Goal: Task Accomplishment & Management: Manage account settings

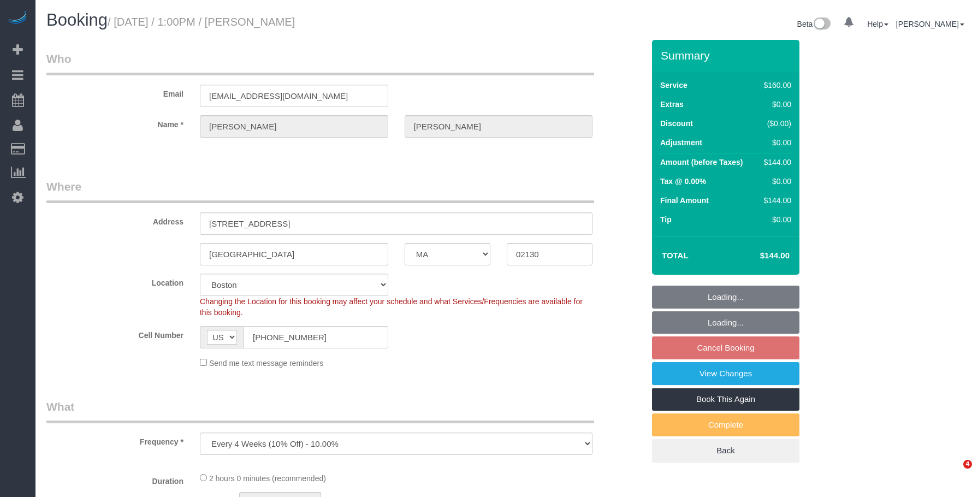
select select "MA"
select select "number:89"
select select "number:90"
select select "number:15"
select select "number:5"
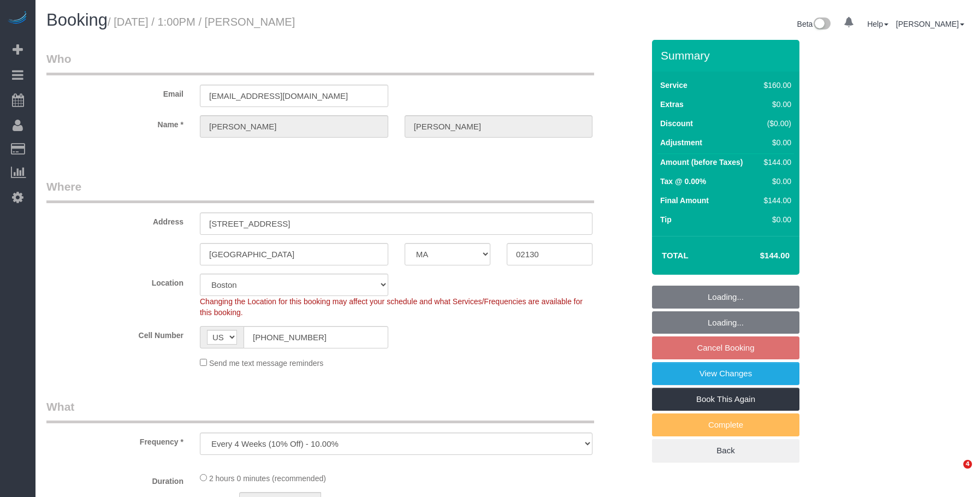
select select "spot6"
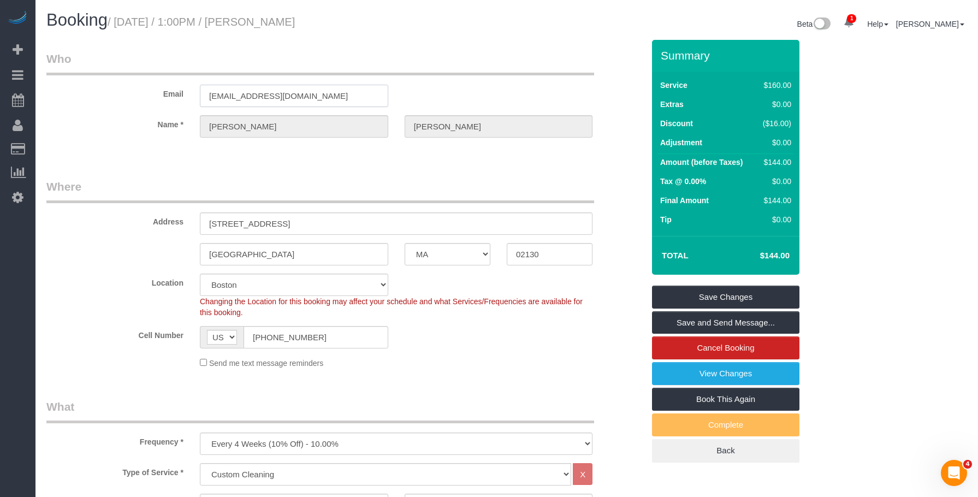
drag, startPoint x: 300, startPoint y: 99, endPoint x: 93, endPoint y: 95, distance: 207.5
click at [93, 95] on div "Email harmonty@gmail.com" at bounding box center [345, 79] width 614 height 56
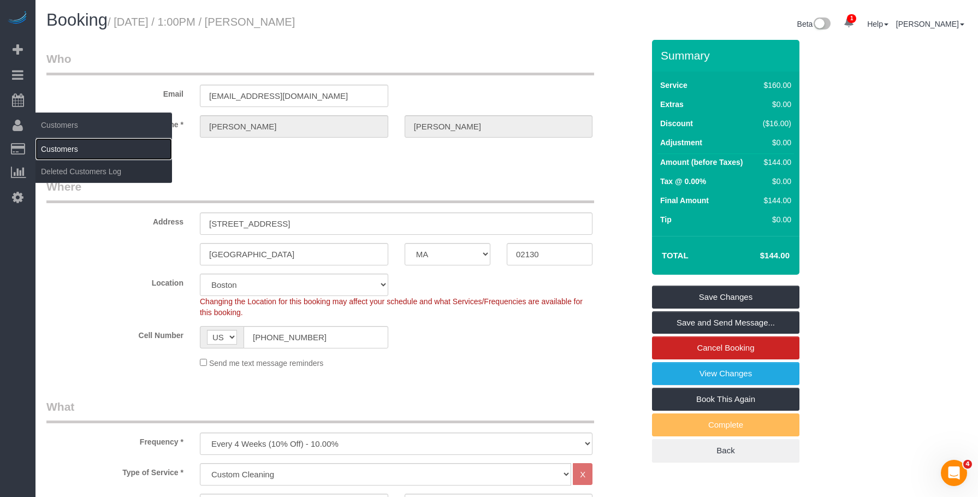
click at [61, 151] on link "Customers" at bounding box center [103, 149] width 137 height 22
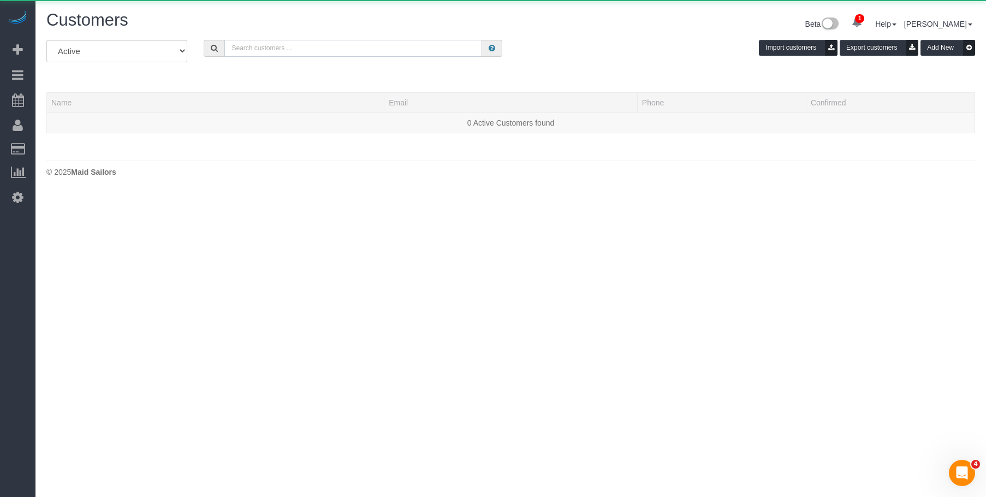
click at [335, 50] on input "text" at bounding box center [353, 48] width 258 height 17
paste input "[EMAIL_ADDRESS][DOMAIN_NAME]"
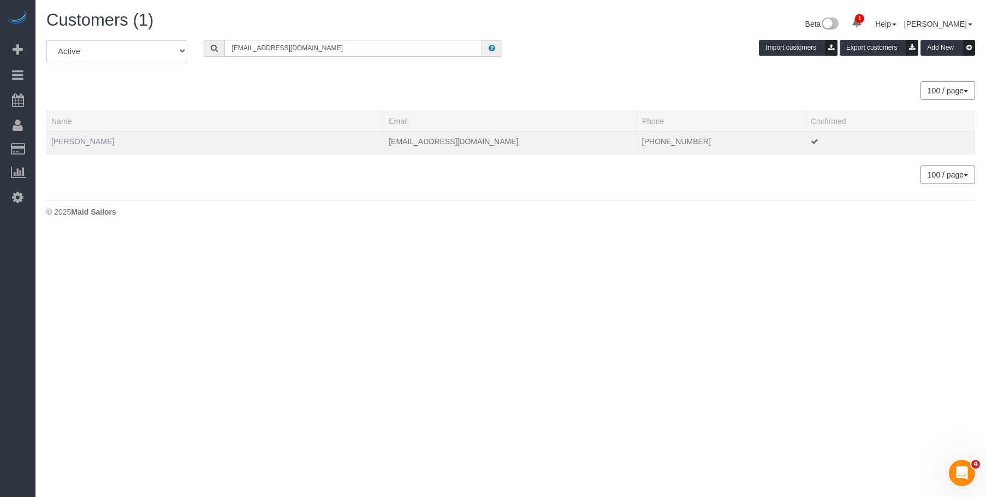
type input "[EMAIL_ADDRESS][DOMAIN_NAME]"
click at [87, 139] on link "Tyler Harmon" at bounding box center [82, 141] width 63 height 9
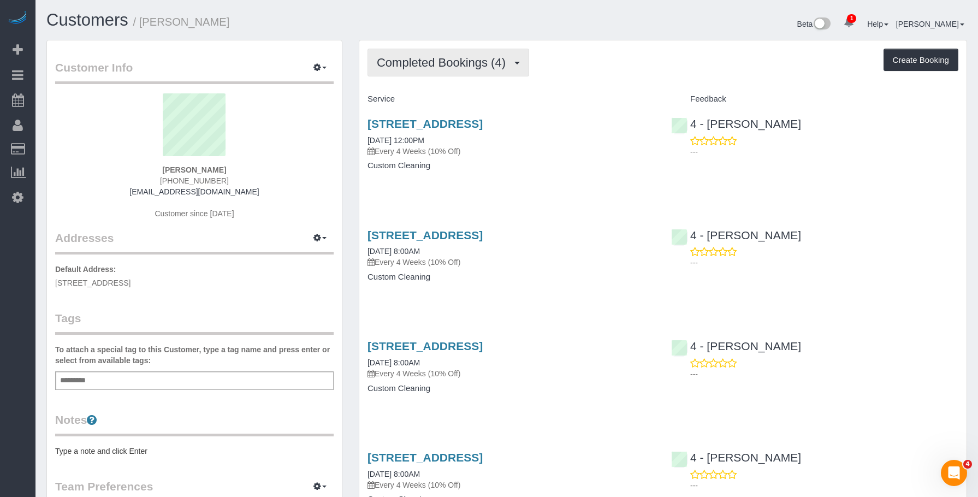
click at [448, 62] on span "Completed Bookings (4)" at bounding box center [444, 63] width 134 height 14
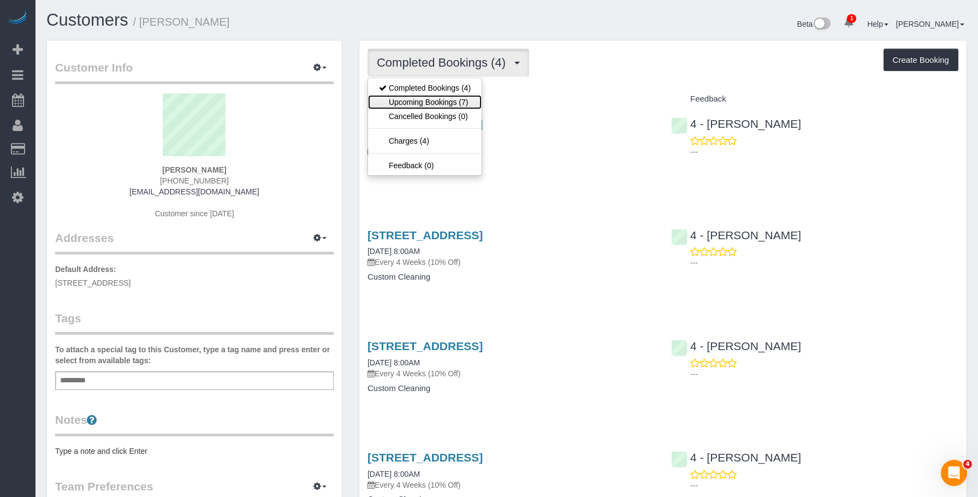
click at [449, 105] on link "Upcoming Bookings (7)" at bounding box center [425, 102] width 114 height 14
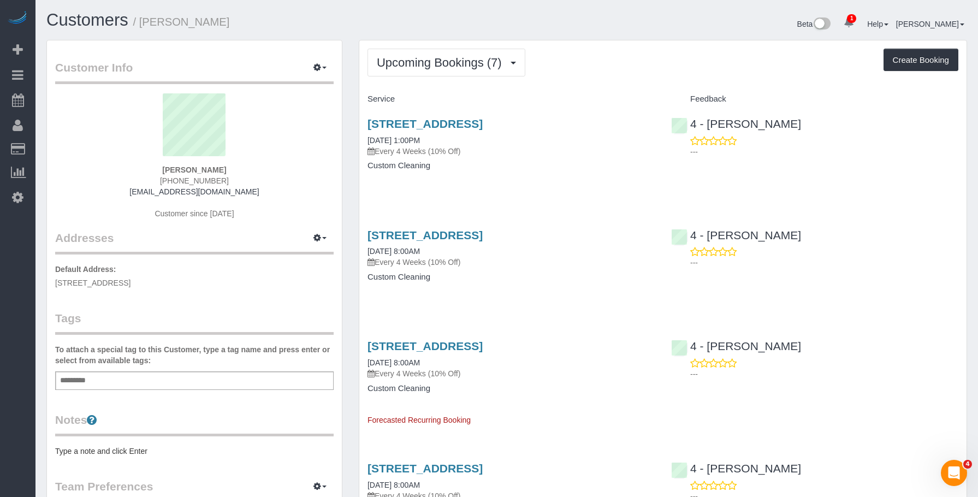
click at [564, 266] on p "Every 4 Weeks (10% Off)" at bounding box center [510, 262] width 287 height 11
click at [537, 162] on h4 "Custom Cleaning" at bounding box center [510, 165] width 287 height 9
click at [483, 349] on link "60 Spring Park Ave, Boston, MA 02130" at bounding box center [424, 346] width 115 height 13
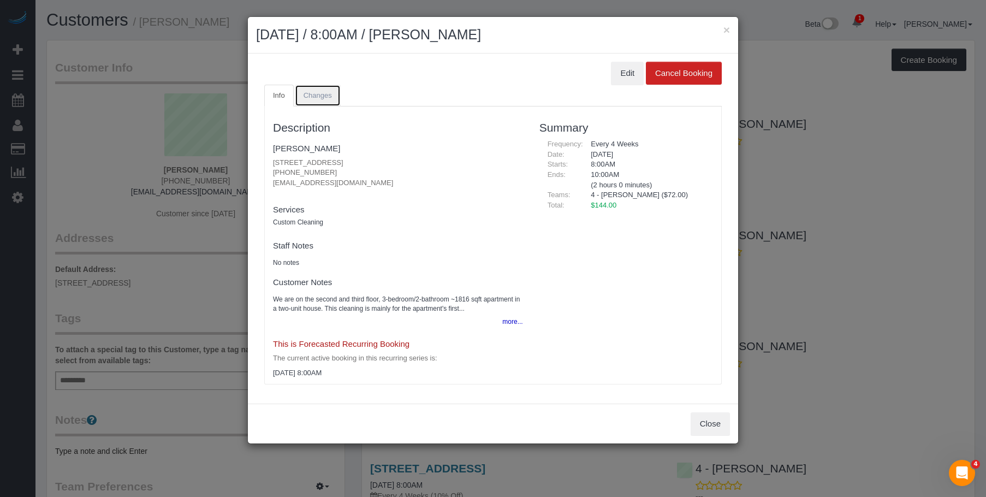
click at [321, 92] on span "Changes" at bounding box center [318, 95] width 28 height 8
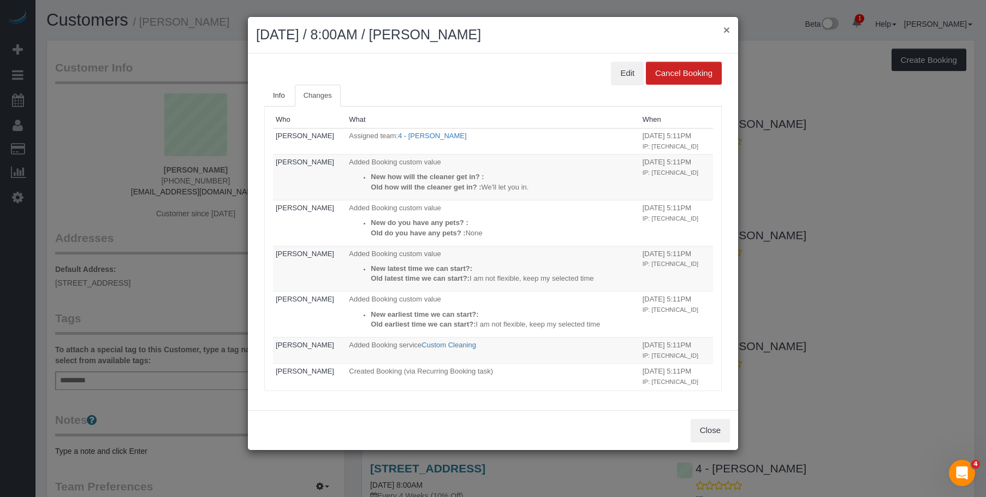
click at [727, 31] on button "×" at bounding box center [726, 29] width 7 height 11
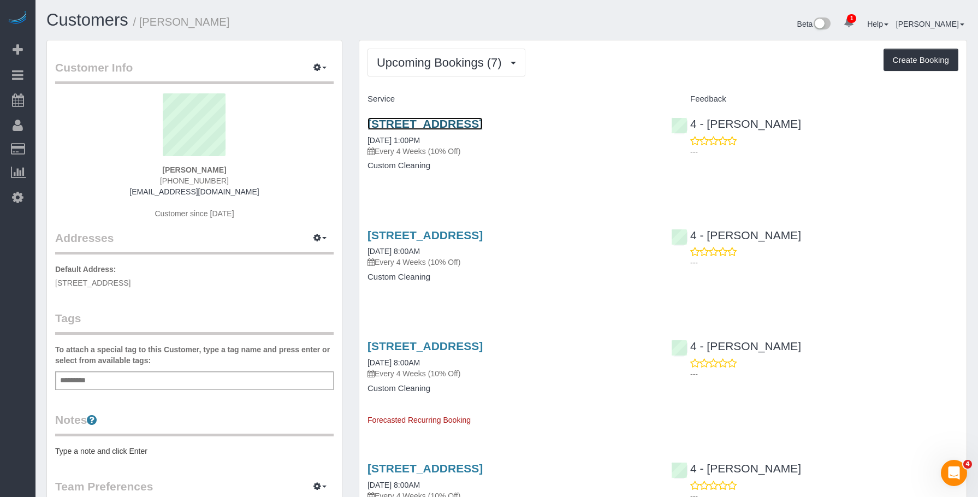
click at [483, 126] on link "60 Spring Park Ave, Boston, MA 02130" at bounding box center [424, 123] width 115 height 13
drag, startPoint x: 143, startPoint y: 25, endPoint x: 841, endPoint y: 199, distance: 720.3
click at [250, 21] on h1 "Customers / Tyler Harmon" at bounding box center [272, 20] width 452 height 19
copy small "Tyler Harmon"
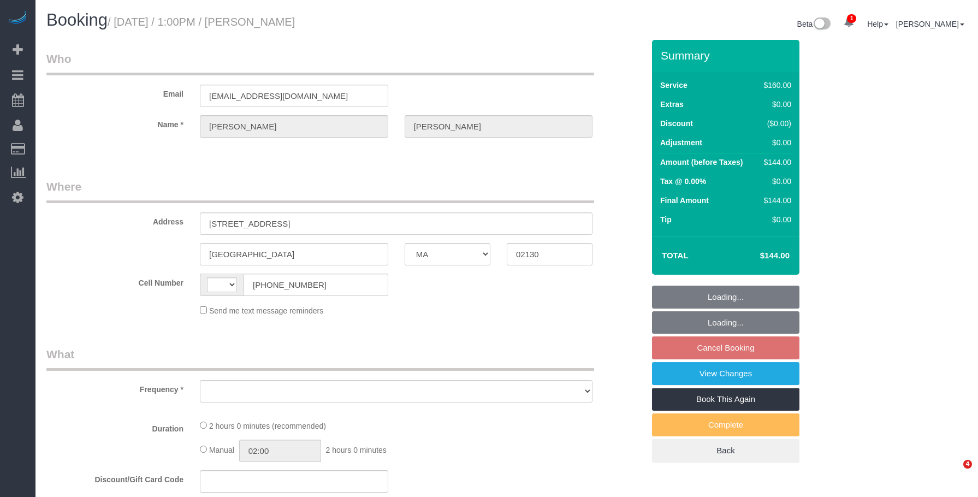
select select "MA"
select select "string:[GEOGRAPHIC_DATA]"
select select "number:89"
select select "number:90"
select select "number:15"
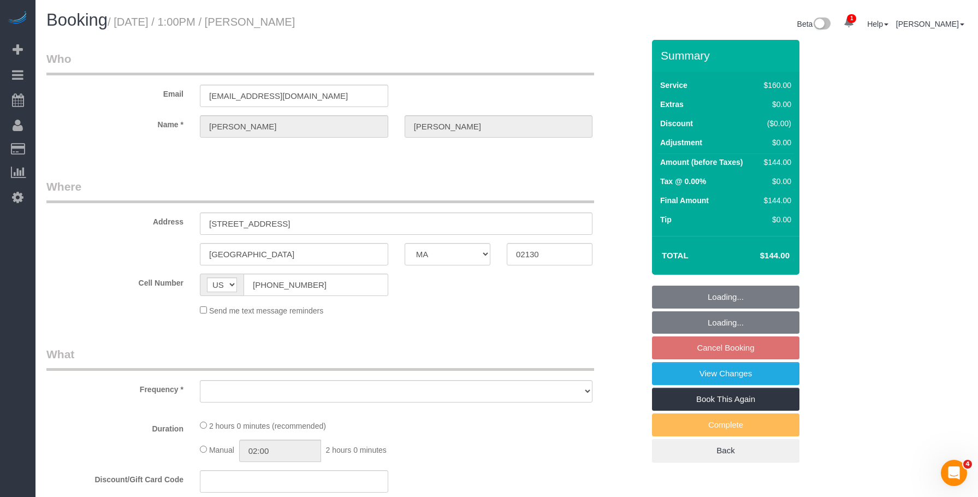
select select "number:5"
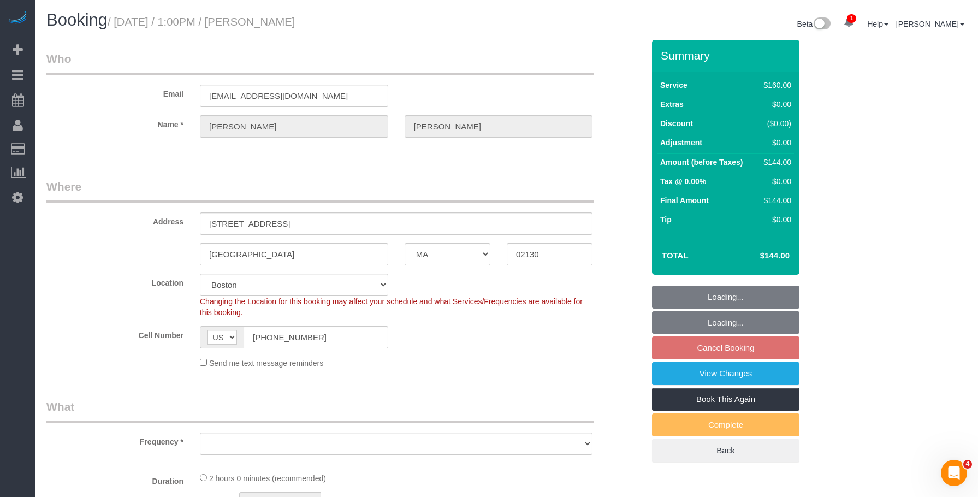
select select "string:stripe-pm_1RJeMl4VGloSiKo7i1YJXtOp"
select select "object:896"
select select "spot6"
select select "object:961"
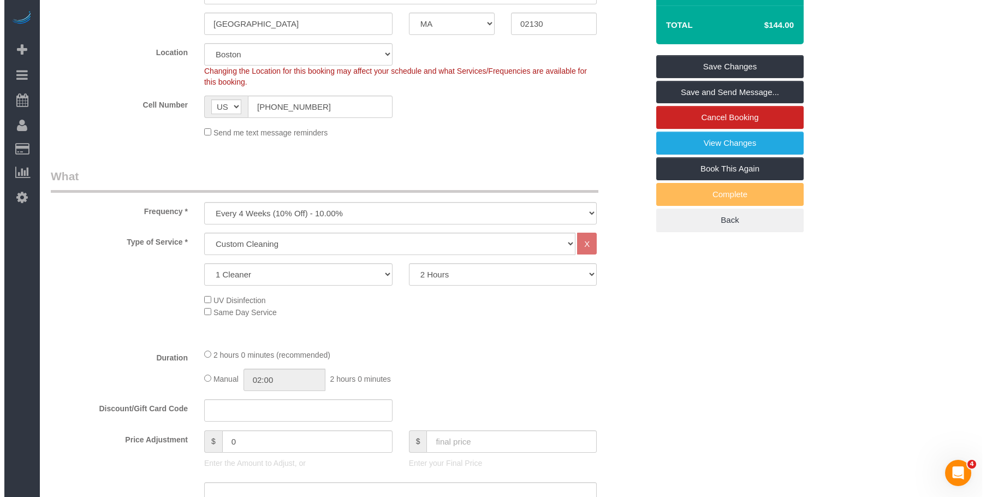
scroll to position [164, 0]
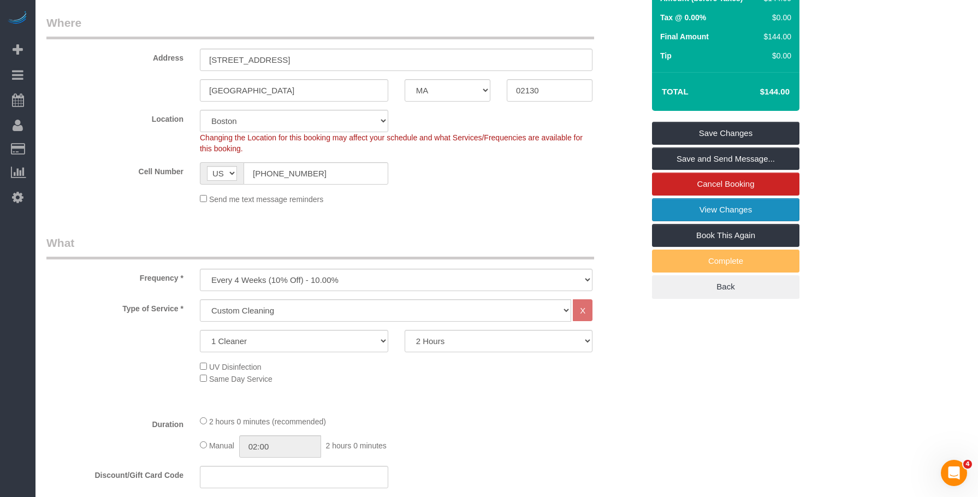
click at [675, 212] on link "View Changes" at bounding box center [725, 209] width 147 height 23
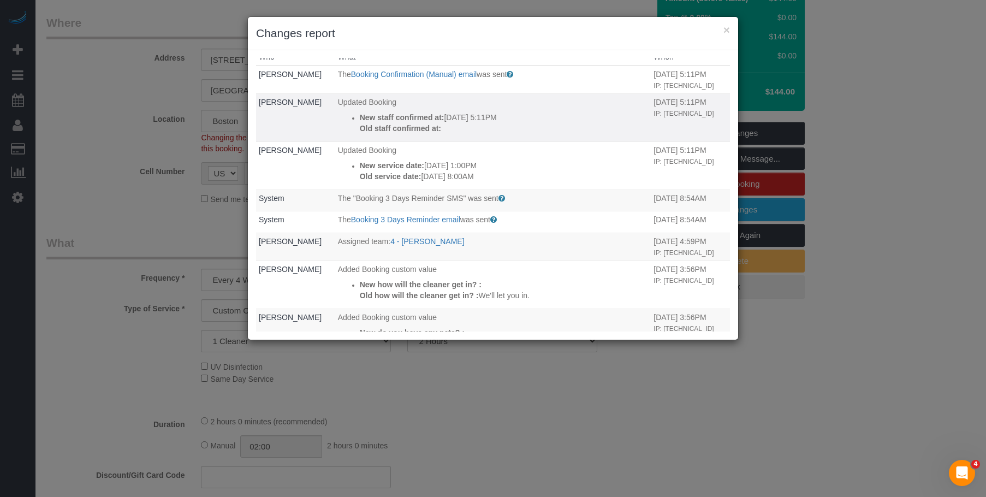
scroll to position [0, 0]
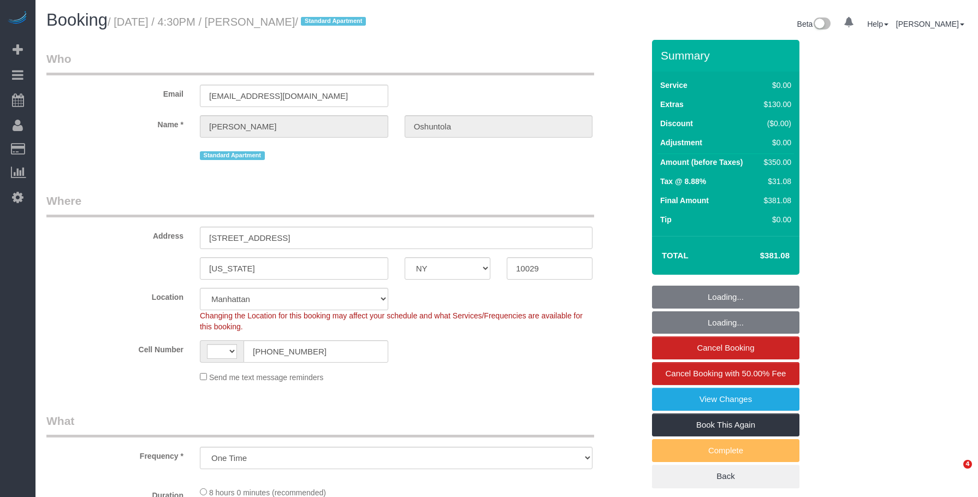
select select "NY"
select select "object:392"
select select "string:[GEOGRAPHIC_DATA]"
select select "number:89"
select select "number:90"
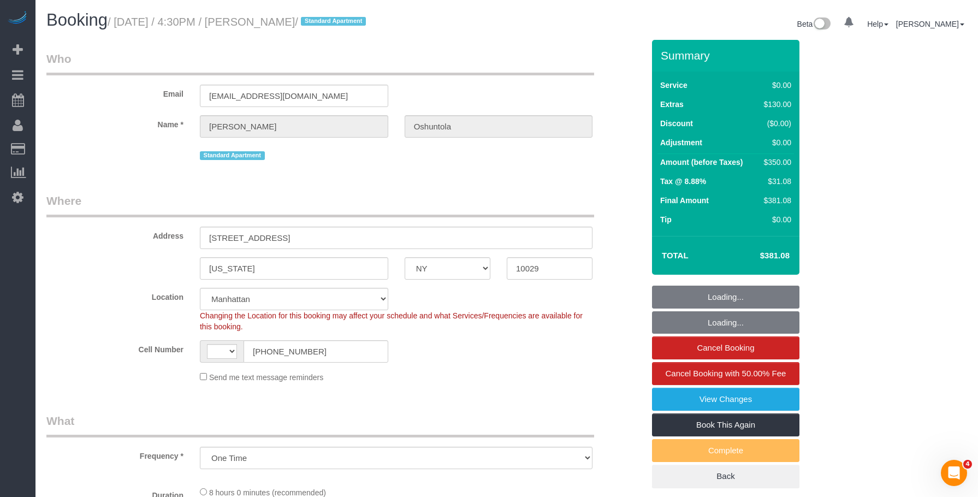
select select "number:15"
select select "number:5"
select select "string:stripe-pm_1QrhwN4VGloSiKo7UlGiOlJ6"
select select "2"
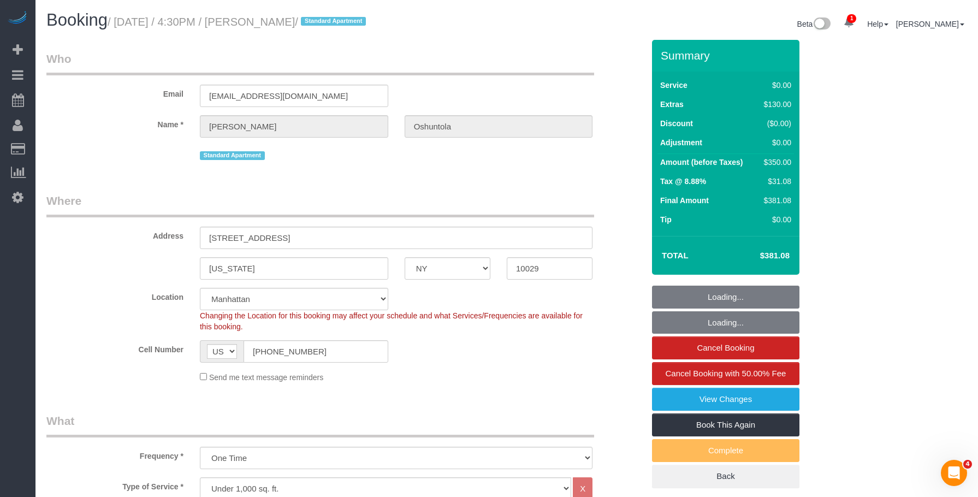
select select "2"
drag, startPoint x: 254, startPoint y: 25, endPoint x: 347, endPoint y: 23, distance: 92.8
click at [347, 23] on small "/ August 22, 2025 / 4:30PM / Deborah Oshuntola / Standard Apartment" at bounding box center [239, 22] width 262 height 12
copy small "Deborah Oshuntola"
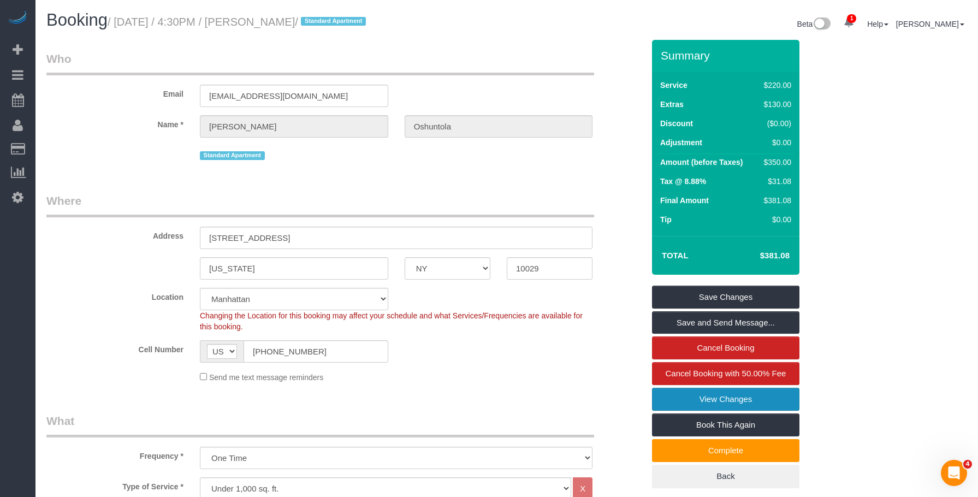
click at [671, 397] on link "View Changes" at bounding box center [725, 399] width 147 height 23
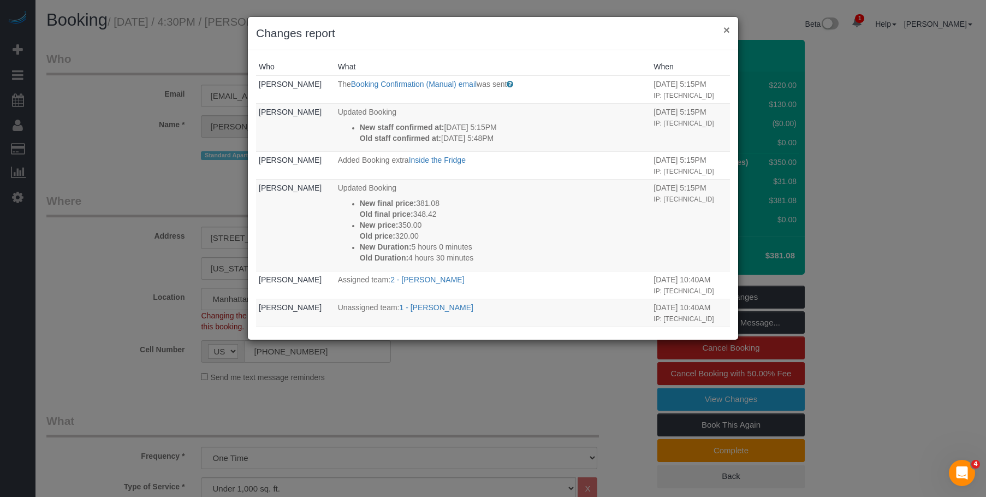
click at [725, 31] on button "×" at bounding box center [726, 29] width 7 height 11
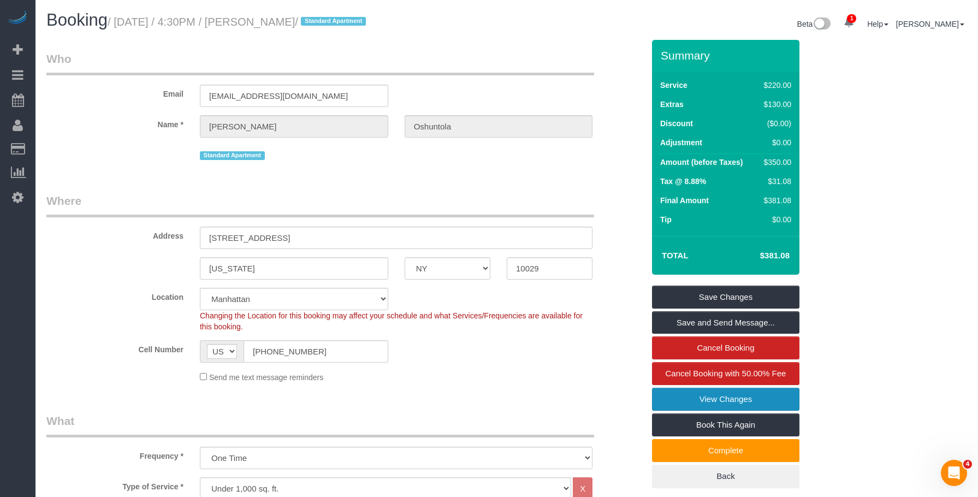
click at [722, 406] on link "View Changes" at bounding box center [725, 399] width 147 height 23
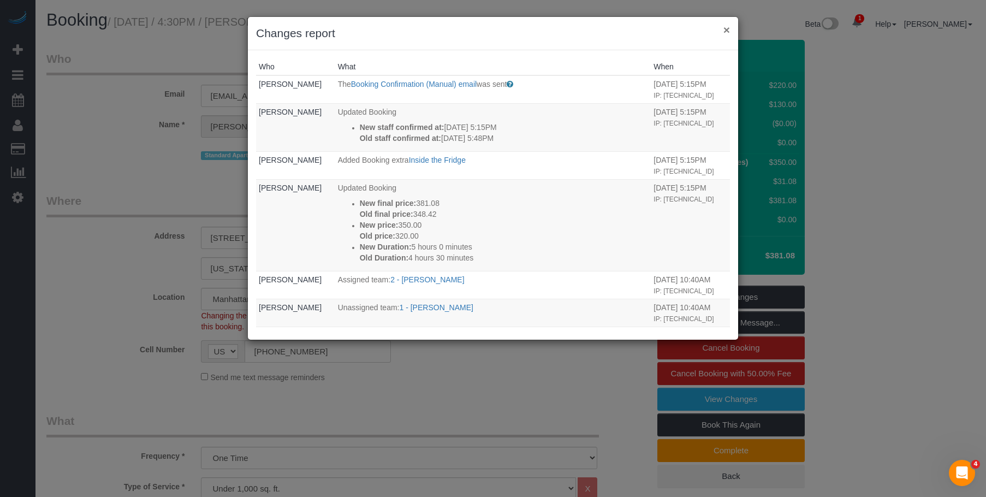
click at [726, 34] on button "×" at bounding box center [726, 29] width 7 height 11
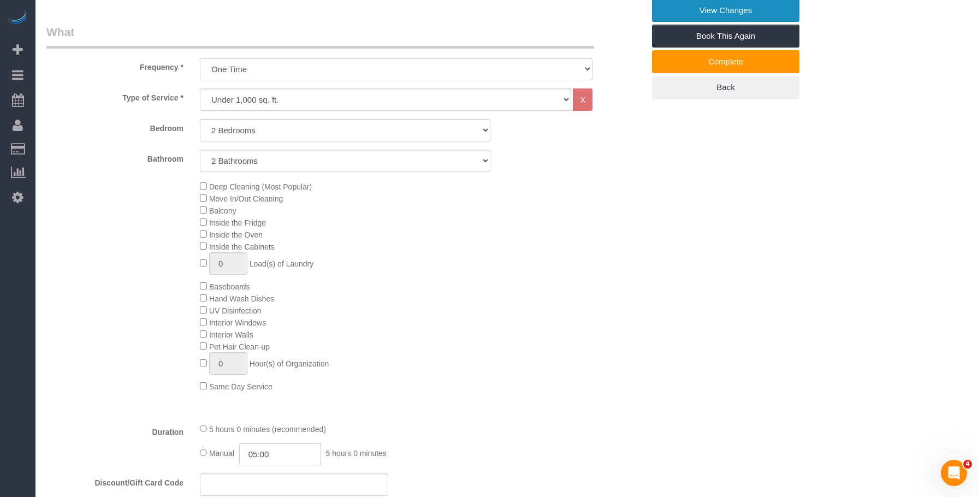
scroll to position [218, 0]
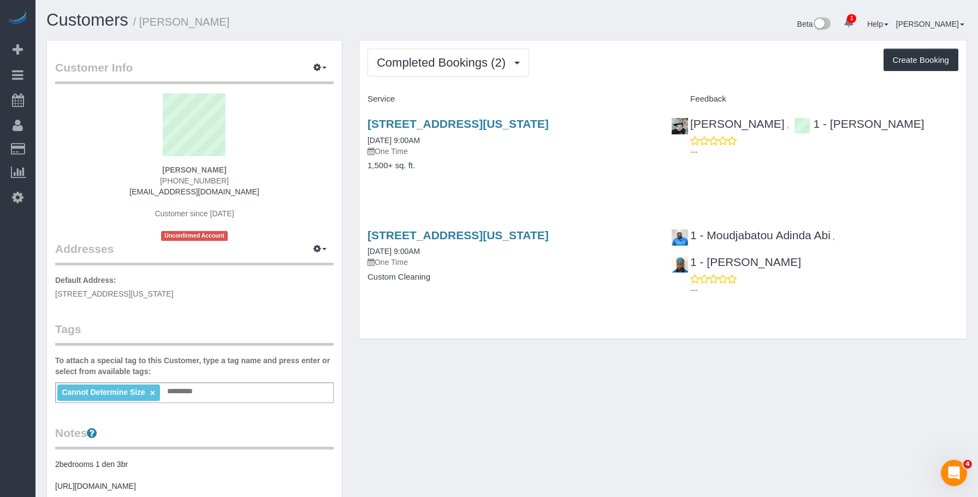
click at [476, 92] on div "Service" at bounding box center [511, 99] width 304 height 19
click at [487, 168] on h4 "1,500+ sq. ft." at bounding box center [510, 165] width 287 height 9
drag, startPoint x: 360, startPoint y: 122, endPoint x: 645, endPoint y: 126, distance: 284.5
click at [645, 126] on div "1165 Park Ave, Apt.15d, New York, NY 10128 11/27/2022 9:00AM One Time 1,500+ sq…" at bounding box center [511, 150] width 304 height 84
copy link "1165 Park Ave, Apt.15d, New York, NY 10128"
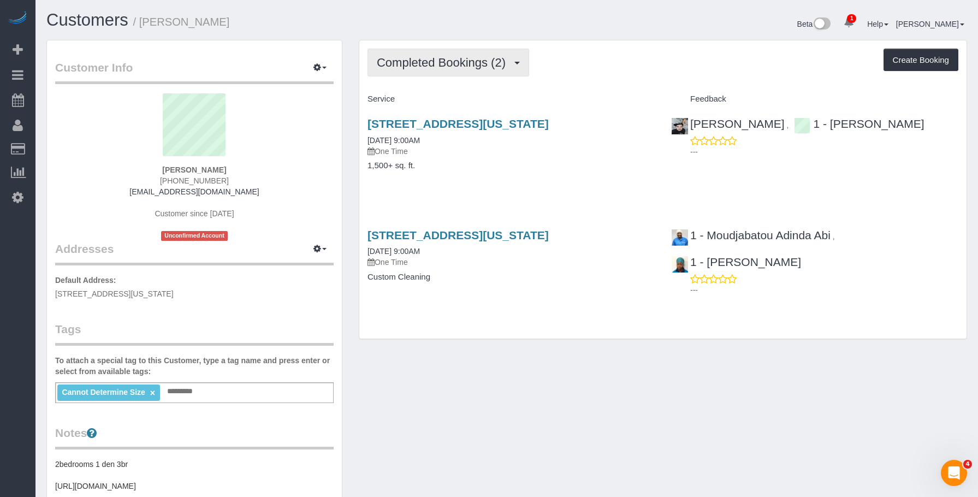
drag, startPoint x: 476, startPoint y: 64, endPoint x: 466, endPoint y: 93, distance: 30.6
click at [476, 64] on span "Completed Bookings (2)" at bounding box center [444, 63] width 134 height 14
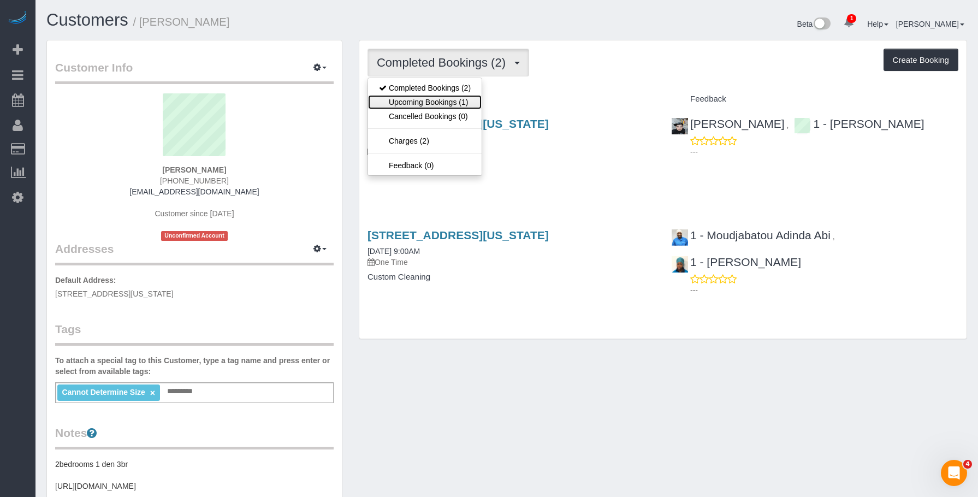
drag, startPoint x: 454, startPoint y: 106, endPoint x: 634, endPoint y: 162, distance: 188.8
click at [455, 105] on link "Upcoming Bookings (1)" at bounding box center [425, 102] width 114 height 14
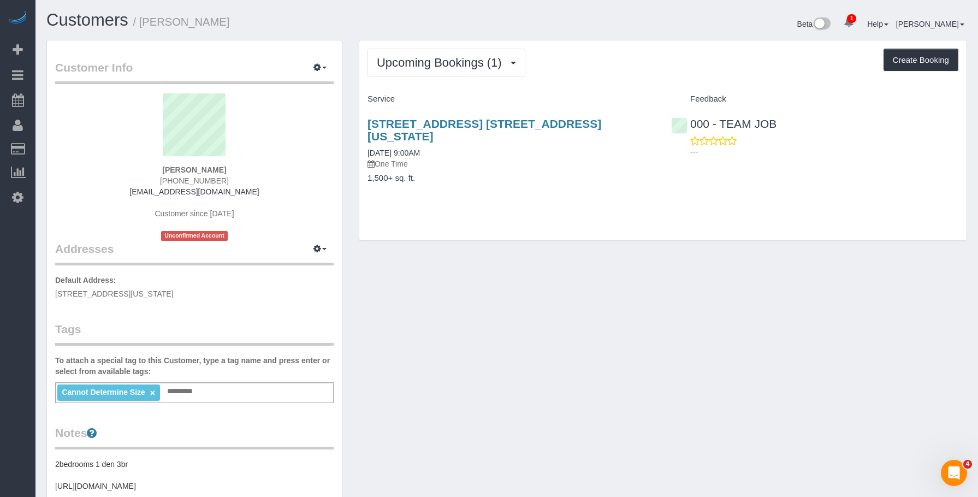
click at [555, 174] on h4 "1,500+ sq. ft." at bounding box center [510, 178] width 287 height 9
drag, startPoint x: 423, startPoint y: 61, endPoint x: 411, endPoint y: 94, distance: 35.4
click at [423, 62] on span "Upcoming Bookings (1)" at bounding box center [442, 63] width 131 height 14
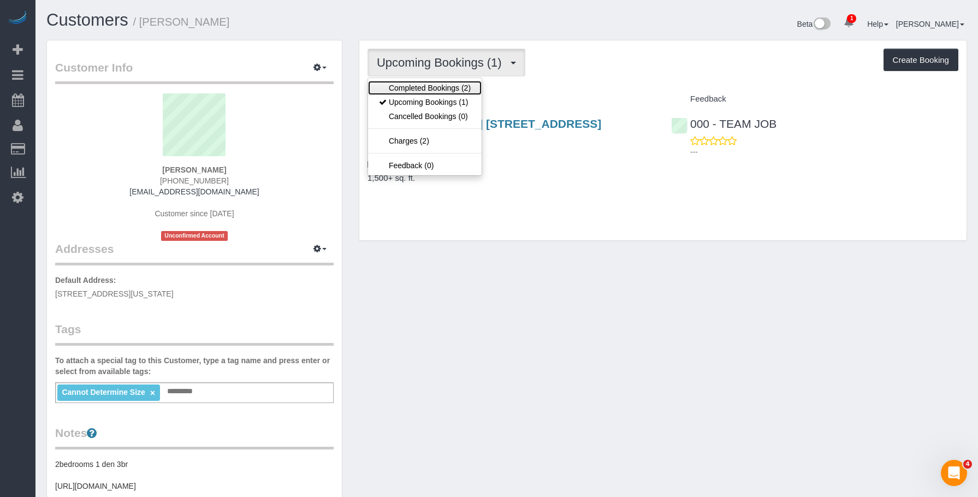
click at [412, 92] on link "Completed Bookings (2)" at bounding box center [425, 88] width 114 height 14
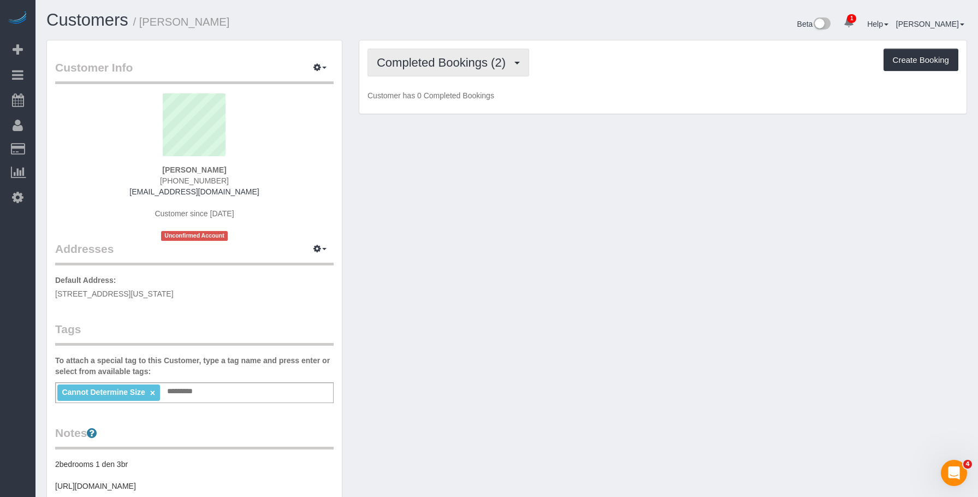
click at [447, 60] on span "Completed Bookings (2)" at bounding box center [444, 63] width 134 height 14
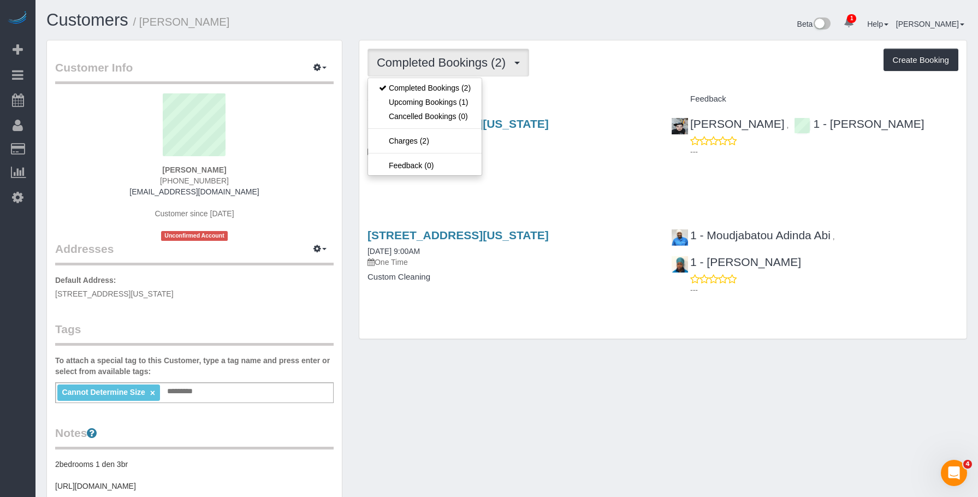
click at [556, 176] on div "1165 Park Ave, Apt.15d, New York, NY 10128 11/27/2022 9:00AM One Time 1,500+ sq…" at bounding box center [511, 150] width 304 height 84
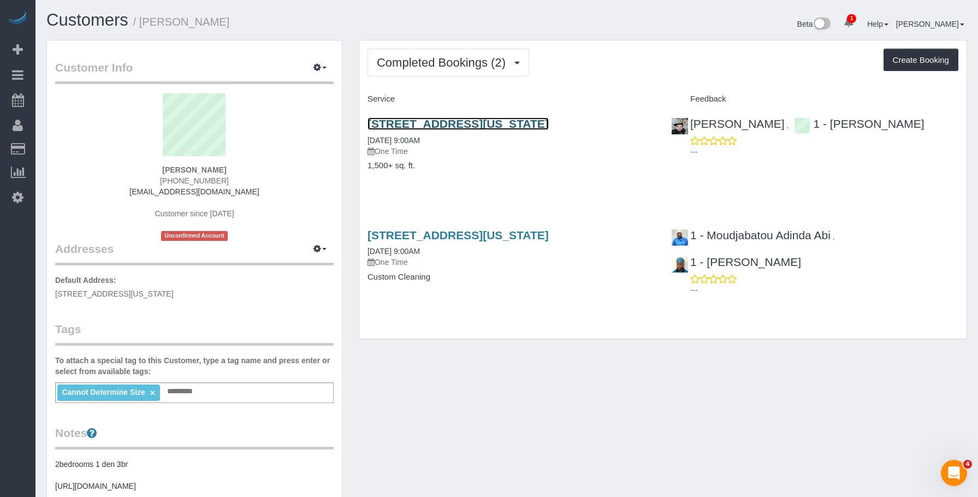
click at [420, 118] on link "1165 Park Ave, Apt.15d, New York, NY 10128" at bounding box center [457, 123] width 181 height 13
drag, startPoint x: 142, startPoint y: 23, endPoint x: 212, endPoint y: 21, distance: 69.9
click at [212, 21] on h1 "Customers / Ellie Renfield" at bounding box center [272, 20] width 452 height 19
copy small "Ellie Renfield"
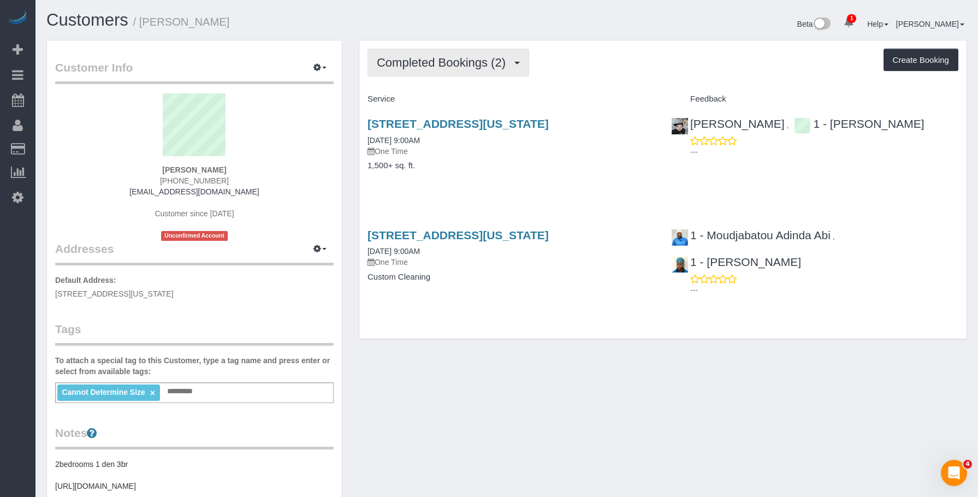
click at [440, 60] on span "Completed Bookings (2)" at bounding box center [444, 63] width 134 height 14
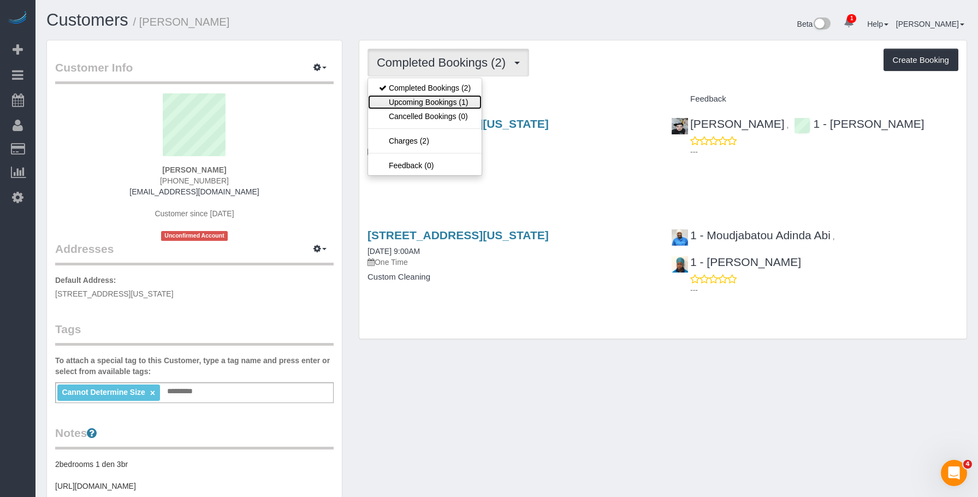
click at [432, 103] on link "Upcoming Bookings (1)" at bounding box center [425, 102] width 114 height 14
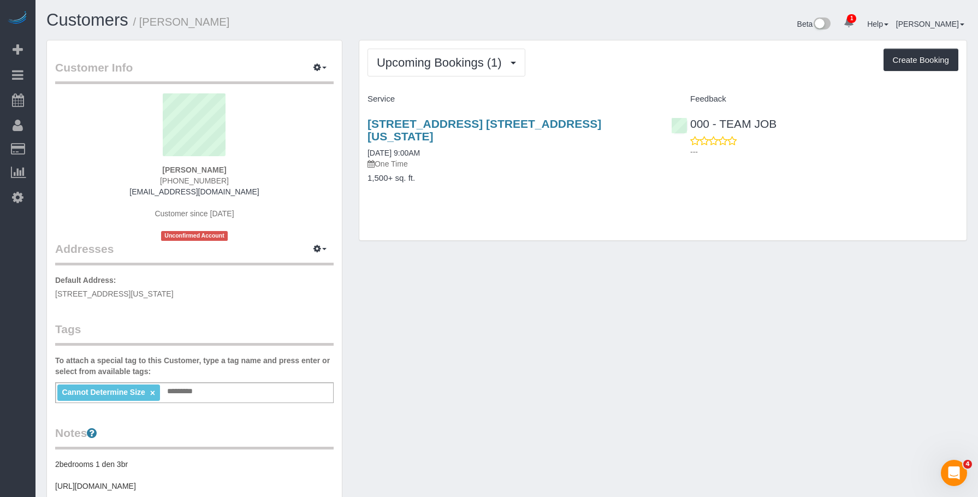
drag, startPoint x: 354, startPoint y: 120, endPoint x: 615, endPoint y: 110, distance: 261.2
click at [615, 110] on div "Upcoming Bookings (1) Completed Bookings (2) Upcoming Bookings (1) Cancelled Bo…" at bounding box center [663, 146] width 625 height 212
copy link "1165 Park Ave, Apt. 15d, New York, NY 10128"
click at [440, 59] on span "Upcoming Bookings (1)" at bounding box center [442, 63] width 131 height 14
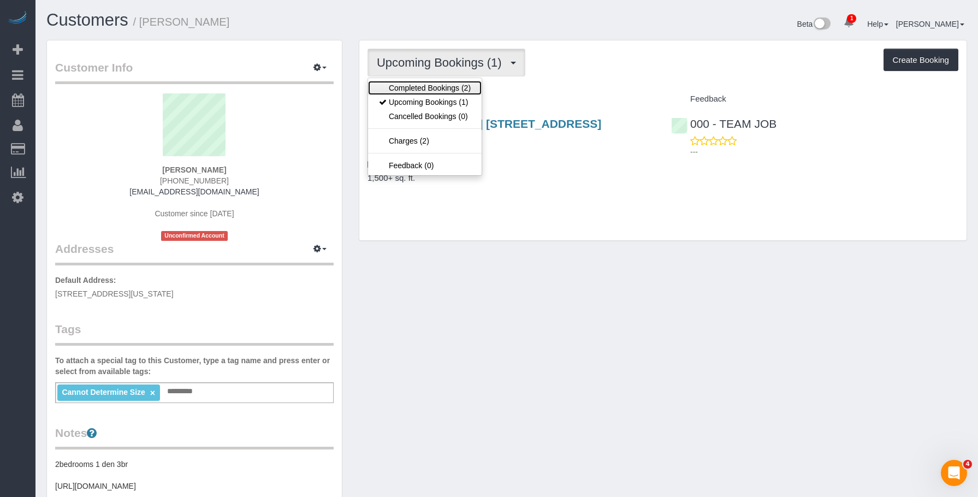
click at [428, 90] on link "Completed Bookings (2)" at bounding box center [425, 88] width 114 height 14
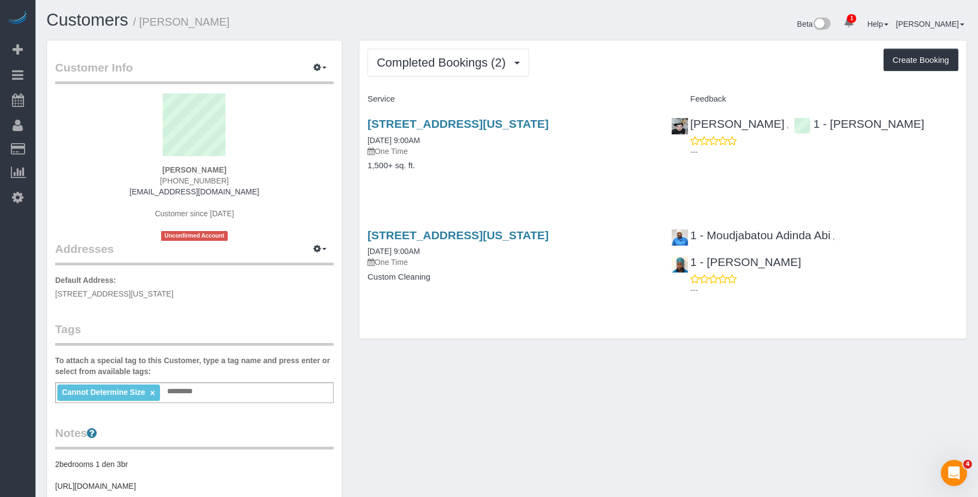
click at [563, 151] on p "One Time" at bounding box center [510, 151] width 287 height 11
click at [549, 121] on link "1165 Park Ave, Apt.15d, New York, NY 10128" at bounding box center [457, 123] width 181 height 13
click at [233, 378] on div "To attach a special tag to this Customer, type a tag name and press enter or se…" at bounding box center [194, 379] width 278 height 48
click at [227, 387] on div "Cannot Determine Size × Add a tag" at bounding box center [194, 392] width 278 height 21
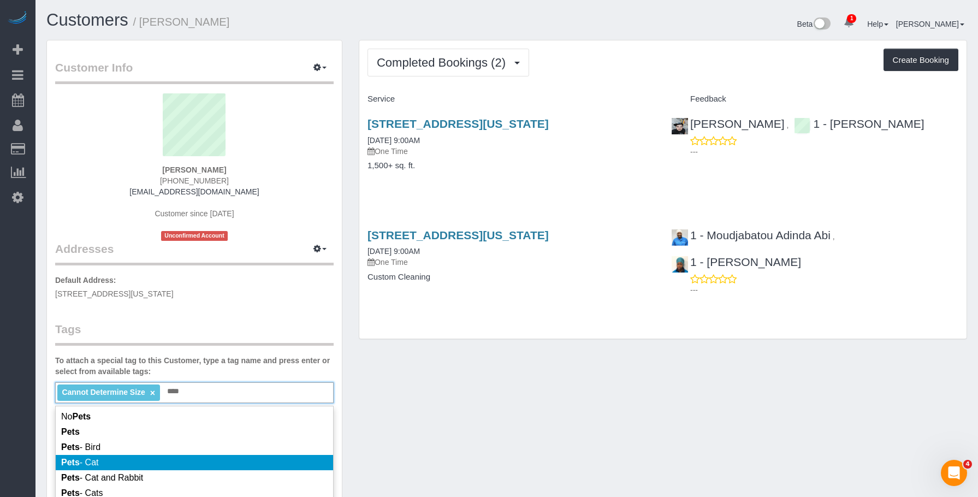
type input "****"
click at [199, 455] on li "Pets - Cat" at bounding box center [194, 462] width 277 height 15
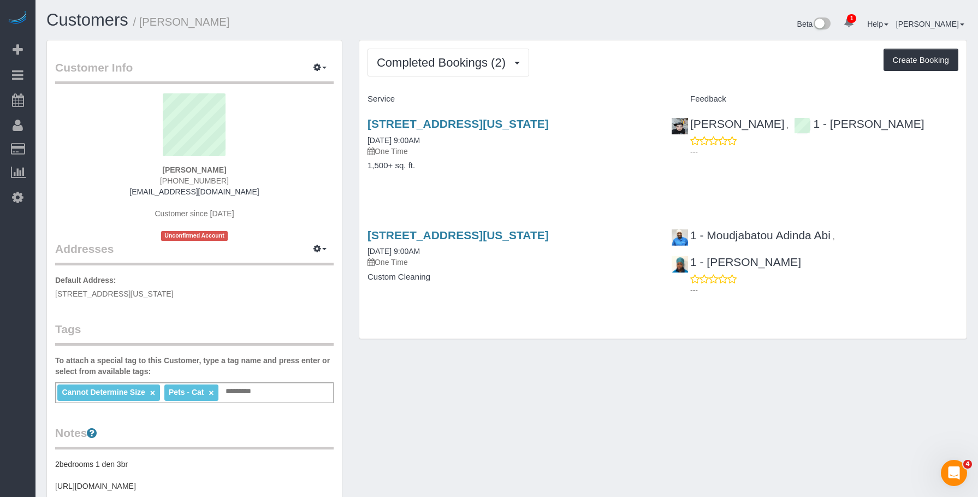
drag, startPoint x: 141, startPoint y: 26, endPoint x: 242, endPoint y: 23, distance: 100.5
click at [242, 23] on h1 "Customers / Ellie Renfield" at bounding box center [272, 20] width 452 height 19
copy small "Ellie Renfield"
drag, startPoint x: 505, startPoint y: 122, endPoint x: 633, endPoint y: 123, distance: 128.3
click at [633, 123] on div "1165 Park Ave, Apt.15d, New York, NY 10128 11/27/2022 9:00AM One Time 1,500+ sq…" at bounding box center [511, 150] width 304 height 84
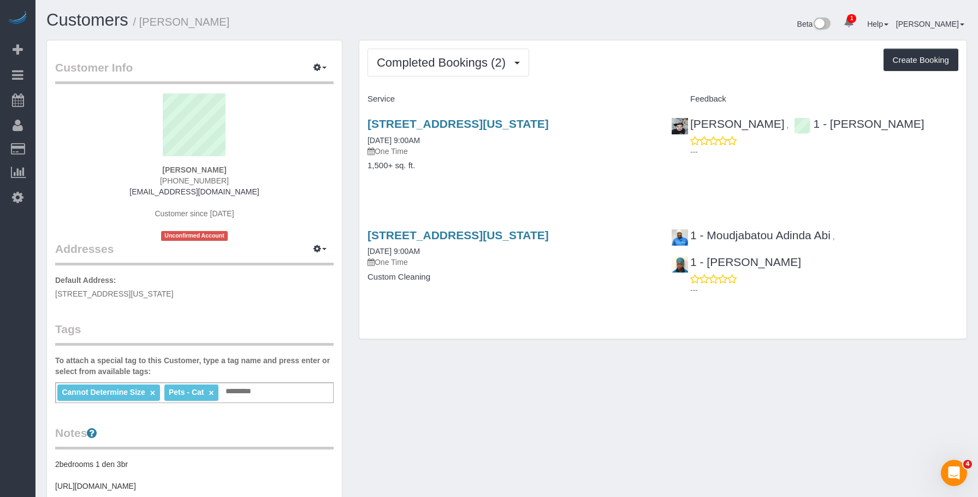
copy link "1165 Park Ave, Apt.15d, New York, NY 10128"
drag, startPoint x: 406, startPoint y: 62, endPoint x: 405, endPoint y: 76, distance: 14.2
click at [406, 64] on span "Completed Bookings (2)" at bounding box center [444, 63] width 134 height 14
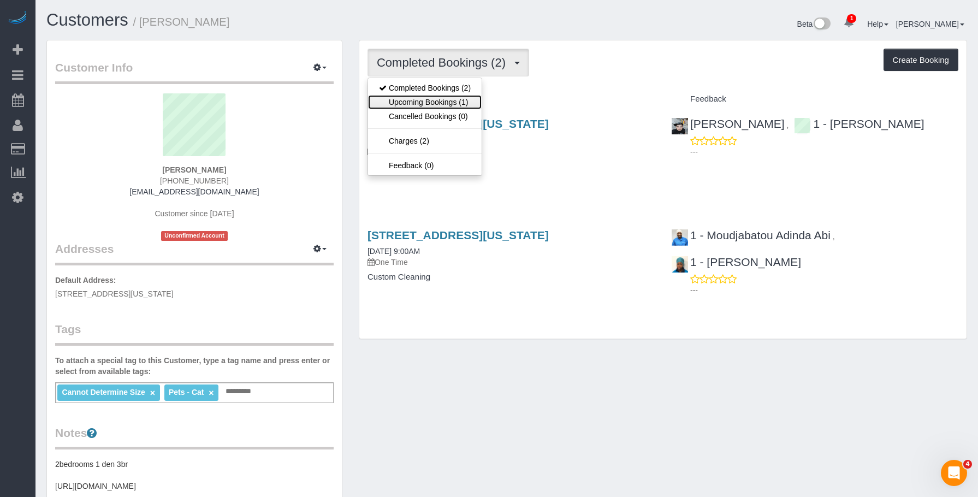
drag, startPoint x: 410, startPoint y: 97, endPoint x: 399, endPoint y: 102, distance: 12.5
click at [410, 97] on link "Upcoming Bookings (1)" at bounding box center [425, 102] width 114 height 14
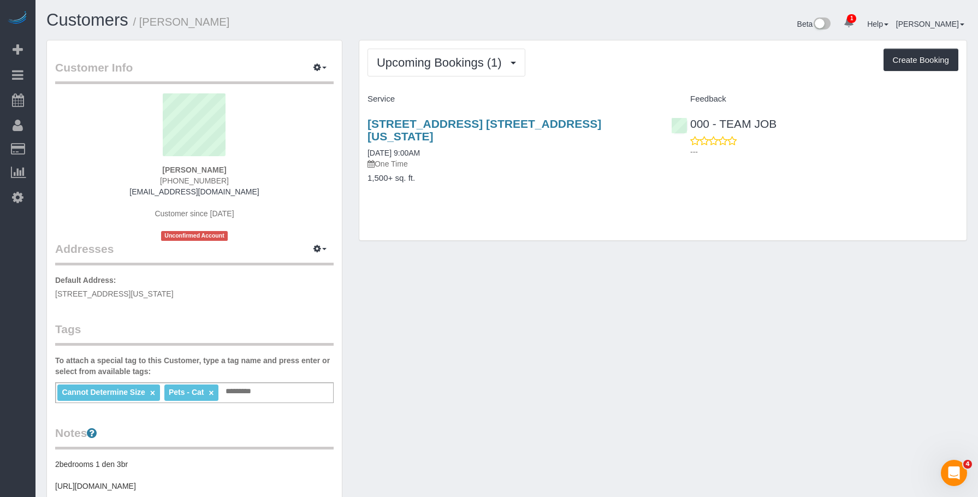
drag, startPoint x: 424, startPoint y: 120, endPoint x: 631, endPoint y: 122, distance: 207.0
click at [631, 122] on div "1165 Park Ave, Apt. 15d, New York, NY 10128 09/02/2025 9:00AM One Time 1,500+ s…" at bounding box center [511, 156] width 304 height 97
copy link "1165 Park Ave, Apt. 15d, New York, NY 10128"
click at [483, 73] on button "Upcoming Bookings (1)" at bounding box center [446, 63] width 158 height 28
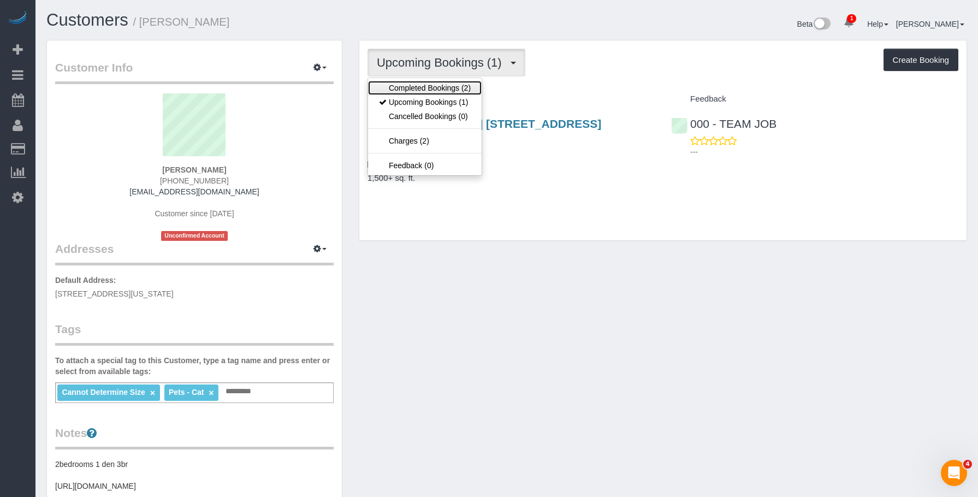
click at [462, 89] on link "Completed Bookings (2)" at bounding box center [425, 88] width 114 height 14
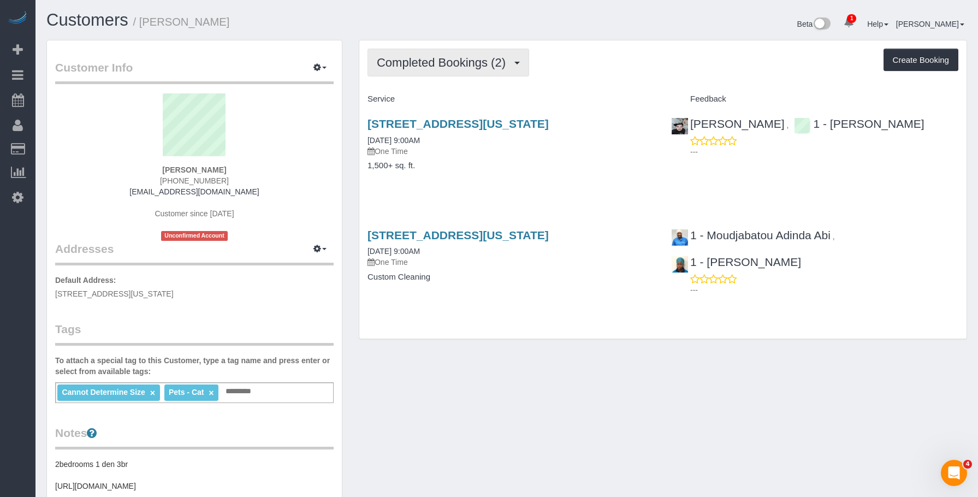
drag, startPoint x: 428, startPoint y: 46, endPoint x: 422, endPoint y: 65, distance: 19.9
click at [427, 45] on div "Completed Bookings (2) Completed Bookings (2) Upcoming Bookings (1) Cancelled B…" at bounding box center [662, 189] width 607 height 299
click at [436, 68] on span "Completed Bookings (2)" at bounding box center [444, 63] width 134 height 14
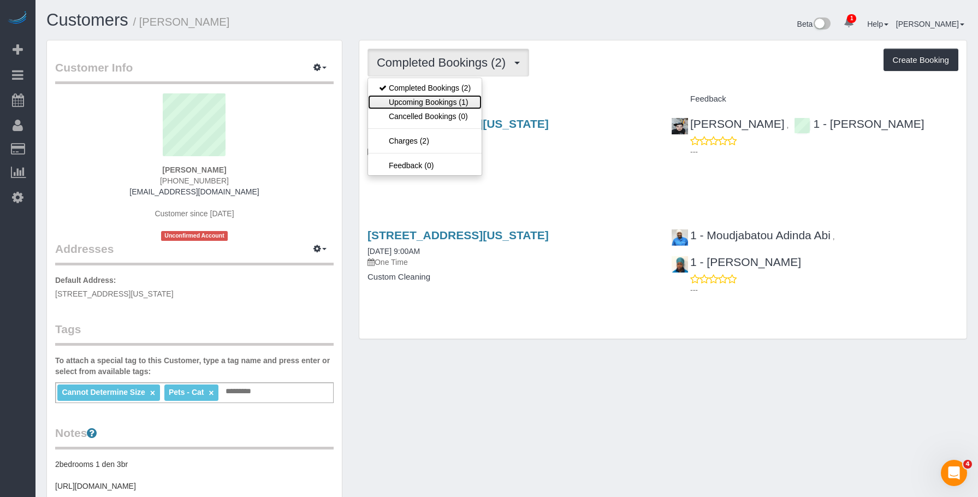
click at [430, 104] on link "Upcoming Bookings (1)" at bounding box center [425, 102] width 114 height 14
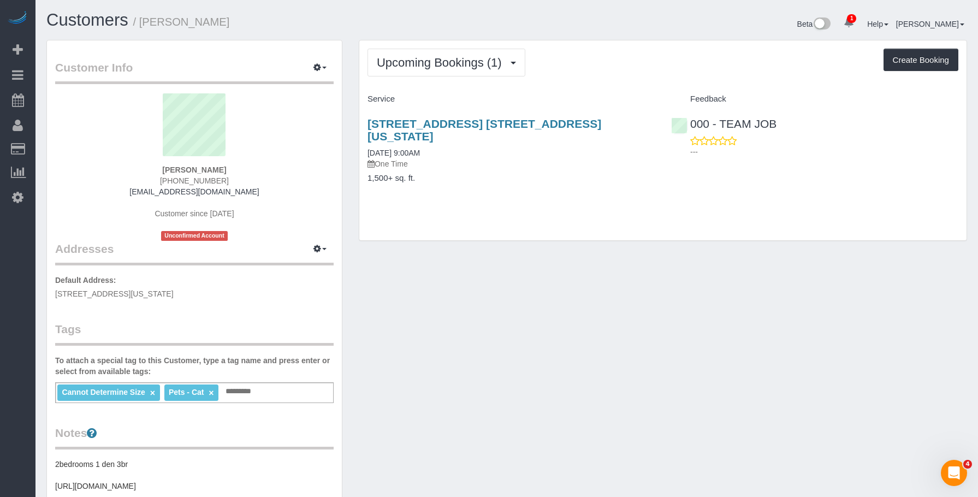
click at [280, 396] on div "Cannot Determine Size × Pets - Cat × Add a tag" at bounding box center [194, 392] width 278 height 21
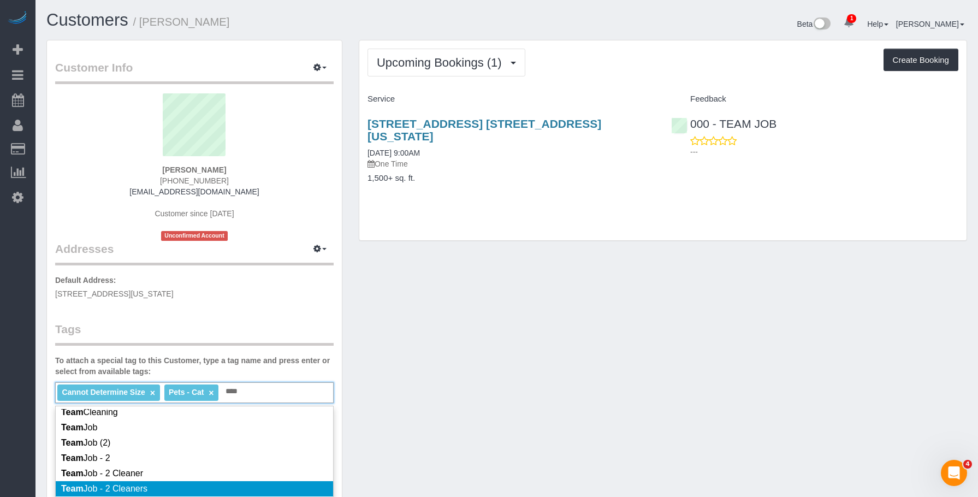
type input "****"
click at [212, 483] on li "Team Job - 2 Cleaners" at bounding box center [194, 488] width 277 height 15
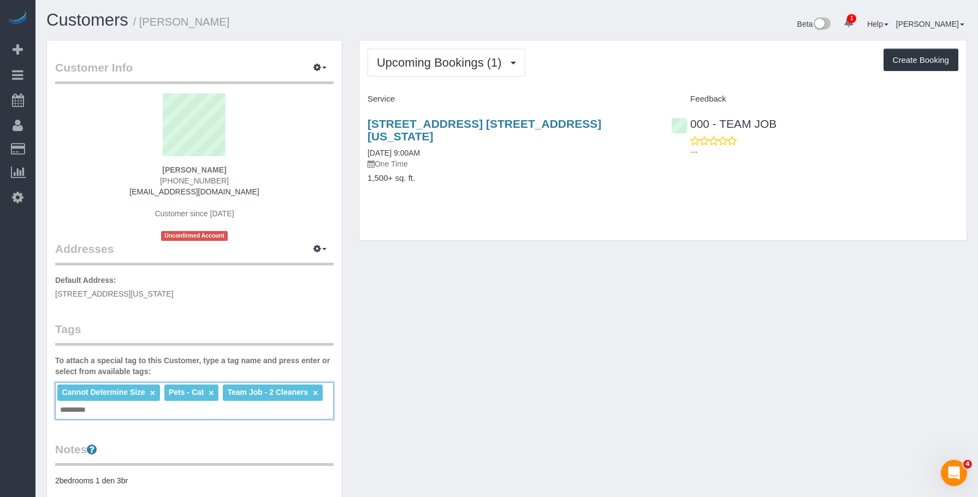
click at [434, 131] on div "1165 Park Ave, Apt. 15d, New York, NY 10128 09/02/2025 9:00AM One Time" at bounding box center [510, 143] width 287 height 52
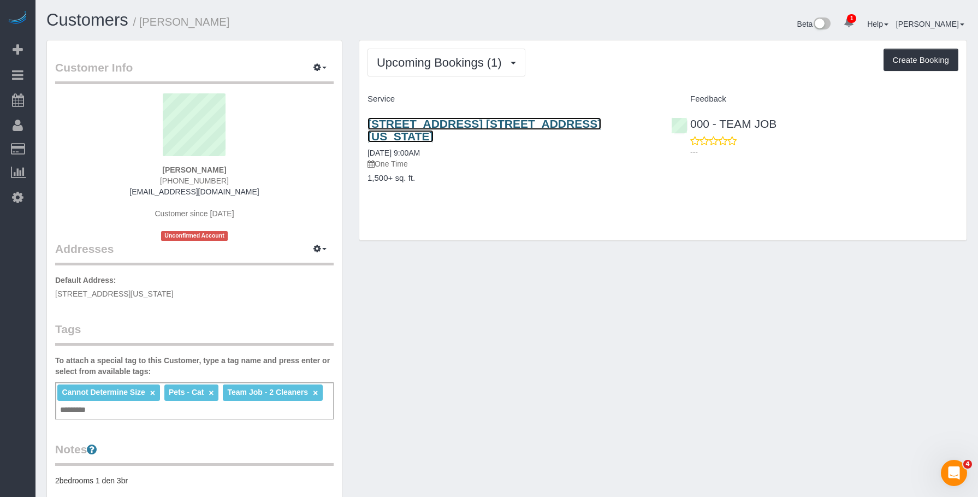
click at [532, 124] on link "1165 Park Ave, Apt. 15d, New York, NY 10128" at bounding box center [484, 129] width 234 height 25
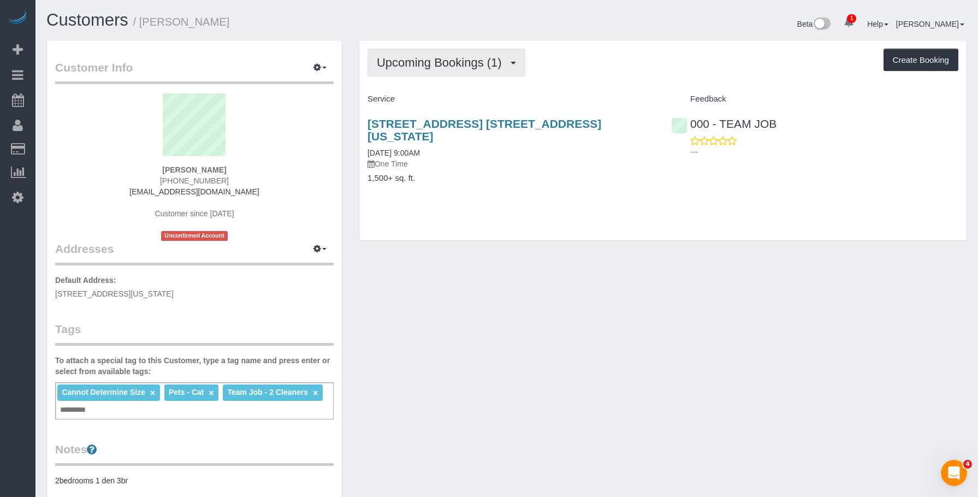
click at [447, 61] on span "Upcoming Bookings (1)" at bounding box center [442, 63] width 131 height 14
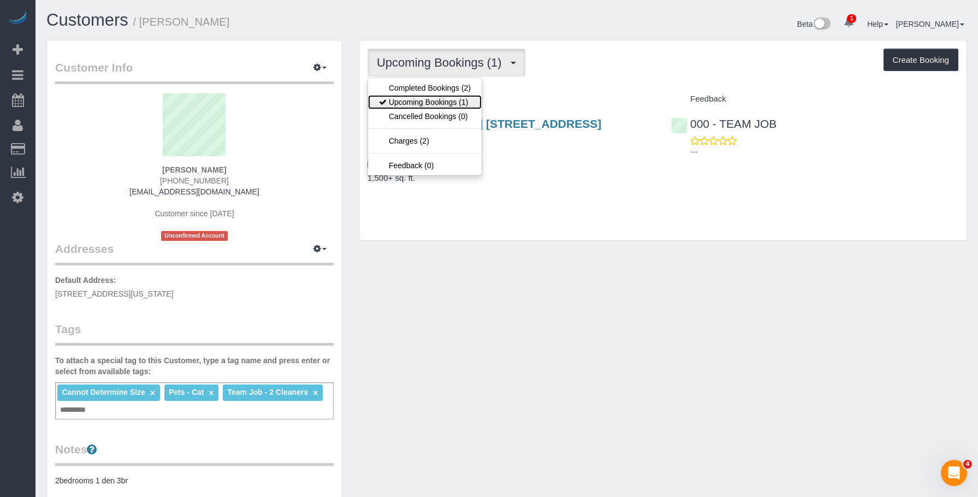
click at [436, 95] on link "Upcoming Bookings (1)" at bounding box center [425, 102] width 114 height 14
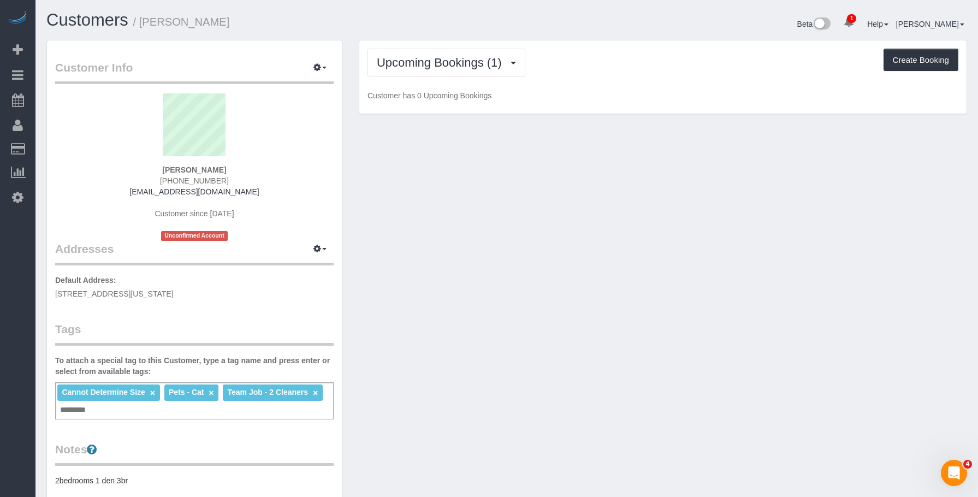
click at [440, 77] on div "Upcoming Bookings (1) Completed Bookings (2) Upcoming Bookings (1) Cancelled Bo…" at bounding box center [662, 77] width 607 height 74
click at [425, 64] on span "Upcoming Bookings (1)" at bounding box center [442, 63] width 131 height 14
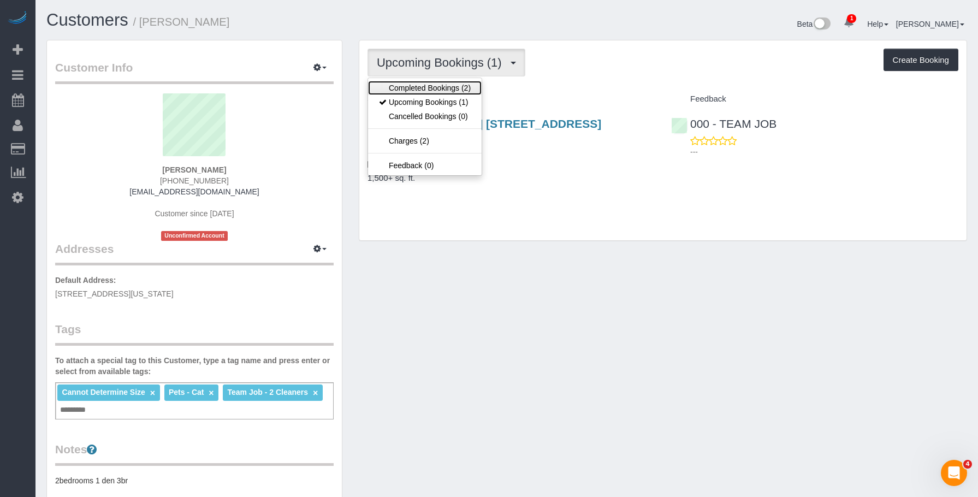
click at [412, 91] on link "Completed Bookings (2)" at bounding box center [425, 88] width 114 height 14
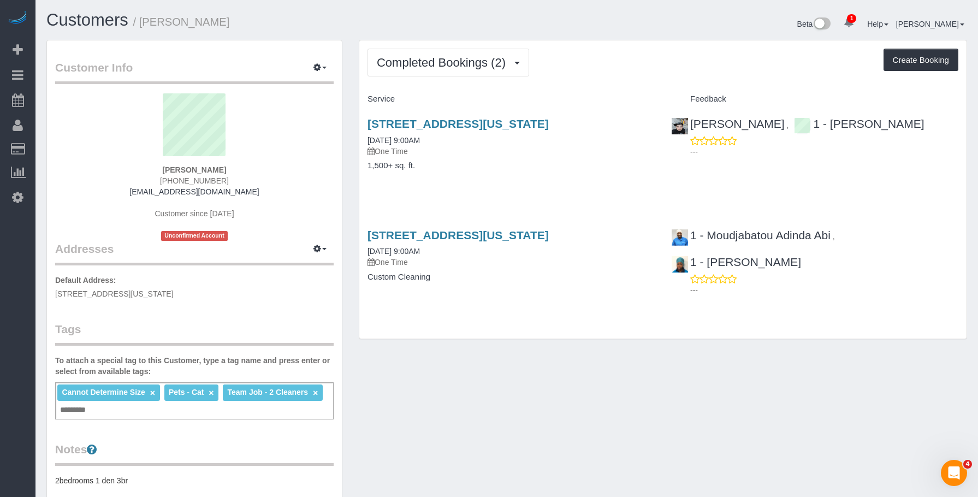
drag, startPoint x: 503, startPoint y: 150, endPoint x: 254, endPoint y: 108, distance: 252.5
click at [503, 151] on p "One Time" at bounding box center [510, 151] width 287 height 11
drag, startPoint x: 329, startPoint y: 74, endPoint x: 286, endPoint y: 68, distance: 43.5
click at [328, 73] on button "button" at bounding box center [319, 68] width 27 height 17
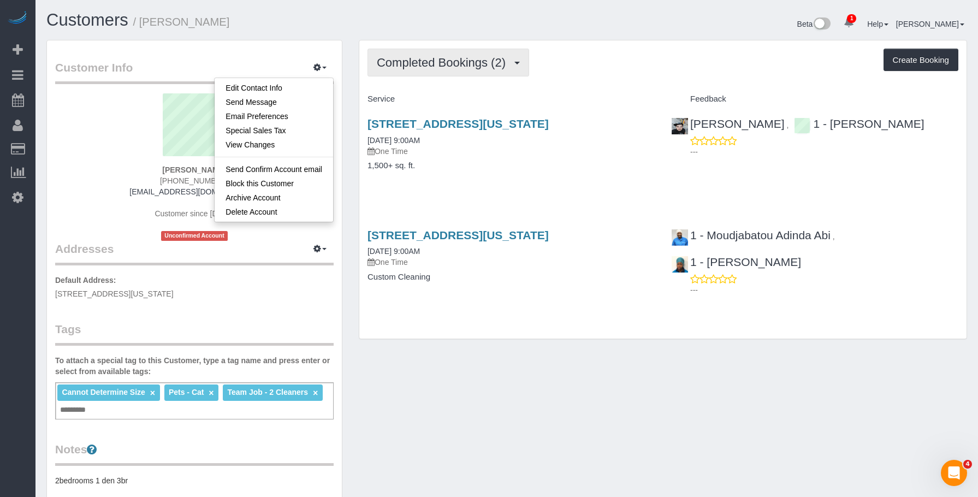
click at [437, 62] on span "Completed Bookings (2)" at bounding box center [444, 63] width 134 height 14
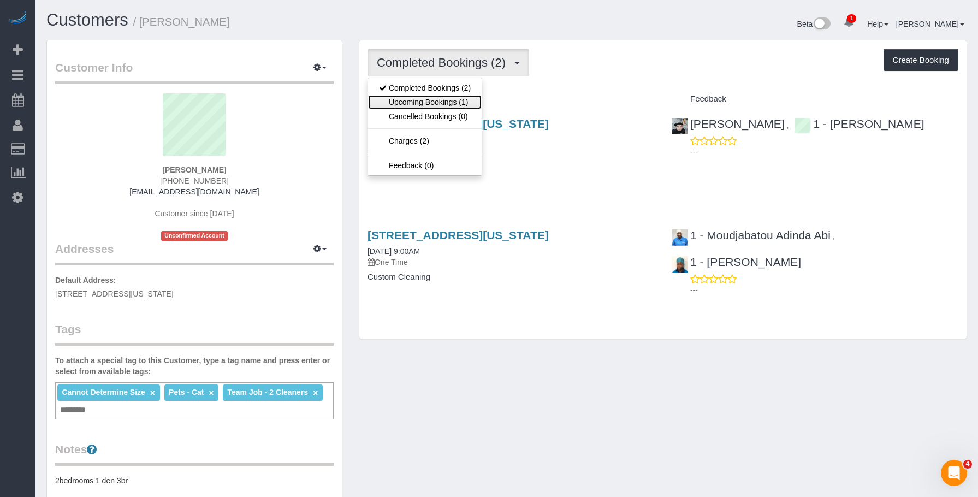
click at [430, 96] on link "Upcoming Bookings (1)" at bounding box center [425, 102] width 114 height 14
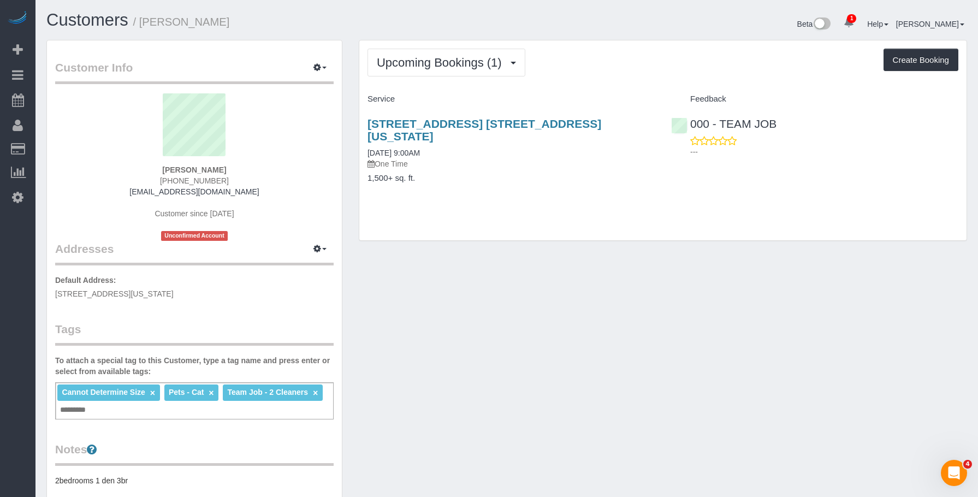
drag, startPoint x: 354, startPoint y: 116, endPoint x: 968, endPoint y: 181, distance: 616.6
click at [623, 120] on div "Upcoming Bookings (1) Completed Bookings (2) Upcoming Bookings (1) Cancelled Bo…" at bounding box center [663, 146] width 625 height 212
copy link "1165 Park Ave, Apt. 15d, New York, NY 10128"
drag, startPoint x: 313, startPoint y: 67, endPoint x: 303, endPoint y: 78, distance: 14.7
click at [313, 67] on button "button" at bounding box center [319, 68] width 27 height 17
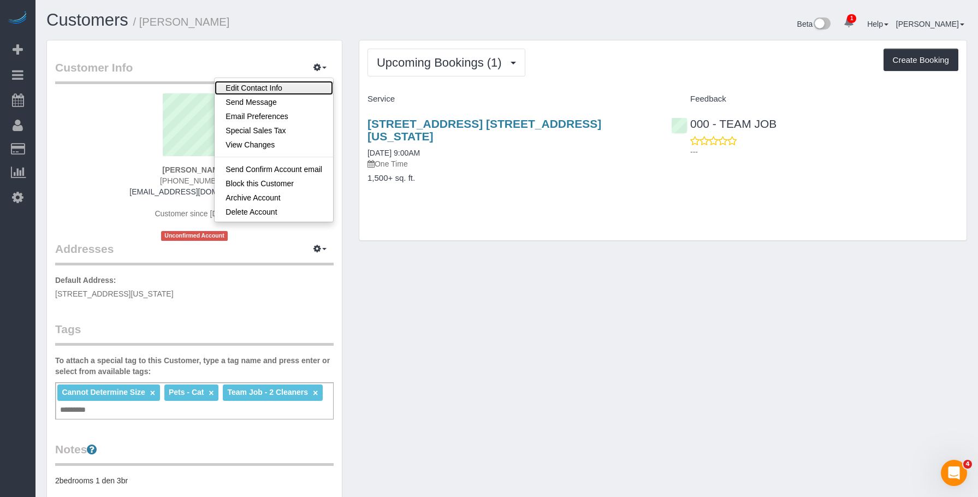
click at [293, 84] on link "Edit Contact Info" at bounding box center [274, 88] width 118 height 14
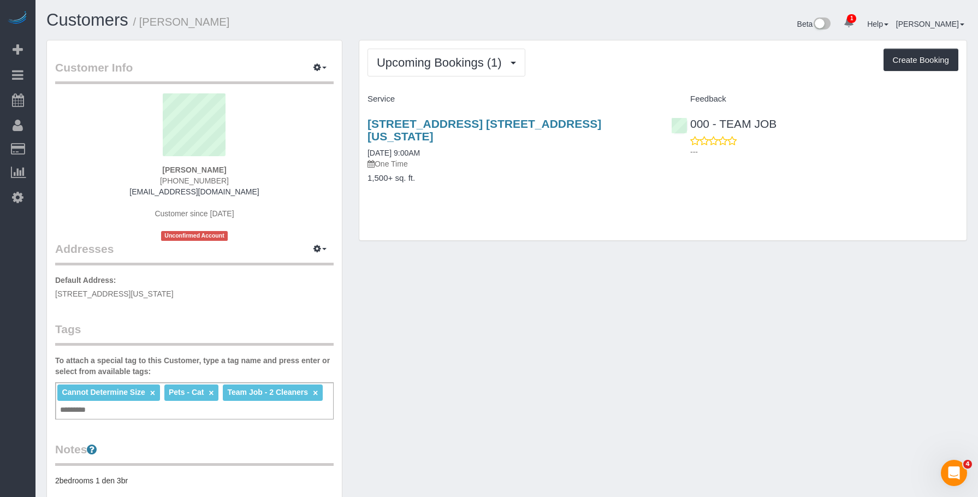
select select "NY"
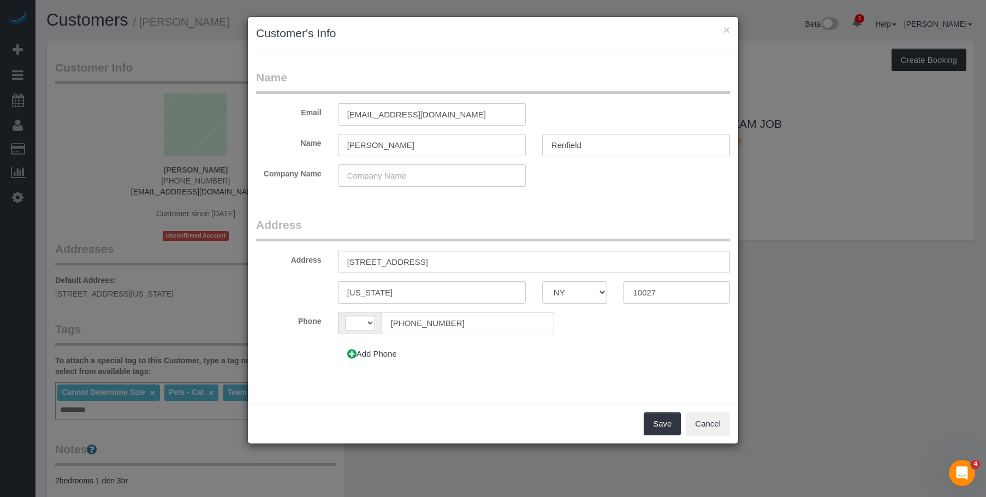
select select "string:US"
drag, startPoint x: 466, startPoint y: 263, endPoint x: 212, endPoint y: 258, distance: 254.5
click at [212, 258] on div "× Customer's Info Name Email ellrf46@gmail.com Name Ellie Renfield Company Name…" at bounding box center [493, 248] width 986 height 497
paste input "165 Park Ave, Apt. 15D"
click at [405, 262] on input "1165 Park Ave, Apt. 15D" at bounding box center [534, 262] width 392 height 22
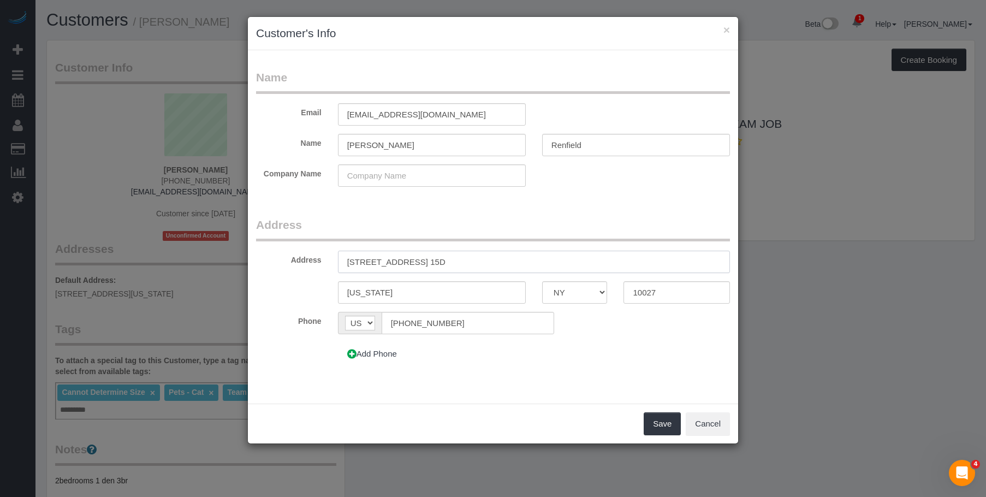
type input "1165 Park Ave, Apt. 15D"
drag, startPoint x: 667, startPoint y: 292, endPoint x: 559, endPoint y: 303, distance: 108.7
click at [559, 303] on div "New York AK AL AR AZ CA CO CT DC DE FL GA HI IA ID IL IN KS KY LA MA MD ME MI M…" at bounding box center [493, 292] width 490 height 22
paste input "128"
type input "10128"
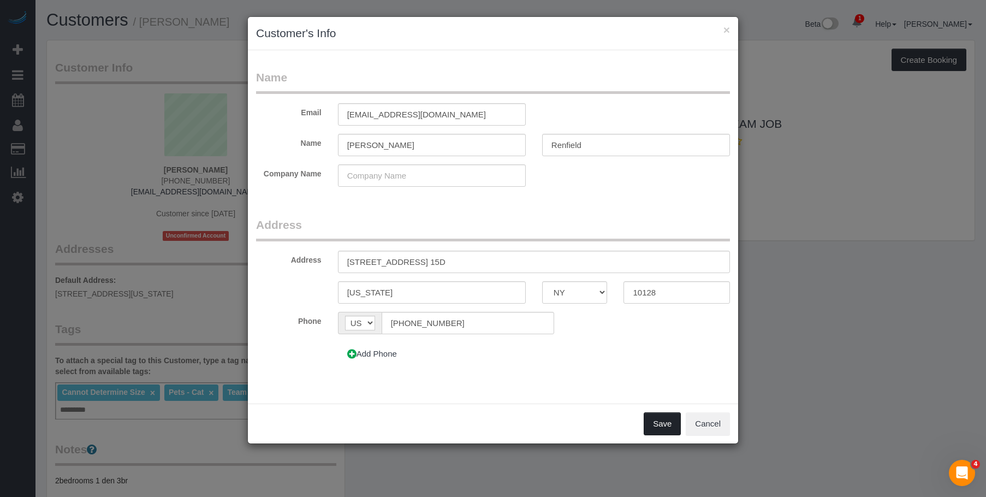
click at [655, 418] on button "Save" at bounding box center [662, 423] width 37 height 23
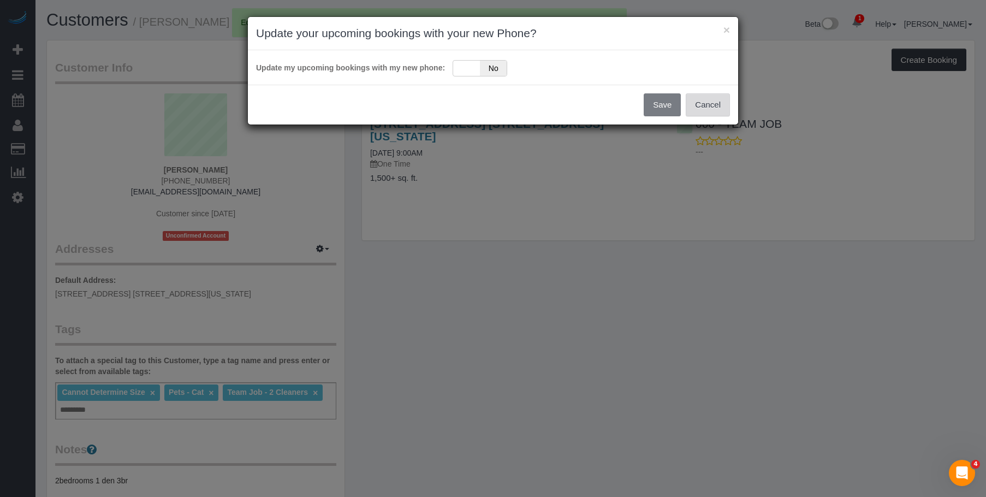
click at [710, 101] on button "Cancel" at bounding box center [708, 104] width 44 height 23
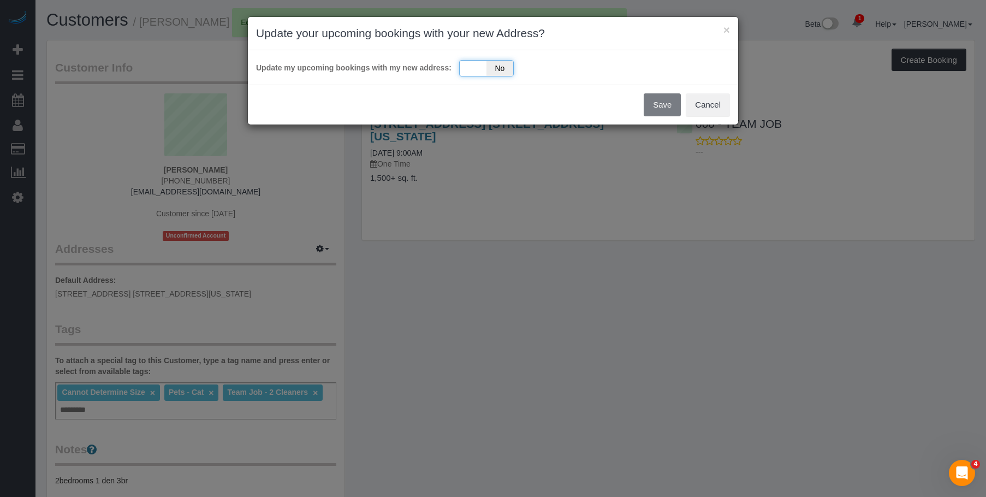
click at [479, 69] on div "Yes No" at bounding box center [486, 68] width 55 height 16
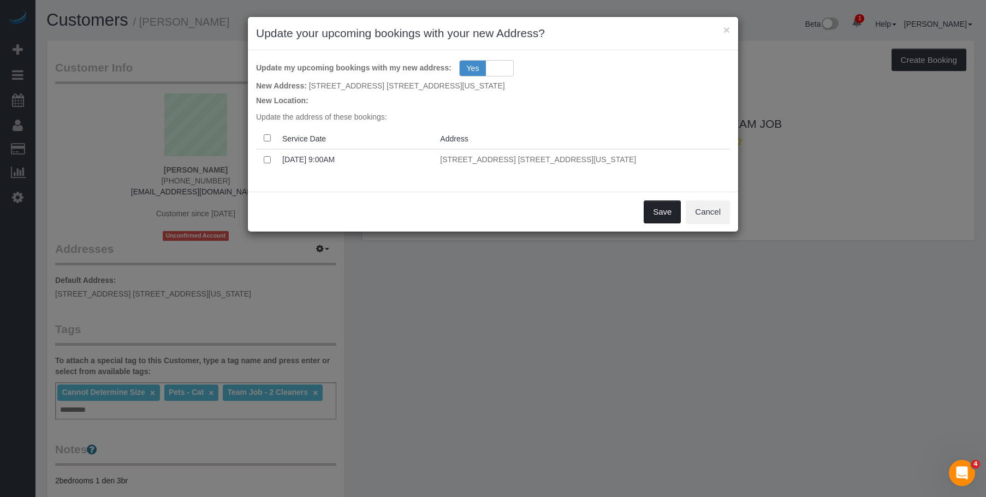
click at [662, 212] on button "Save" at bounding box center [662, 211] width 37 height 23
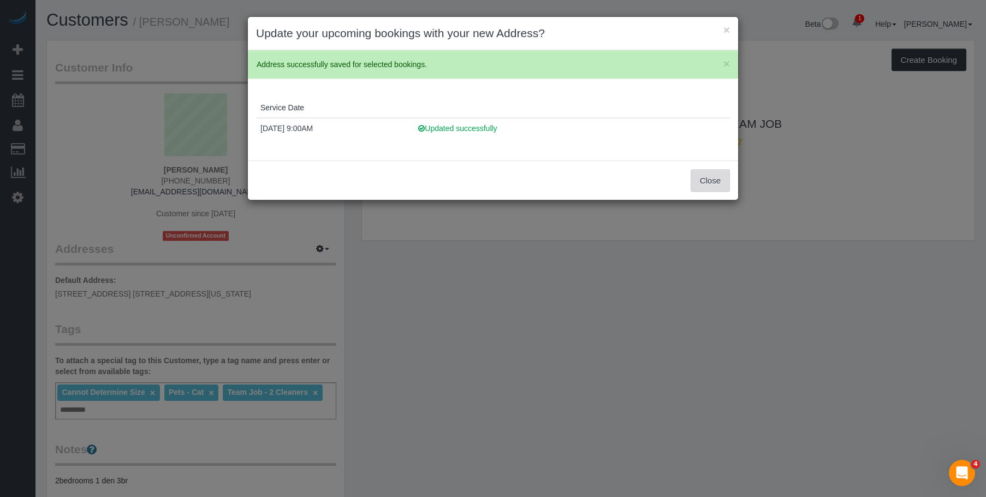
click at [707, 188] on button "Close" at bounding box center [710, 180] width 39 height 23
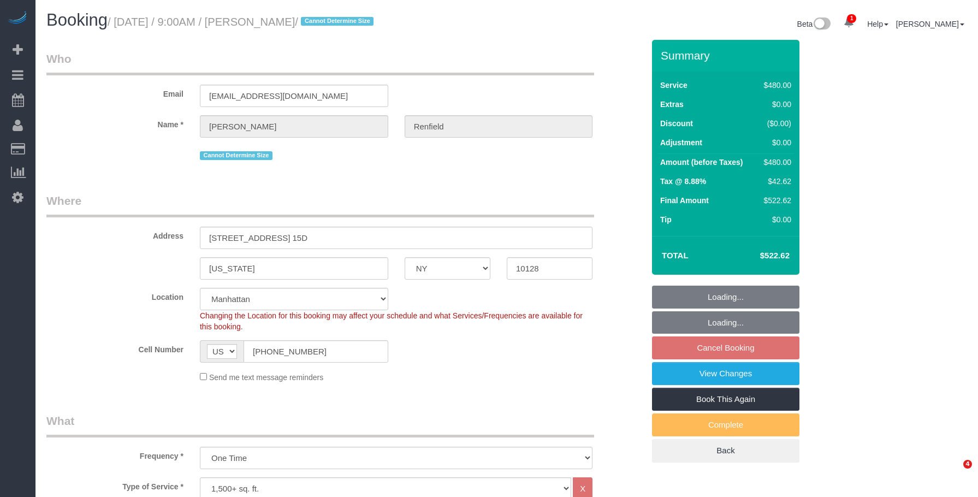
select select "NY"
select select "180"
select select "string:stripe-pm_1Rz26l4VGloSiKo7KKq0GO96"
select select "spot2"
select select "number:89"
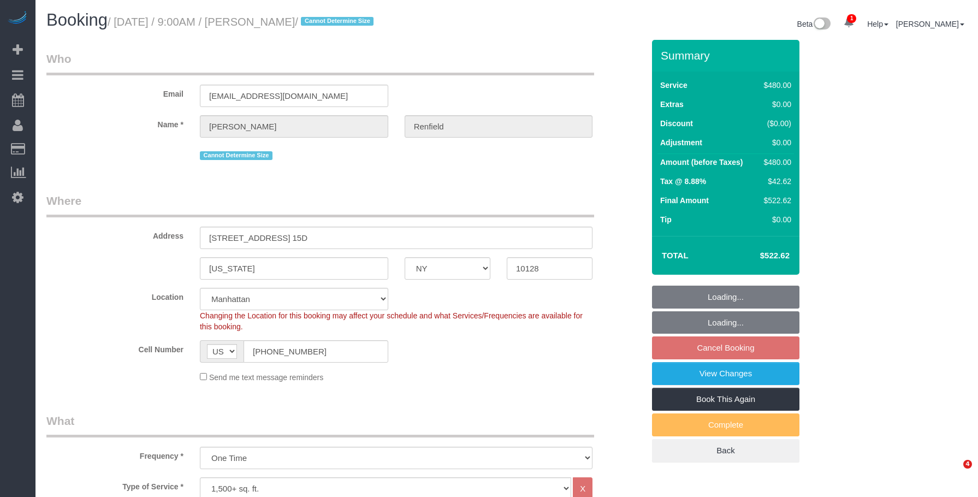
select select "number:90"
select select "number:14"
select select "number:5"
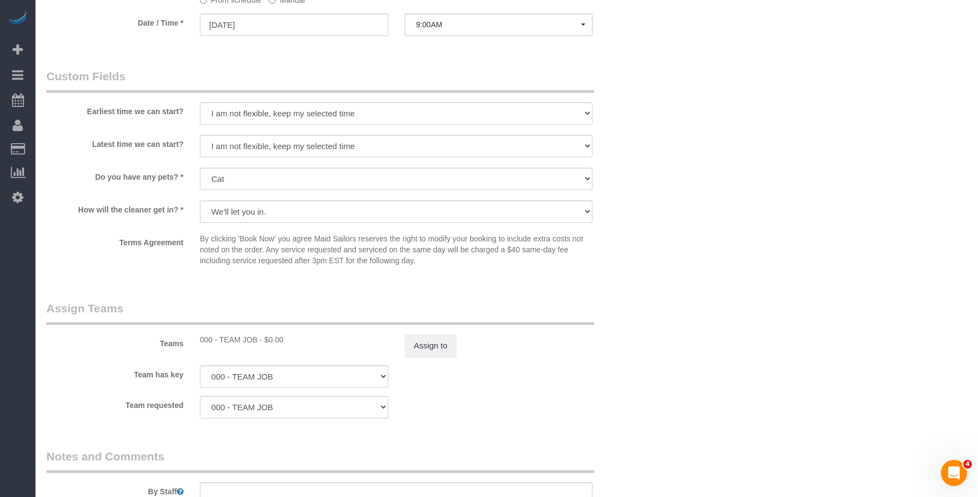
scroll to position [1147, 0]
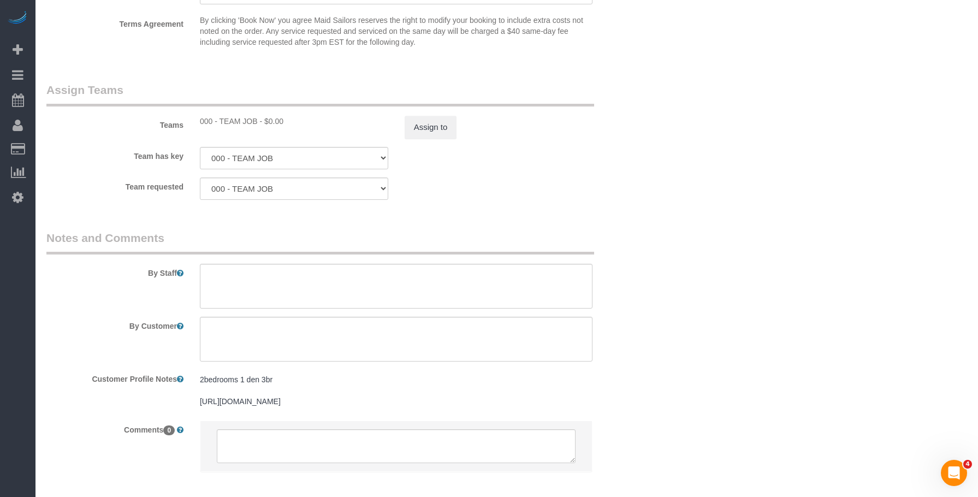
click at [477, 163] on div "Team has key 000 - TEAM JOB 000- Donna Mercado 000 - Partnerships 1 - Abdoulaye…" at bounding box center [345, 158] width 614 height 22
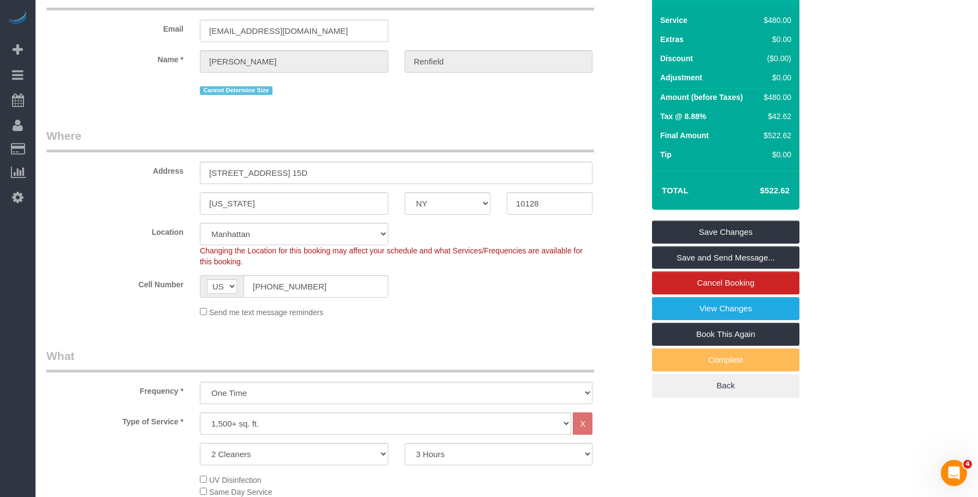
scroll to position [0, 0]
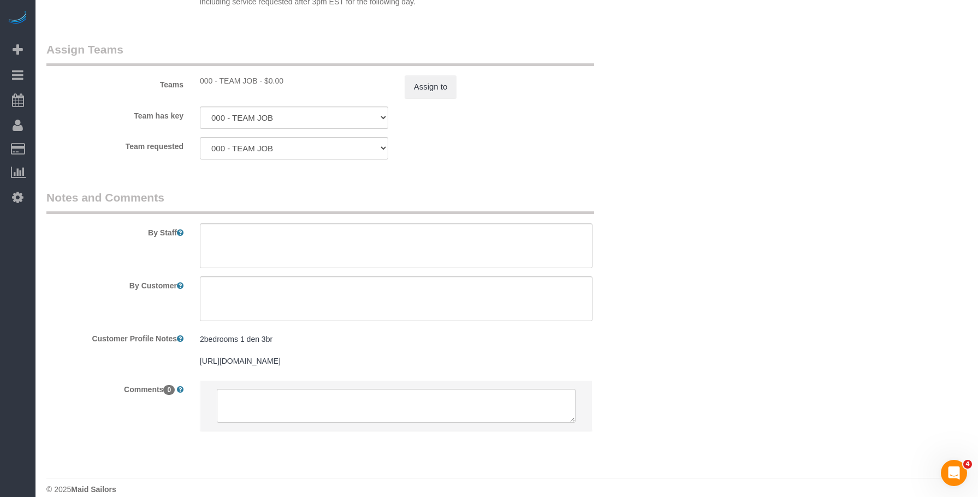
scroll to position [1201, 0]
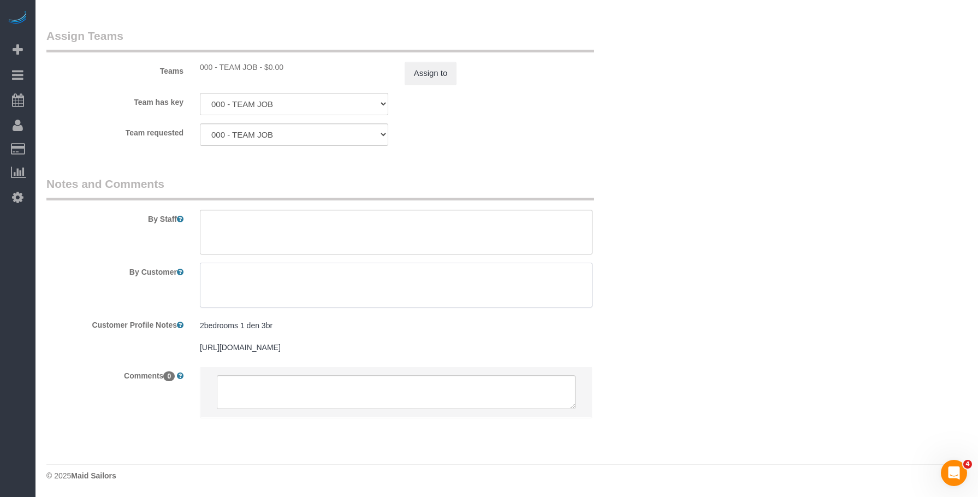
click at [456, 275] on textarea at bounding box center [396, 285] width 393 height 45
paste textarea "Do a standard cleaning of my entire 3-bedroom/3-bathroom ~2000 sqft apartment. …"
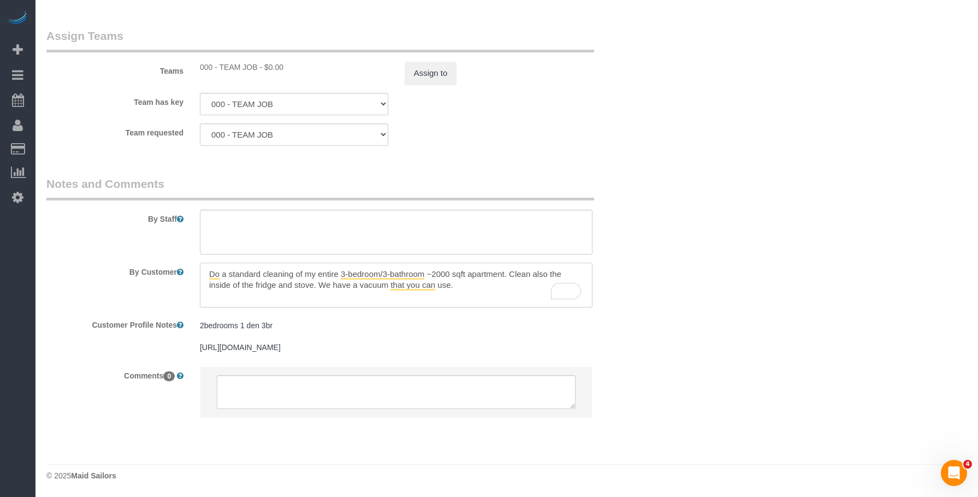
type textarea "Do a standard cleaning of my entire 3-bedroom/3-bathroom ~2000 sqft apartment. …"
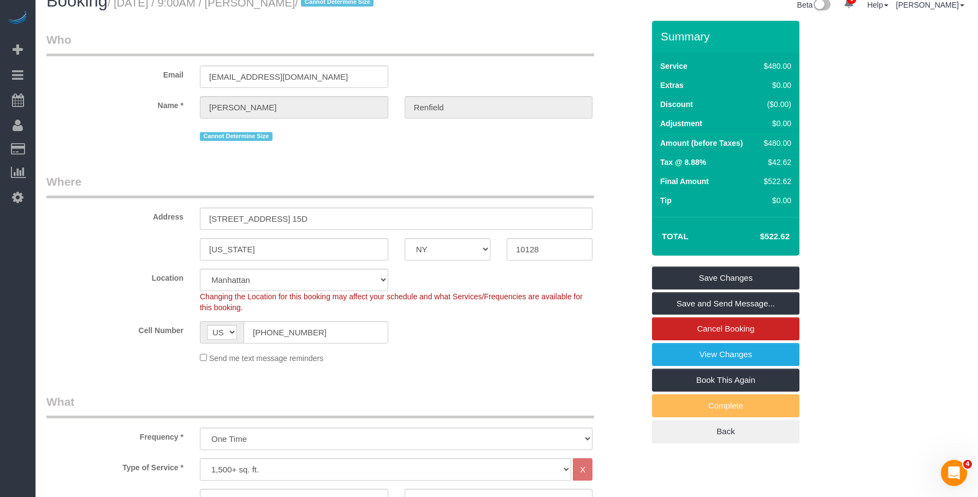
scroll to position [0, 0]
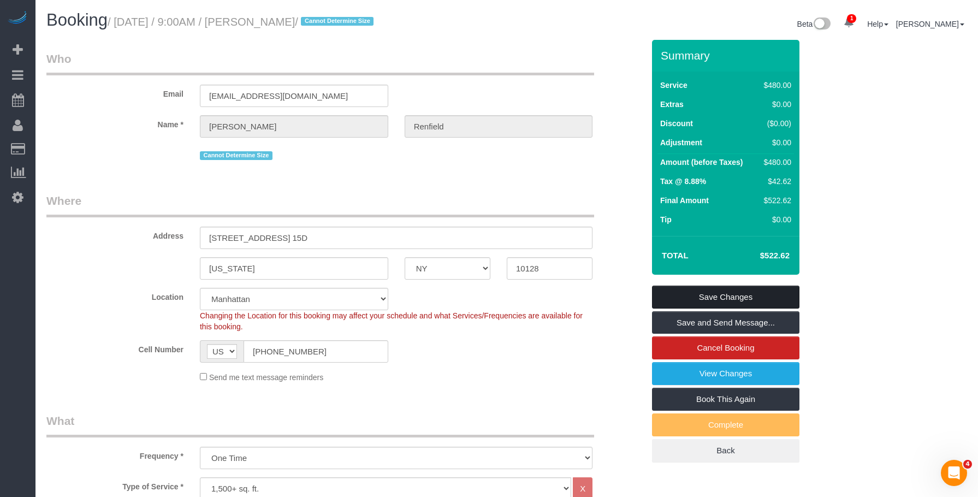
click at [770, 299] on link "Save Changes" at bounding box center [725, 297] width 147 height 23
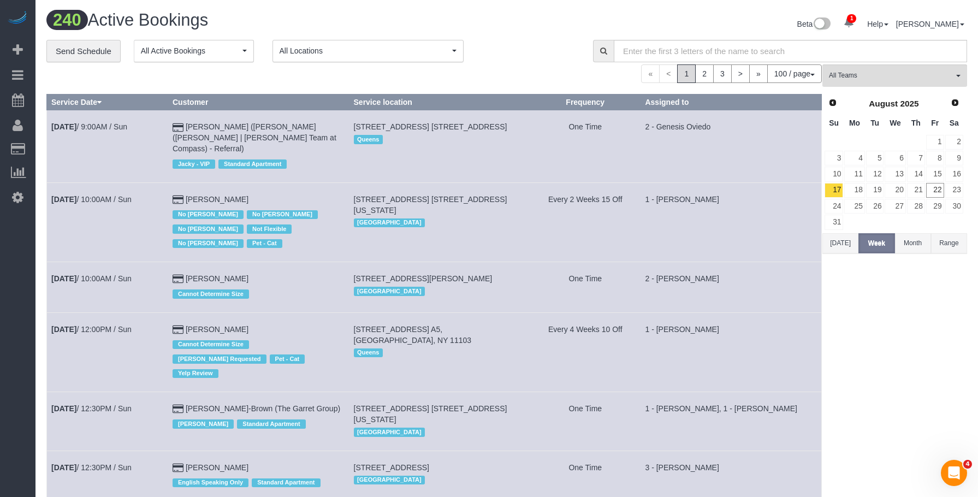
click at [523, 74] on div "« < 1 2 3 > » 100 / page 10 / page 20 / page 30 / page 40 / page 50 / page 100 …" at bounding box center [433, 73] width 775 height 19
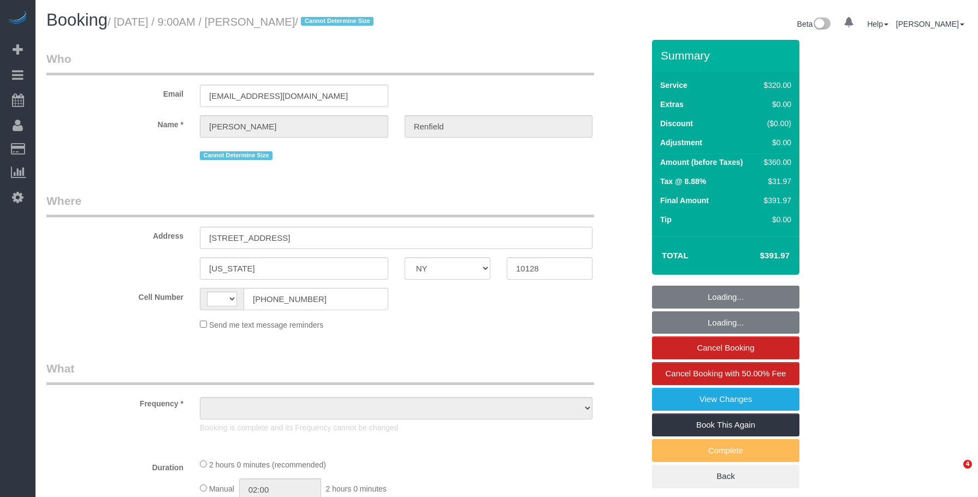
select select "NY"
select select "number:89"
select select "number:90"
select select "number:14"
select select "number:5"
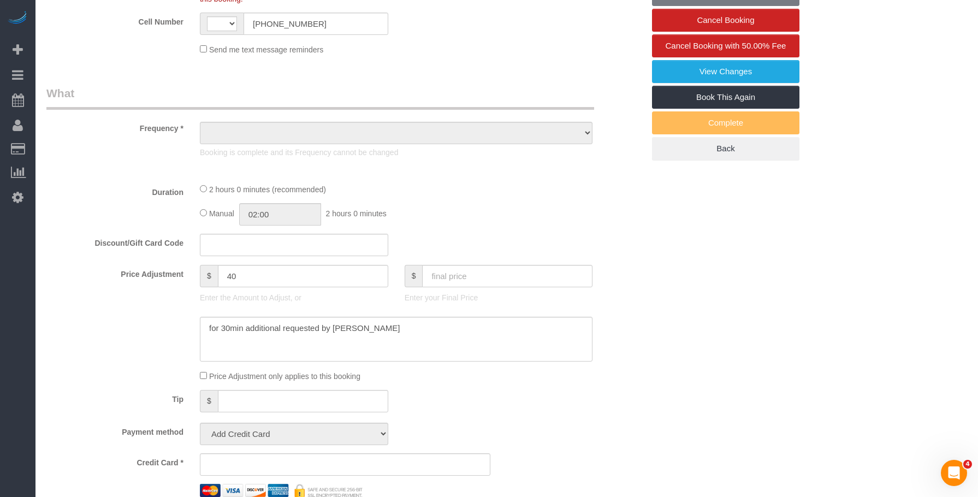
select select "string:[GEOGRAPHIC_DATA]"
select select "object:789"
select select "string:stripe-pm_1M8QrD4VGloSiKo7J1RhPIfx"
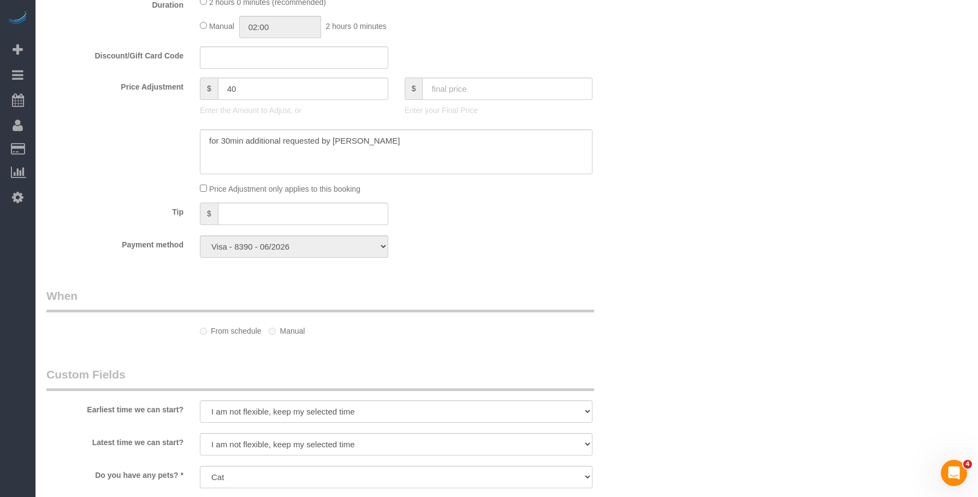
select select "object:1311"
select select "spot1"
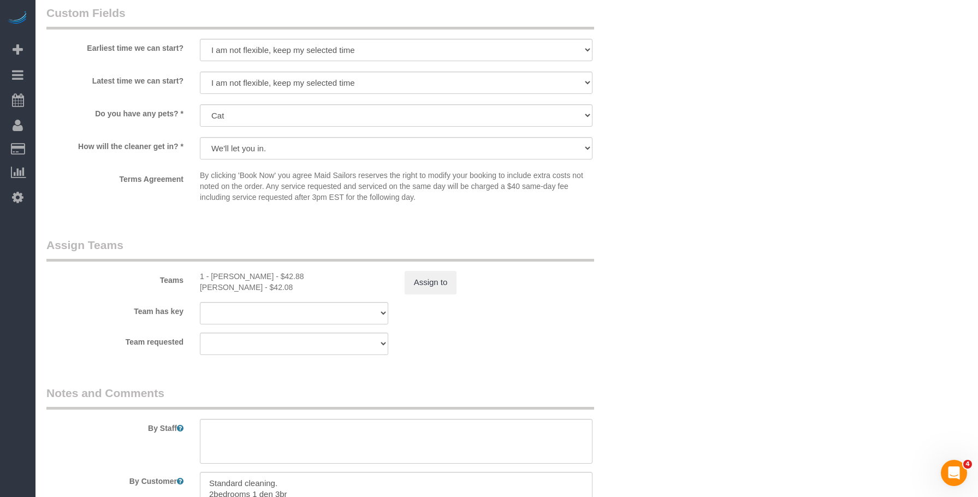
scroll to position [1244, 0]
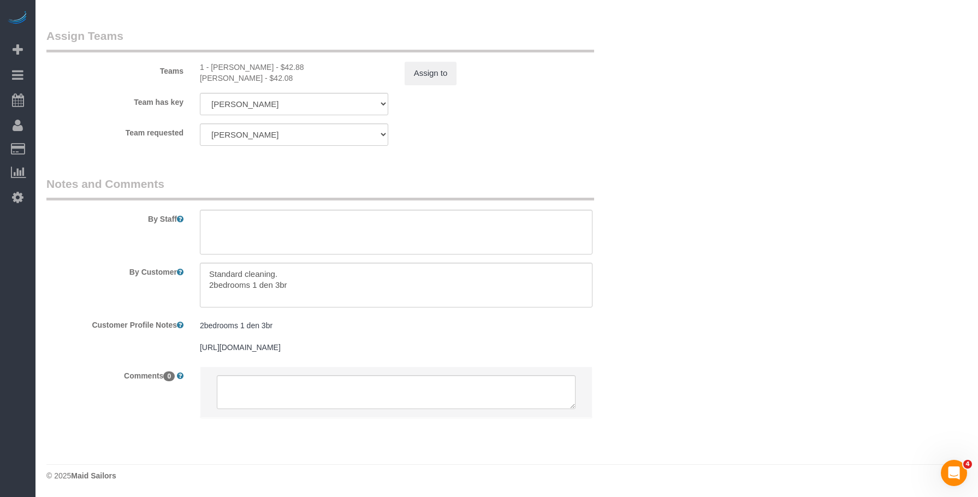
drag, startPoint x: 642, startPoint y: 158, endPoint x: 769, endPoint y: 48, distance: 168.0
click at [551, 152] on fieldset "Assign Teams Teams 1 - Hamdi Yatou Sabtihou - $42.88 Charles Hamby - $42.08 Ass…" at bounding box center [344, 91] width 597 height 126
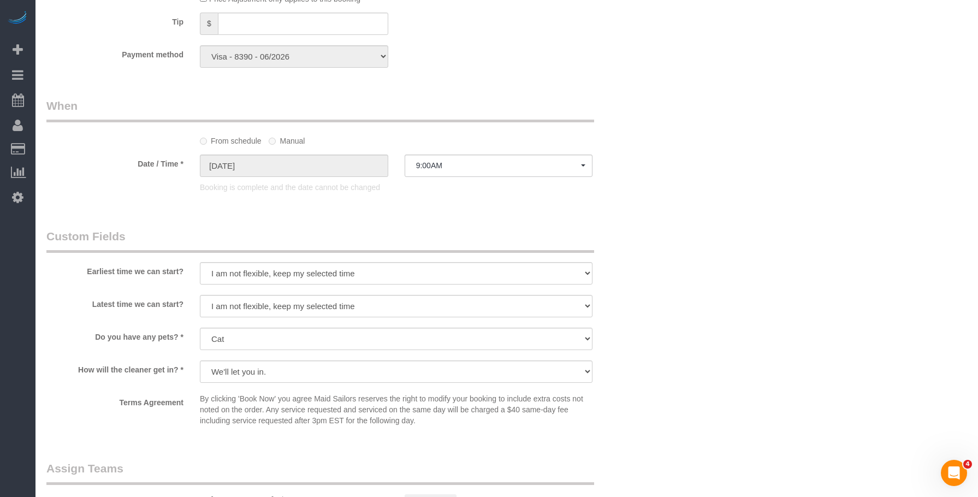
scroll to position [808, 0]
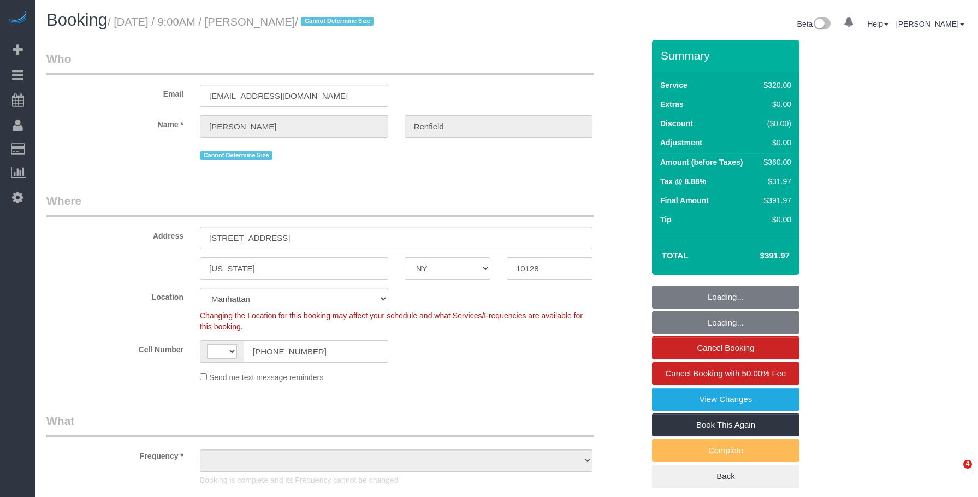
select select "NY"
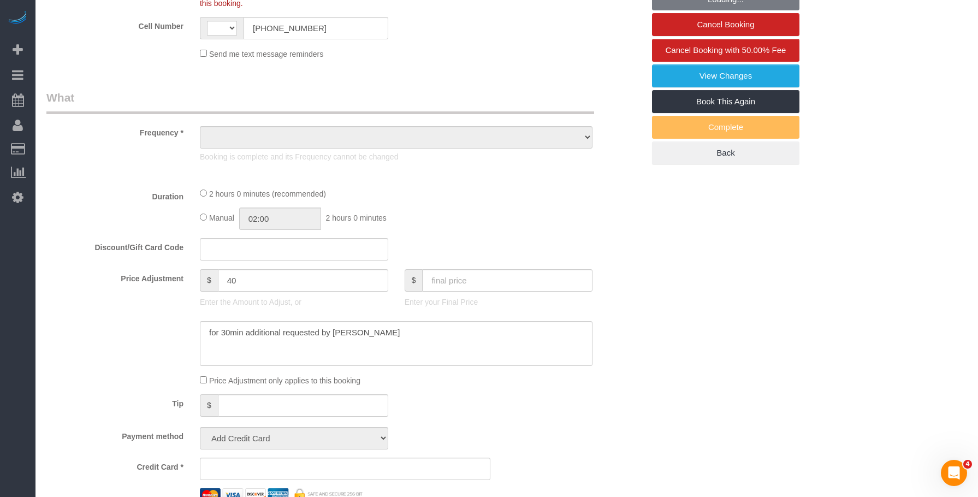
select select "number:89"
select select "number:90"
select select "number:14"
select select "number:5"
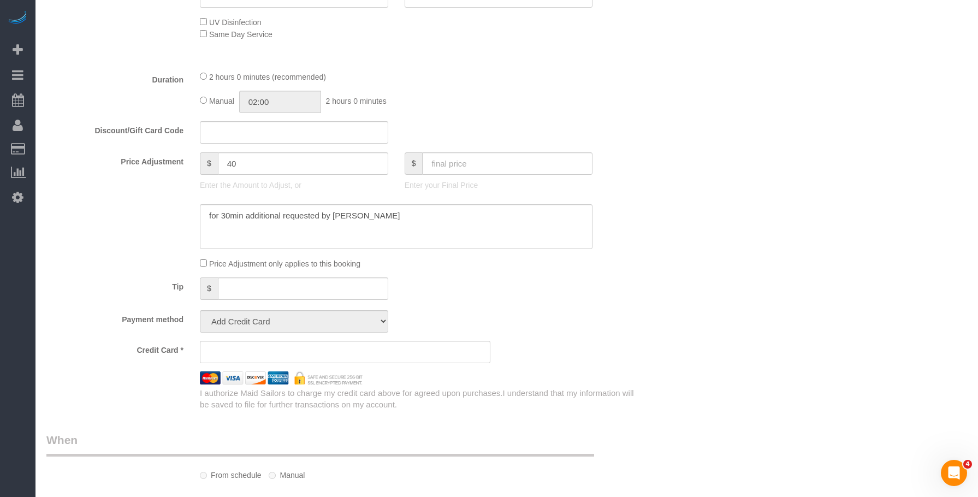
select select "string:[GEOGRAPHIC_DATA]"
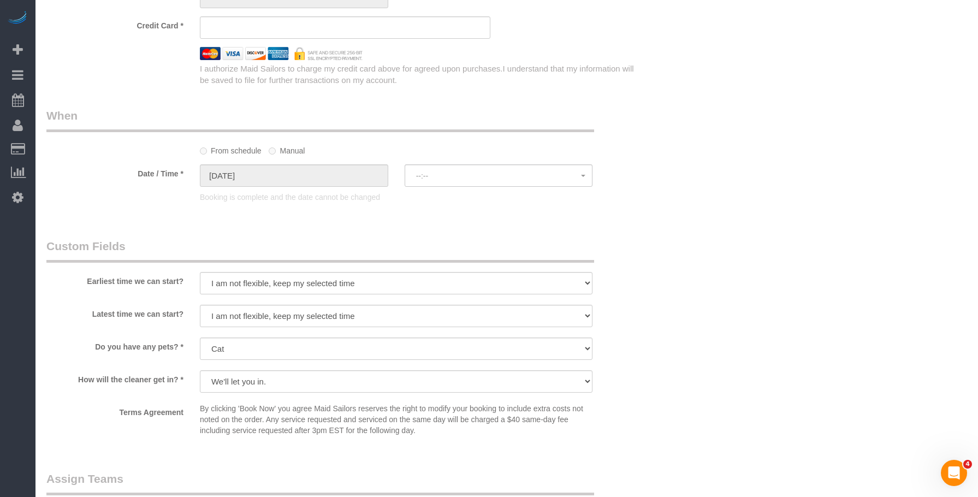
select select "object:1314"
select select "string:stripe-pm_1M8QrD4VGloSiKo7J1RhPIfx"
select select "spot1"
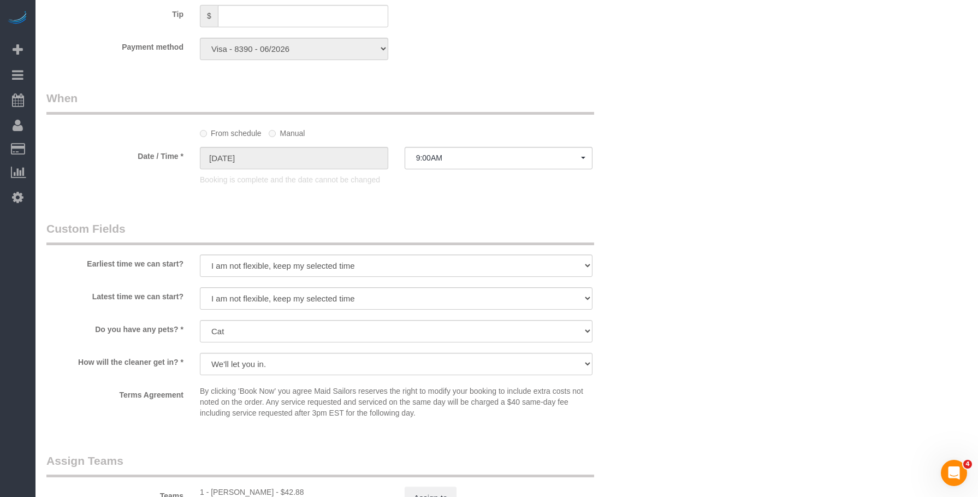
scroll to position [819, 0]
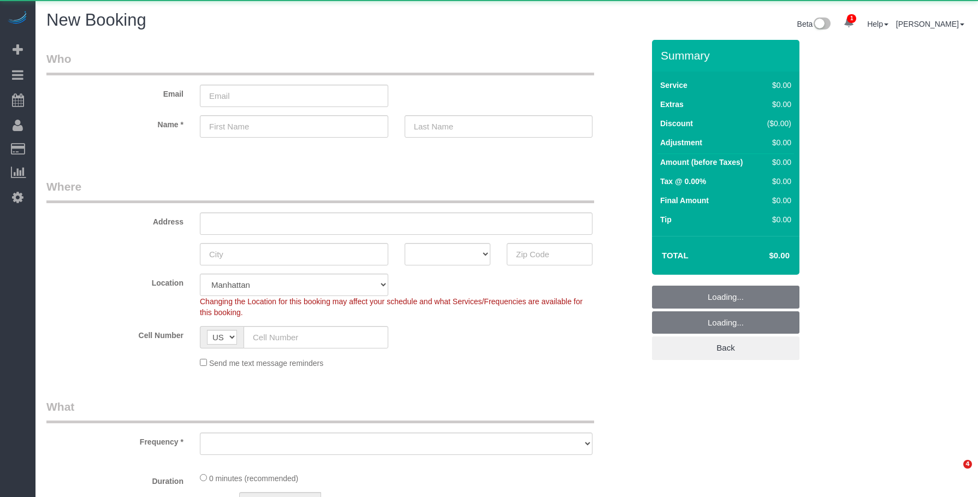
select select "number:89"
select select "number:90"
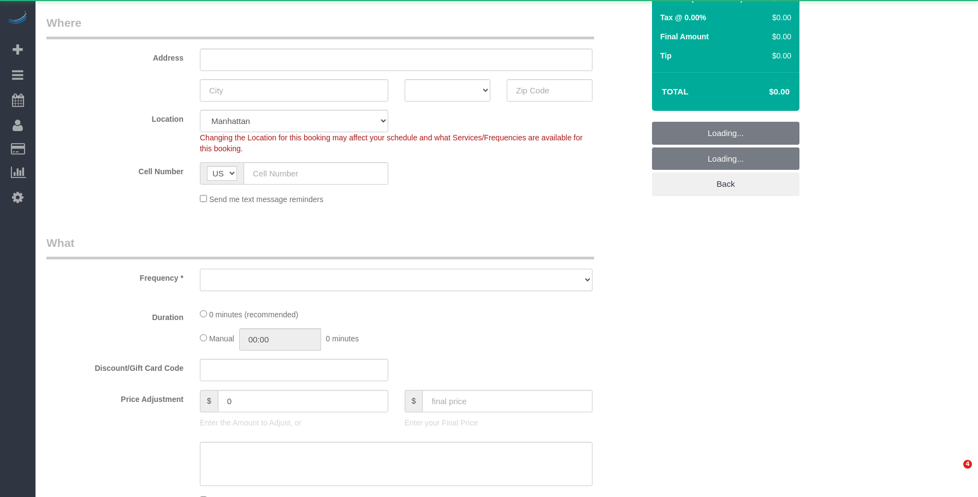
click at [301, 278] on select at bounding box center [396, 280] width 393 height 22
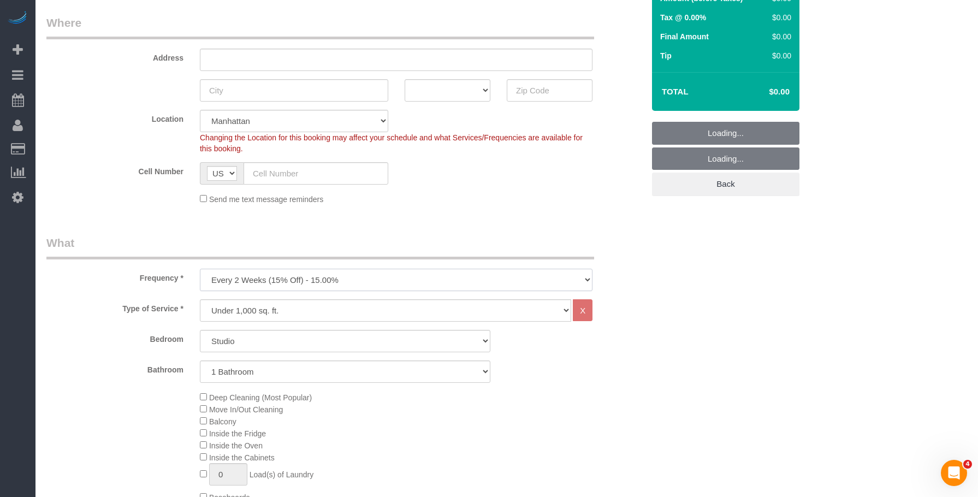
scroll to position [0, 0]
select select "object:5674"
click at [200, 269] on select "One Time Weekly (20% Off) - 20.00% Every 2 Weeks (15% Off) - 15.00% Every 4 Wee…" at bounding box center [396, 280] width 393 height 22
click at [278, 346] on select "Studio 1 Bedroom 2 Bedrooms 3 Bedrooms" at bounding box center [345, 341] width 290 height 22
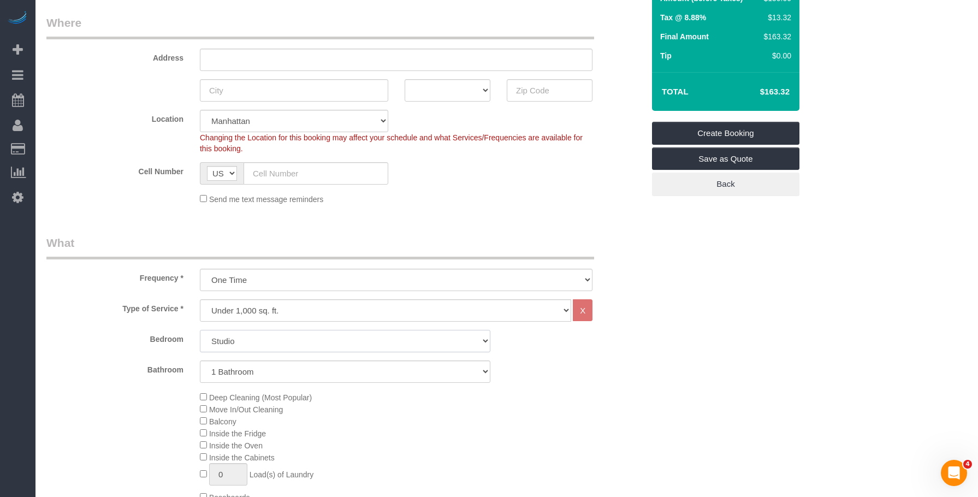
select select "2"
click at [200, 330] on select "Studio 1 Bedroom 2 Bedrooms 3 Bedrooms" at bounding box center [345, 341] width 290 height 22
click at [297, 366] on select "1 Bathroom 2 Bathrooms" at bounding box center [345, 371] width 290 height 22
select select "2"
click at [200, 360] on select "1 Bathroom 2 Bathrooms" at bounding box center [345, 371] width 290 height 22
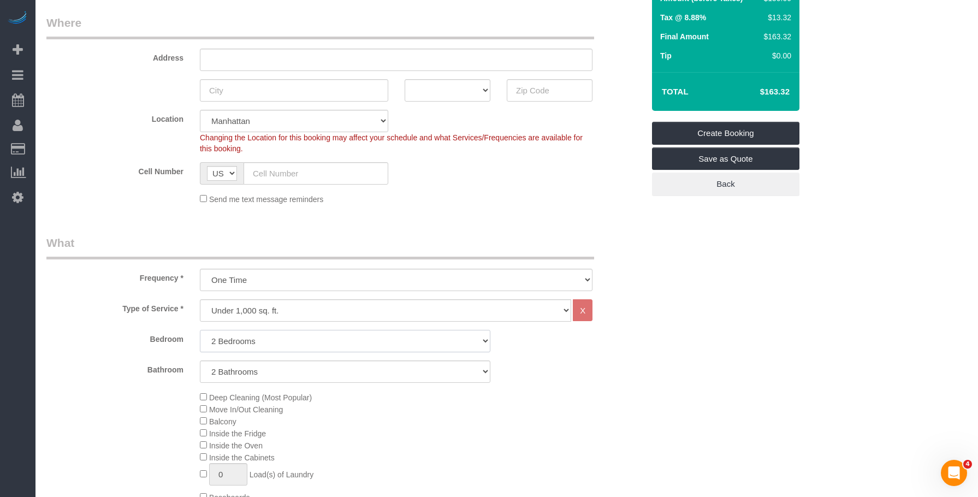
drag, startPoint x: 298, startPoint y: 340, endPoint x: 294, endPoint y: 345, distance: 5.9
click at [298, 340] on select "Studio 1 Bedroom 2 Bedrooms 3 Bedrooms" at bounding box center [345, 341] width 290 height 22
select select "3"
click at [200, 330] on select "Studio 1 Bedroom 2 Bedrooms 3 Bedrooms" at bounding box center [345, 341] width 290 height 22
click at [295, 369] on select "1 Bathroom 2 Bathrooms" at bounding box center [345, 371] width 290 height 22
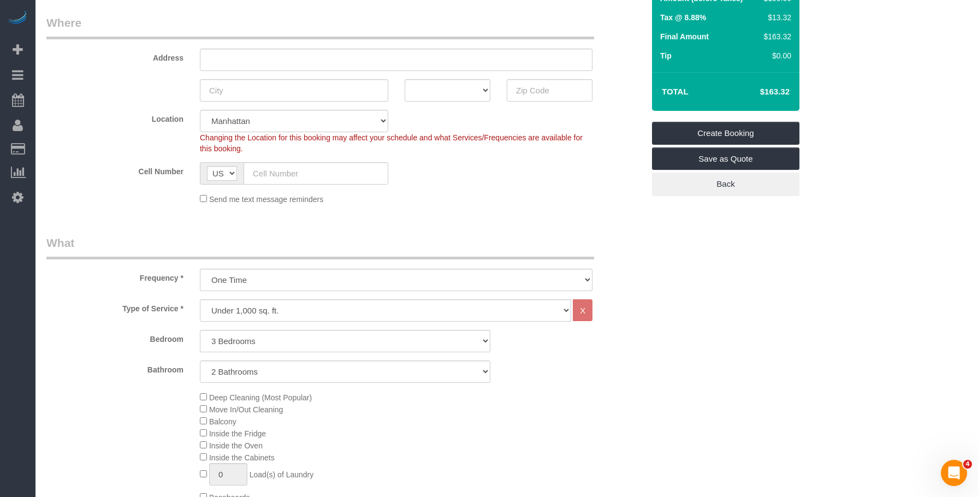
click at [650, 416] on div "Deep Cleaning (Most Popular) Move In/Out Cleaning Balcony Inside the Fridge Ins…" at bounding box center [422, 497] width 460 height 212
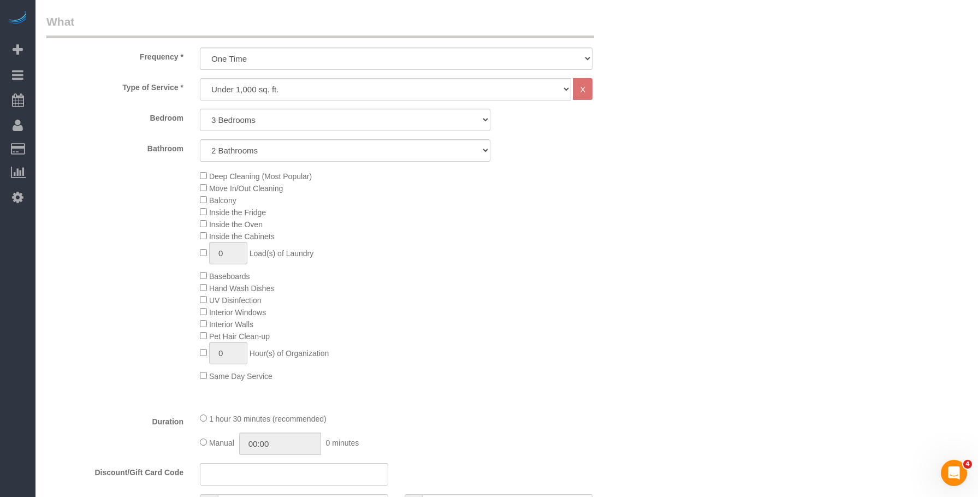
scroll to position [437, 0]
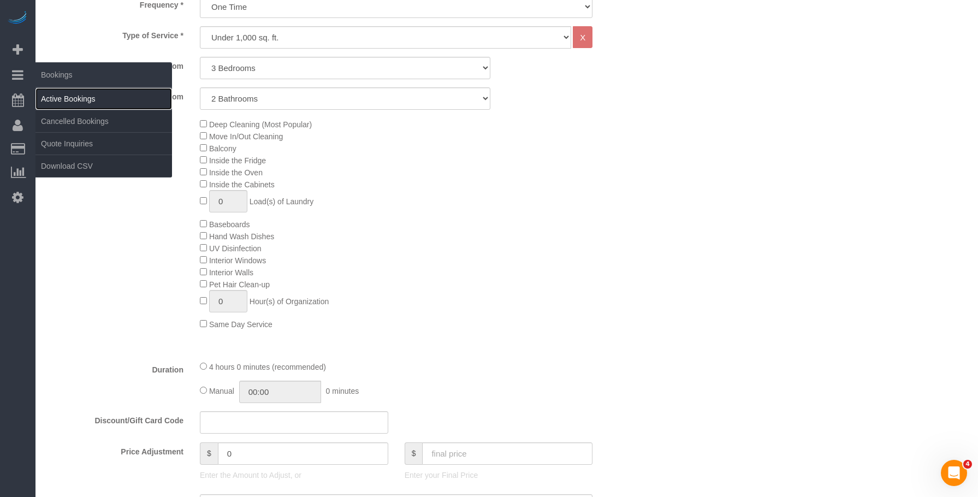
drag, startPoint x: 85, startPoint y: 99, endPoint x: 270, endPoint y: 21, distance: 201.1
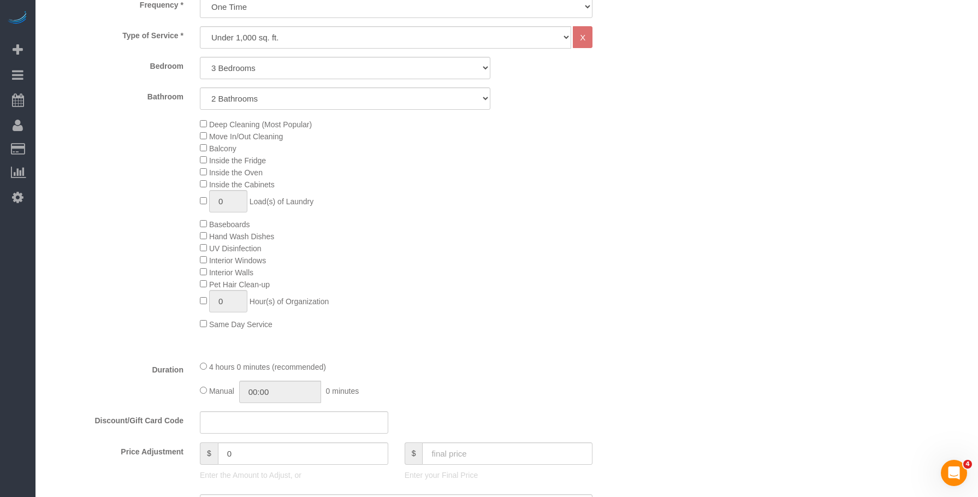
click at [86, 99] on link "Active Bookings" at bounding box center [103, 99] width 137 height 22
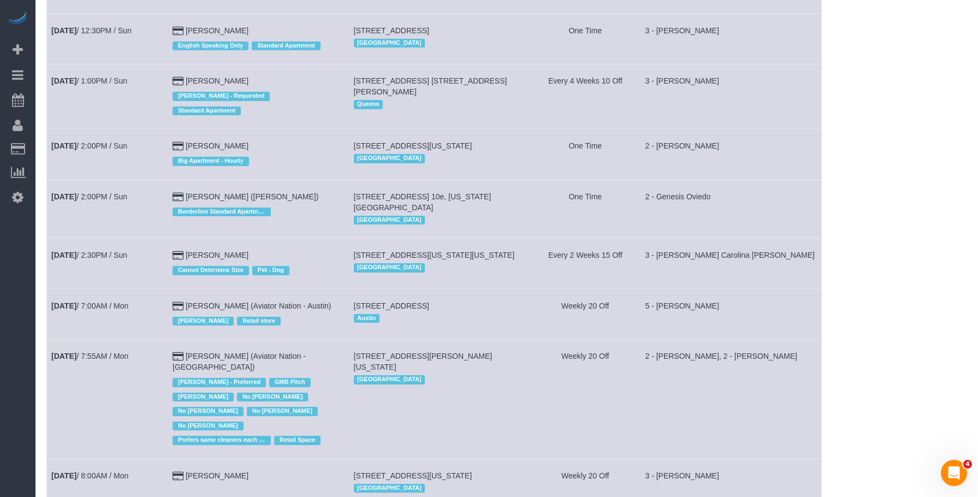
scroll to position [0, 0]
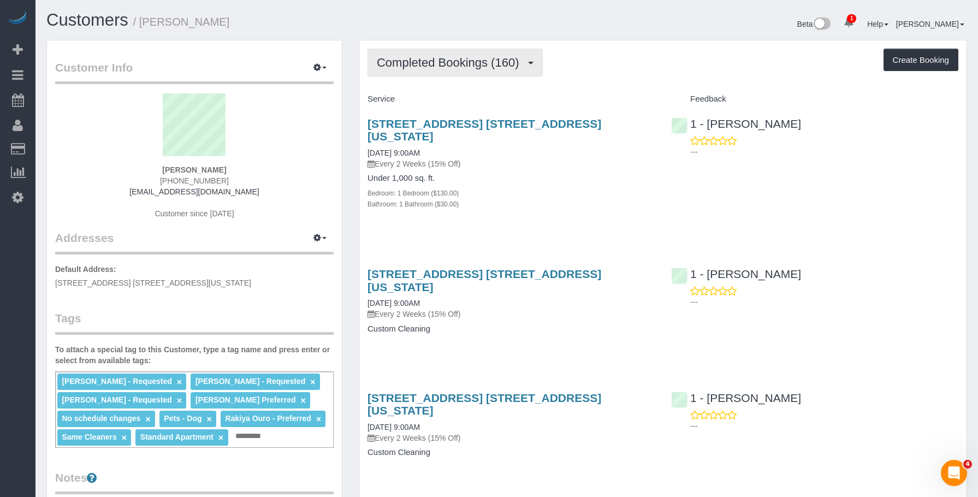
click at [455, 56] on span "Completed Bookings (160)" at bounding box center [450, 63] width 147 height 14
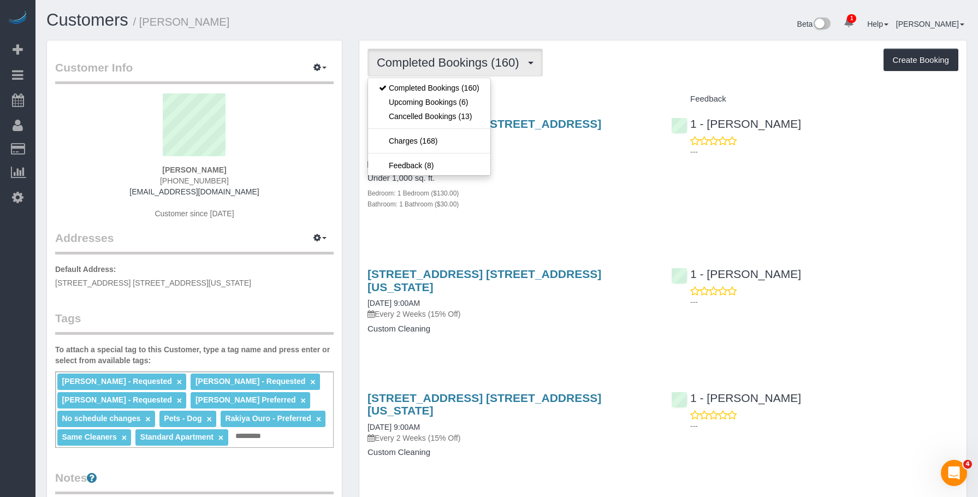
click at [624, 174] on div "Under 1,000 sq. ft. Bedroom: 1 Bedroom ($130.00) Bathroom: 1 Bathroom ($30.00)" at bounding box center [510, 191] width 287 height 35
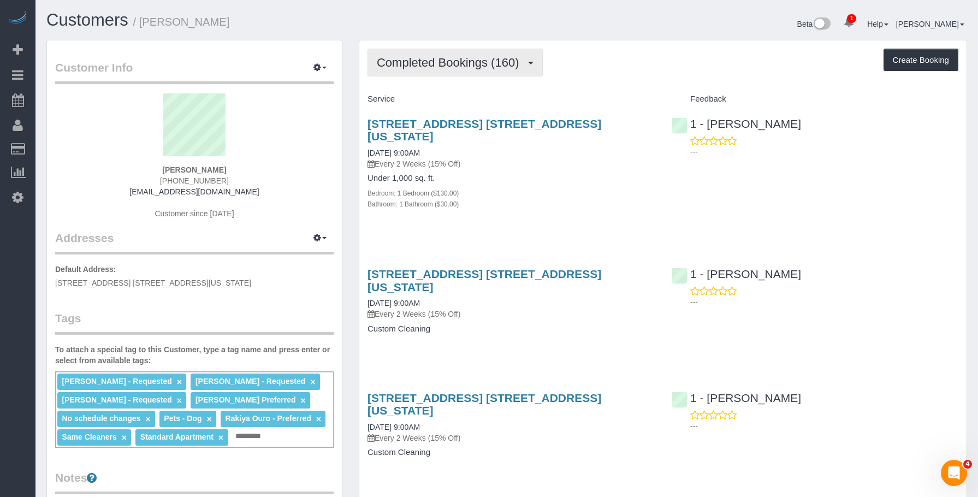
click at [467, 49] on button "Completed Bookings (160)" at bounding box center [454, 63] width 175 height 28
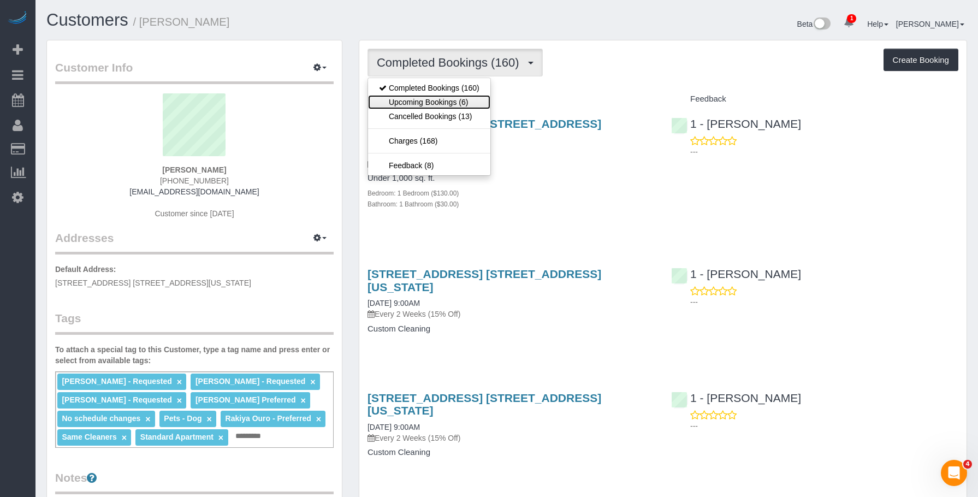
click at [441, 99] on link "Upcoming Bookings (6)" at bounding box center [429, 102] width 122 height 14
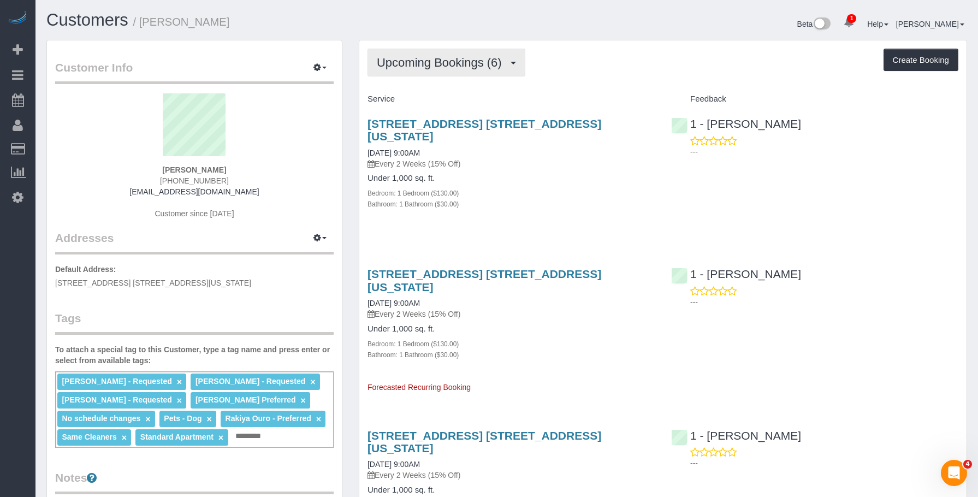
click at [452, 63] on span "Upcoming Bookings (6)" at bounding box center [442, 63] width 131 height 14
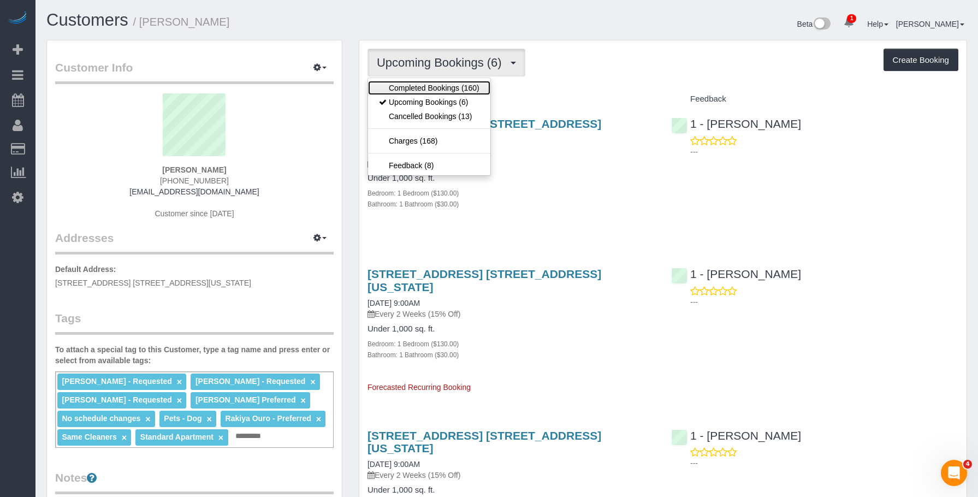
click at [435, 81] on link "Completed Bookings (160)" at bounding box center [429, 88] width 122 height 14
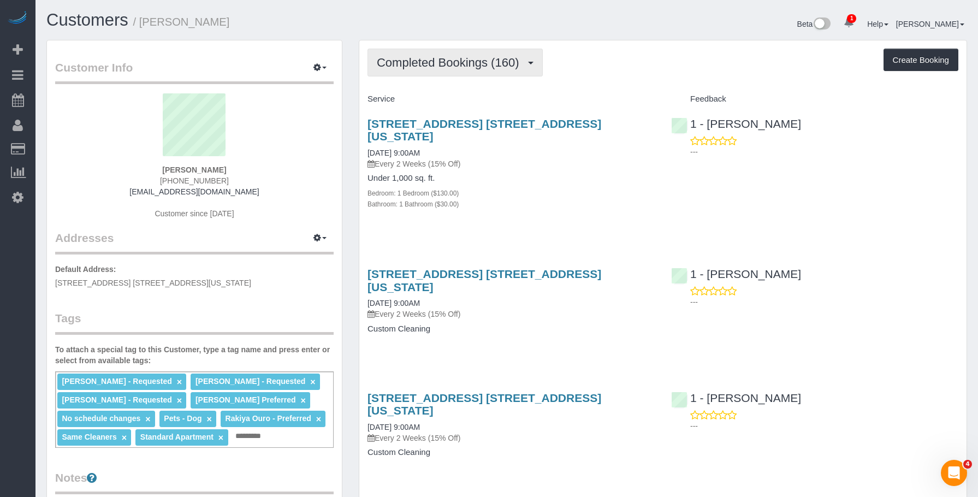
click at [438, 63] on span "Completed Bookings (160)" at bounding box center [450, 63] width 147 height 14
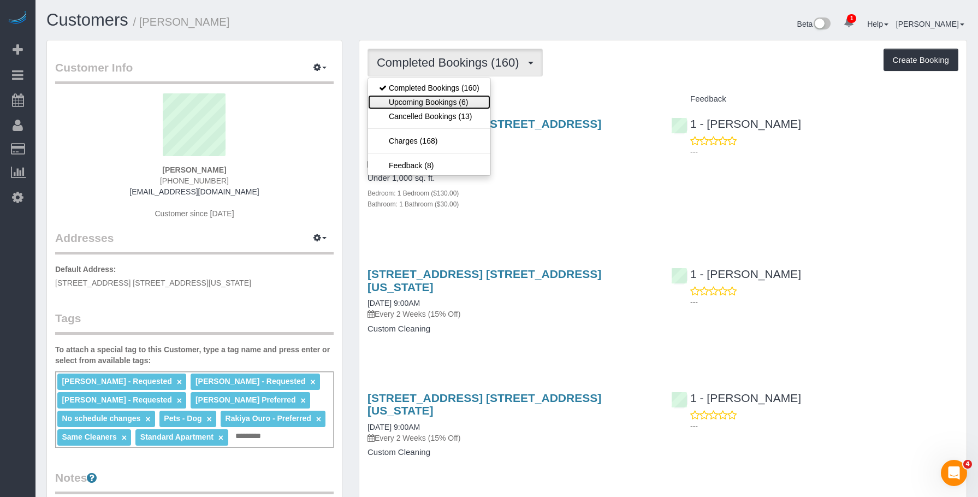
click at [446, 98] on link "Upcoming Bookings (6)" at bounding box center [429, 102] width 122 height 14
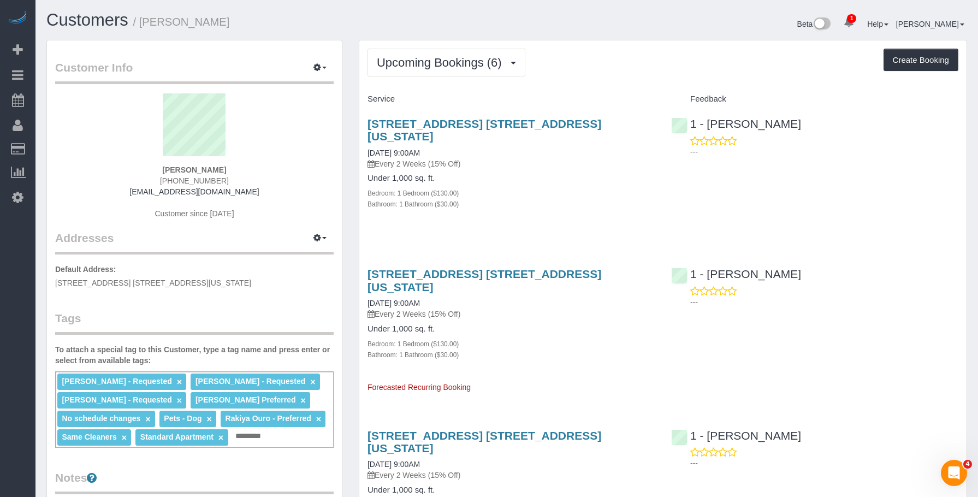
drag, startPoint x: 638, startPoint y: 78, endPoint x: 565, endPoint y: 207, distance: 148.5
drag, startPoint x: 548, startPoint y: 218, endPoint x: 540, endPoint y: 173, distance: 46.1
click at [548, 215] on div "101 West 79th Street, Apt. 12f, New York, NY 10024 09/02/2025 9:00AM Every 2 We…" at bounding box center [511, 169] width 304 height 123
click at [572, 128] on link "101 West 79th Street, Apt. 12f, New York, NY 10024" at bounding box center [484, 129] width 234 height 25
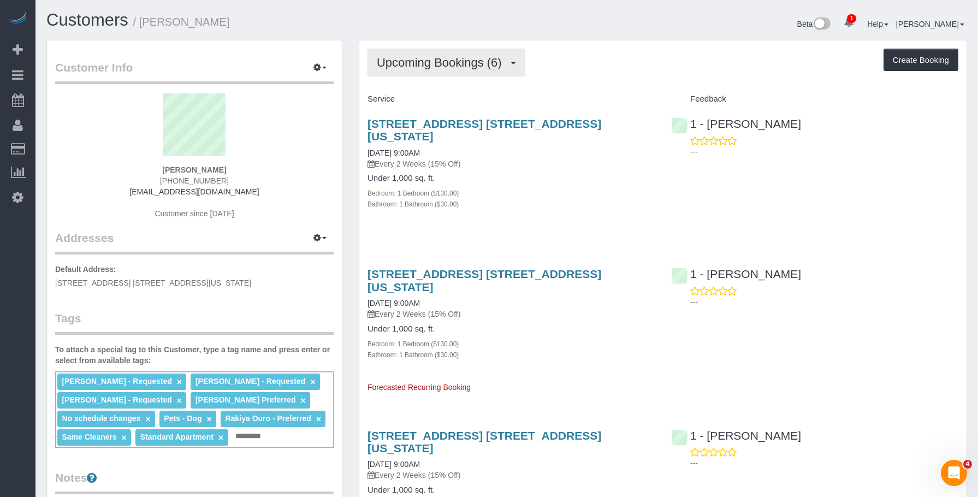
drag, startPoint x: 455, startPoint y: 63, endPoint x: 452, endPoint y: 75, distance: 12.6
click at [455, 64] on span "Upcoming Bookings (6)" at bounding box center [442, 63] width 131 height 14
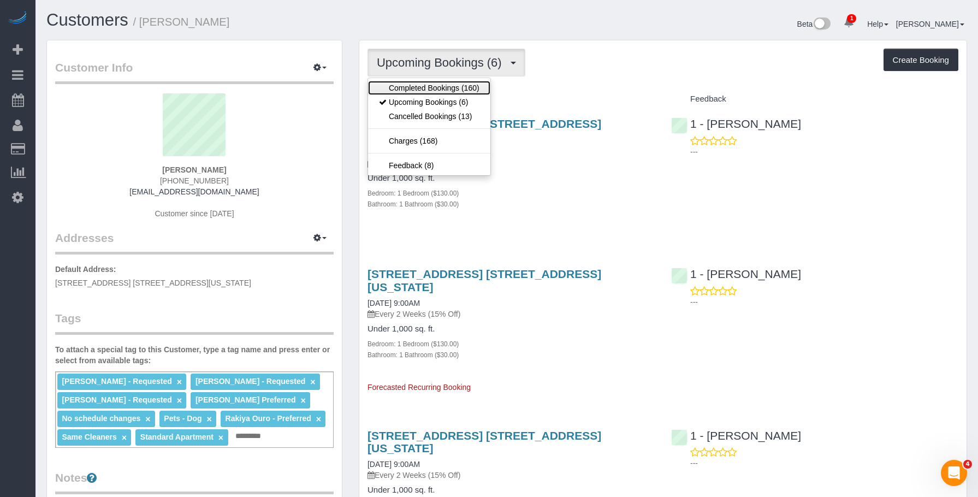
click at [441, 85] on link "Completed Bookings (160)" at bounding box center [429, 88] width 122 height 14
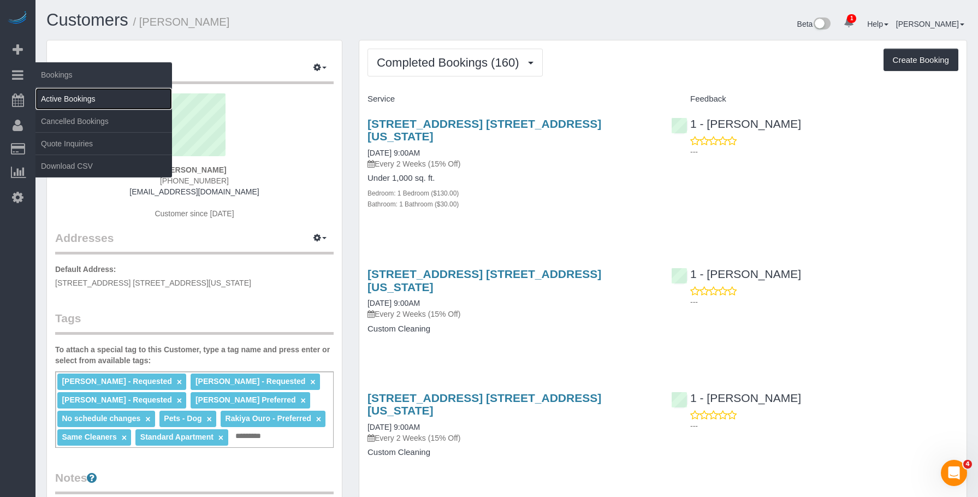
click at [86, 100] on link "Active Bookings" at bounding box center [103, 99] width 137 height 22
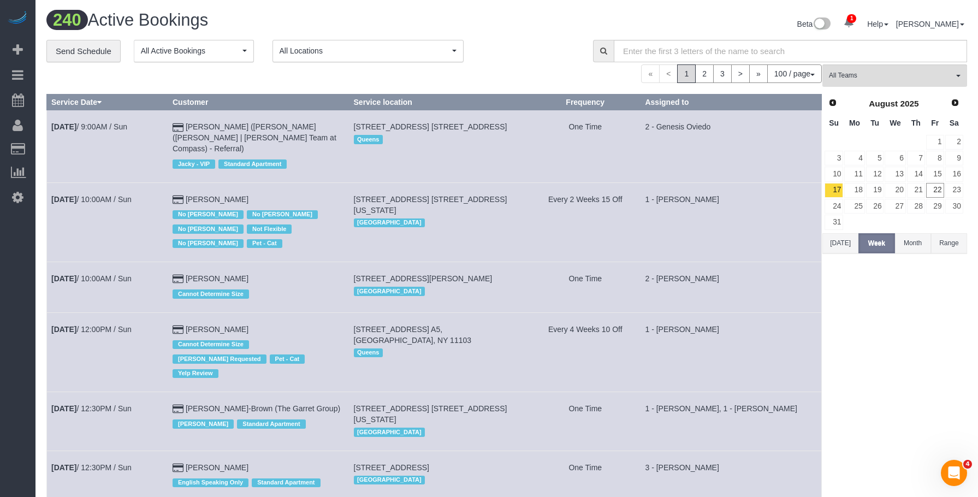
click at [538, 25] on div "Beta 1 Your Notifications You have 0 alerts × You have 9 to charge for 08/21/20…" at bounding box center [741, 25] width 468 height 29
click at [881, 74] on span "All Teams" at bounding box center [891, 75] width 124 height 9
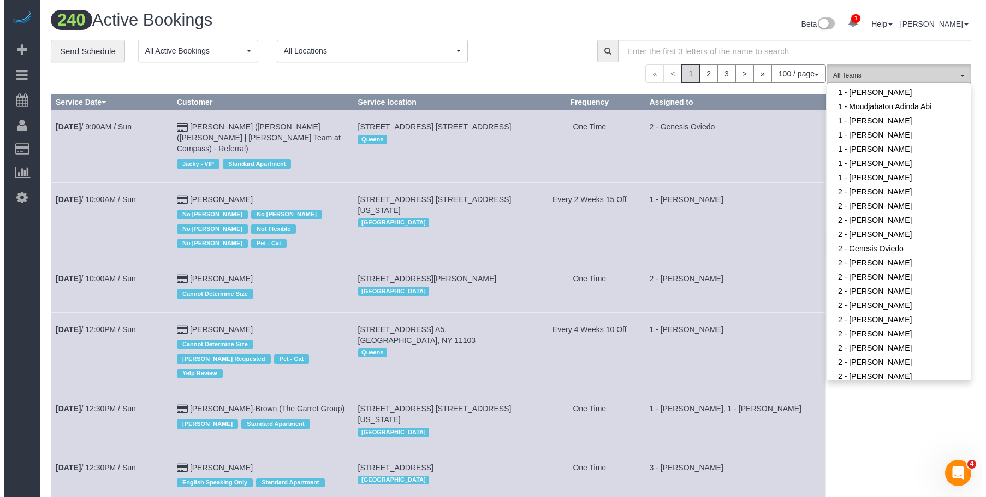
scroll to position [655, 0]
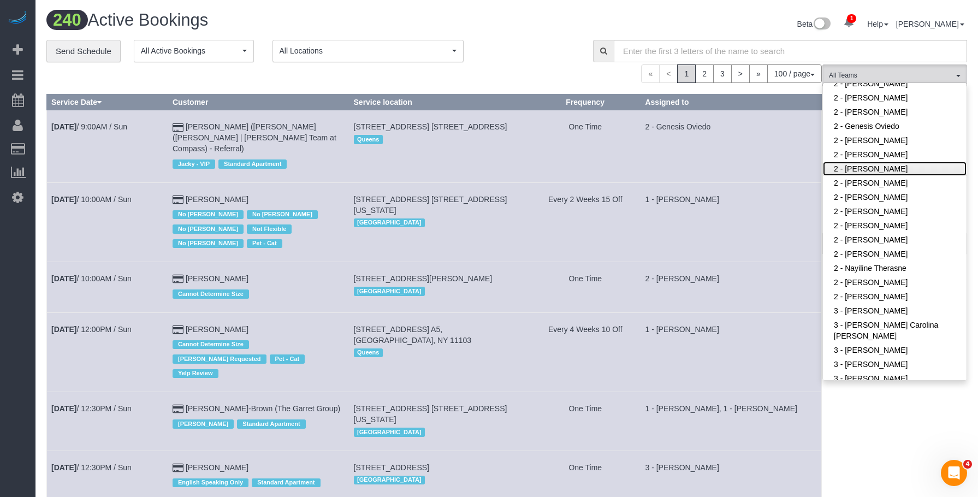
click at [883, 169] on link "2 - [PERSON_NAME]" at bounding box center [895, 169] width 144 height 14
click at [505, 31] on div "240 Active Bookings" at bounding box center [272, 22] width 468 height 23
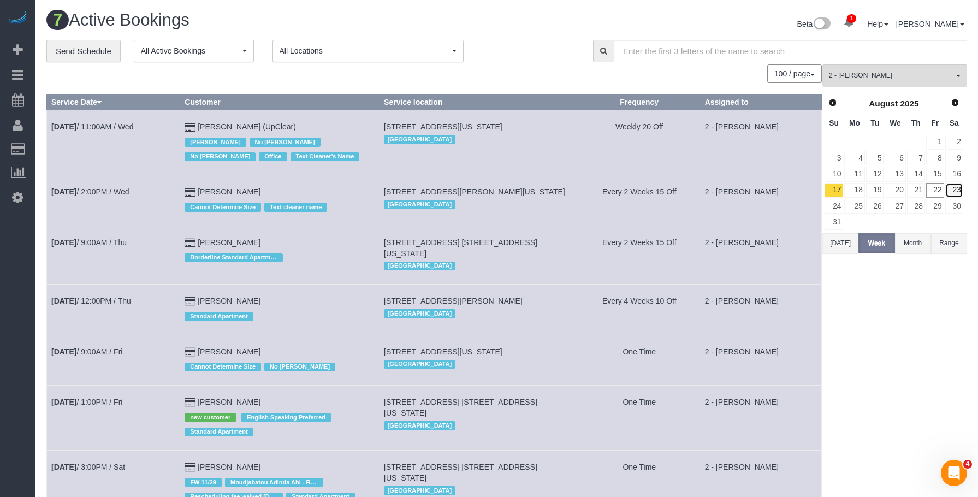
click at [955, 190] on link "23" at bounding box center [954, 190] width 18 height 15
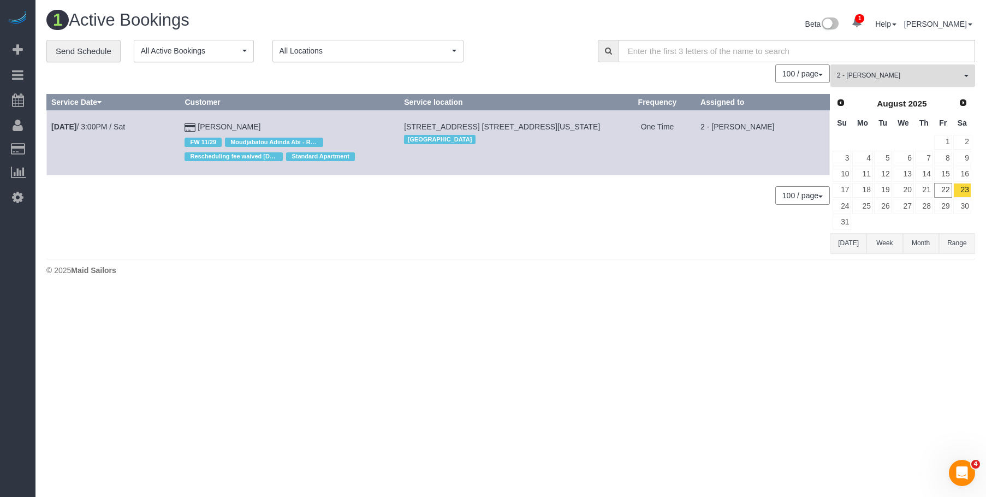
click at [905, 77] on span "2 - [PERSON_NAME]" at bounding box center [899, 75] width 124 height 9
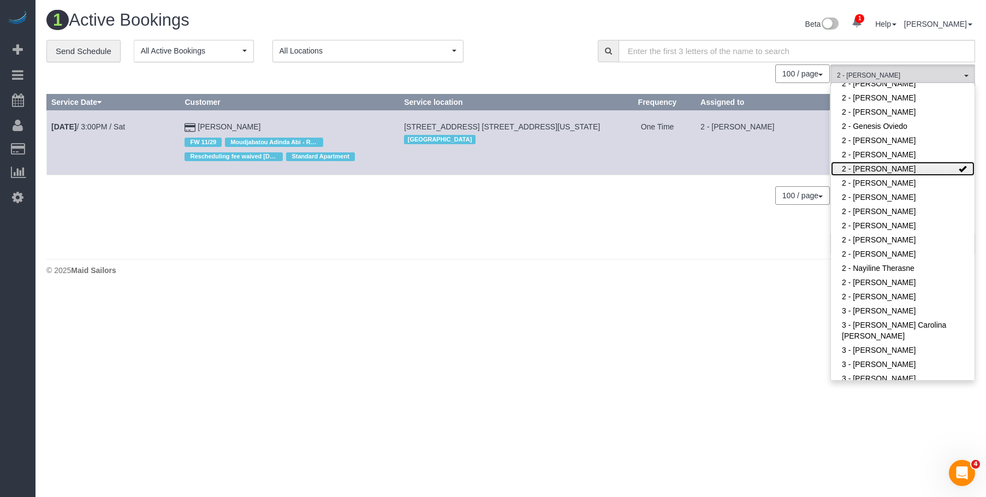
click at [905, 170] on link "2 - [PERSON_NAME]" at bounding box center [903, 169] width 144 height 14
drag, startPoint x: 310, startPoint y: 249, endPoint x: 294, endPoint y: 218, distance: 34.7
click at [310, 248] on div "0 Bookings found. We couldn't find any bookings that matched your search. Creat…" at bounding box center [438, 158] width 784 height 189
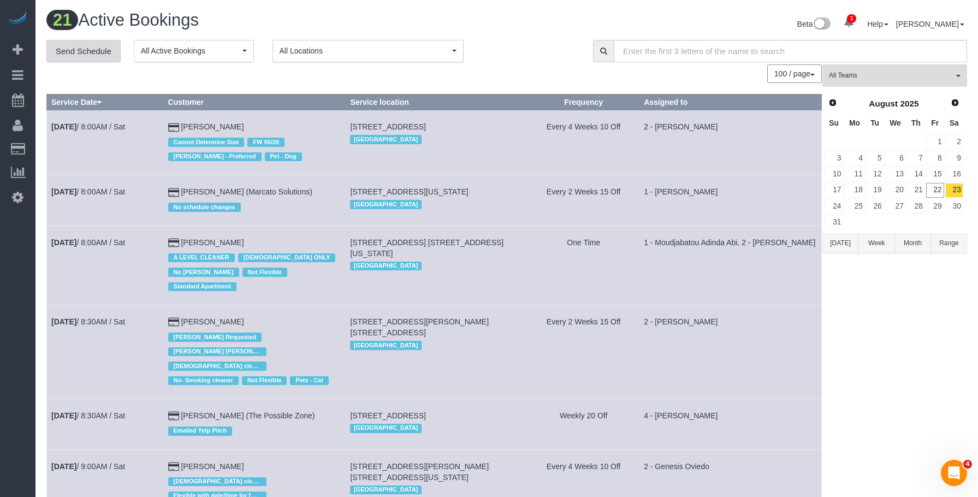
click at [88, 51] on link "Send Schedule" at bounding box center [83, 51] width 74 height 23
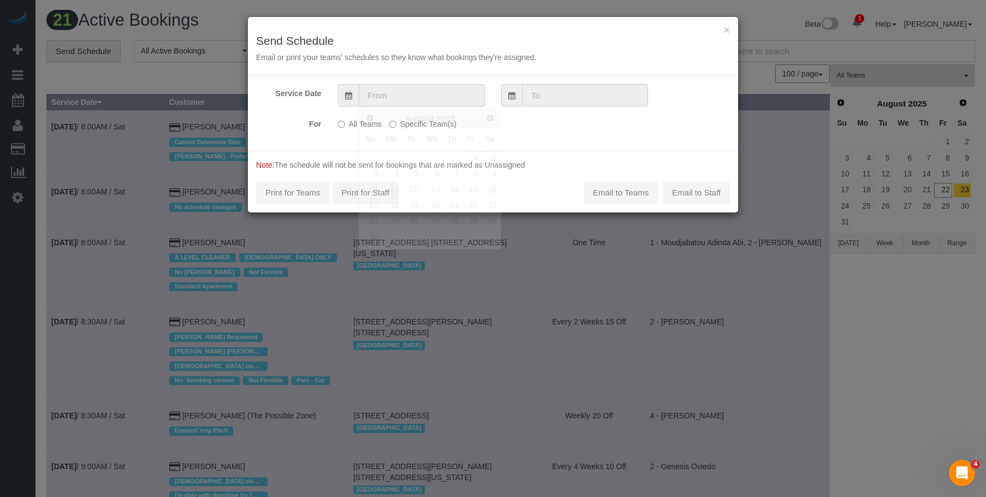
click at [410, 92] on input "text" at bounding box center [422, 95] width 126 height 22
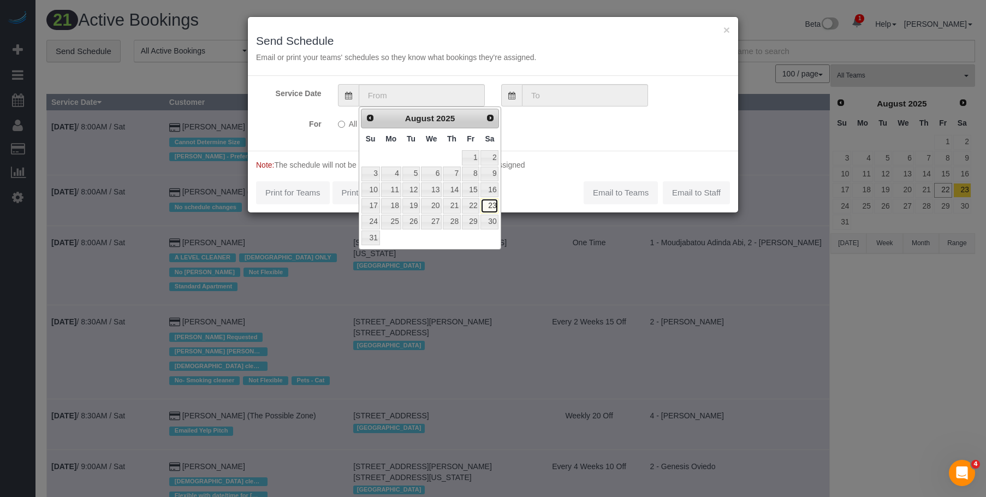
click at [487, 205] on link "23" at bounding box center [490, 205] width 18 height 15
type input "08/23/2025"
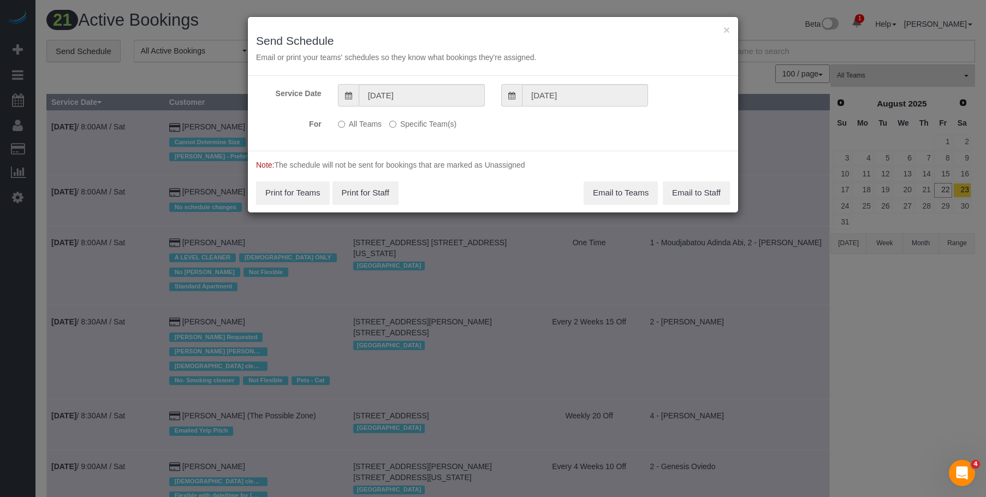
click at [442, 126] on label "Specific Team(s)" at bounding box center [422, 122] width 67 height 15
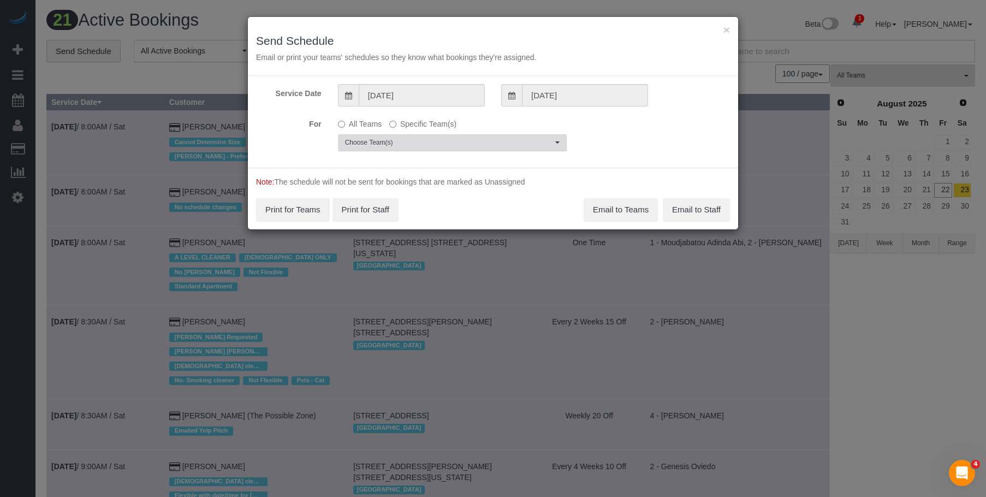
click at [500, 141] on span "Choose Team(s)" at bounding box center [448, 142] width 207 height 9
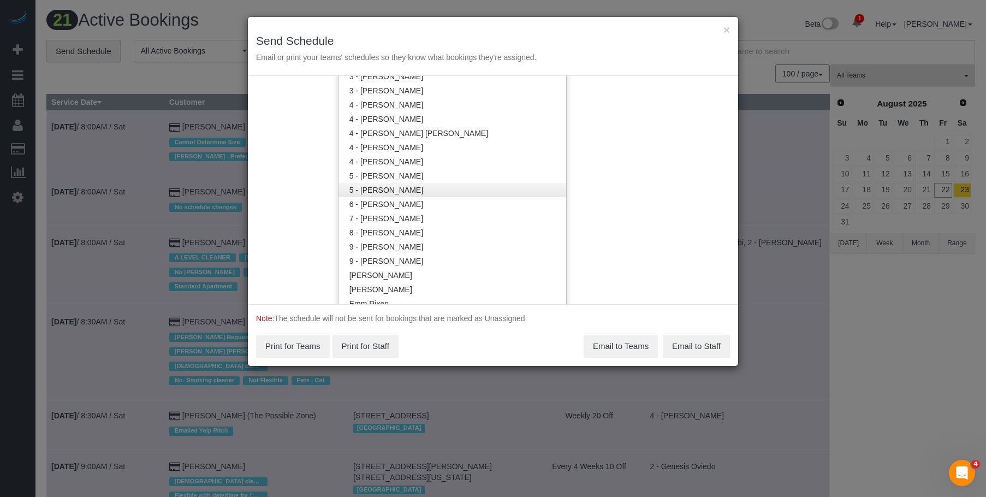
scroll to position [1149, 0]
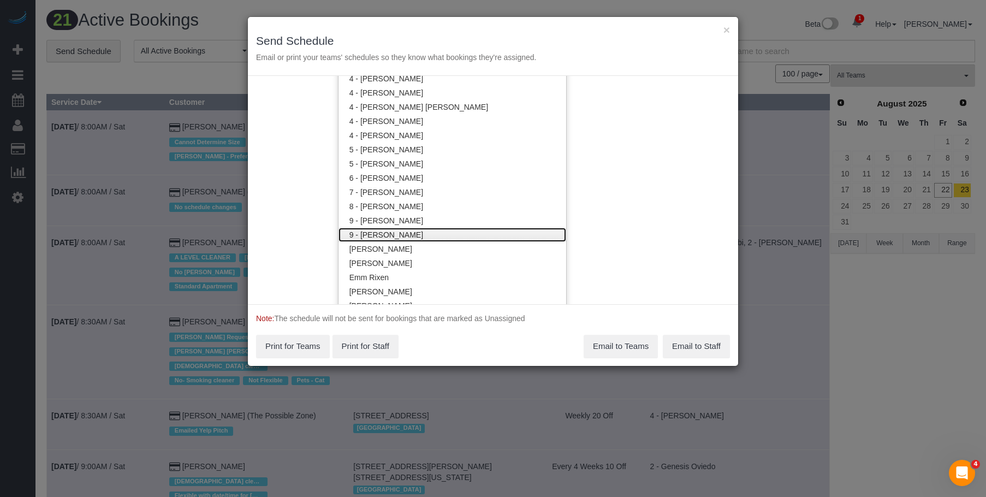
drag, startPoint x: 460, startPoint y: 231, endPoint x: 473, endPoint y: 210, distance: 25.0
click at [460, 230] on link "9 - Marlene Anderson" at bounding box center [453, 235] width 228 height 14
click at [579, 35] on h3 "Send Schedule" at bounding box center [493, 40] width 474 height 13
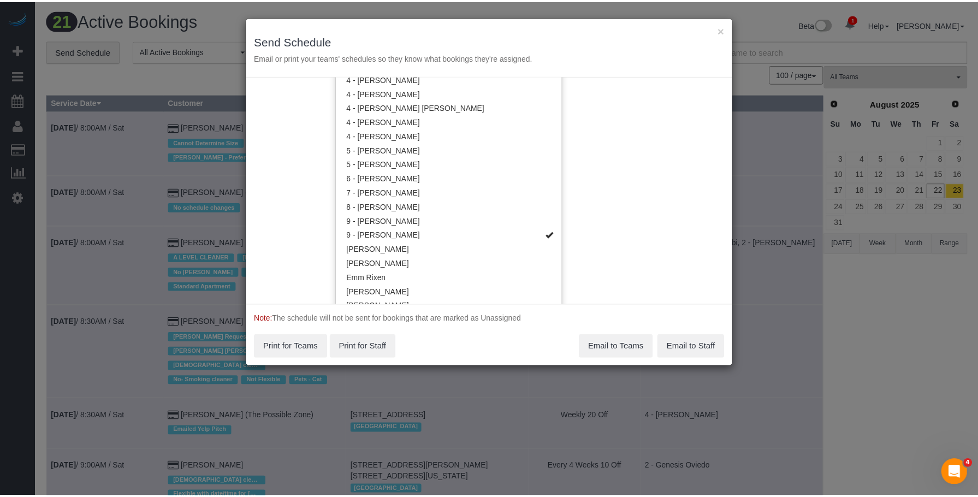
scroll to position [0, 0]
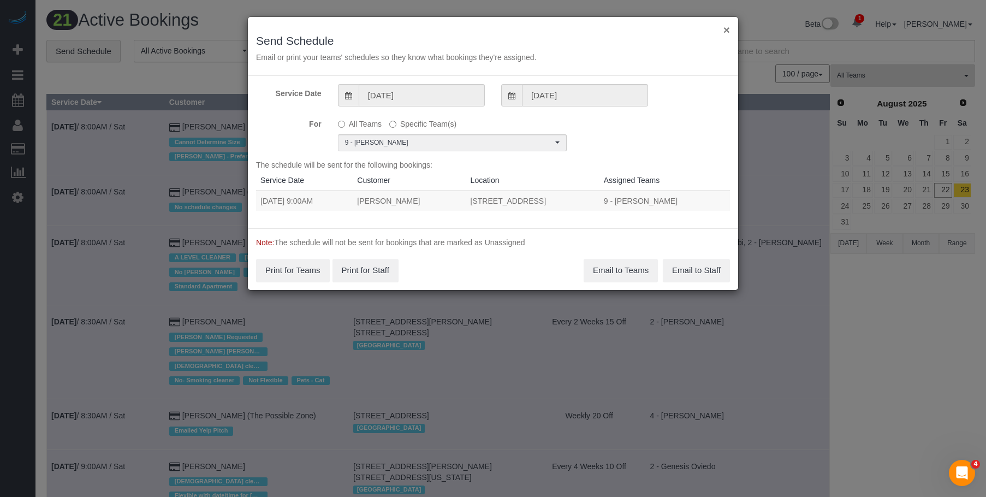
click at [725, 32] on button "×" at bounding box center [726, 29] width 7 height 11
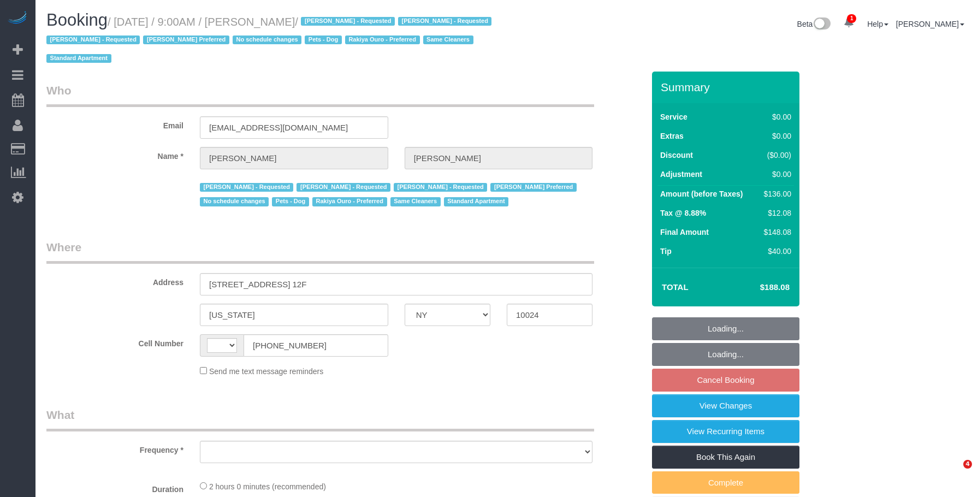
select select "NY"
select select "string:US"
select select "object:848"
select select "number:89"
select select "number:90"
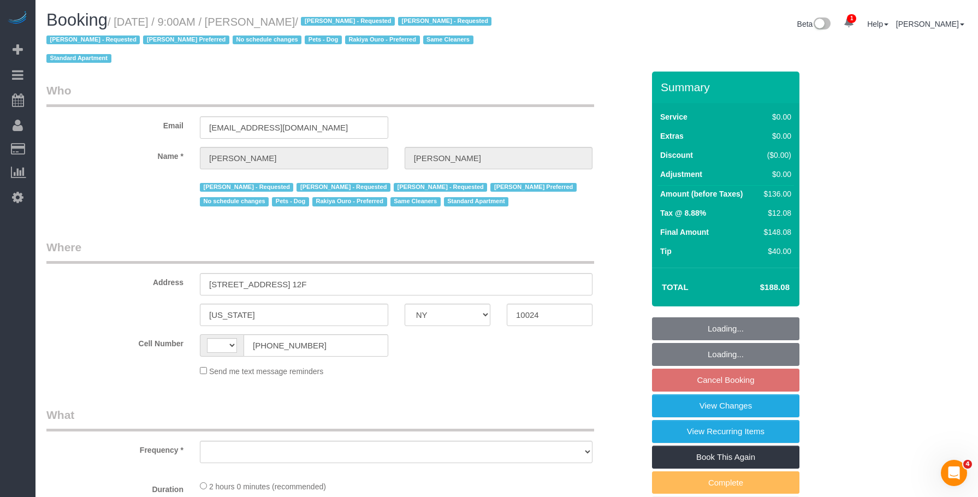
select select "number:13"
select select "number:6"
select select "number:21"
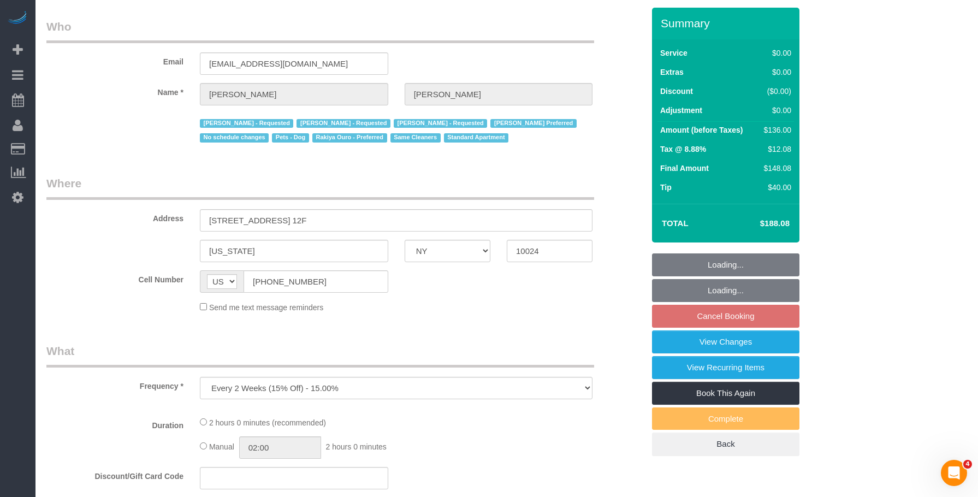
select select "string:stripe-card_1BSQqM4VGloSiKo7yEja0jlz"
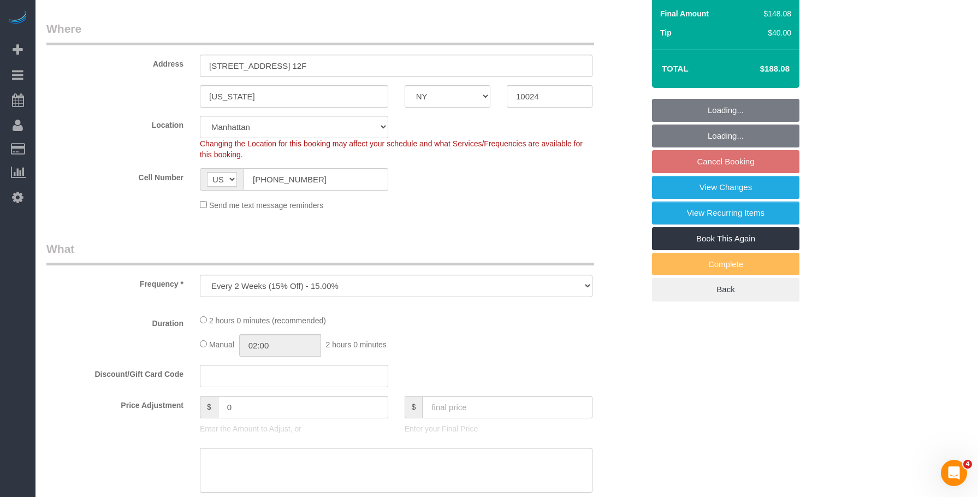
select select "spot2"
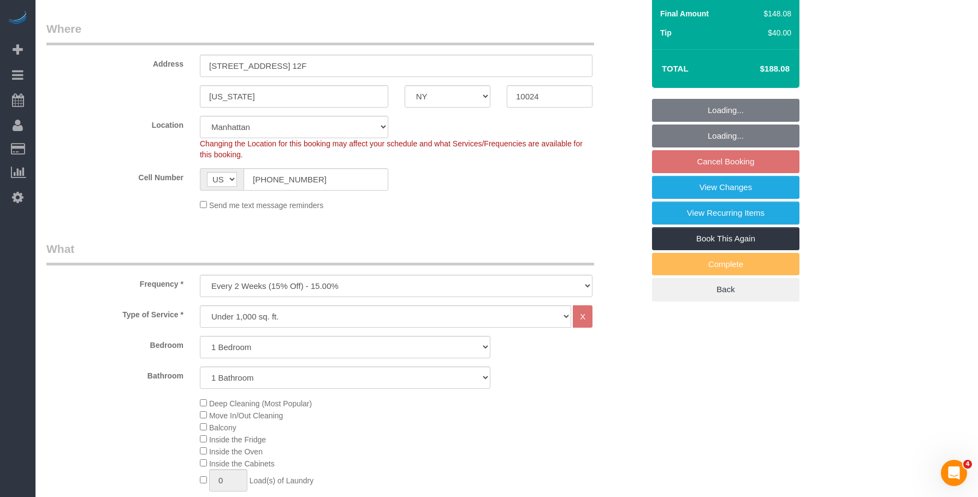
select select "1"
select select "object:1378"
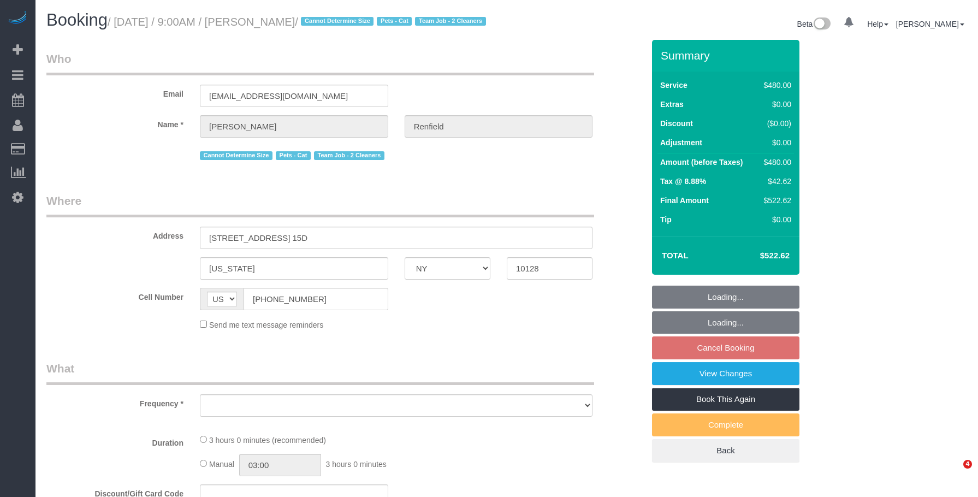
select select "NY"
select select "180"
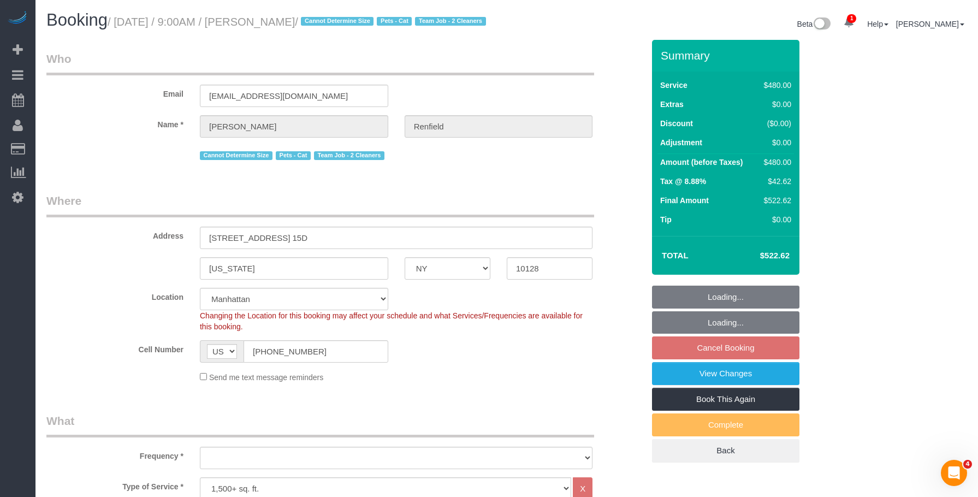
drag, startPoint x: 0, startPoint y: 0, endPoint x: 570, endPoint y: 101, distance: 578.9
select select "string:stripe-pm_1Rz26l4VGloSiKo7KKq0GO96"
select select "object:730"
select select "spot2"
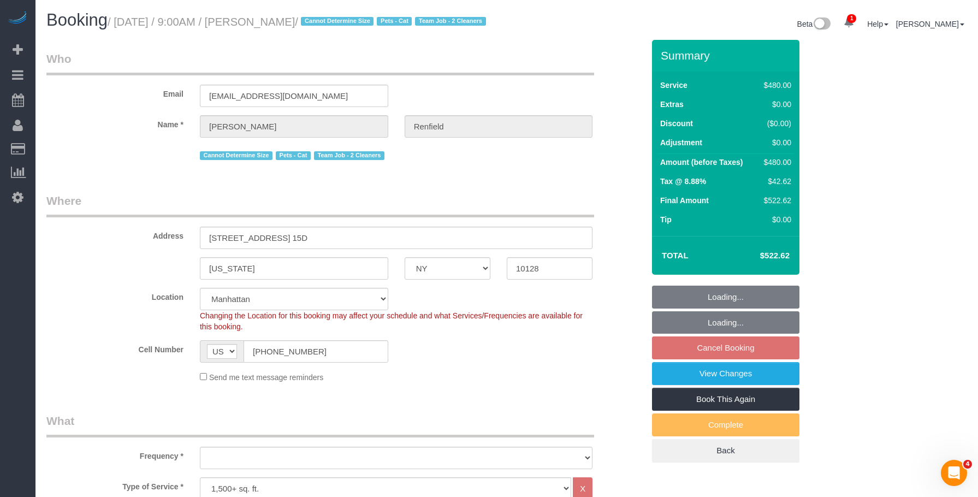
select select "number:89"
select select "number:90"
select select "number:14"
select select "number:5"
select select "object:1297"
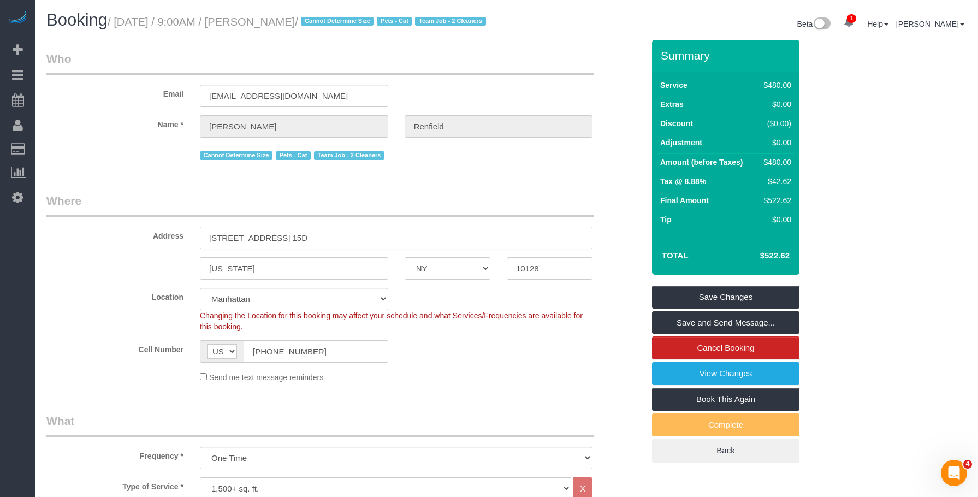
drag, startPoint x: 316, startPoint y: 250, endPoint x: 179, endPoint y: 198, distance: 146.5
click at [133, 240] on div "Address 1165 Park Ave, Apt. 15D" at bounding box center [345, 221] width 614 height 56
click at [729, 385] on link "View Changes" at bounding box center [725, 373] width 147 height 23
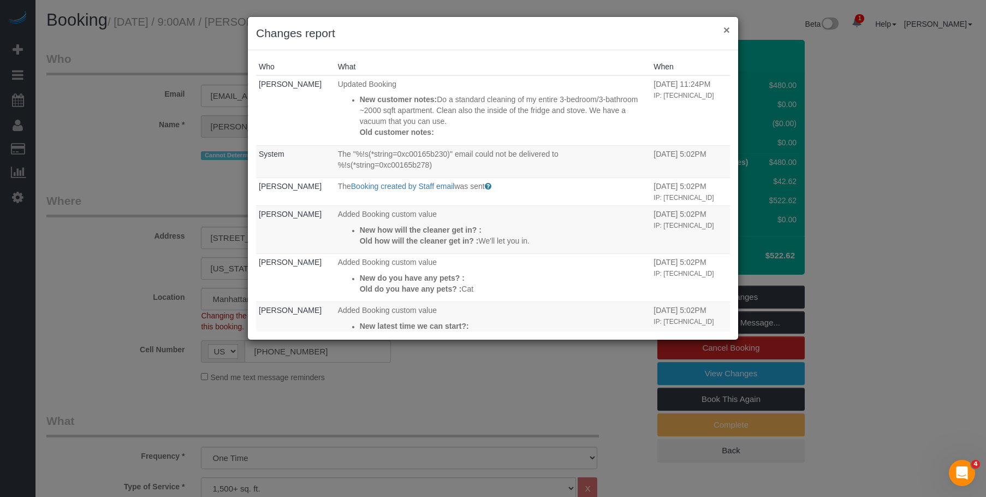
click at [726, 29] on button "×" at bounding box center [726, 29] width 7 height 11
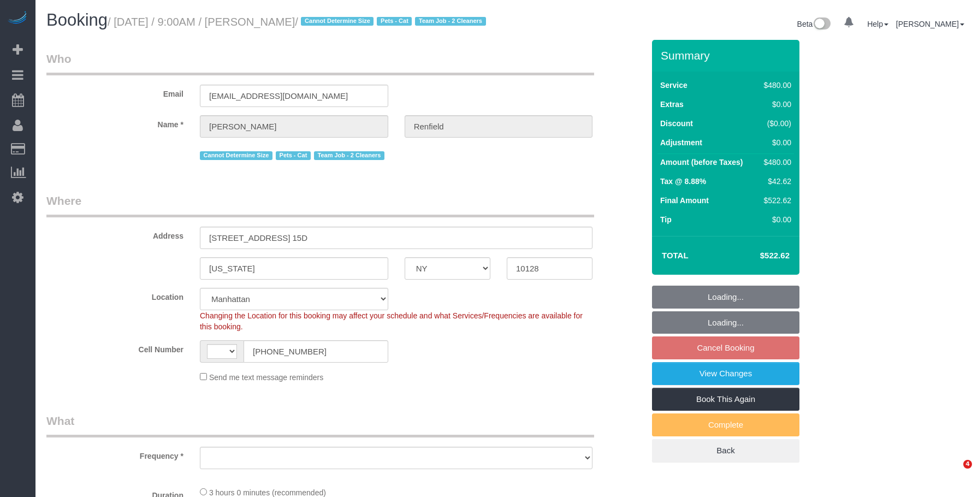
select select "NY"
select select "number:89"
select select "number:90"
select select "number:14"
select select "number:5"
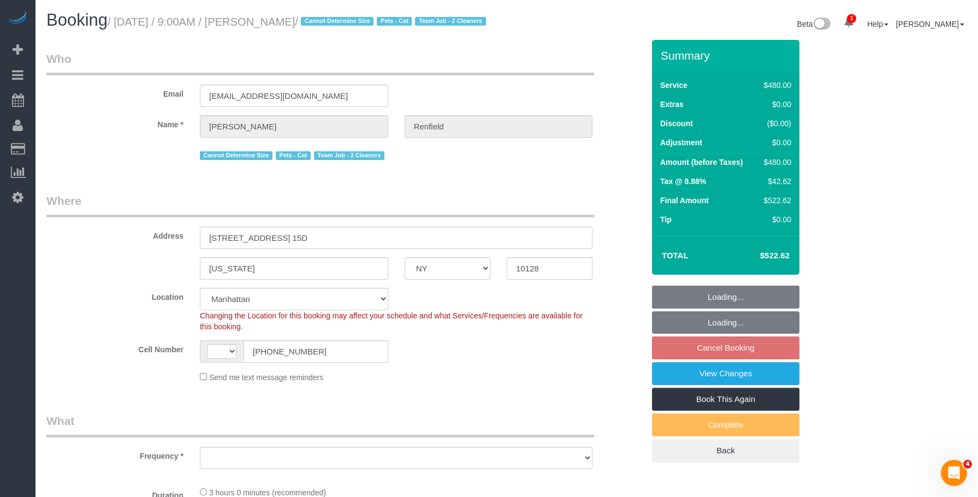
select select "string:[GEOGRAPHIC_DATA]"
select select "object:784"
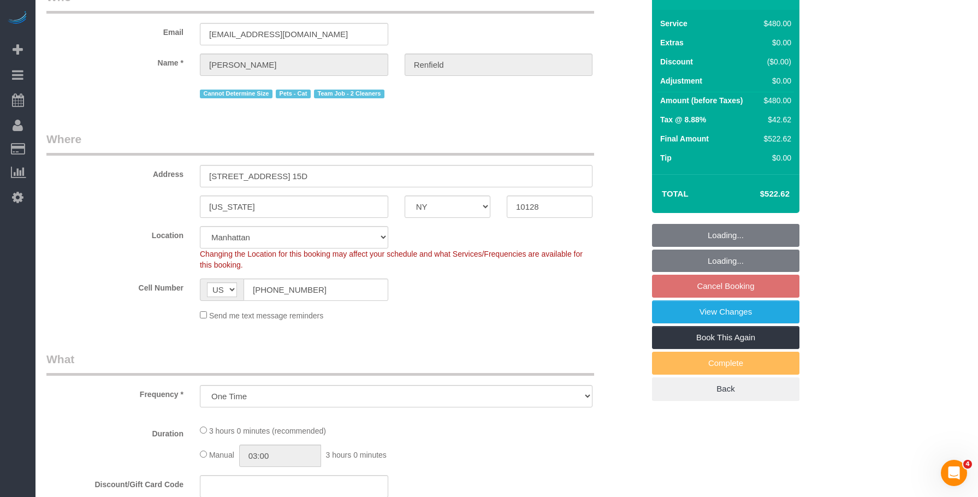
select select "180"
select select "spot2"
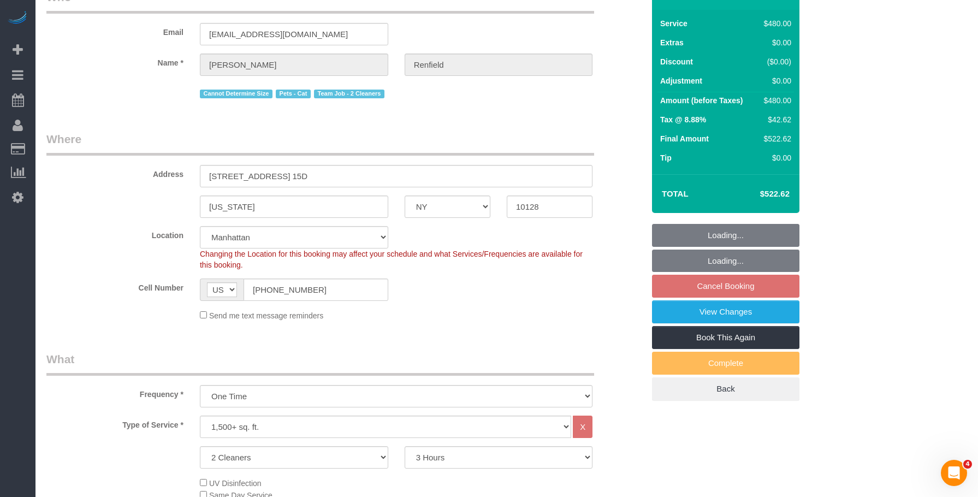
select select "object:1297"
select select "string:stripe-pm_1Rz26l4VGloSiKo7KKq0GO96"
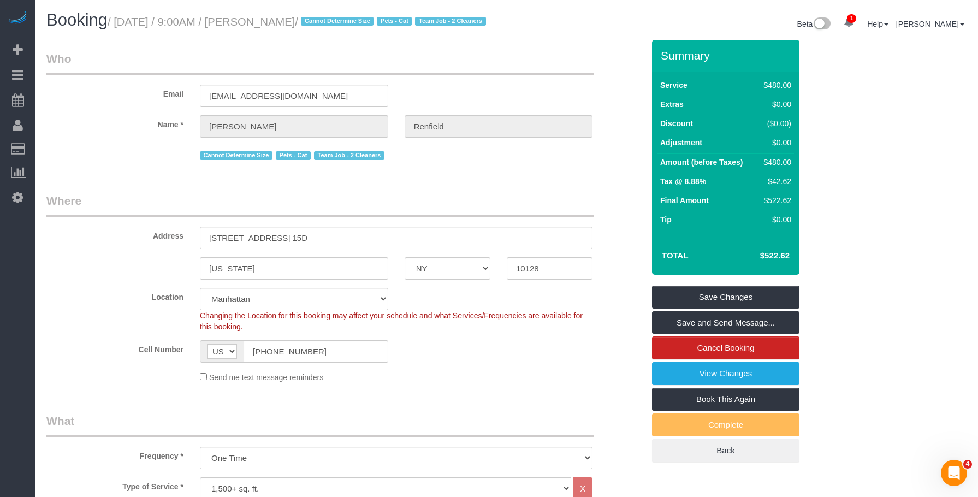
drag, startPoint x: 118, startPoint y: 22, endPoint x: 339, endPoint y: 15, distance: 220.1
click at [339, 15] on h1 "Booking / September 02, 2025 / 9:00AM / Ellie Renfield / Cannot Determine Size …" at bounding box center [272, 20] width 452 height 19
copy small "September 02, 2025 / 9:00AM / Ellie Renfield"
click at [666, 359] on link "Cancel Booking" at bounding box center [725, 347] width 147 height 23
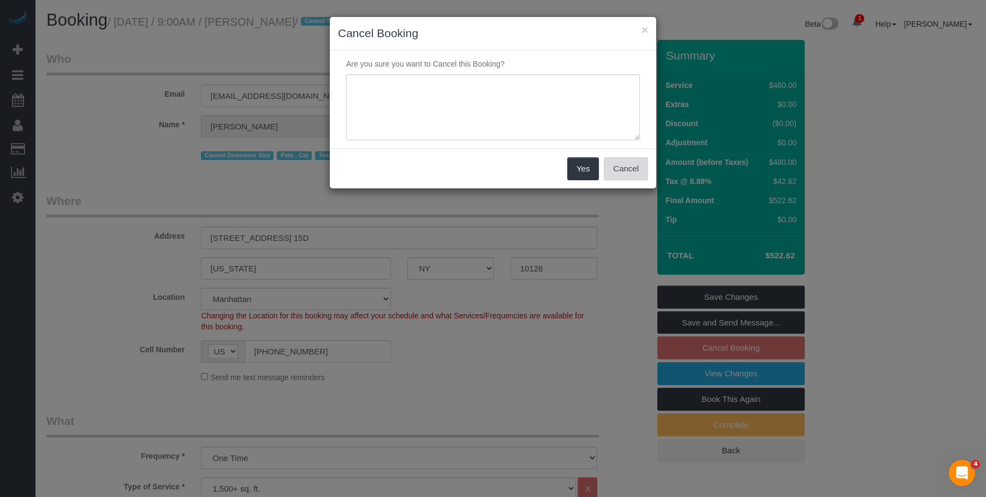
click at [616, 161] on button "Cancel" at bounding box center [626, 168] width 44 height 23
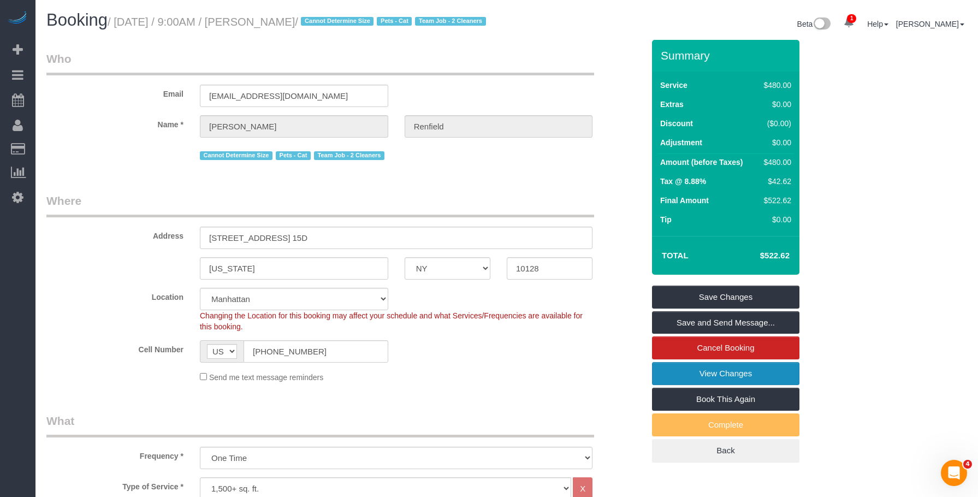
click at [679, 385] on link "View Changes" at bounding box center [725, 373] width 147 height 23
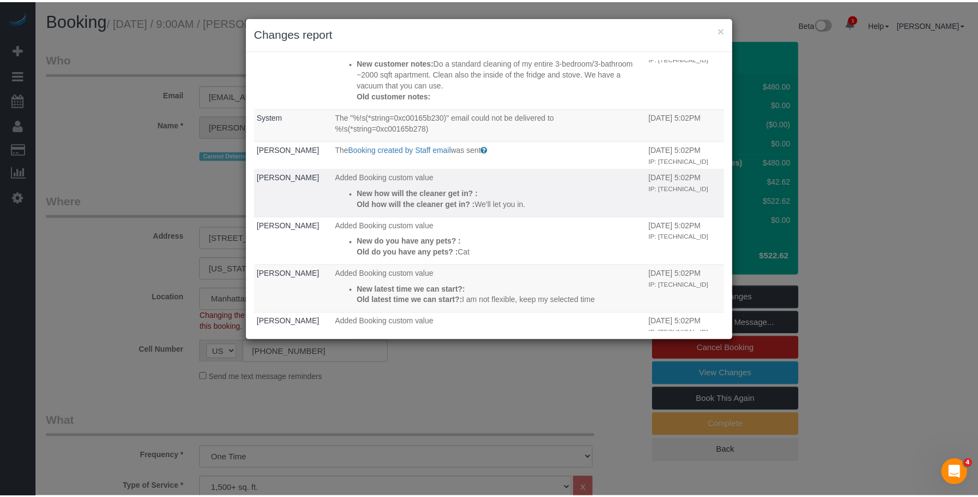
scroll to position [23, 0]
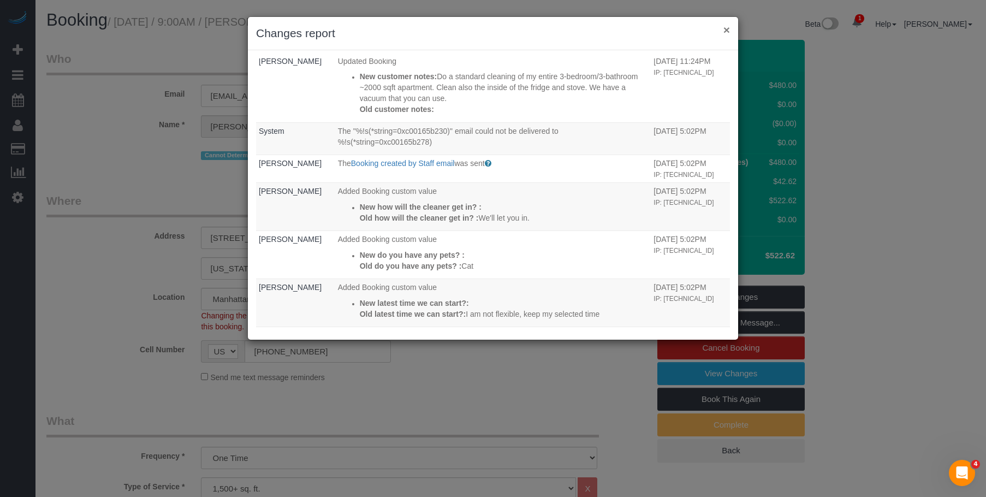
click at [726, 26] on button "×" at bounding box center [726, 29] width 7 height 11
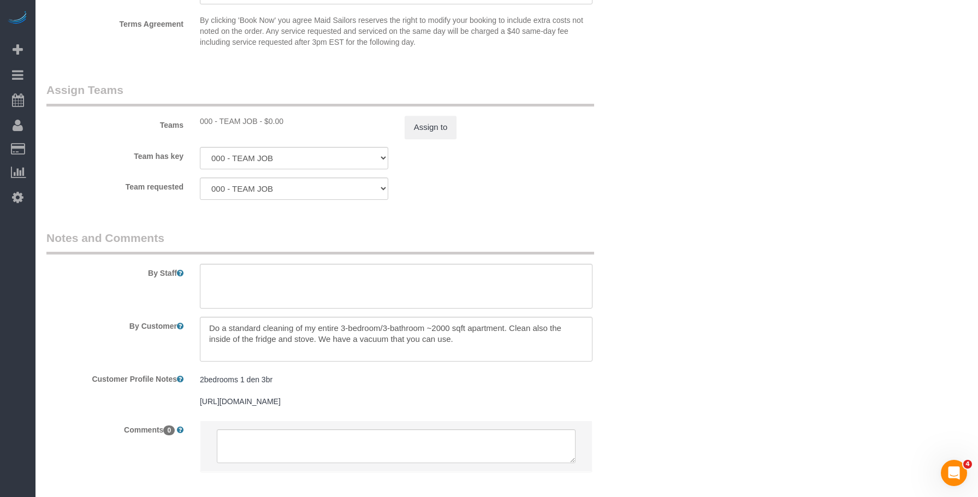
scroll to position [1214, 0]
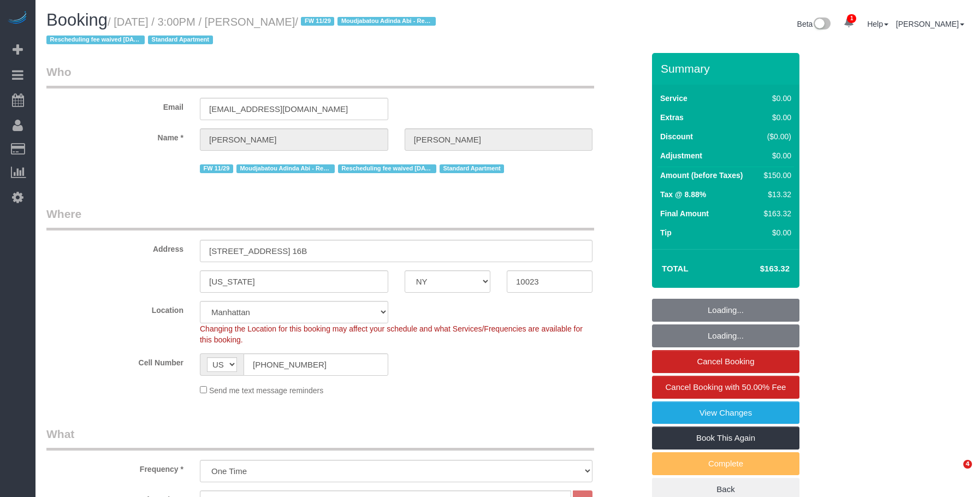
select select "NY"
select select "string:stripe-pm_1PeIXw4VGloSiKo7SrwGQ5oC"
select select "number:89"
select select "number:90"
select select "number:15"
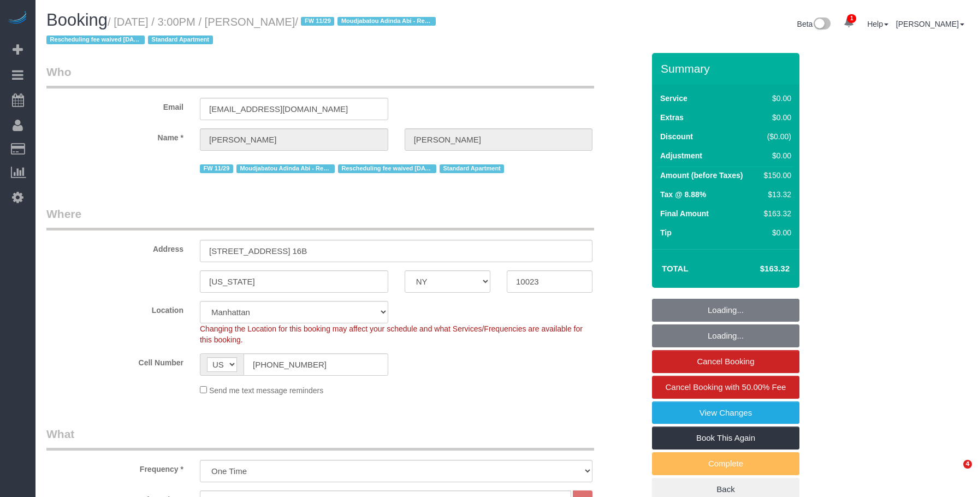
select select "number:5"
select select "object:1317"
select select "spot1"
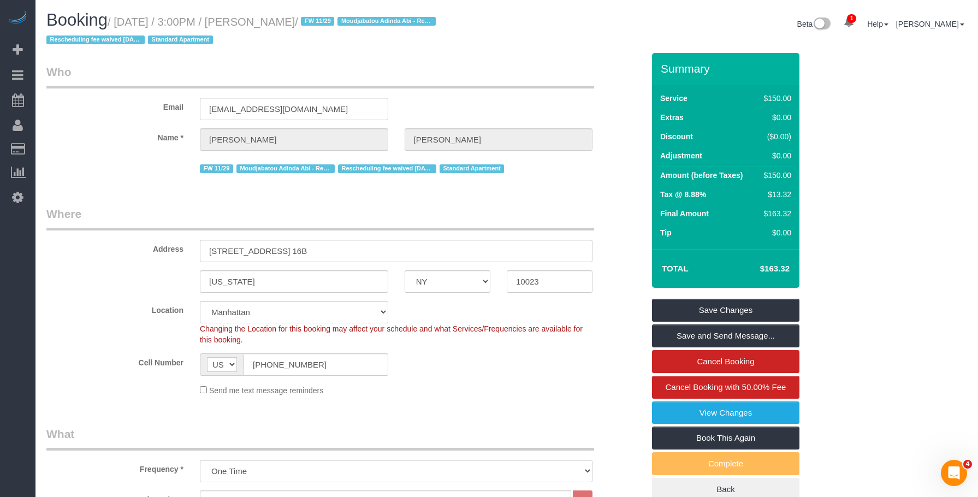
click at [449, 212] on legend "Where" at bounding box center [320, 218] width 548 height 25
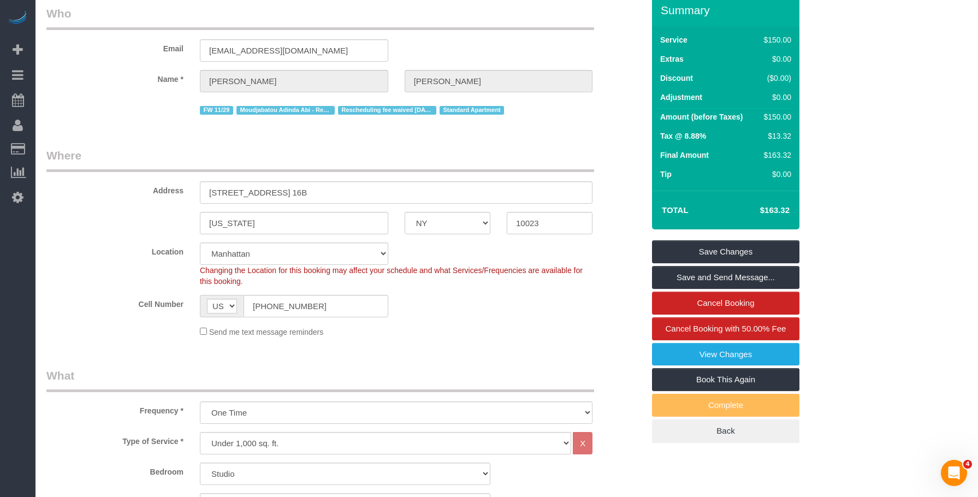
scroll to position [55, 0]
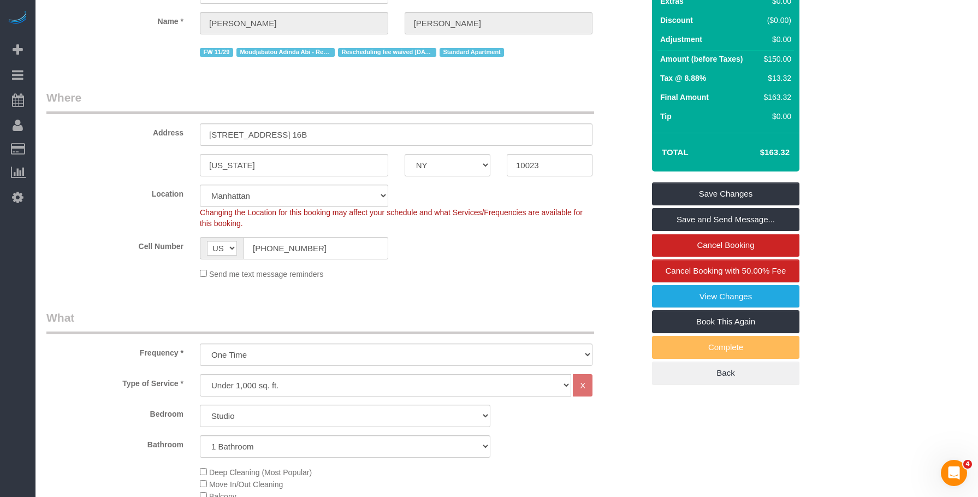
scroll to position [218, 0]
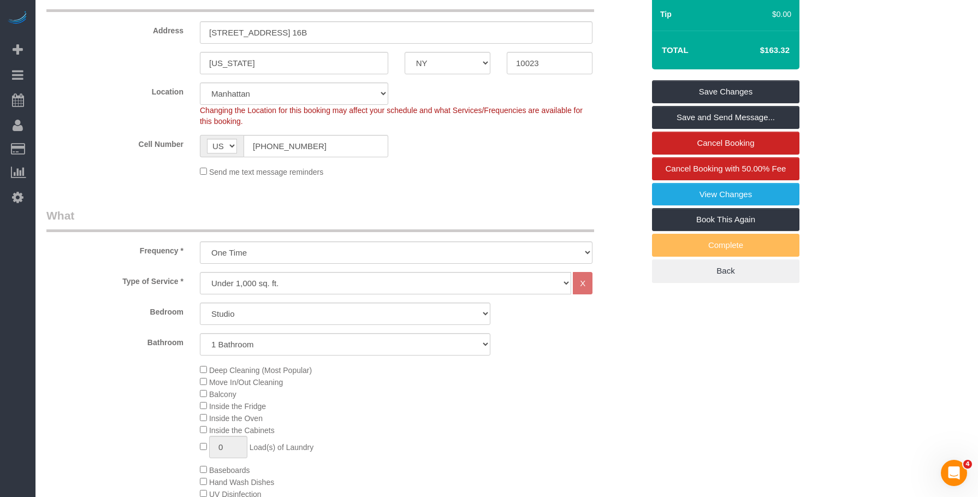
click at [455, 171] on div "Send me text message reminders" at bounding box center [396, 171] width 409 height 12
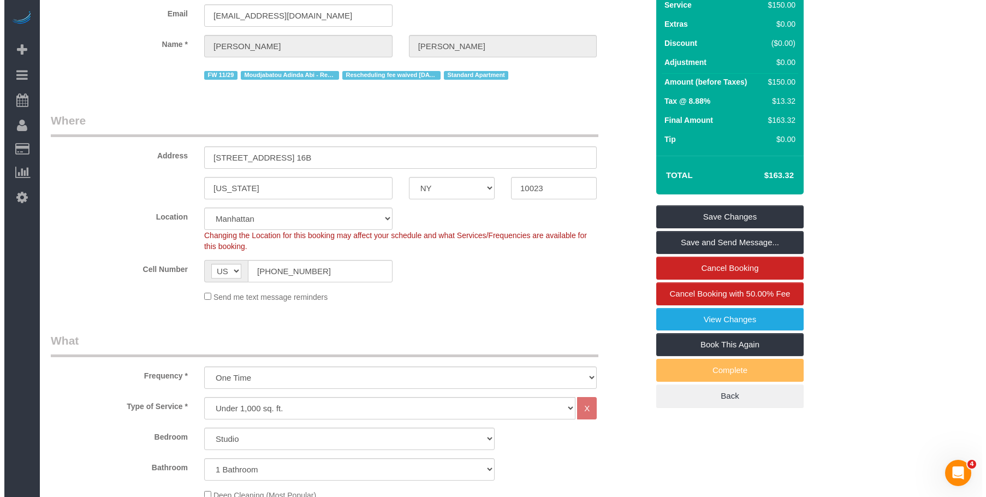
scroll to position [0, 0]
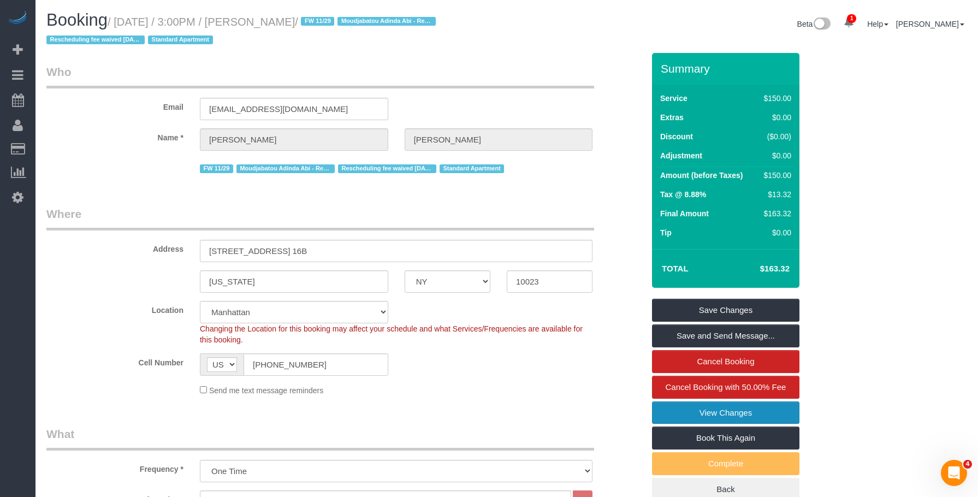
click at [669, 410] on link "View Changes" at bounding box center [725, 412] width 147 height 23
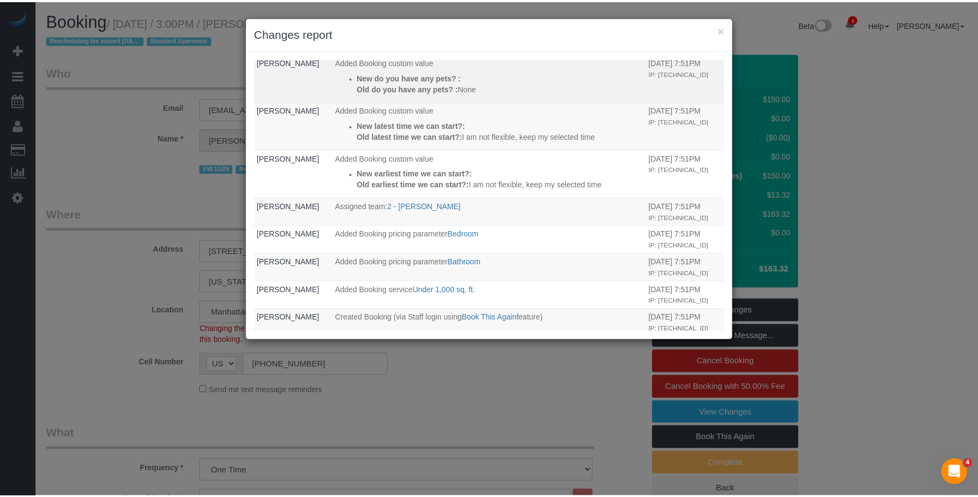
scroll to position [217, 0]
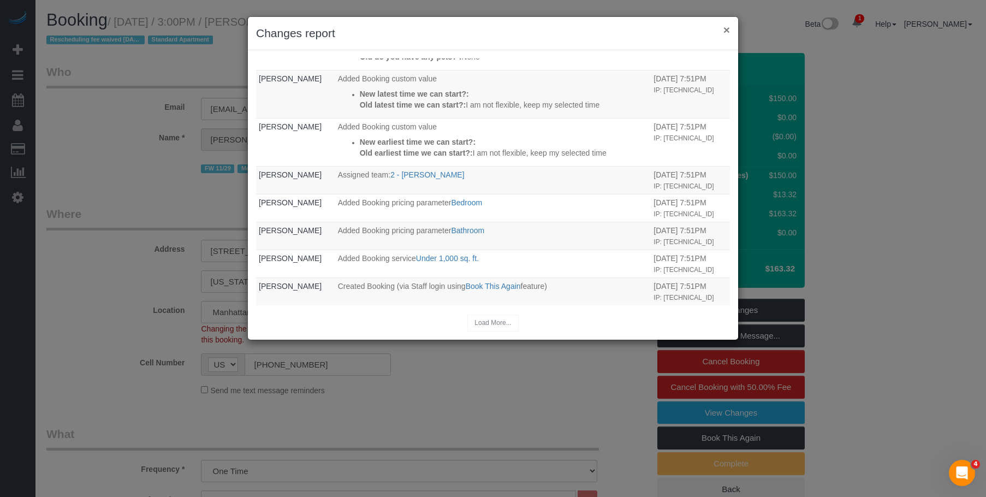
click at [728, 32] on button "×" at bounding box center [726, 29] width 7 height 11
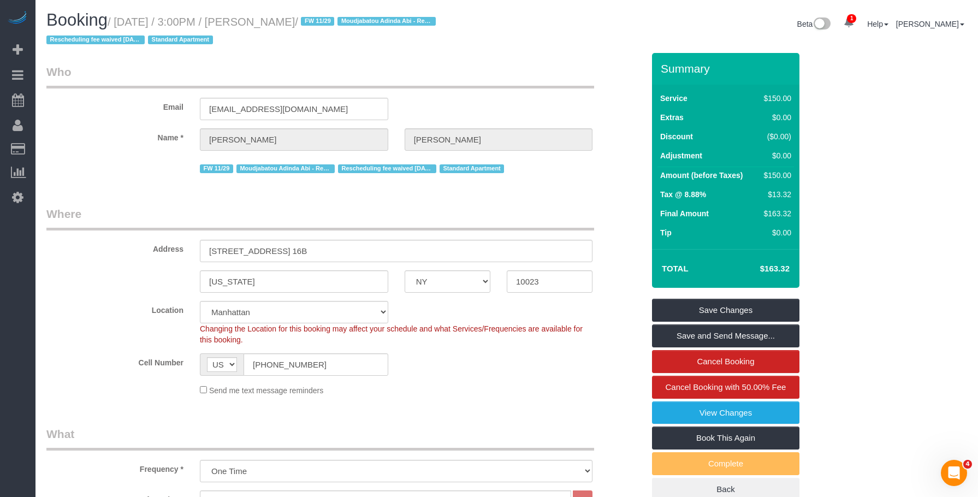
drag, startPoint x: 256, startPoint y: 25, endPoint x: 300, endPoint y: 22, distance: 44.3
click at [300, 22] on small "/ August 23, 2025 / 3:00PM / Chris Lee / FW 11/29 Moudjabatou Adinda Abi - Requ…" at bounding box center [242, 31] width 393 height 31
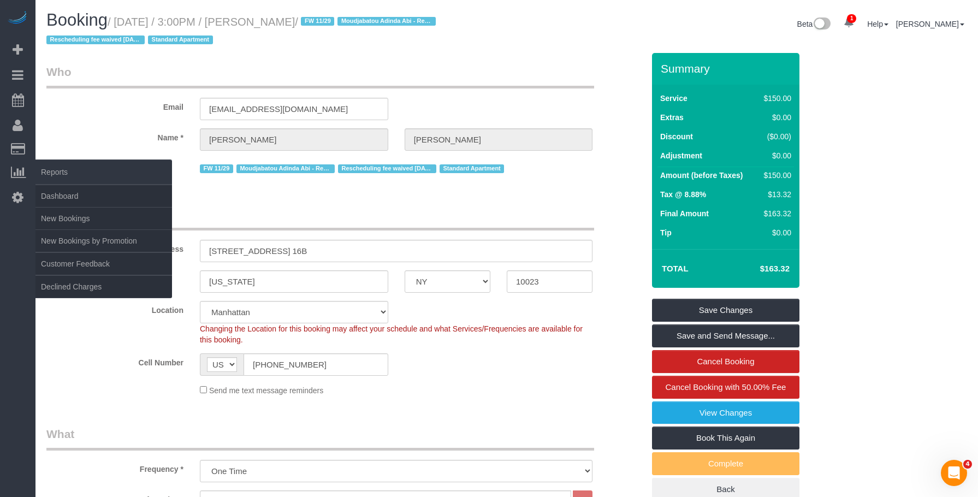
copy small "[PERSON_NAME]"
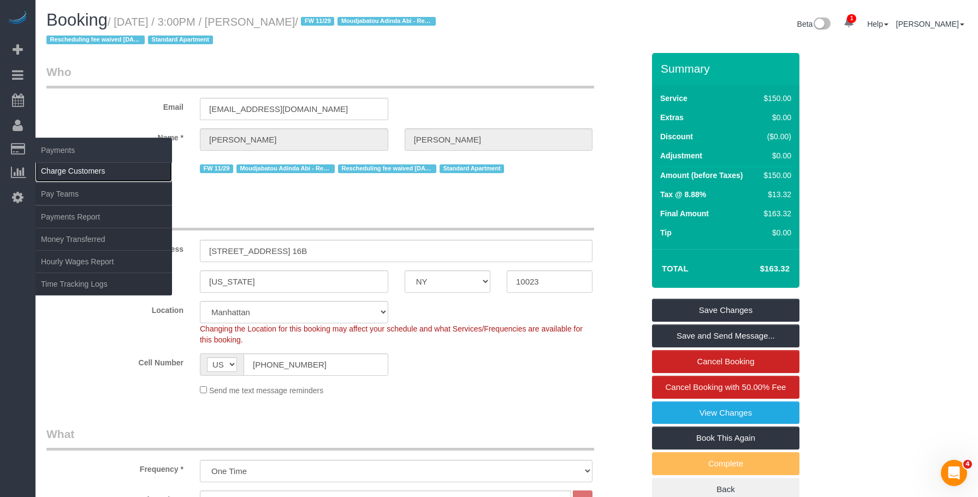
click at [66, 167] on link "Charge Customers" at bounding box center [103, 171] width 137 height 22
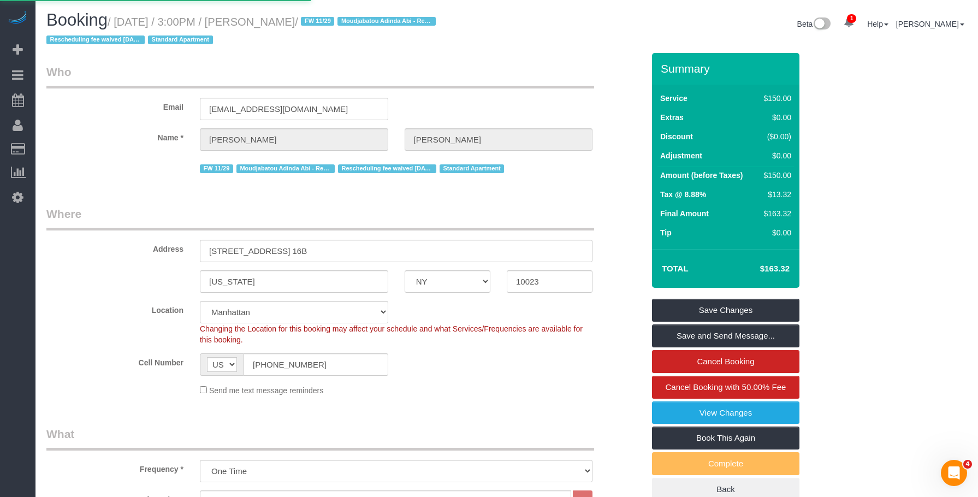
select select
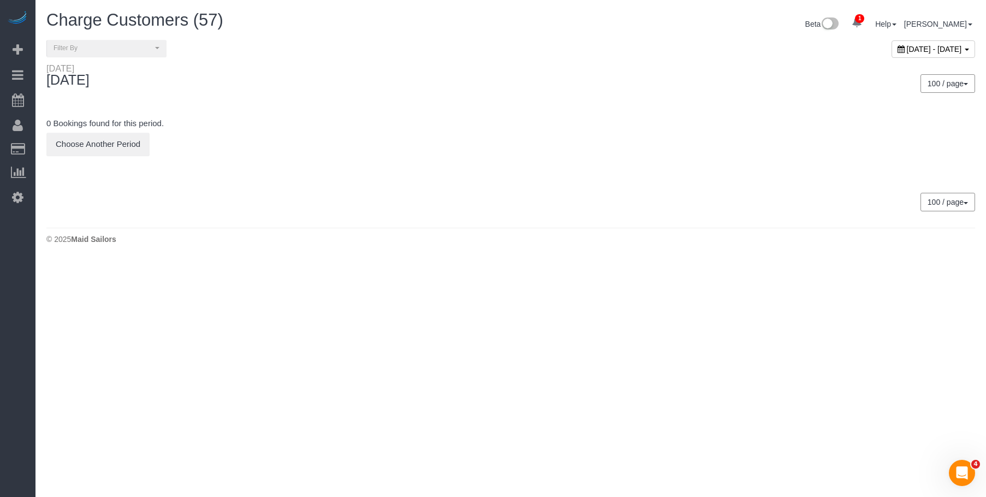
click at [907, 46] on span "August 22, 2025 - August 22, 2025" at bounding box center [934, 49] width 55 height 9
type input "**********"
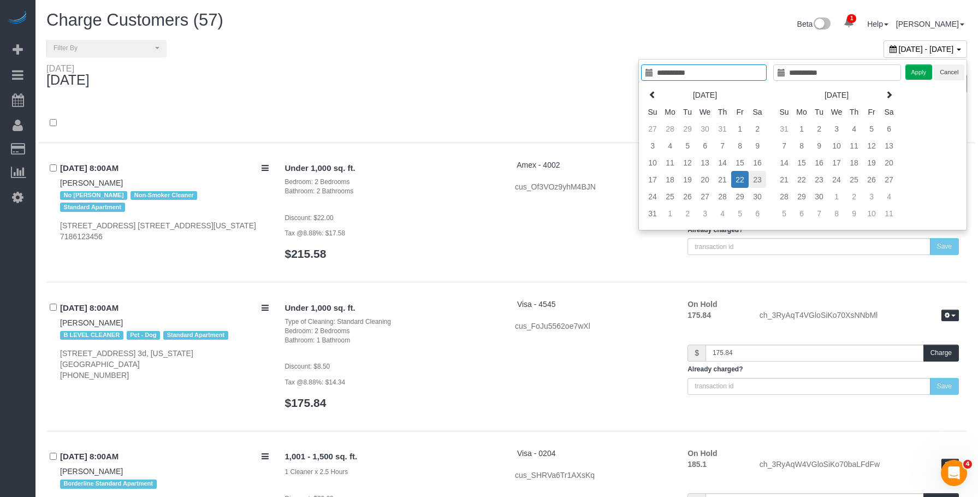
type input "**********"
click at [752, 176] on td "23" at bounding box center [757, 179] width 17 height 17
type input "**********"
click at [752, 176] on td "23" at bounding box center [757, 179] width 17 height 17
type input "**********"
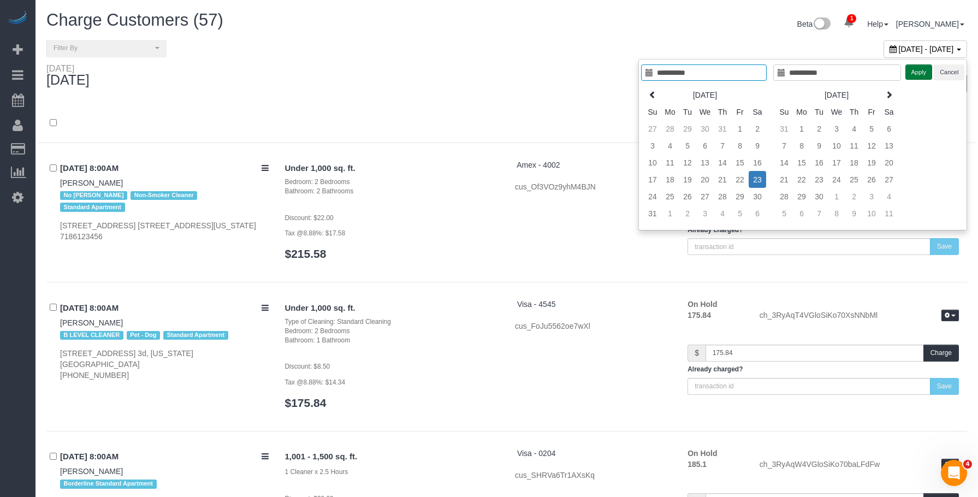
click at [916, 72] on button "Apply" at bounding box center [918, 72] width 27 height 16
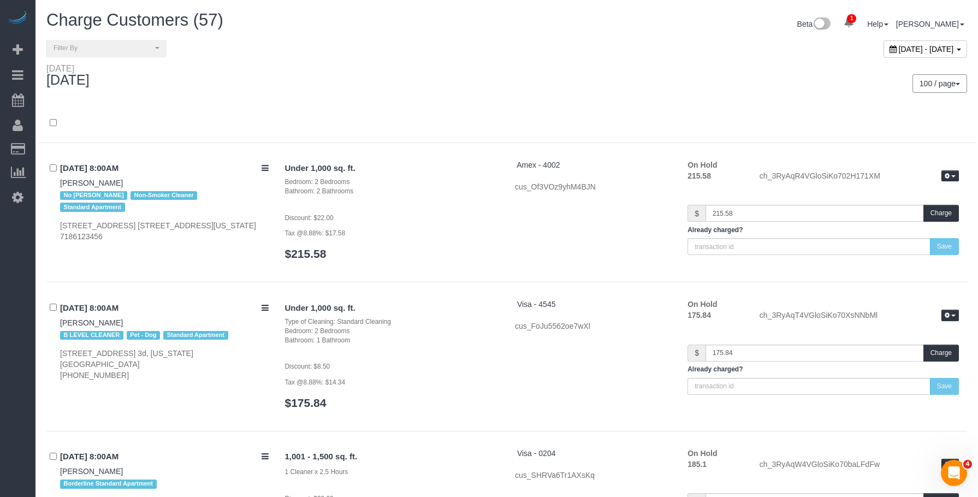
click at [577, 80] on div "100 / page 10 / page 20 / page 30 / page 40 / page 50 / page 100 / page" at bounding box center [741, 83] width 452 height 19
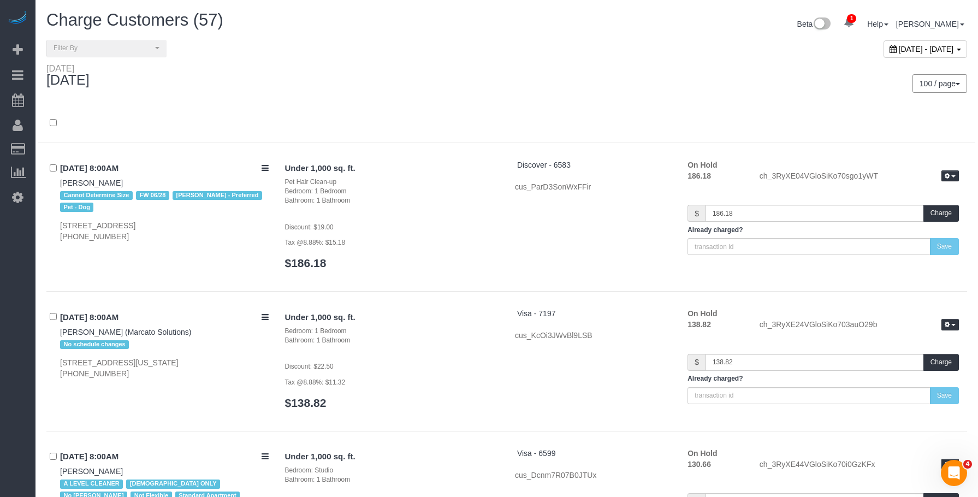
scroll to position [2724, 0]
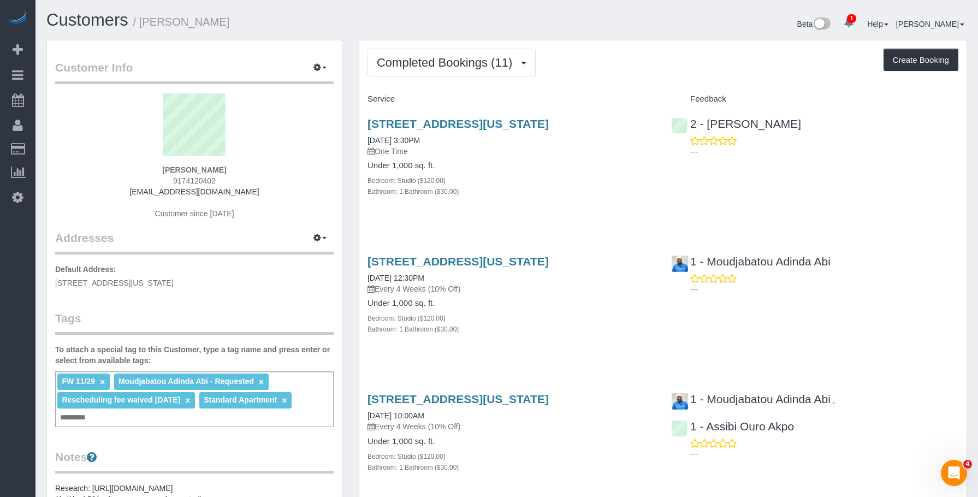
click at [541, 156] on p "One Time" at bounding box center [510, 151] width 287 height 11
click at [531, 187] on div "Bathroom: 1 Bathroom ($30.00)" at bounding box center [510, 191] width 287 height 11
click at [445, 64] on span "Completed Bookings (11)" at bounding box center [447, 63] width 141 height 14
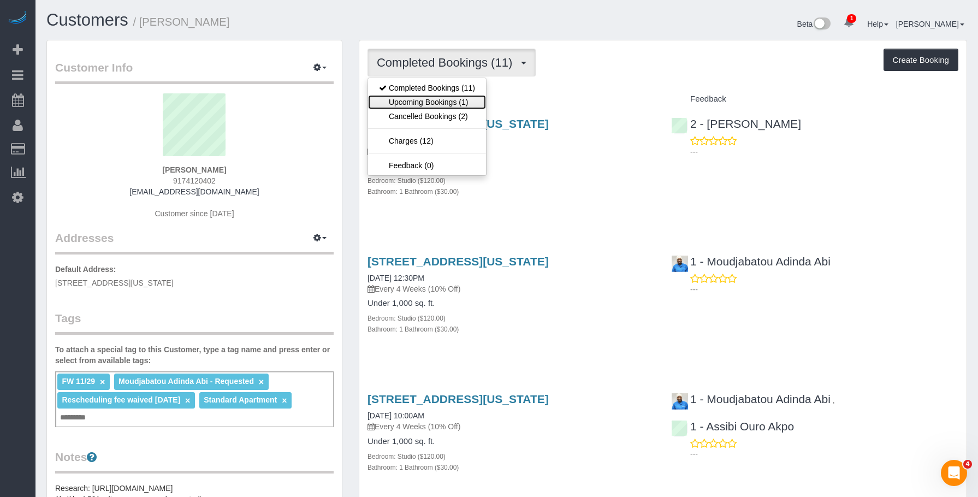
click at [432, 102] on link "Upcoming Bookings (1)" at bounding box center [427, 102] width 118 height 14
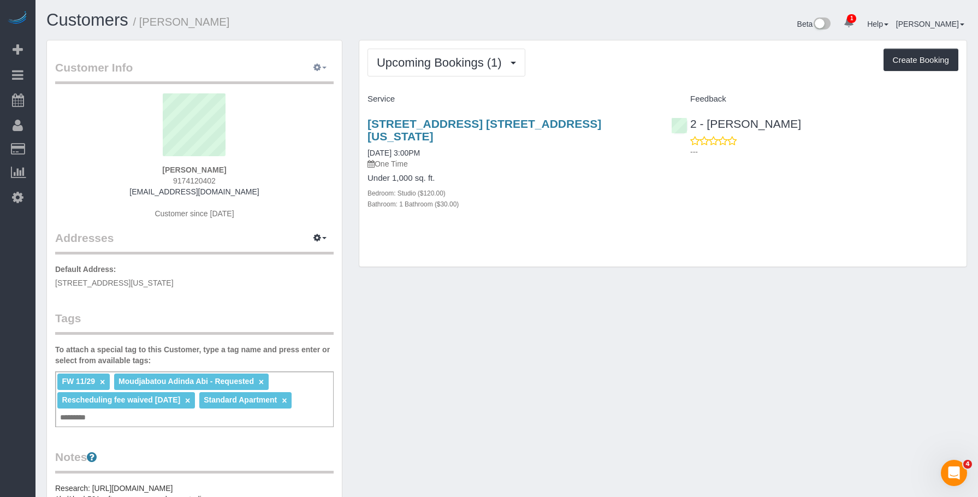
click at [317, 72] on button "button" at bounding box center [319, 68] width 27 height 17
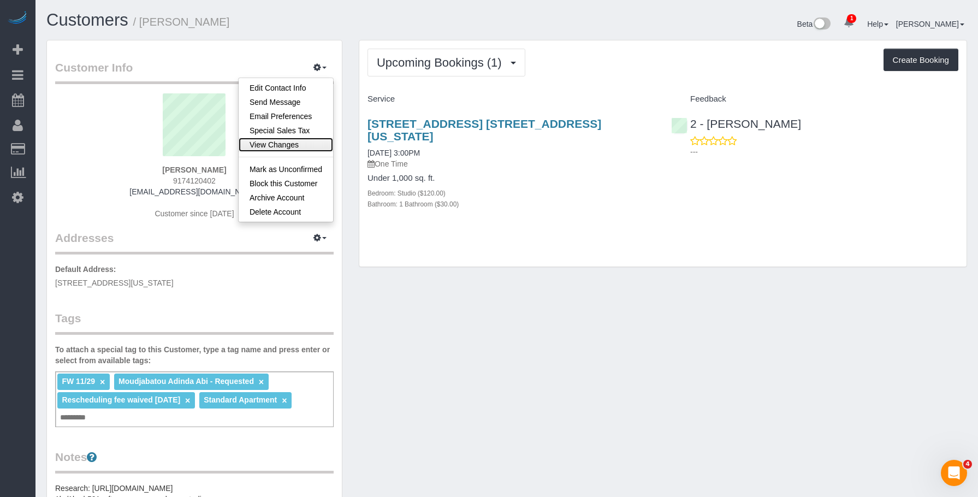
click at [278, 142] on link "View Changes" at bounding box center [286, 145] width 94 height 14
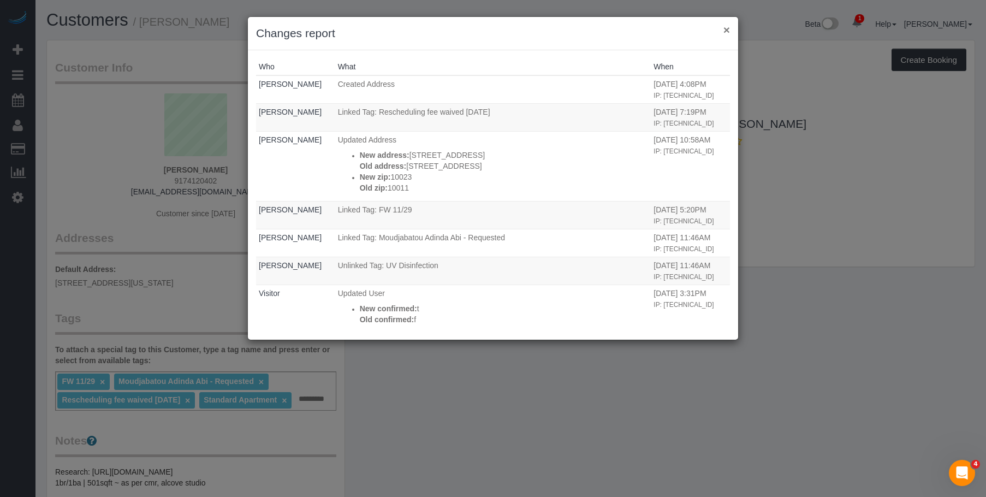
click at [726, 28] on button "×" at bounding box center [726, 29] width 7 height 11
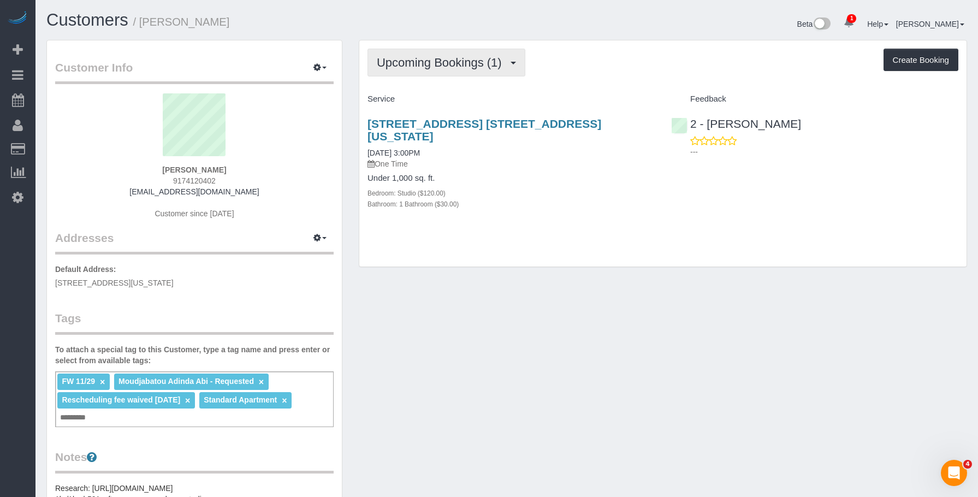
click at [453, 68] on span "Upcoming Bookings (1)" at bounding box center [442, 63] width 131 height 14
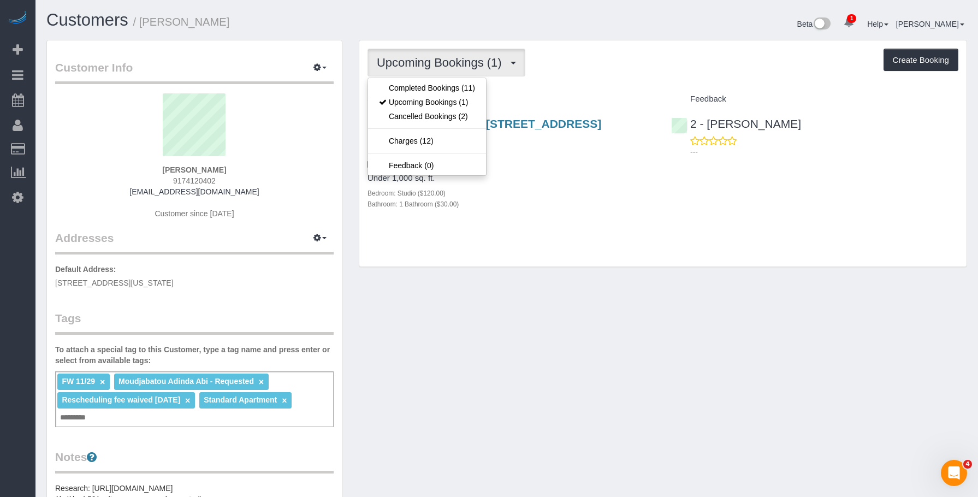
click at [316, 57] on div "Customer Info Edit Contact Info Send Message Email Preferences Special Sales Ta…" at bounding box center [194, 424] width 295 height 768
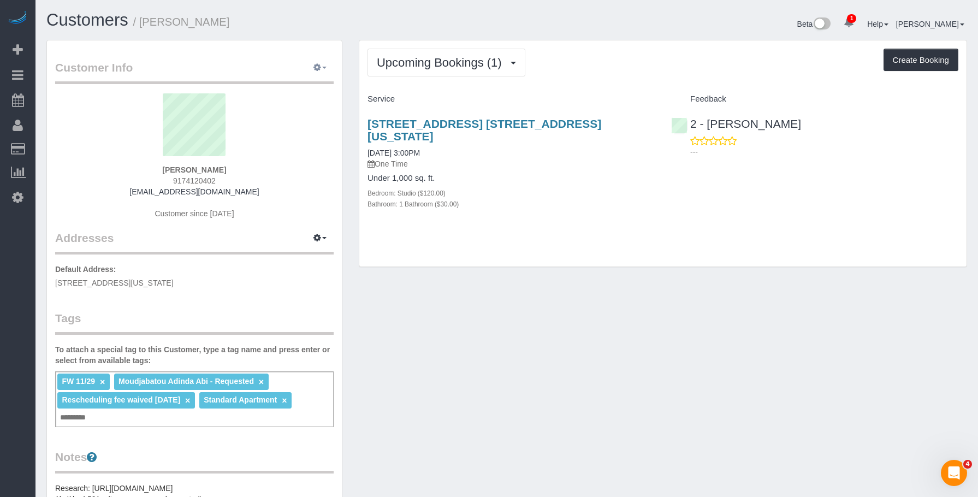
click at [316, 62] on button "button" at bounding box center [319, 68] width 27 height 17
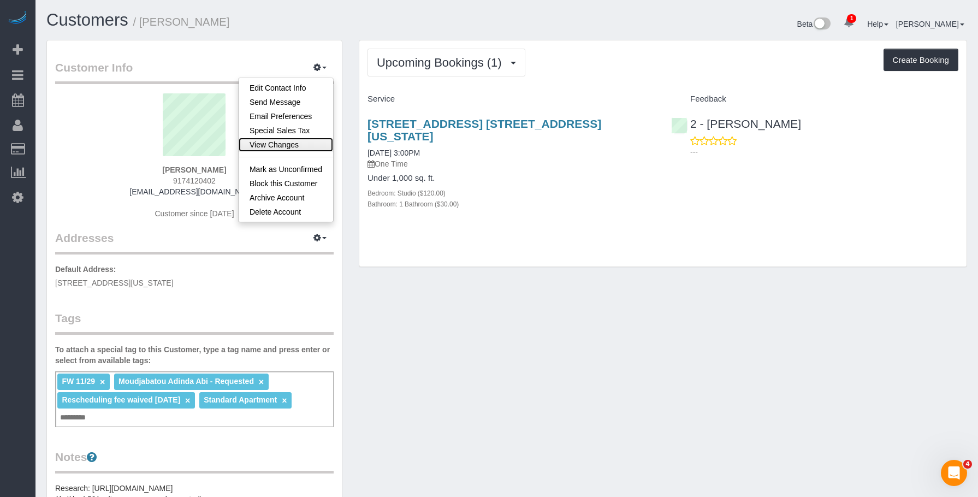
click at [293, 140] on link "View Changes" at bounding box center [286, 145] width 94 height 14
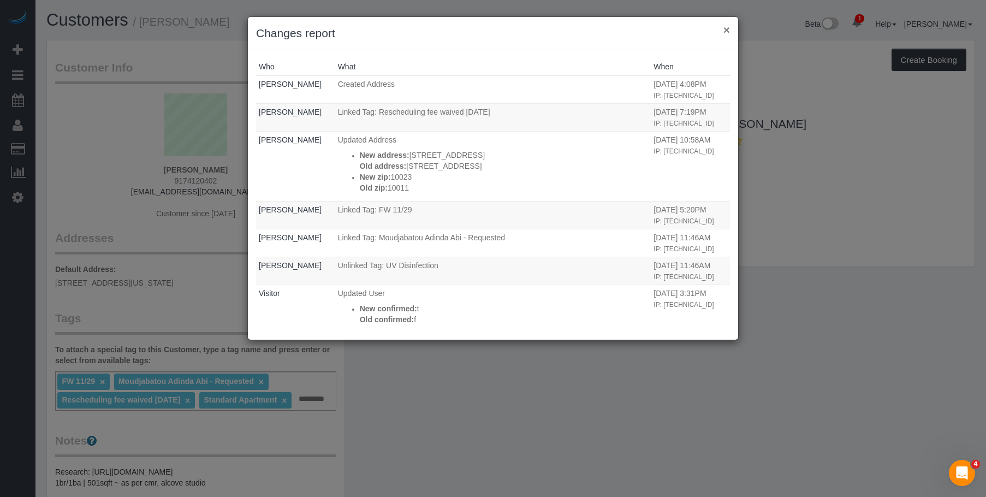
click at [726, 25] on button "×" at bounding box center [726, 29] width 7 height 11
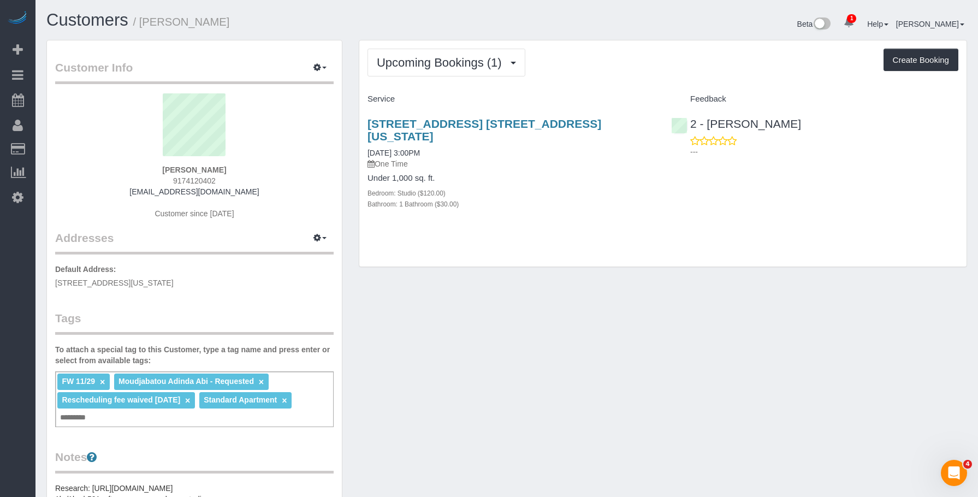
click at [467, 79] on div "Upcoming Bookings (1) Completed Bookings (11) Upcoming Bookings (1) Cancelled B…" at bounding box center [662, 153] width 607 height 227
drag, startPoint x: 445, startPoint y: 48, endPoint x: 442, endPoint y: 56, distance: 8.6
click at [444, 49] on button "Upcoming Bookings (1)" at bounding box center [446, 63] width 158 height 28
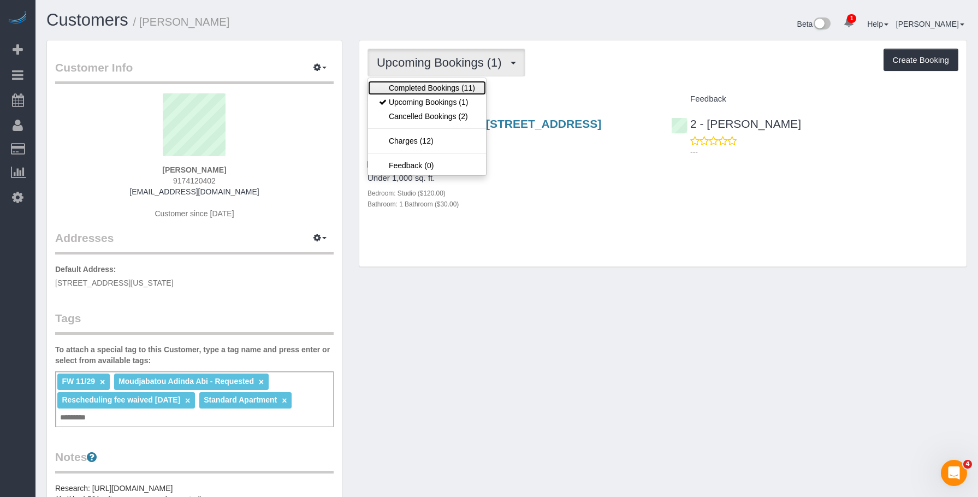
click at [431, 82] on link "Completed Bookings (11)" at bounding box center [427, 88] width 118 height 14
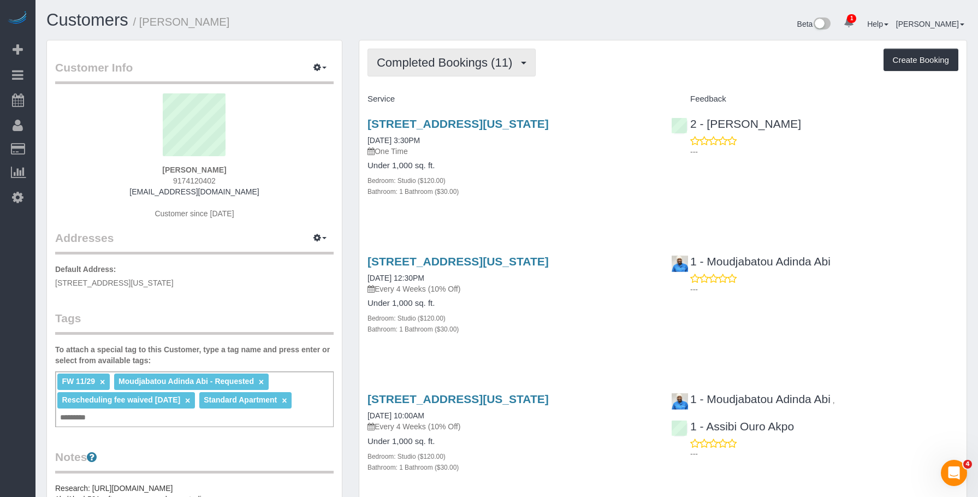
click at [456, 66] on span "Completed Bookings (11)" at bounding box center [447, 63] width 141 height 14
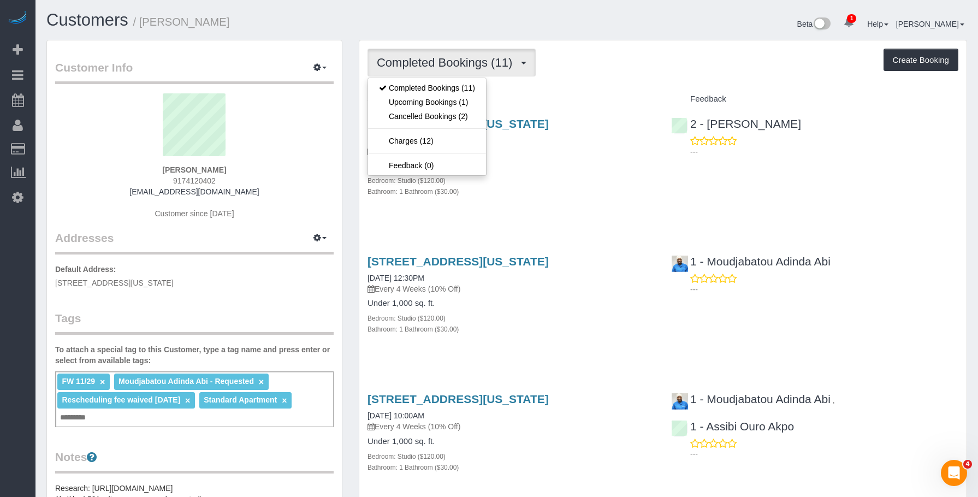
click at [576, 182] on div "Bedroom: Studio ($120.00)" at bounding box center [510, 180] width 287 height 11
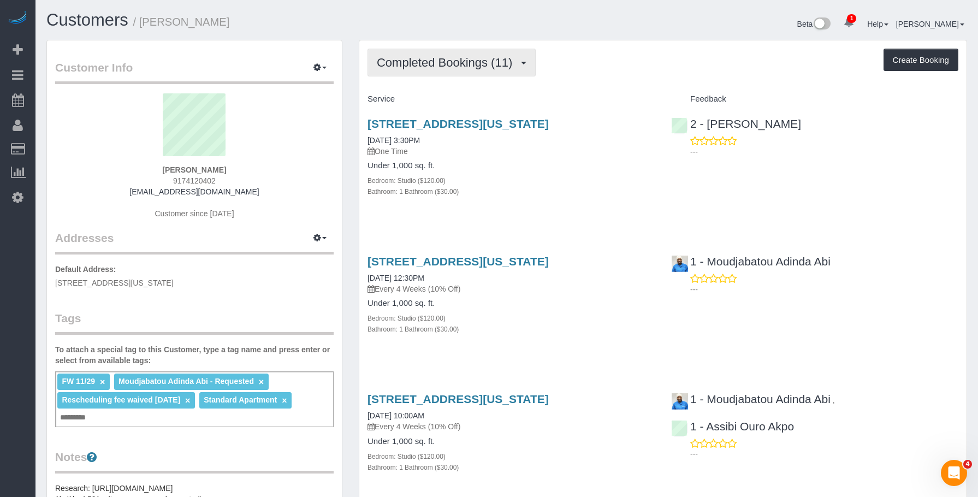
drag, startPoint x: 560, startPoint y: 185, endPoint x: 384, endPoint y: 59, distance: 216.1
click at [560, 185] on div "Bedroom: Studio ($120.00)" at bounding box center [510, 180] width 287 height 11
click at [446, 71] on button "Completed Bookings (11)" at bounding box center [451, 63] width 168 height 28
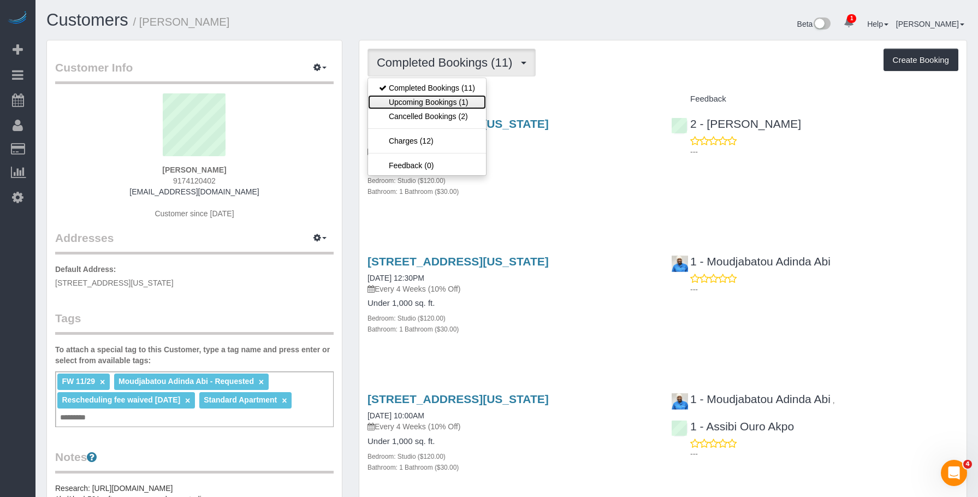
click at [437, 106] on link "Upcoming Bookings (1)" at bounding box center [427, 102] width 118 height 14
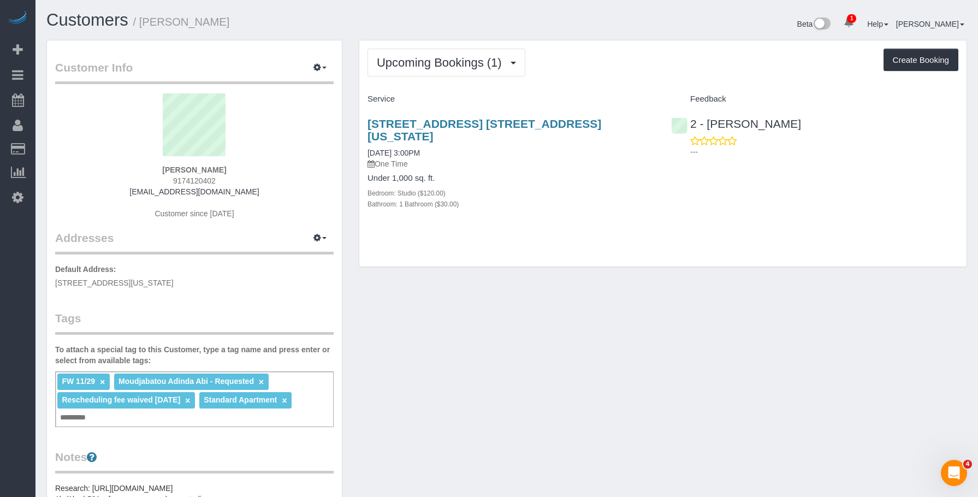
drag, startPoint x: 375, startPoint y: 119, endPoint x: 642, endPoint y: 126, distance: 266.5
click at [642, 126] on div "Upcoming Bookings (1) Completed Bookings (11) Upcoming Bookings (1) Cancelled B…" at bounding box center [663, 159] width 625 height 239
copy link "[STREET_ADDRESS] [STREET_ADDRESS][US_STATE]"
click at [437, 62] on span "Upcoming Bookings (1)" at bounding box center [442, 63] width 131 height 14
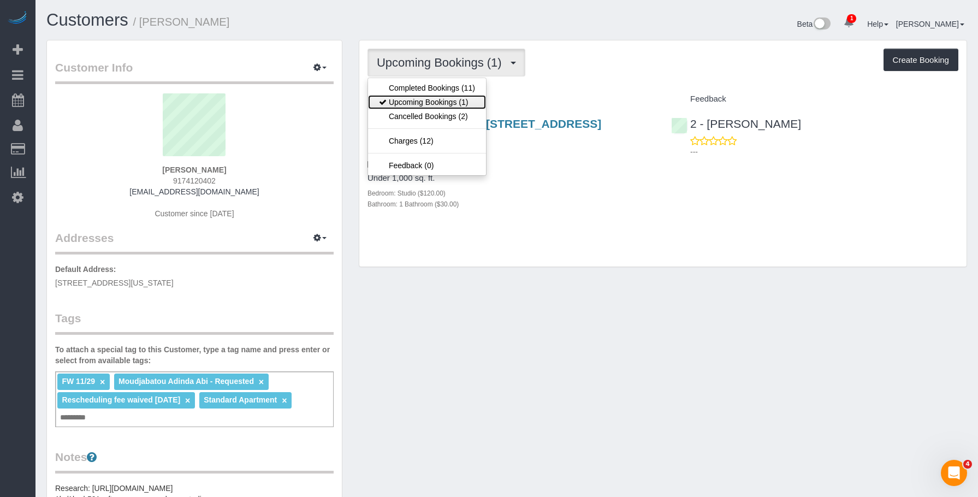
click at [429, 95] on link "Upcoming Bookings (1)" at bounding box center [427, 102] width 118 height 14
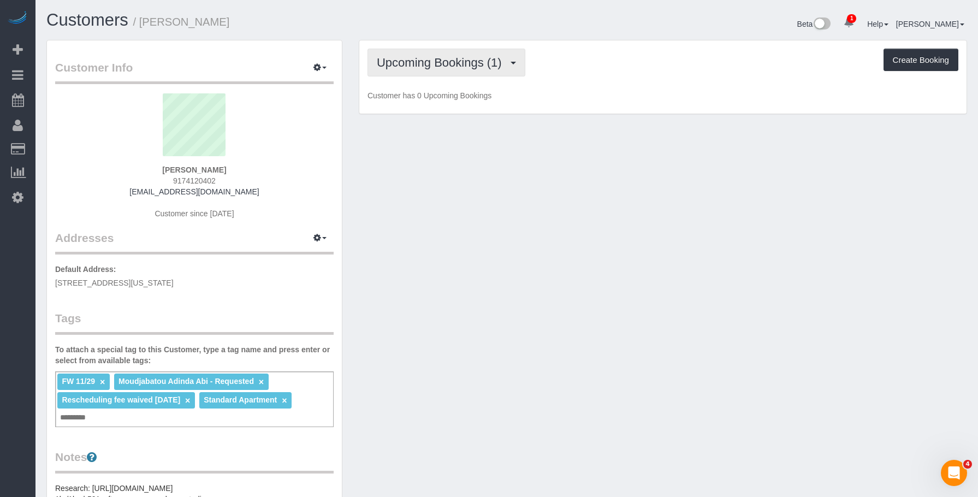
click at [444, 56] on span "Upcoming Bookings (1)" at bounding box center [442, 63] width 131 height 14
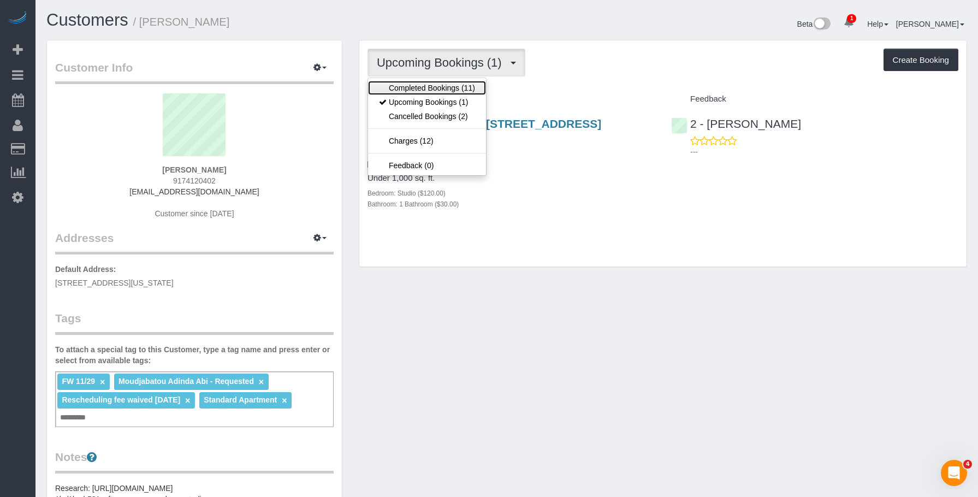
click at [444, 88] on link "Completed Bookings (11)" at bounding box center [427, 88] width 118 height 14
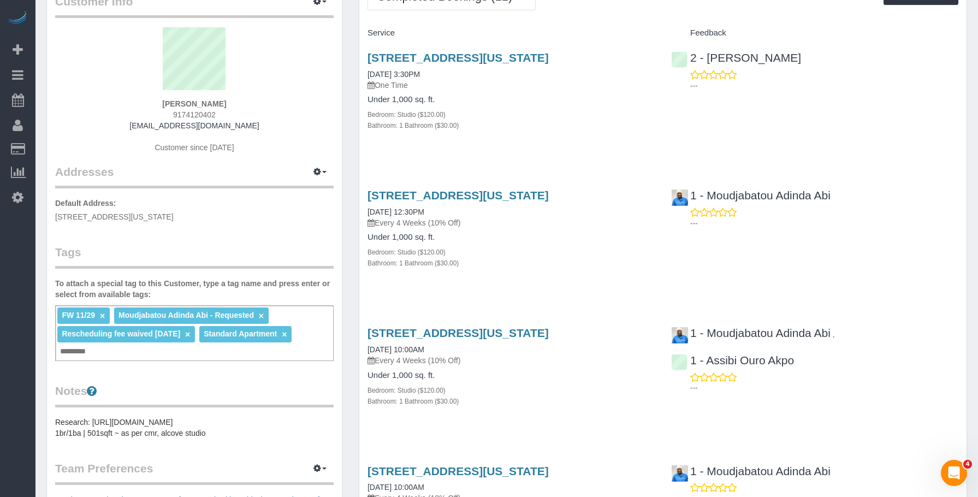
scroll to position [164, 0]
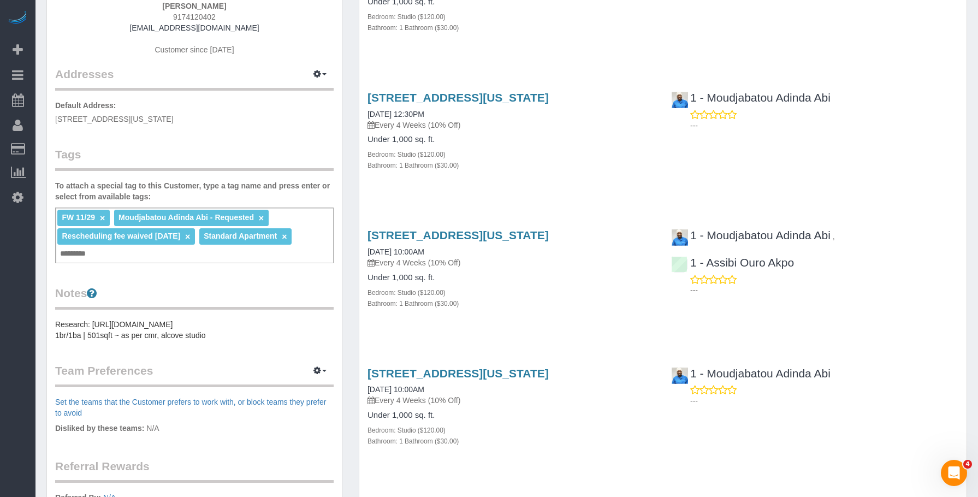
click at [129, 325] on pre "Research: https://streeteasy.com/building/the-caledonia/1001 1br/1ba | 501sqft …" at bounding box center [194, 330] width 278 height 22
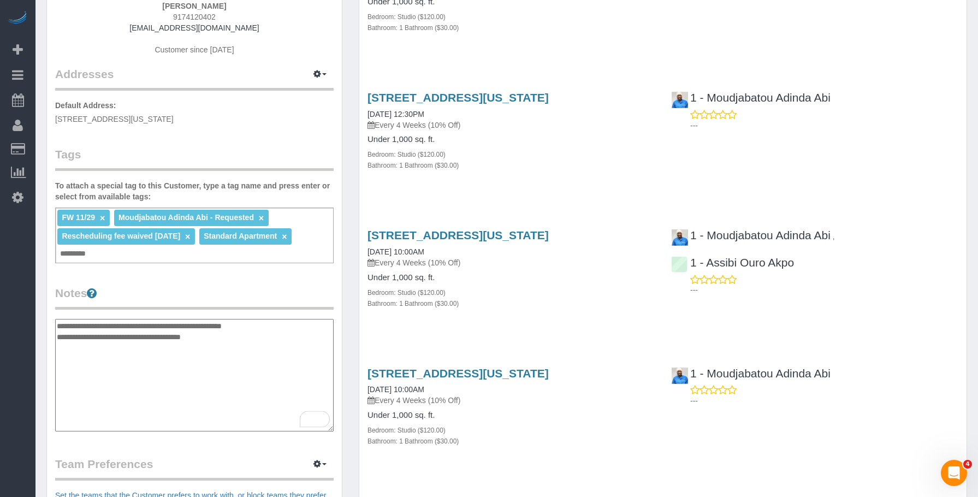
drag, startPoint x: 242, startPoint y: 325, endPoint x: 94, endPoint y: 320, distance: 147.5
click at [94, 320] on textarea "**********" at bounding box center [194, 375] width 278 height 112
click at [555, 156] on div "Bedroom: Studio ($120.00)" at bounding box center [510, 154] width 287 height 11
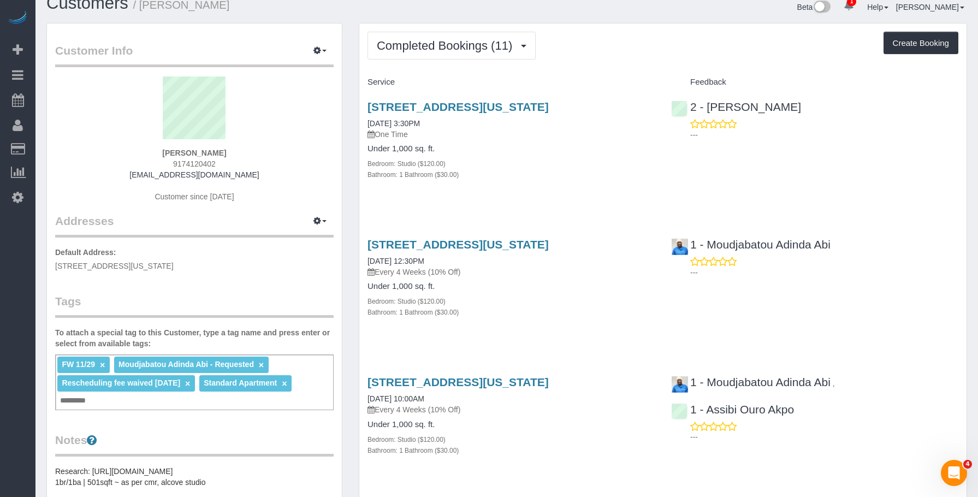
scroll to position [0, 0]
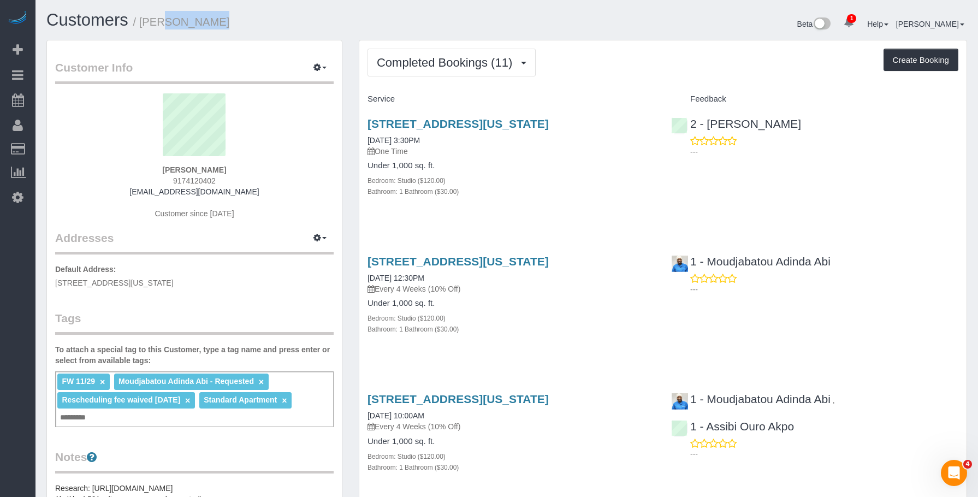
drag, startPoint x: 144, startPoint y: 25, endPoint x: 224, endPoint y: 20, distance: 80.4
click at [224, 20] on h1 "Customers / Chris Lee" at bounding box center [272, 20] width 452 height 19
copy small "Chris Lee"
click at [517, 258] on link "15 West 61st Street, Apt.16b, New York, NY 10023" at bounding box center [457, 261] width 181 height 13
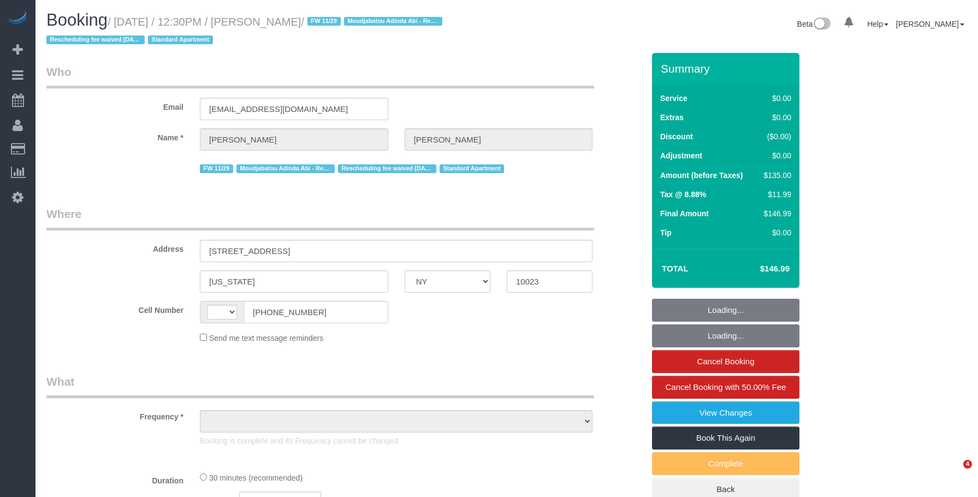
select select "NY"
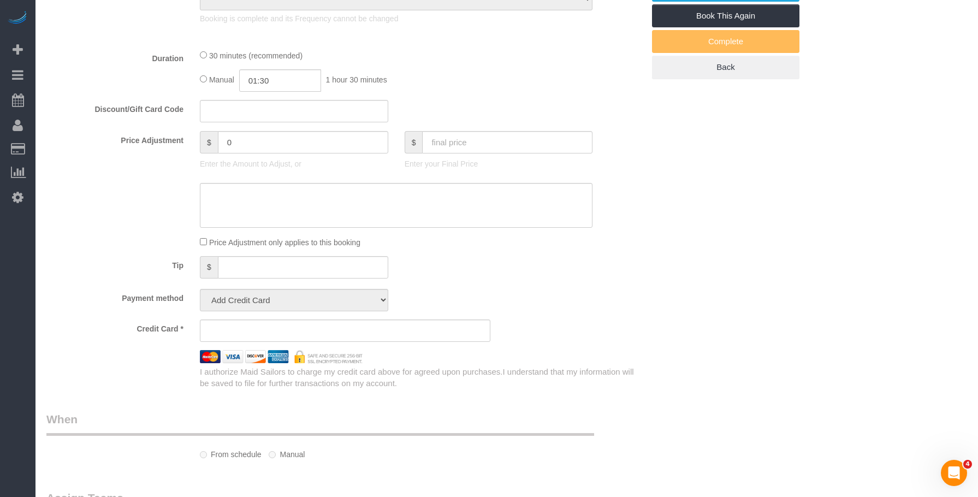
select select "string:US"
select select "object:800"
select select "number:89"
select select "number:90"
select select "number:15"
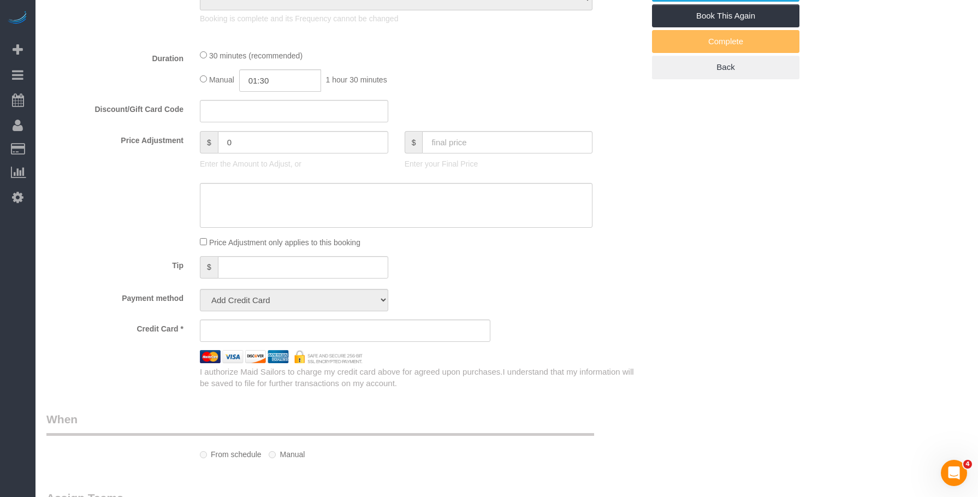
select select "number:5"
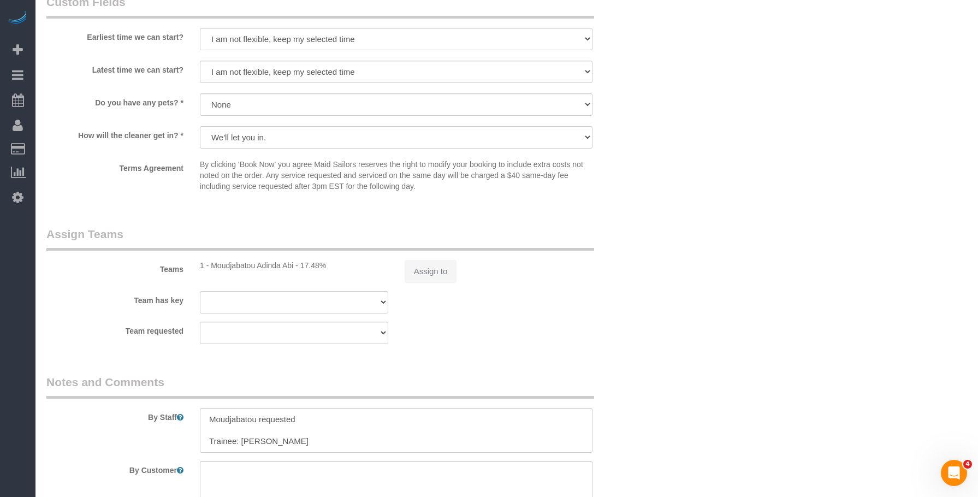
select select "string:stripe-pm_1PeIXw4VGloSiKo7SrwGQ5oC"
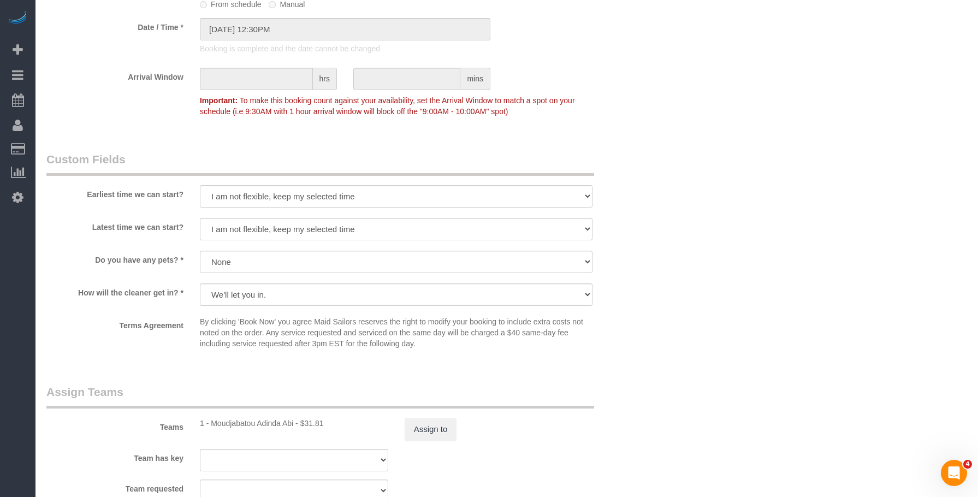
select select "object:1339"
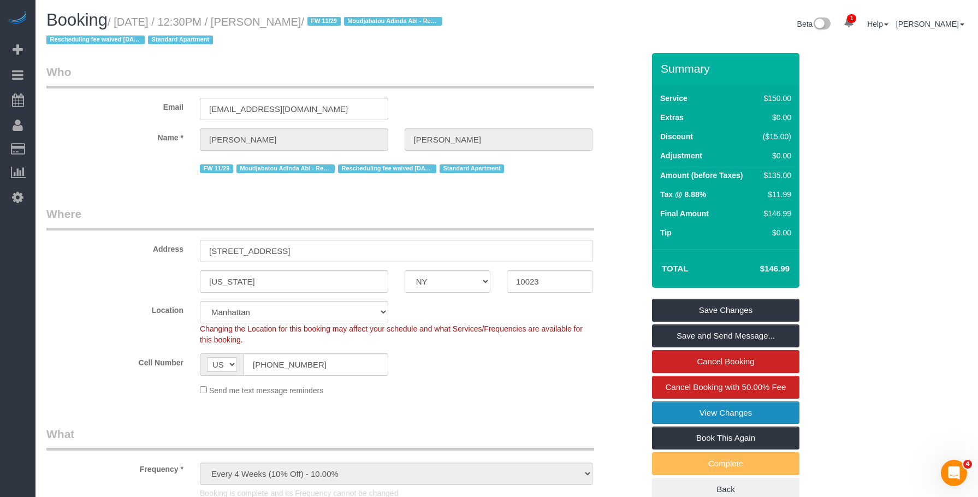
click at [688, 411] on link "View Changes" at bounding box center [725, 412] width 147 height 23
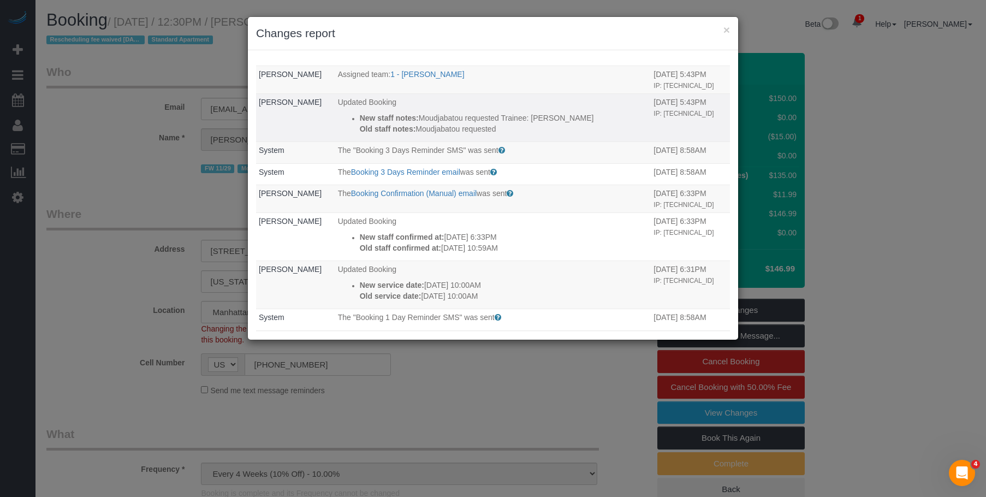
scroll to position [323, 0]
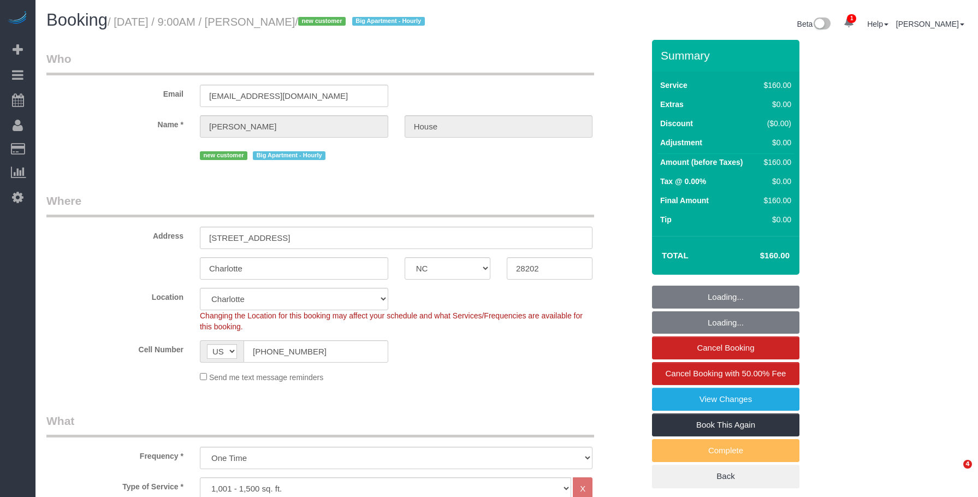
select select "NC"
select select "number:89"
select select "number:71"
select select "number:15"
select select "number:7"
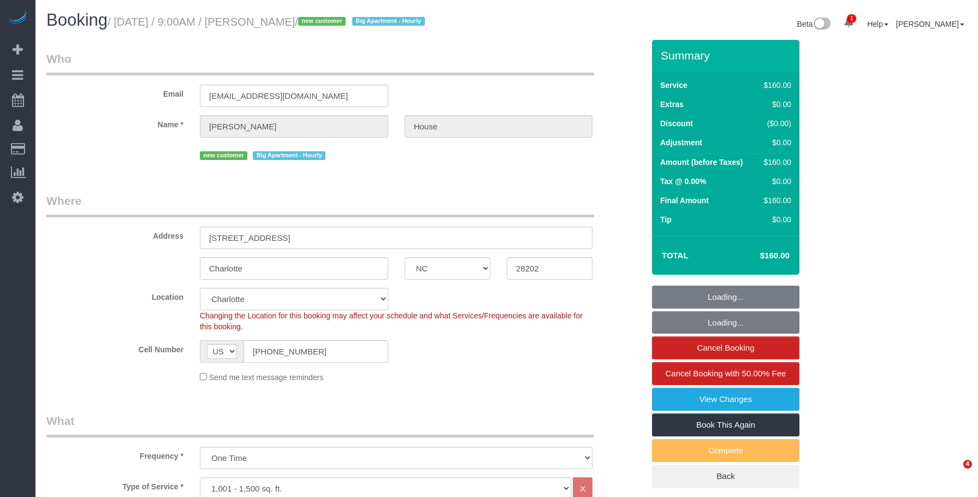
select select "object:906"
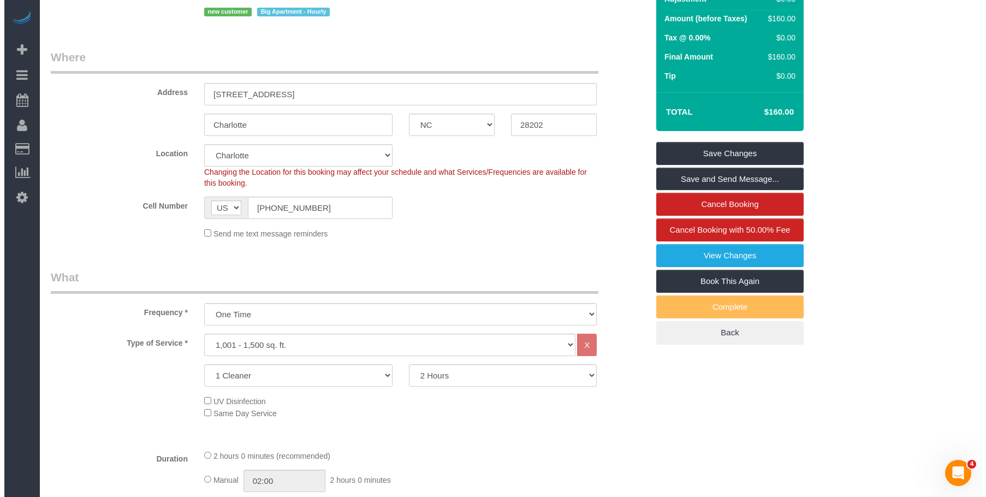
scroll to position [10, 0]
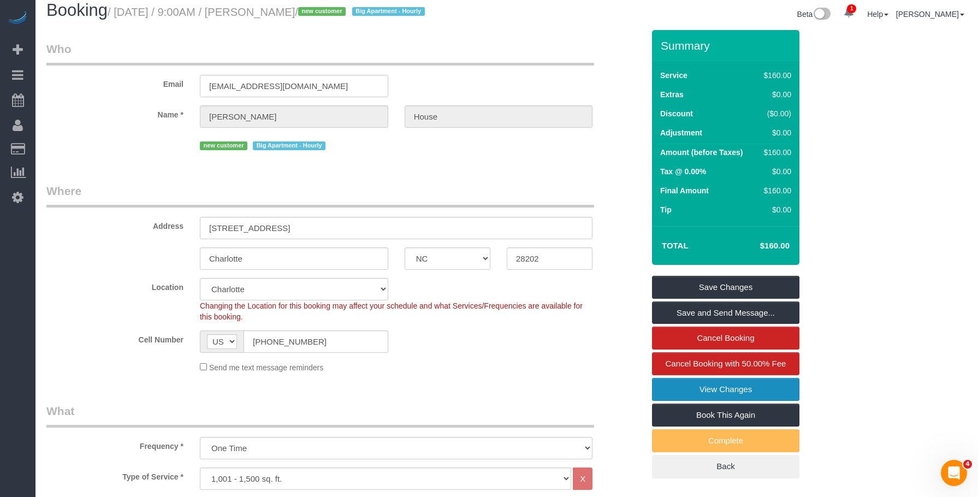
click at [683, 395] on link "View Changes" at bounding box center [725, 389] width 147 height 23
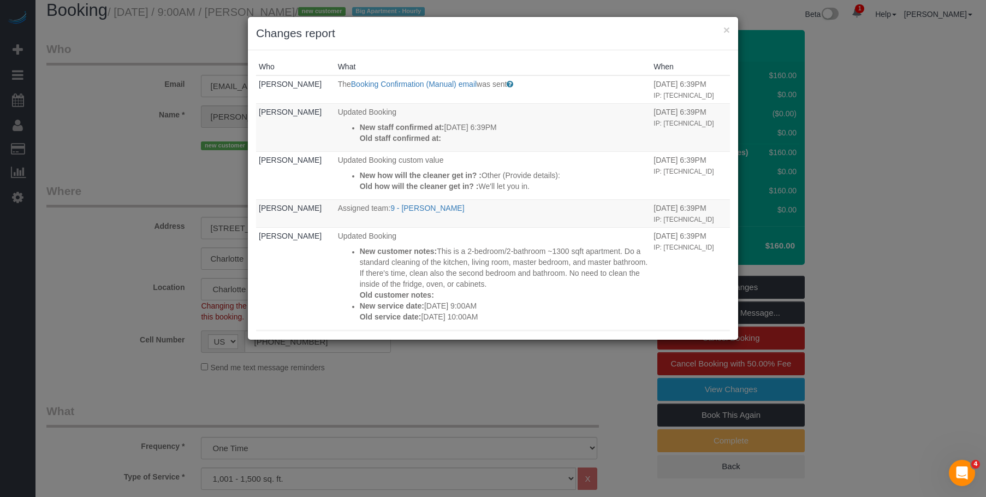
click at [530, 46] on div "× Changes report" at bounding box center [493, 33] width 490 height 33
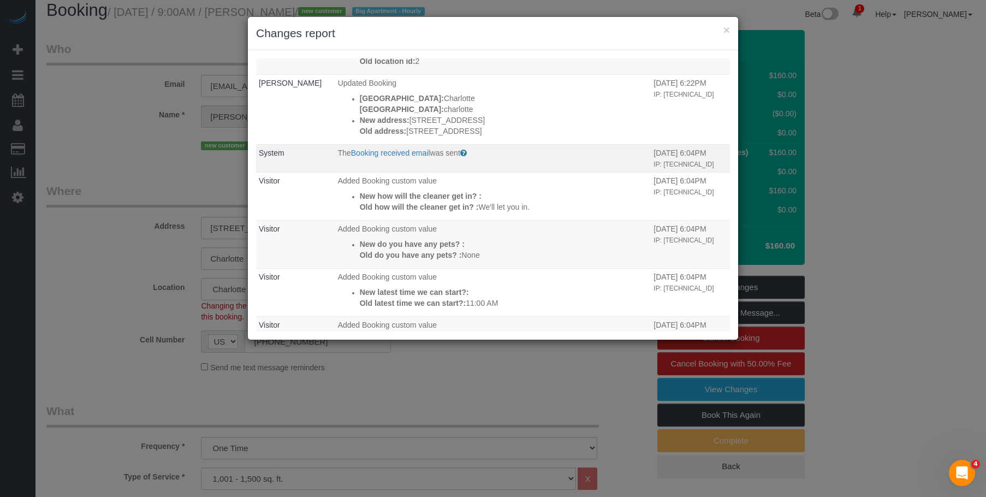
scroll to position [342, 0]
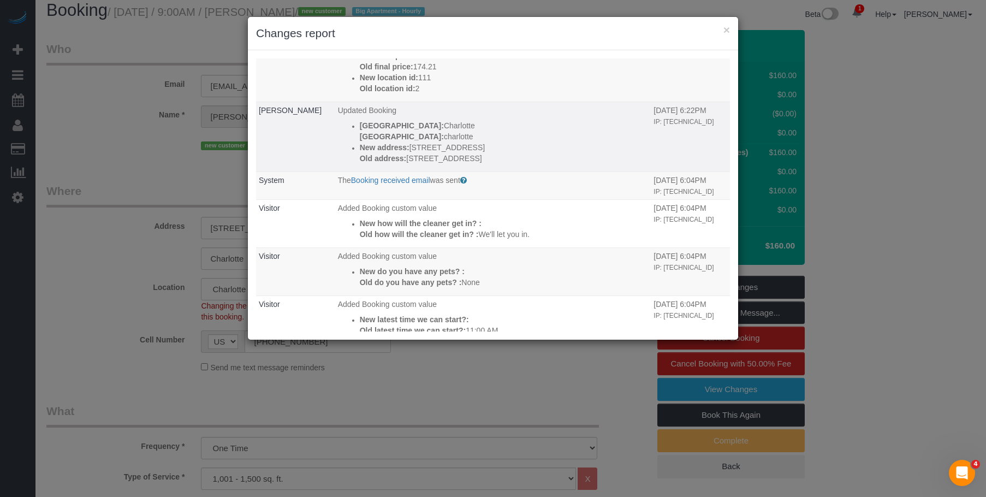
drag, startPoint x: 408, startPoint y: 192, endPoint x: 400, endPoint y: 192, distance: 8.2
click at [400, 164] on p "Old address: 225 S Poplar St, 1802" at bounding box center [504, 158] width 289 height 11
drag, startPoint x: 413, startPoint y: 179, endPoint x: 402, endPoint y: 181, distance: 10.7
click at [402, 153] on p "New address: 225 S Poplar Street, Apt. 1802" at bounding box center [504, 147] width 289 height 11
drag, startPoint x: 411, startPoint y: 191, endPoint x: 399, endPoint y: 195, distance: 12.8
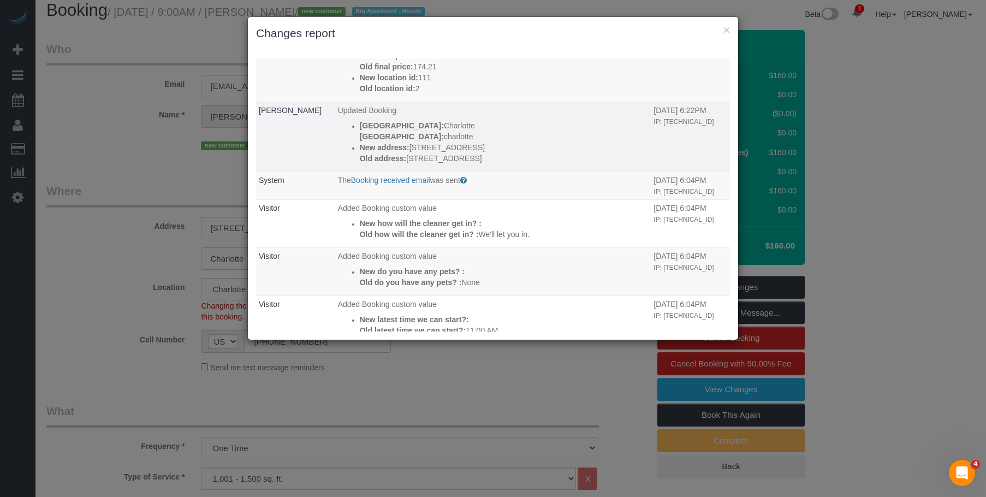
click at [399, 164] on p "Old address: 225 S Poplar St, 1802" at bounding box center [504, 158] width 289 height 11
drag, startPoint x: 414, startPoint y: 178, endPoint x: 404, endPoint y: 184, distance: 12.0
click at [404, 153] on p "New address: 225 S Poplar Street, Apt. 1802" at bounding box center [504, 147] width 289 height 11
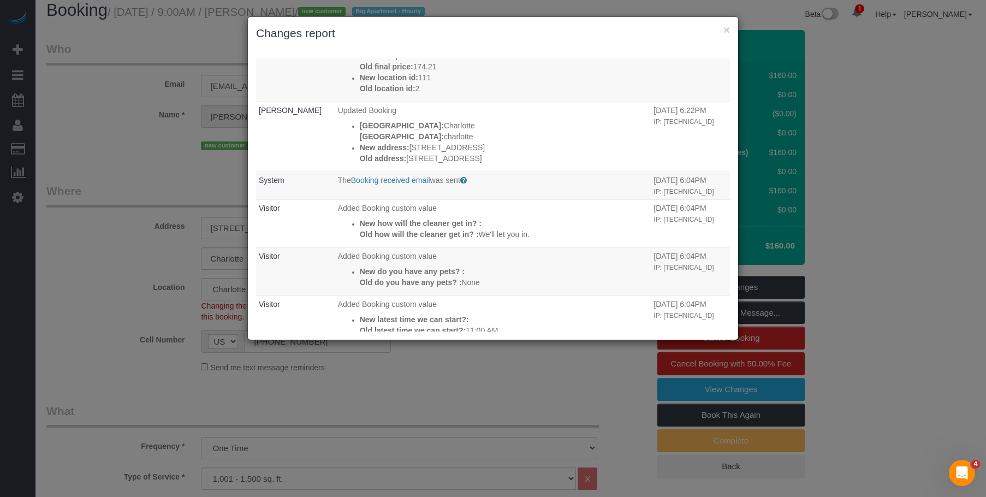
click at [483, 34] on h3 "Changes report" at bounding box center [493, 33] width 474 height 16
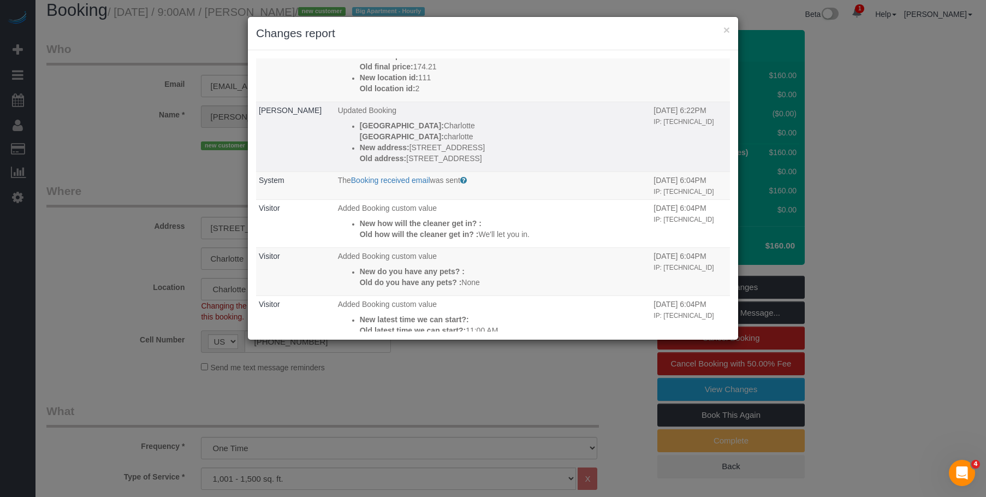
drag, startPoint x: 408, startPoint y: 191, endPoint x: 401, endPoint y: 194, distance: 8.1
click at [401, 164] on p "Old address: 225 S Poplar St, 1802" at bounding box center [504, 158] width 289 height 11
drag, startPoint x: 410, startPoint y: 179, endPoint x: 404, endPoint y: 183, distance: 7.4
click at [404, 153] on p "New address: 225 S Poplar Street, Apt. 1802" at bounding box center [504, 147] width 289 height 11
click at [404, 164] on p "Old address: 225 S Poplar St, 1802" at bounding box center [504, 158] width 289 height 11
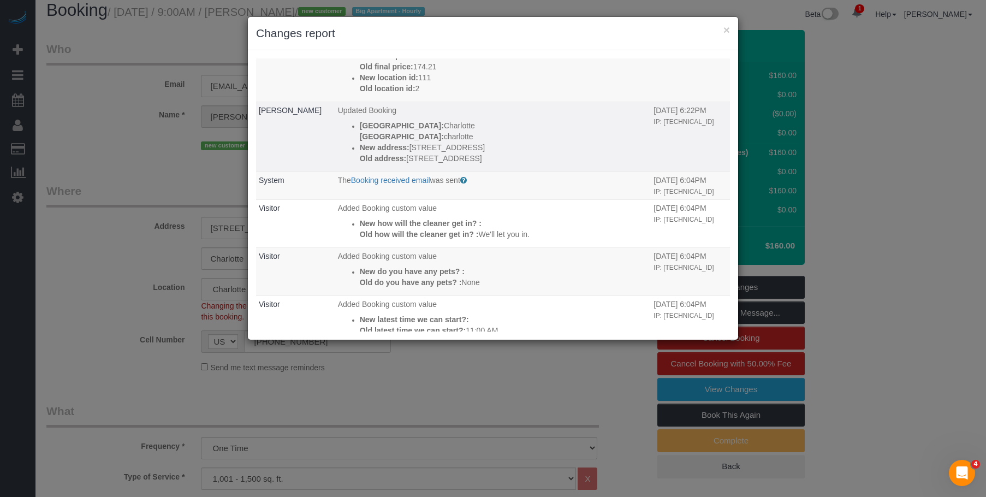
drag, startPoint x: 408, startPoint y: 191, endPoint x: 401, endPoint y: 192, distance: 7.1
click at [401, 164] on p "Old address: 225 S Poplar St, 1802" at bounding box center [504, 158] width 289 height 11
click at [502, 171] on td "Updated Booking New city: Charlotte Old city: charlotte New address: 225 S Popl…" at bounding box center [493, 137] width 316 height 70
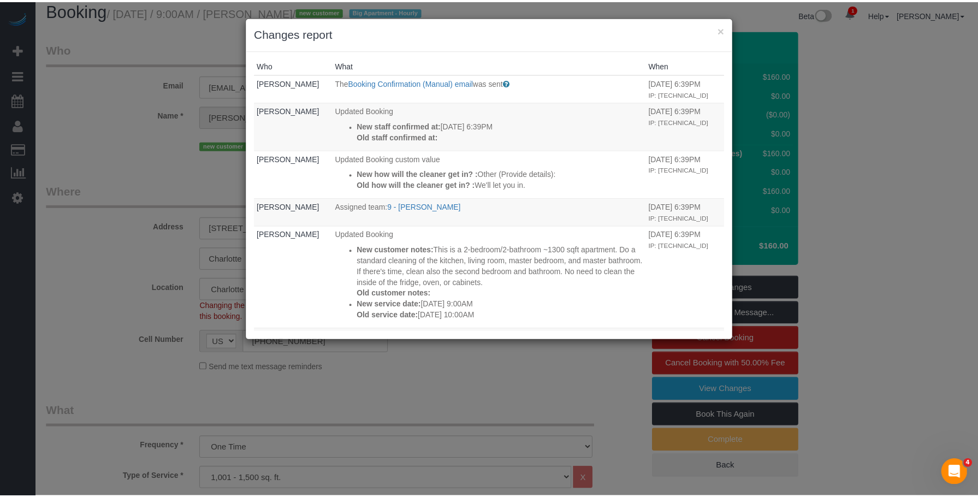
scroll to position [0, 0]
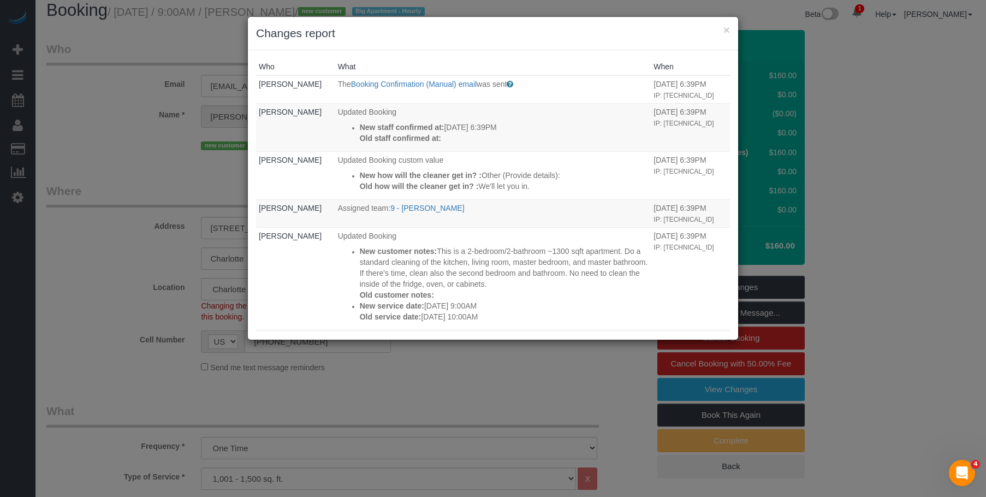
click at [722, 27] on h3 "Changes report" at bounding box center [493, 33] width 474 height 16
click at [727, 27] on button "×" at bounding box center [726, 29] width 7 height 11
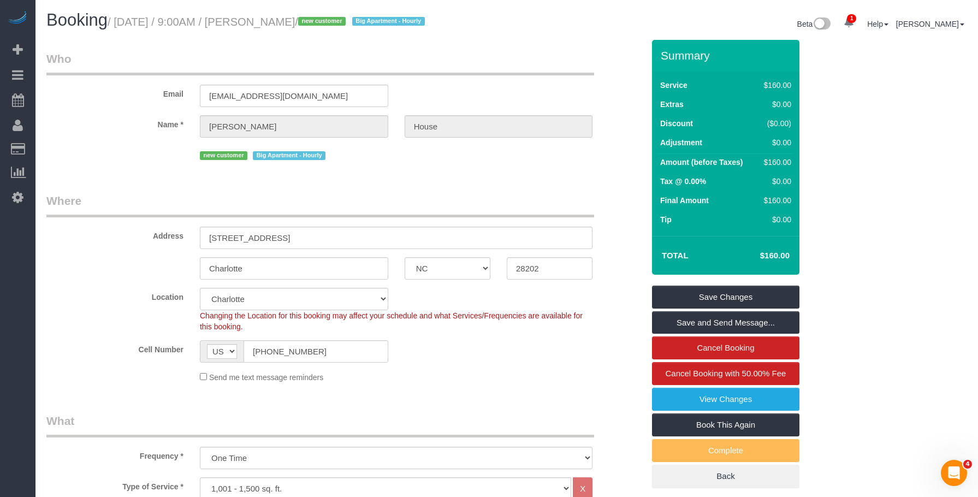
drag, startPoint x: 295, startPoint y: 26, endPoint x: 316, endPoint y: 25, distance: 21.3
click at [316, 25] on small "/ August 23, 2025 / 9:00AM / Justin House / new customer Big Apartment - Hourly" at bounding box center [268, 22] width 321 height 12
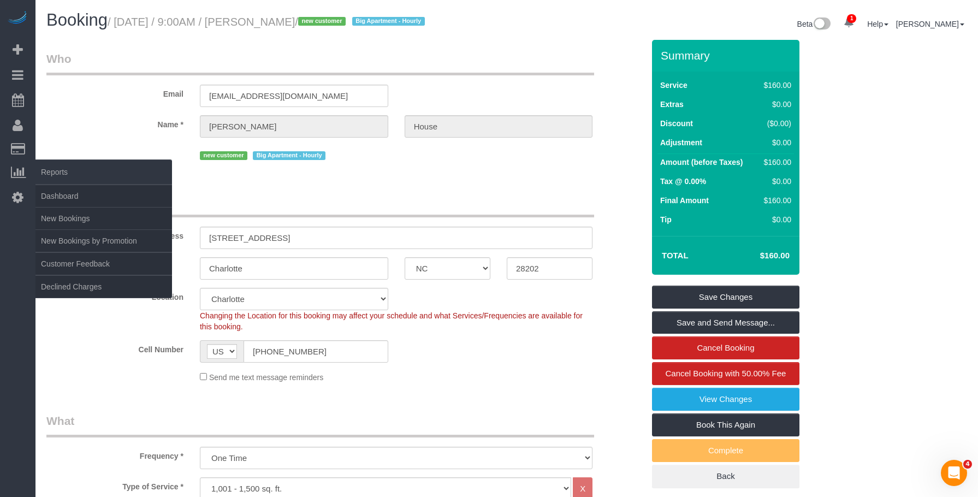
copy small "Justin House"
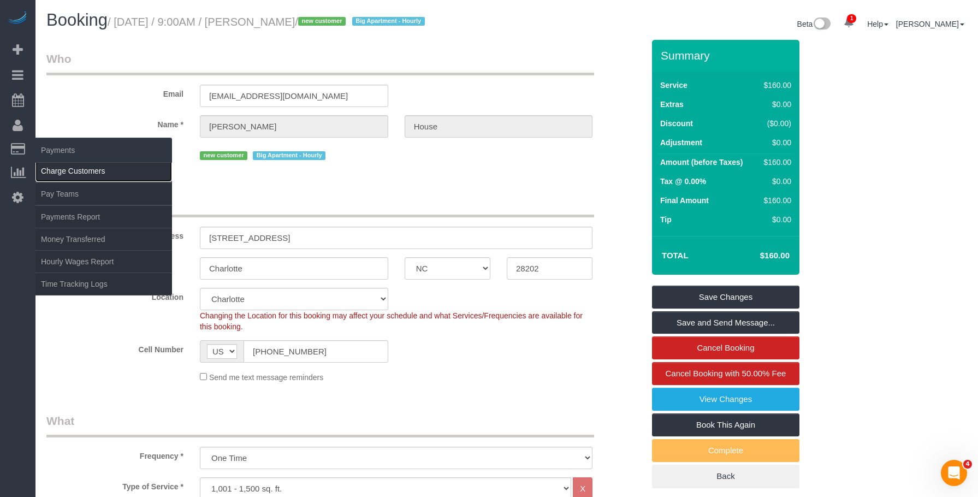
click at [57, 168] on link "Charge Customers" at bounding box center [103, 171] width 137 height 22
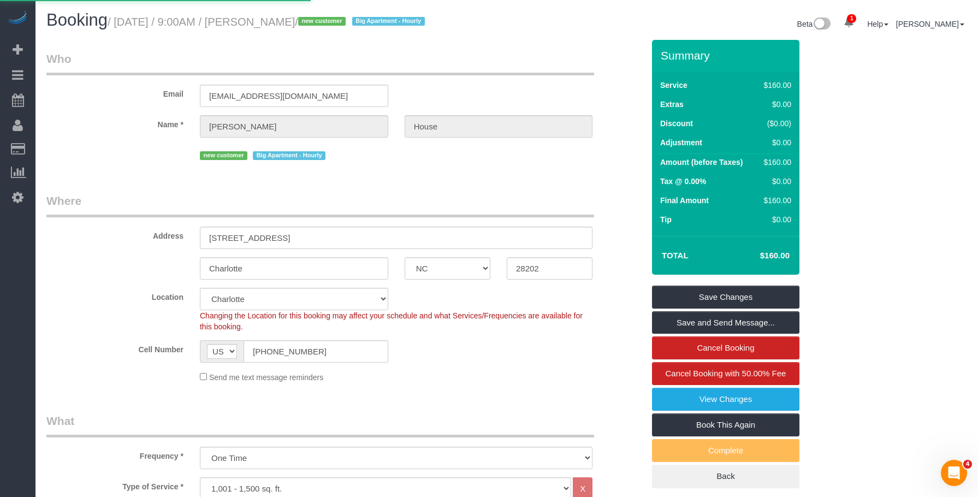
select select
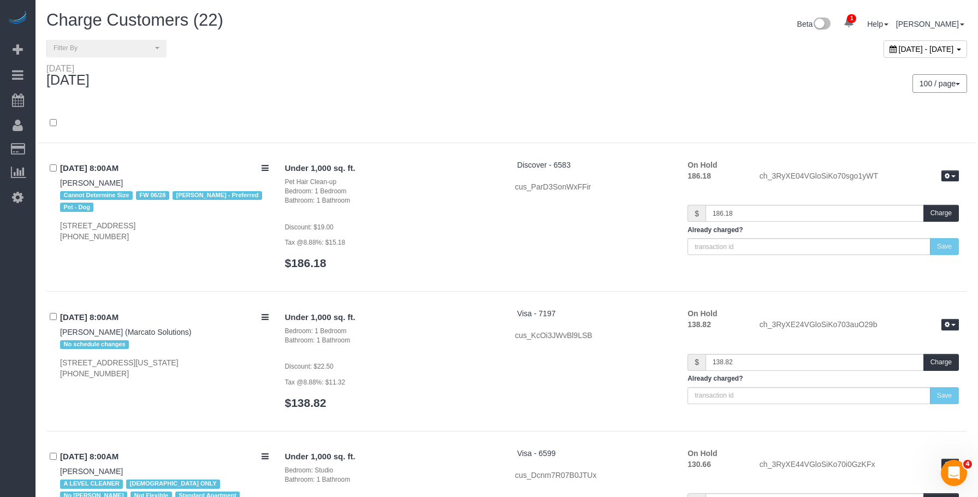
scroll to position [909, 0]
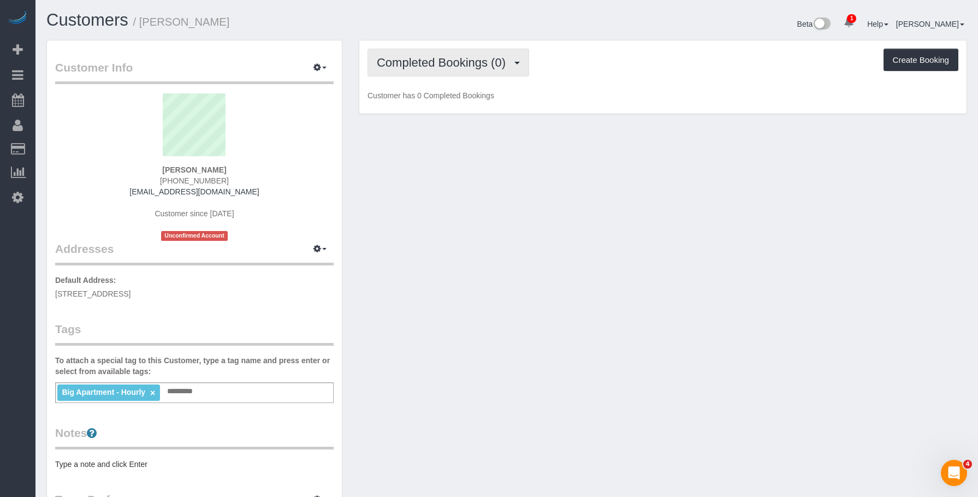
drag, startPoint x: 441, startPoint y: 60, endPoint x: 424, endPoint y: 72, distance: 21.5
click at [441, 60] on span "Completed Bookings (0)" at bounding box center [444, 63] width 134 height 14
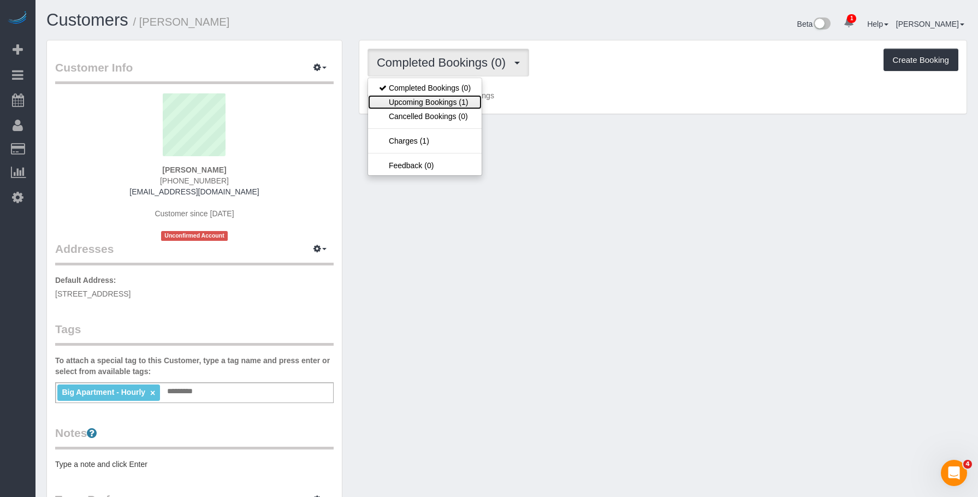
click at [406, 102] on link "Upcoming Bookings (1)" at bounding box center [425, 102] width 114 height 14
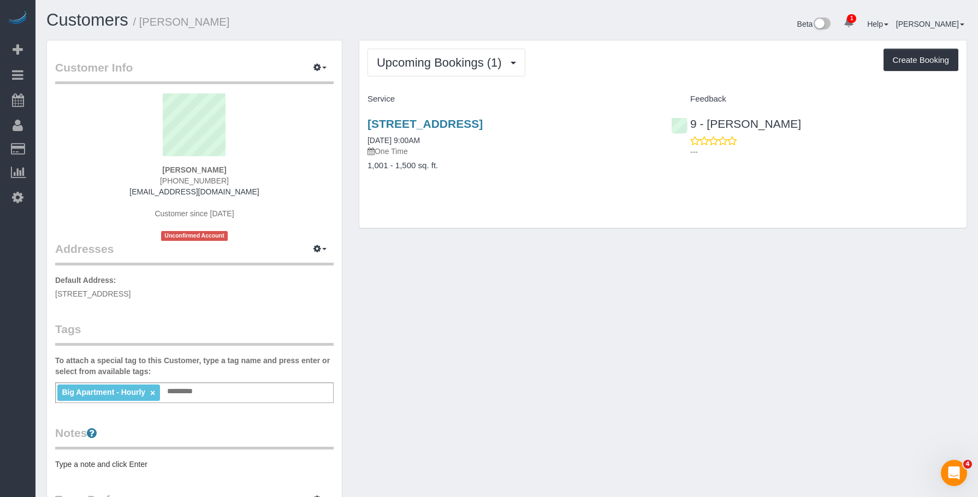
drag, startPoint x: 363, startPoint y: 116, endPoint x: 655, endPoint y: 126, distance: 292.3
click at [655, 126] on div "[STREET_ADDRESS] [DATE] 9:00AM One Time 1,001 - 1,500 sq. ft." at bounding box center [511, 150] width 304 height 84
copy link "[STREET_ADDRESS]"
drag, startPoint x: 579, startPoint y: 241, endPoint x: 656, endPoint y: 133, distance: 132.3
click at [579, 241] on div "Customer Info Edit Contact Info Send Message Email Preferences Special Sales Ta…" at bounding box center [506, 407] width 937 height 734
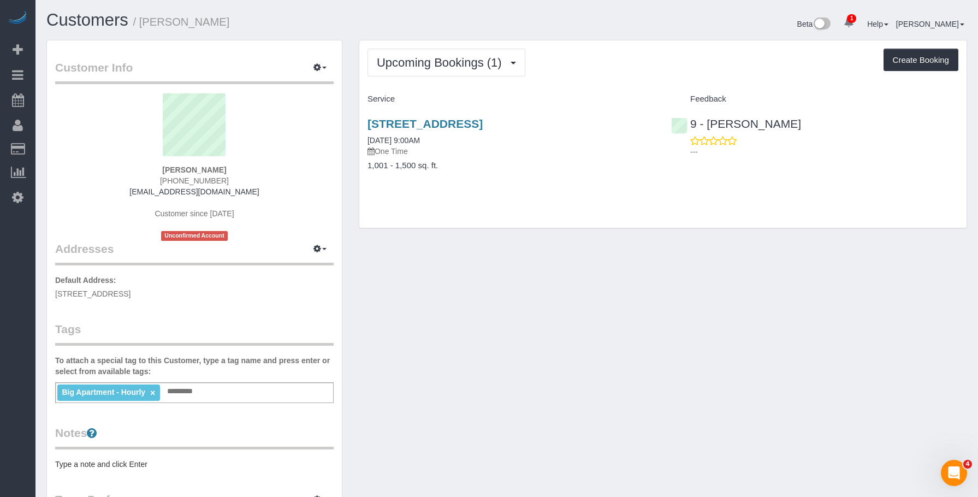
drag, startPoint x: 364, startPoint y: 118, endPoint x: 655, endPoint y: 127, distance: 291.2
click at [655, 127] on div "[STREET_ADDRESS] [DATE] 9:00AM One Time 1,001 - 1,500 sq. ft." at bounding box center [511, 150] width 304 height 84
copy link "[STREET_ADDRESS]"
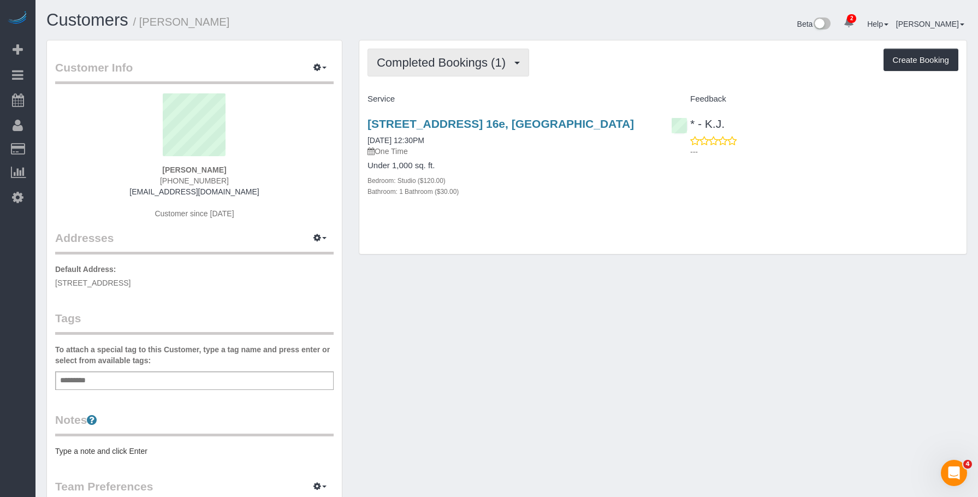
click at [419, 61] on span "Completed Bookings (1)" at bounding box center [444, 63] width 134 height 14
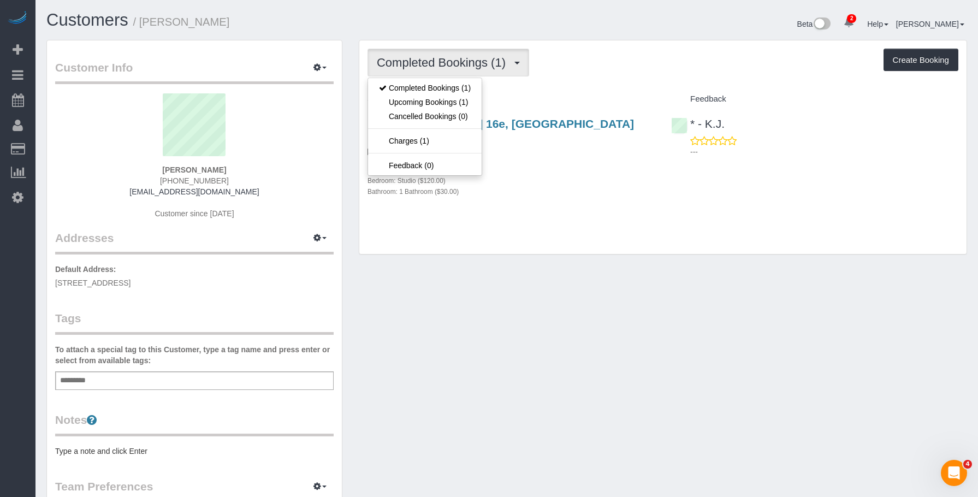
click at [561, 176] on div "Bedroom: Studio ($120.00)" at bounding box center [510, 180] width 287 height 11
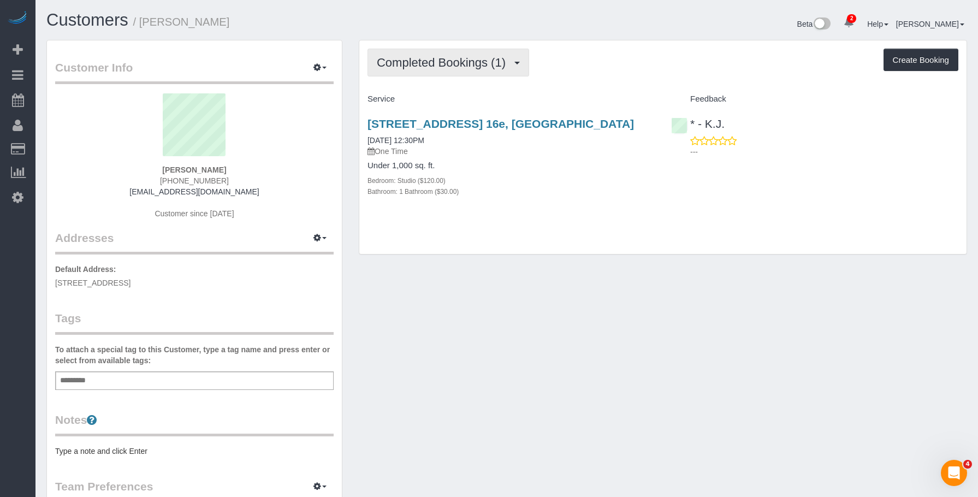
click at [419, 55] on button "Completed Bookings (1)" at bounding box center [448, 63] width 162 height 28
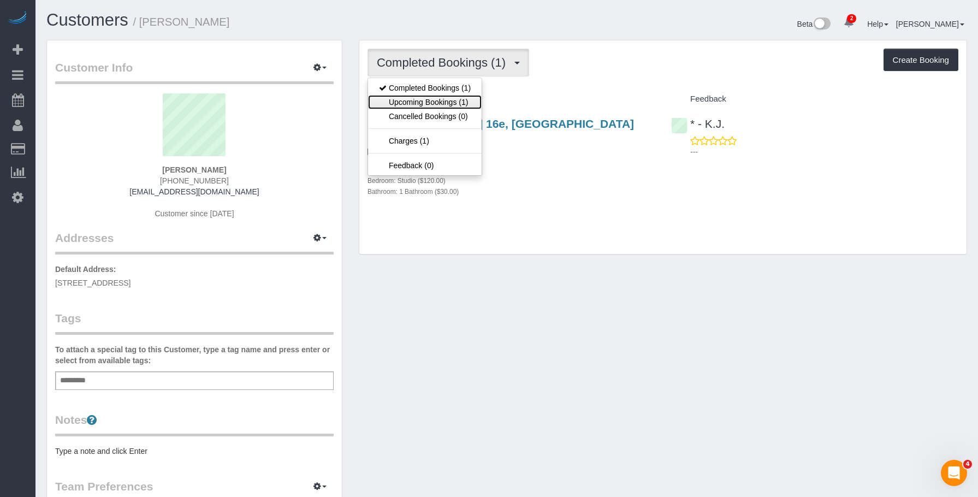
click at [419, 102] on link "Upcoming Bookings (1)" at bounding box center [425, 102] width 114 height 14
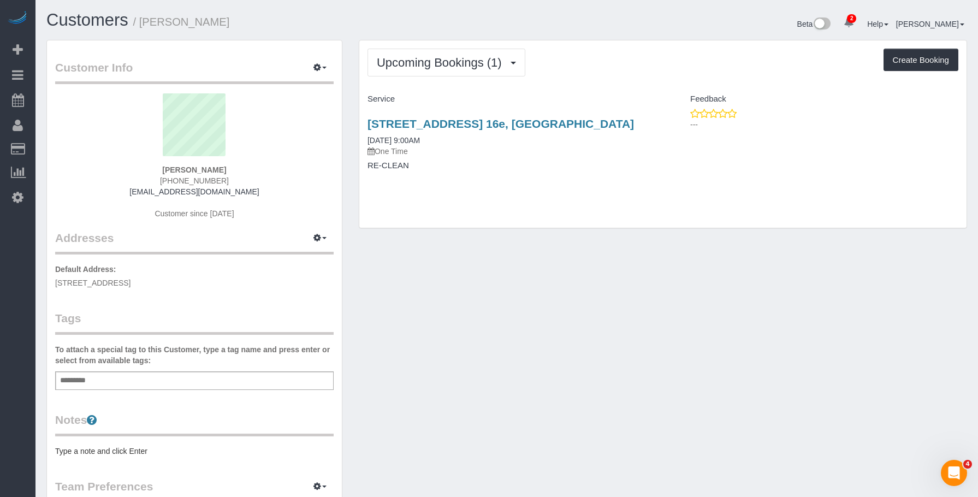
drag, startPoint x: 365, startPoint y: 120, endPoint x: 631, endPoint y: 122, distance: 266.5
click at [631, 122] on div "[STREET_ADDRESS] 16e, [GEOGRAPHIC_DATA] [DATE] 9:00AM One Time RE-CLEAN" at bounding box center [511, 150] width 304 height 84
copy link "[STREET_ADDRESS] 16e, [GEOGRAPHIC_DATA]"
click at [420, 61] on span "Upcoming Bookings (1)" at bounding box center [442, 63] width 131 height 14
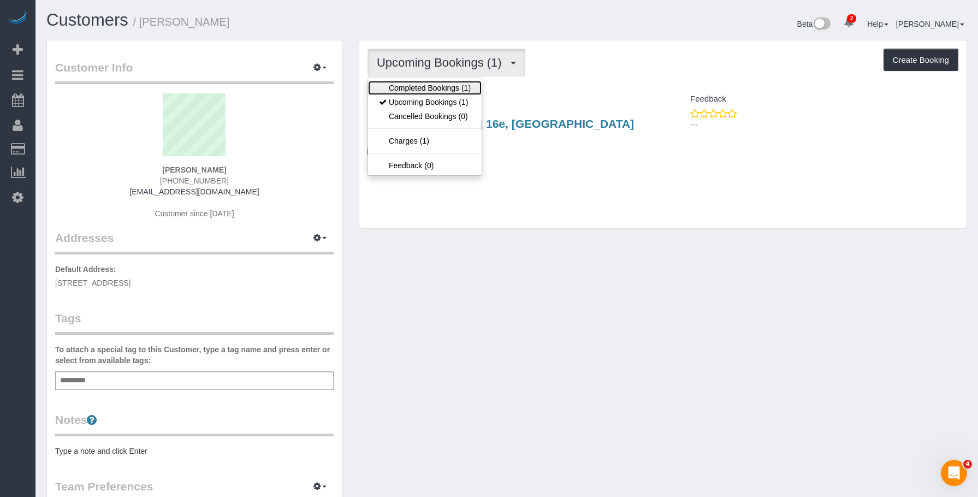
click at [405, 87] on link "Completed Bookings (1)" at bounding box center [425, 88] width 114 height 14
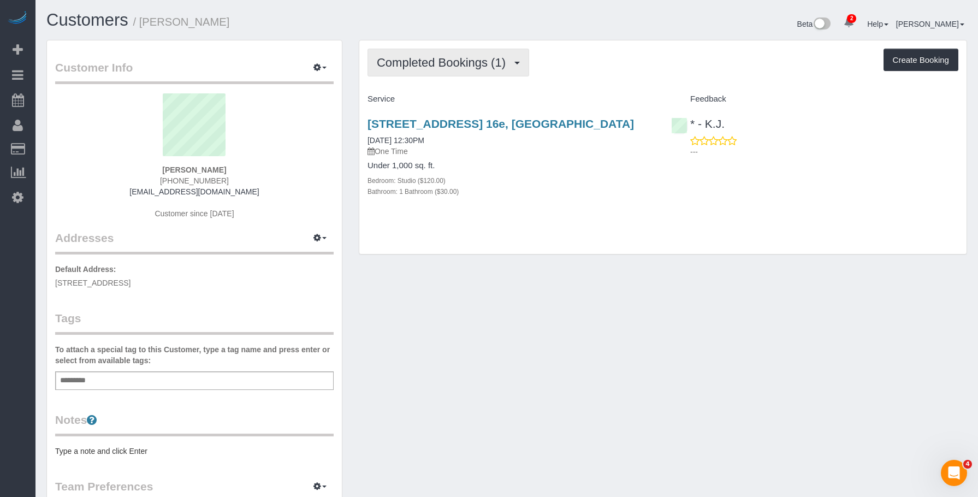
click at [459, 50] on button "Completed Bookings (1)" at bounding box center [448, 63] width 162 height 28
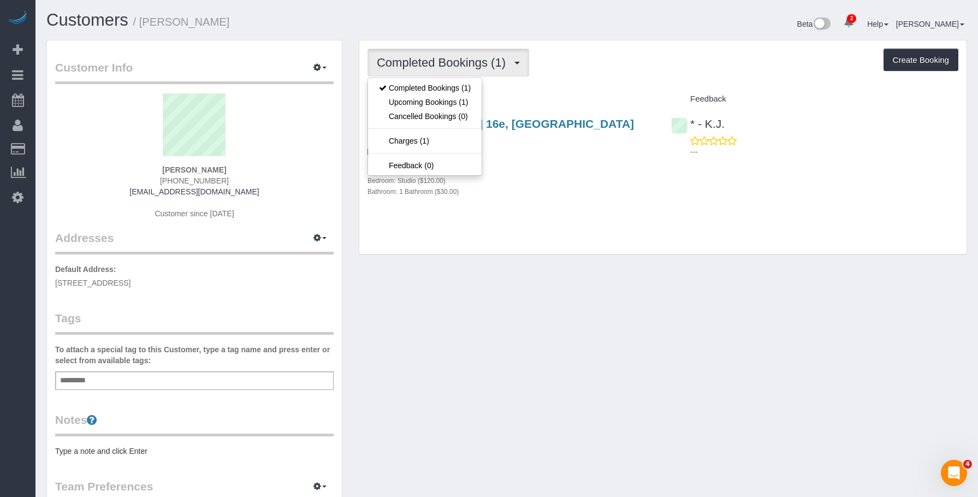
click at [465, 60] on span "Completed Bookings (1)" at bounding box center [444, 63] width 134 height 14
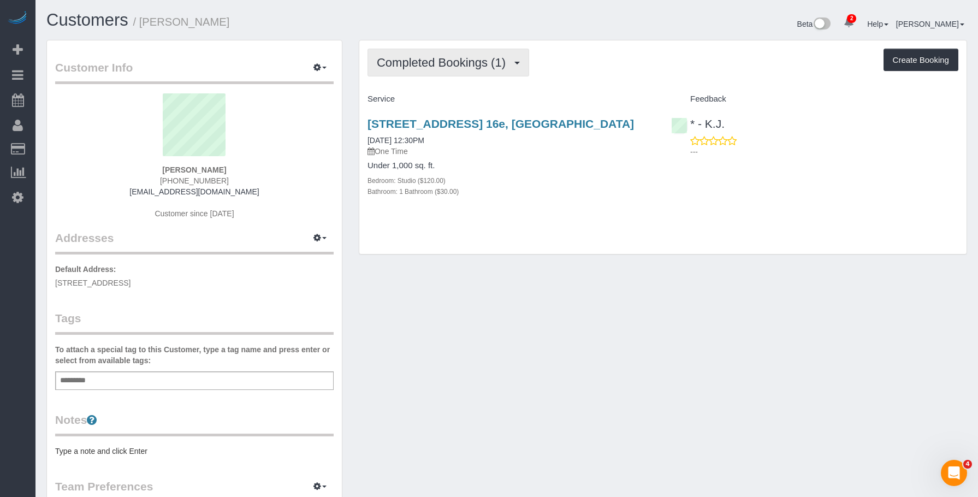
click at [445, 56] on span "Completed Bookings (1)" at bounding box center [444, 63] width 134 height 14
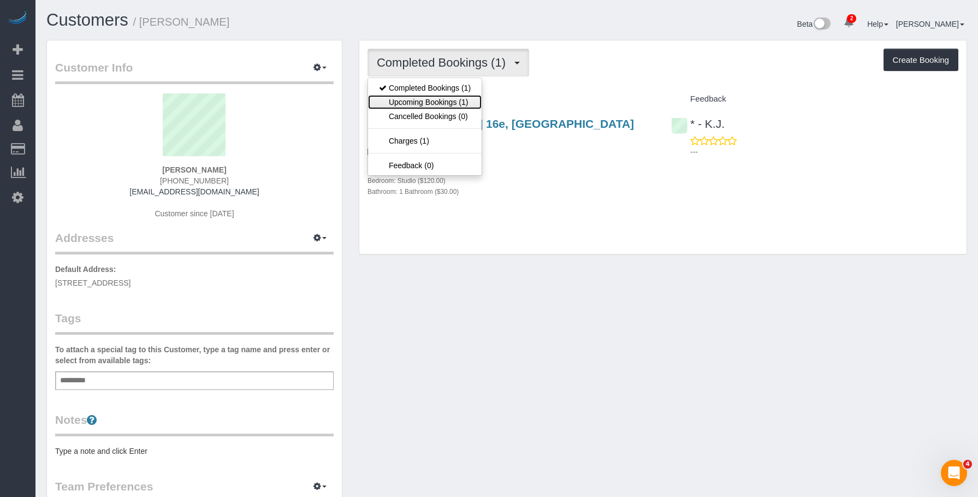
click at [432, 103] on link "Upcoming Bookings (1)" at bounding box center [425, 102] width 114 height 14
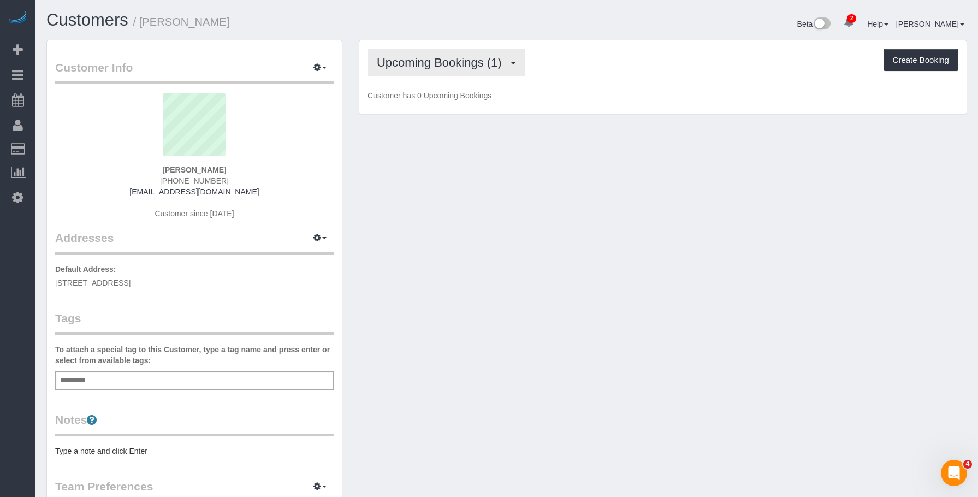
click at [468, 60] on span "Upcoming Bookings (1)" at bounding box center [442, 63] width 131 height 14
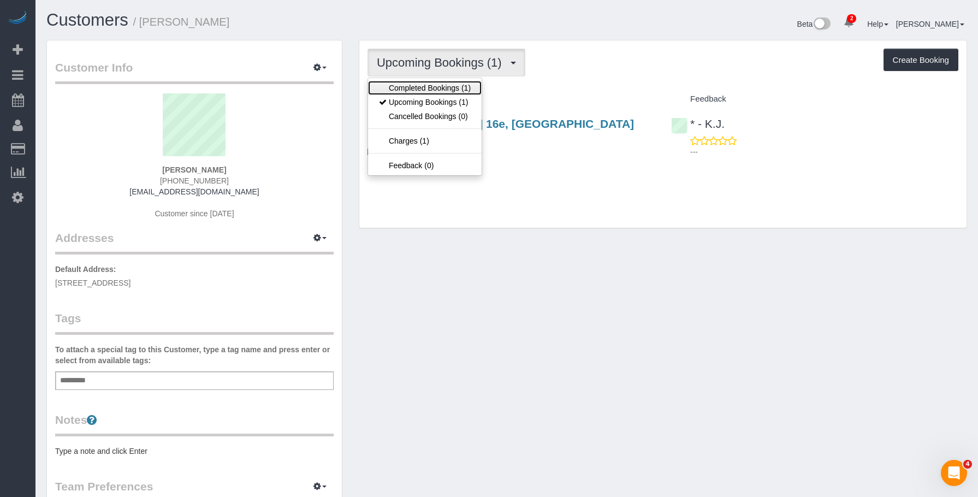
click at [447, 87] on link "Completed Bookings (1)" at bounding box center [425, 88] width 114 height 14
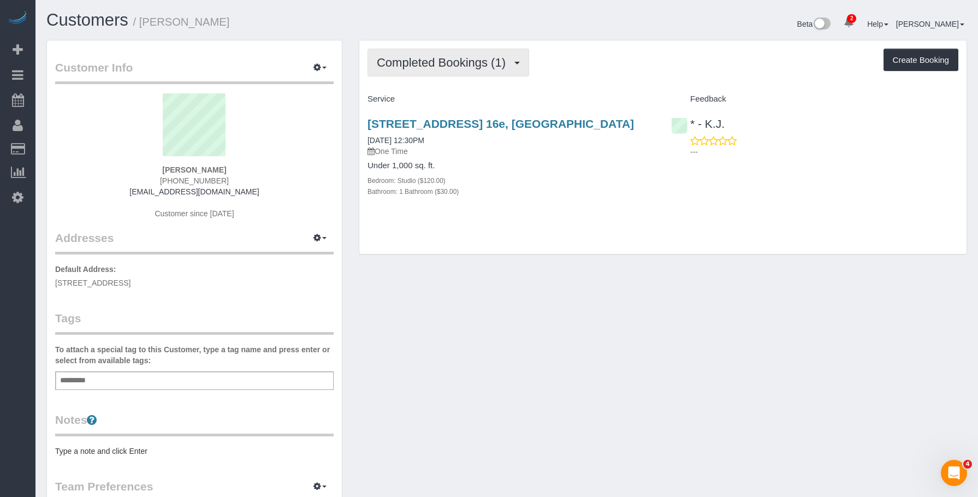
drag, startPoint x: 446, startPoint y: 48, endPoint x: 446, endPoint y: 55, distance: 7.7
click at [447, 48] on div "Completed Bookings (1) Completed Bookings (1) Upcoming Bookings (1) Cancelled B…" at bounding box center [662, 147] width 607 height 214
click at [442, 59] on span "Completed Bookings (1)" at bounding box center [444, 63] width 134 height 14
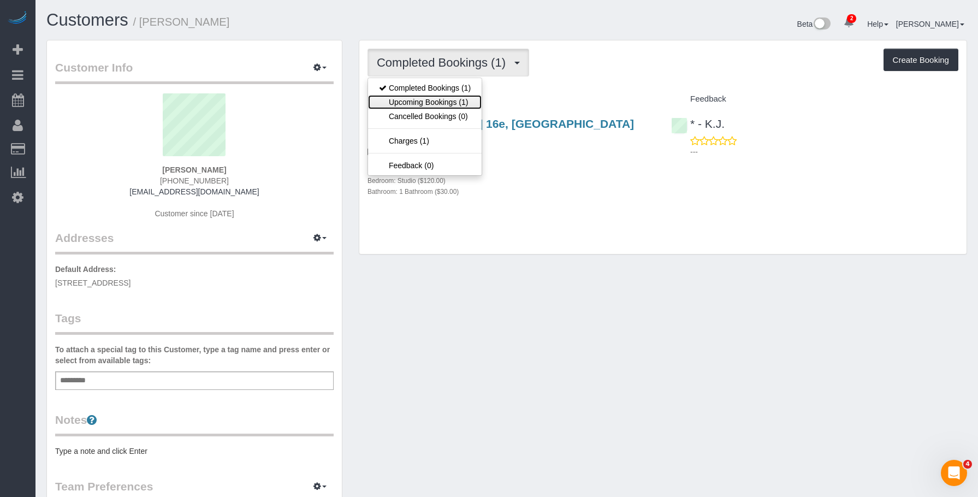
click at [414, 102] on link "Upcoming Bookings (1)" at bounding box center [425, 102] width 114 height 14
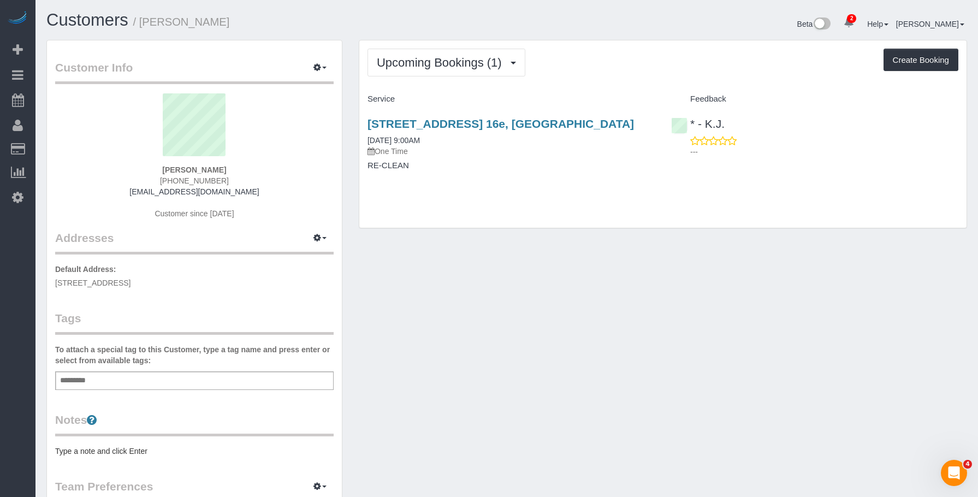
click at [553, 176] on div "205 State Street, Apt. 16e, Brooklyn, NY 11201 08/25/2025 9:00AM One Time RE-CL…" at bounding box center [511, 150] width 304 height 84
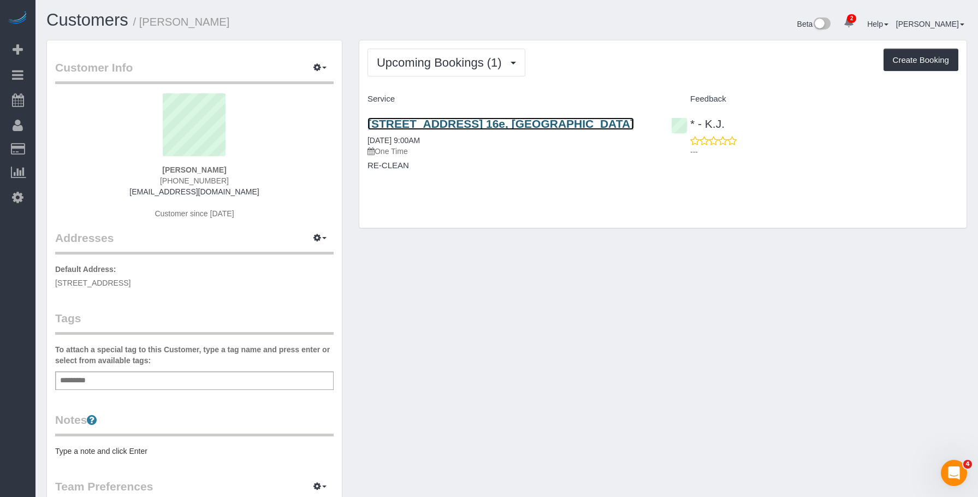
click at [568, 127] on link "205 State Street, Apt. 16e, Brooklyn, NY 11201" at bounding box center [500, 123] width 266 height 13
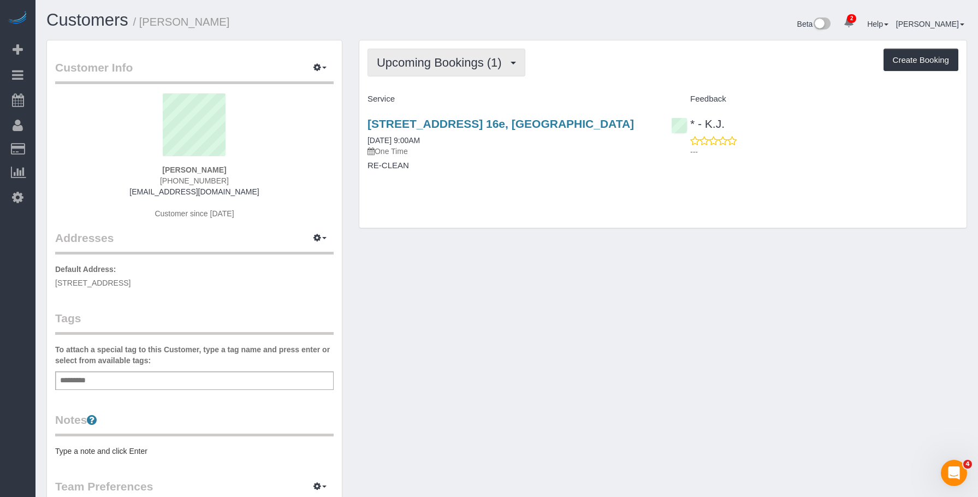
drag, startPoint x: 453, startPoint y: 56, endPoint x: 430, endPoint y: 94, distance: 44.1
click at [452, 57] on span "Upcoming Bookings (1)" at bounding box center [442, 63] width 131 height 14
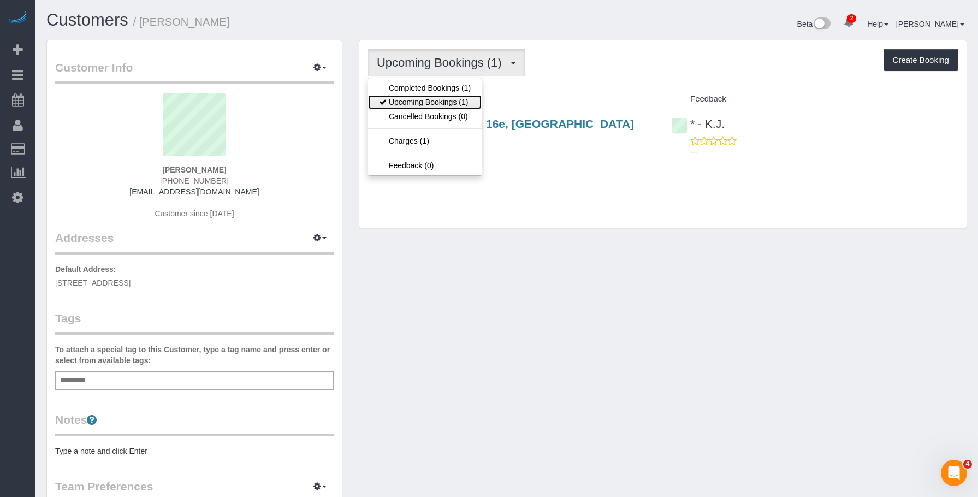
drag, startPoint x: 422, startPoint y: 99, endPoint x: 465, endPoint y: 122, distance: 48.9
click at [422, 99] on link "Upcoming Bookings (1)" at bounding box center [425, 102] width 114 height 14
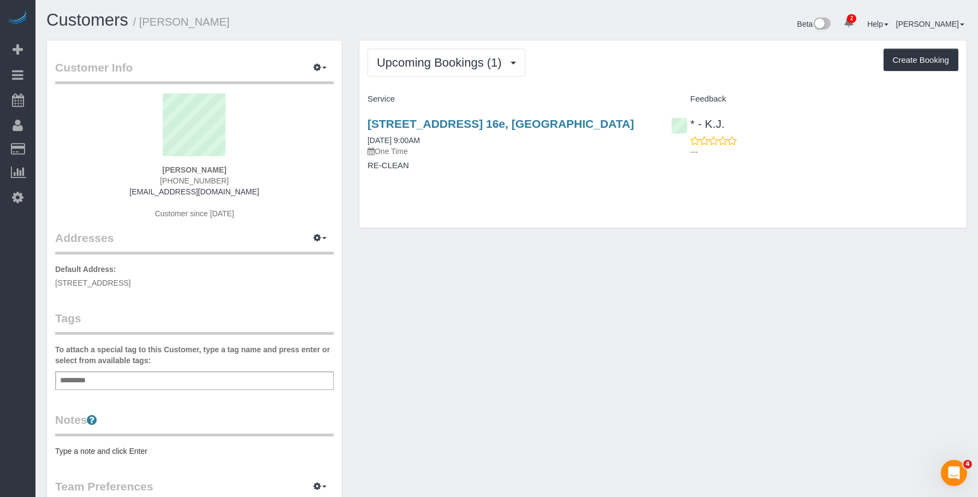
click at [537, 157] on div "205 State Street, Apt. 16e, Brooklyn, NY 11201 08/25/2025 9:00AM One Time RE-CL…" at bounding box center [511, 150] width 304 height 84
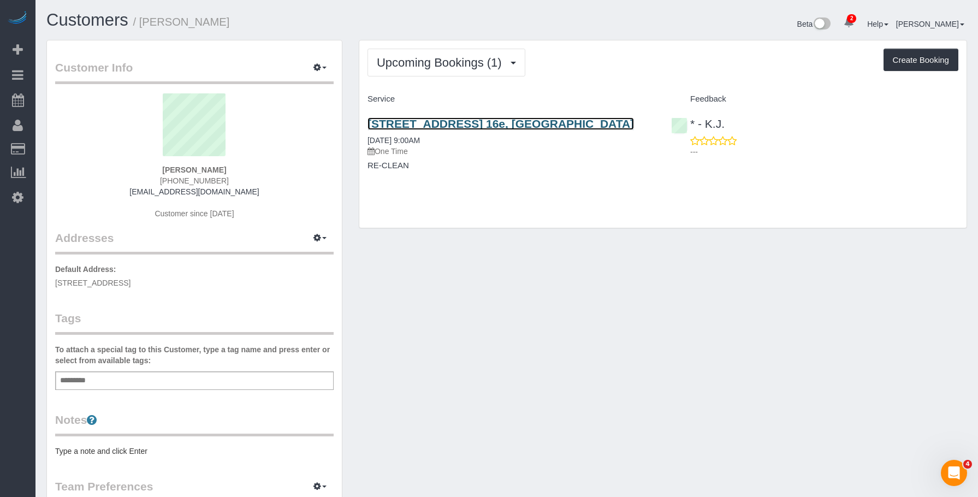
click at [574, 123] on link "205 State Street, Apt. 16e, Brooklyn, NY 11201" at bounding box center [500, 123] width 266 height 13
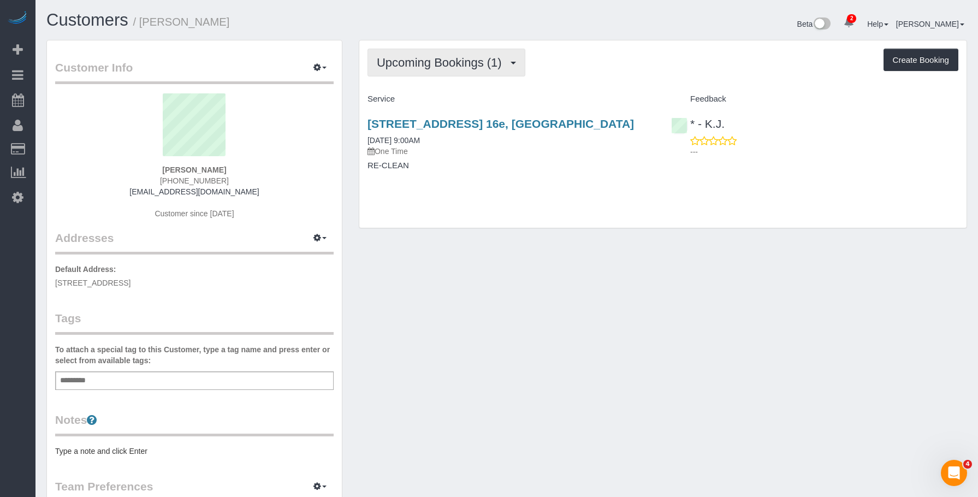
click at [447, 58] on span "Upcoming Bookings (1)" at bounding box center [442, 63] width 131 height 14
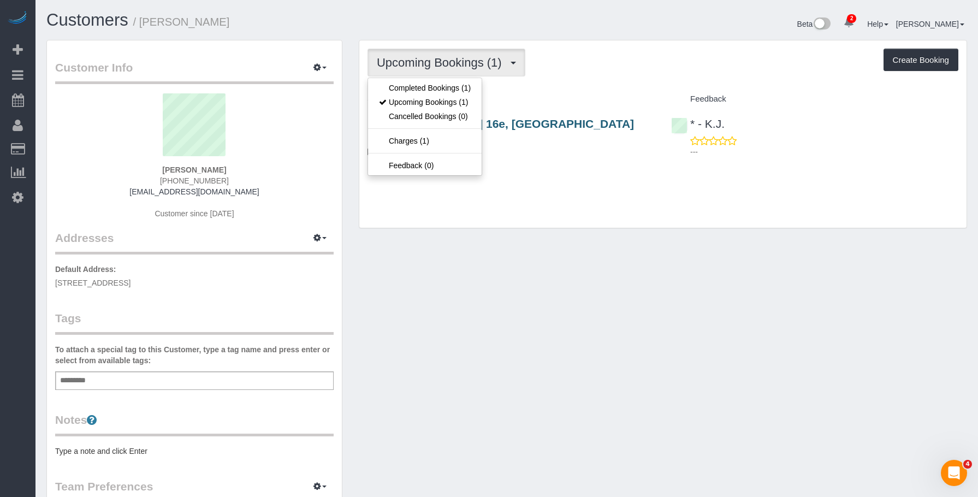
drag, startPoint x: 542, startPoint y: 186, endPoint x: 511, endPoint y: 121, distance: 71.8
click at [542, 181] on div "205 State Street, Apt. 16e, Brooklyn, NY 11201 08/25/2025 9:00AM One Time RE-CL…" at bounding box center [511, 150] width 304 height 84
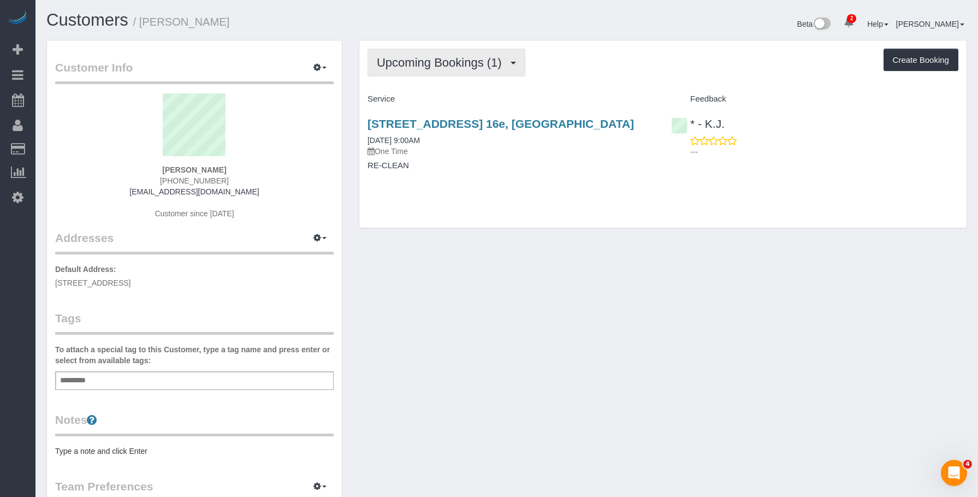
click at [459, 63] on span "Upcoming Bookings (1)" at bounding box center [442, 63] width 131 height 14
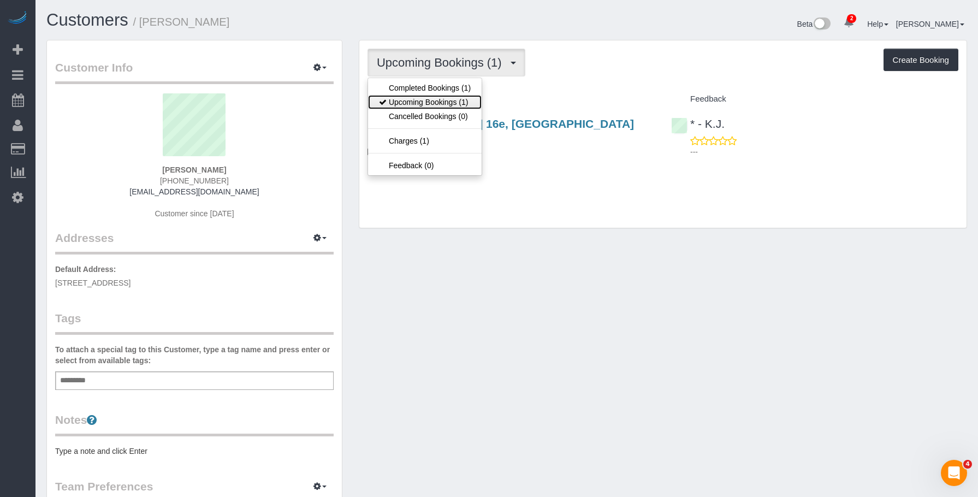
click at [441, 105] on link "Upcoming Bookings (1)" at bounding box center [425, 102] width 114 height 14
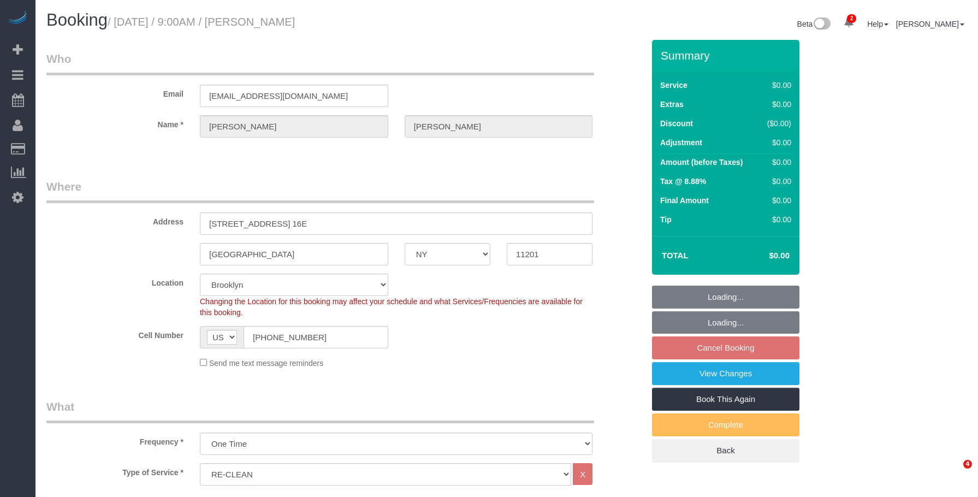
select select "NY"
select select "spot2"
select select "number:89"
select select "number:90"
select select "number:15"
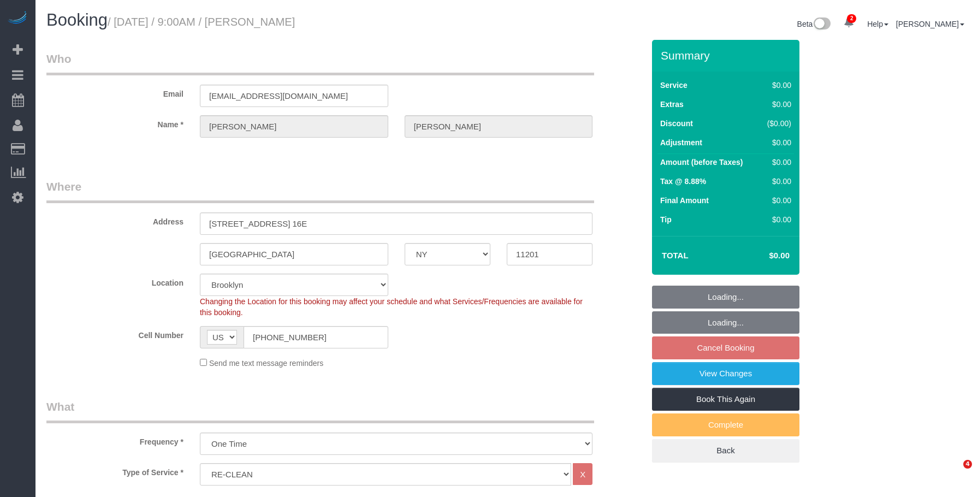
select select "number:5"
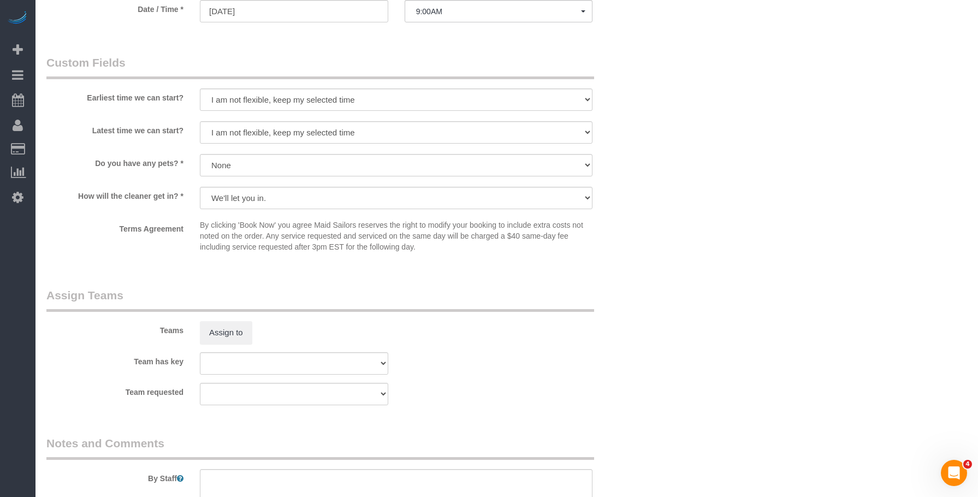
scroll to position [710, 0]
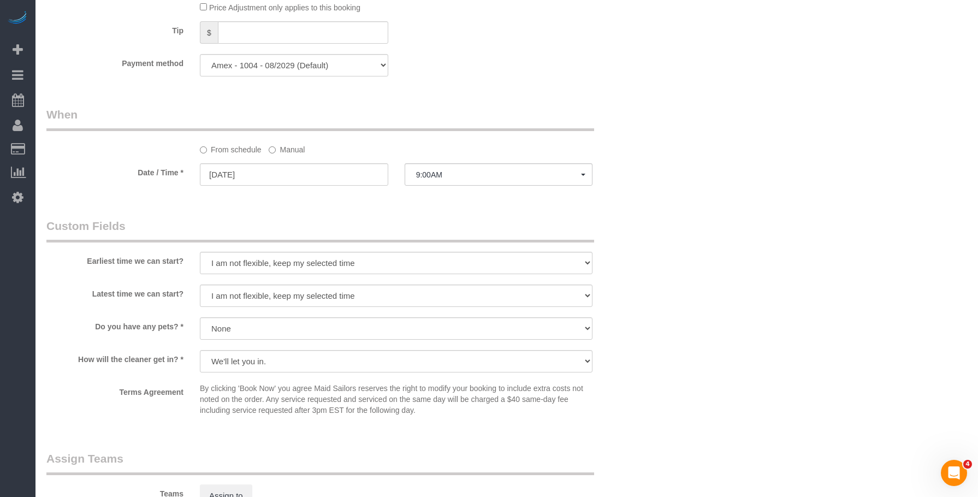
drag, startPoint x: 611, startPoint y: 105, endPoint x: 730, endPoint y: 2, distance: 156.8
click at [615, 100] on div "Who Email [EMAIL_ADDRESS][DOMAIN_NAME] Name * [PERSON_NAME] Where Address [STRE…" at bounding box center [345, 92] width 614 height 1524
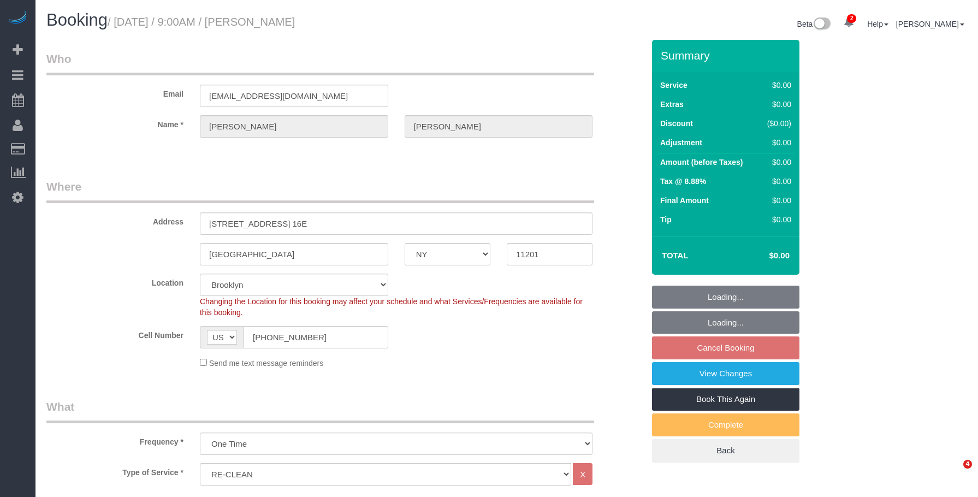
select select "NY"
select select "number:89"
select select "number:90"
select select "number:15"
select select "number:5"
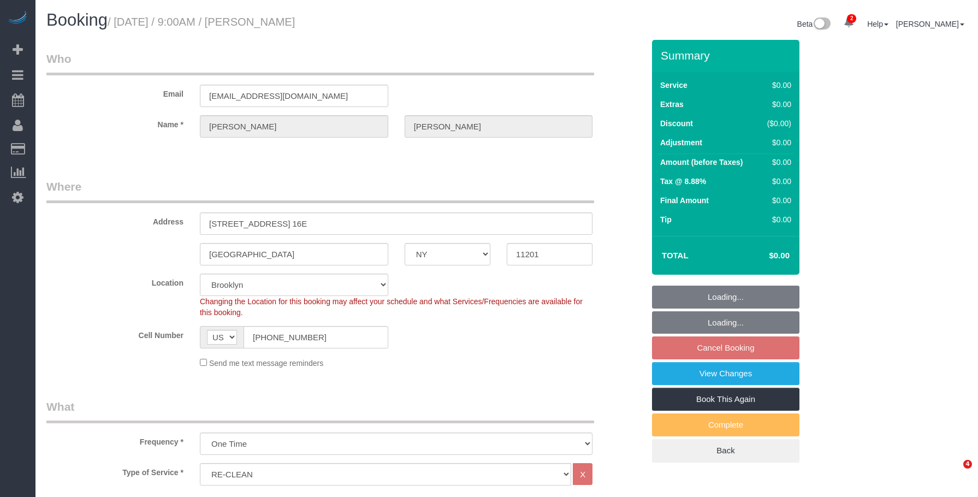
select select "object:790"
select select "spot2"
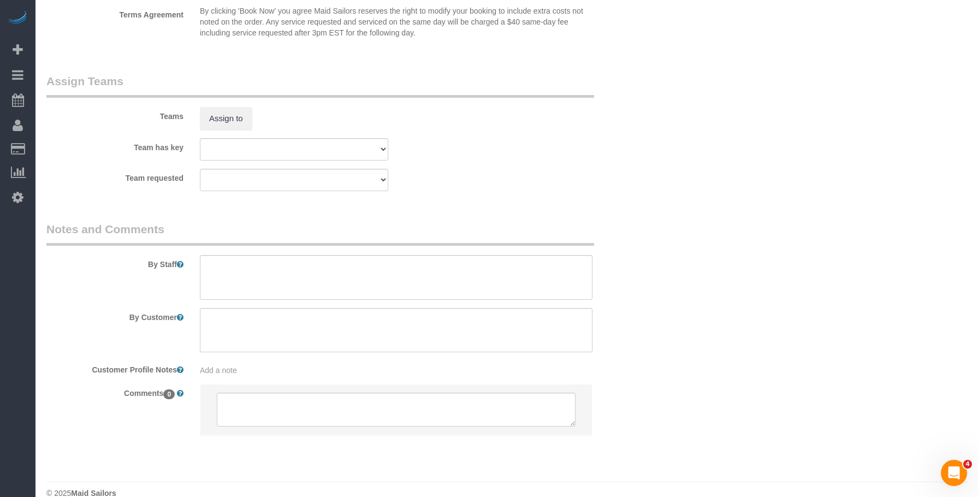
scroll to position [1092, 0]
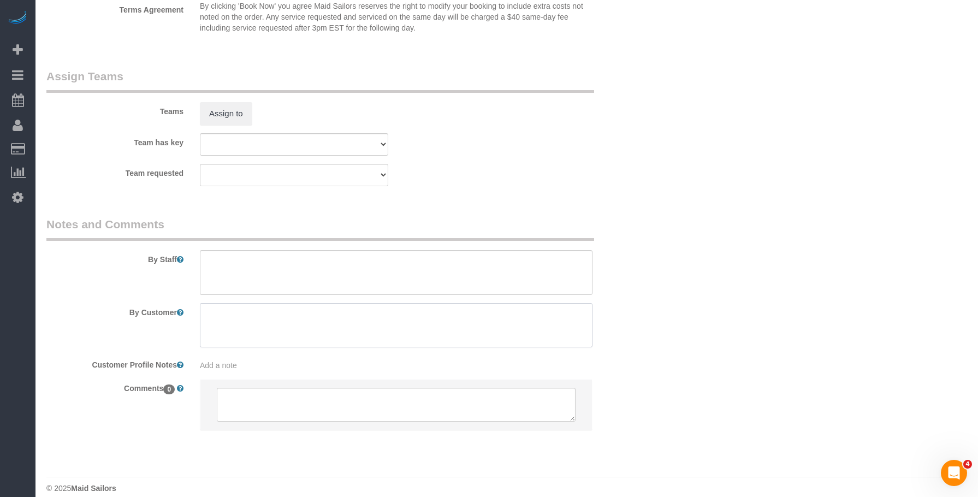
click at [406, 316] on textarea at bounding box center [396, 325] width 393 height 45
paste textarea "Re-clean my studio apartment, with special attention to all the surfaces in the…"
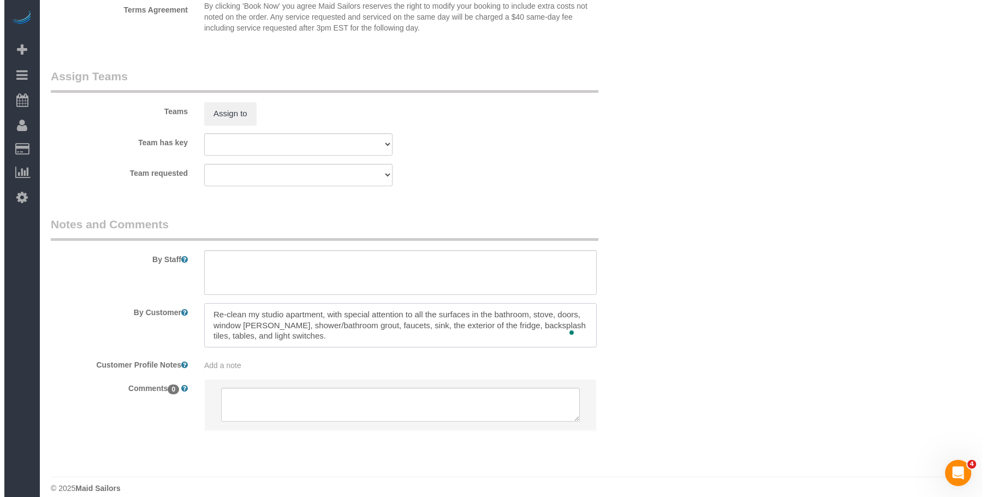
scroll to position [0, 0]
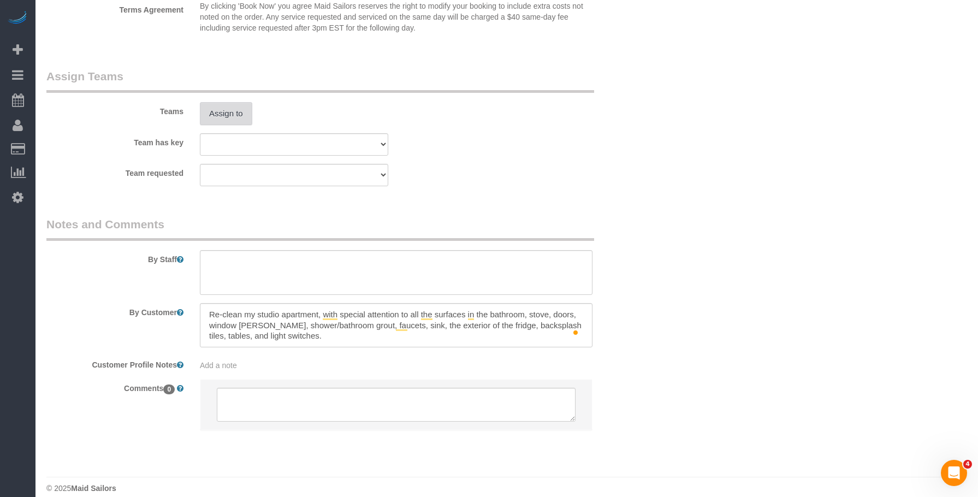
click at [232, 111] on button "Assign to" at bounding box center [226, 113] width 52 height 23
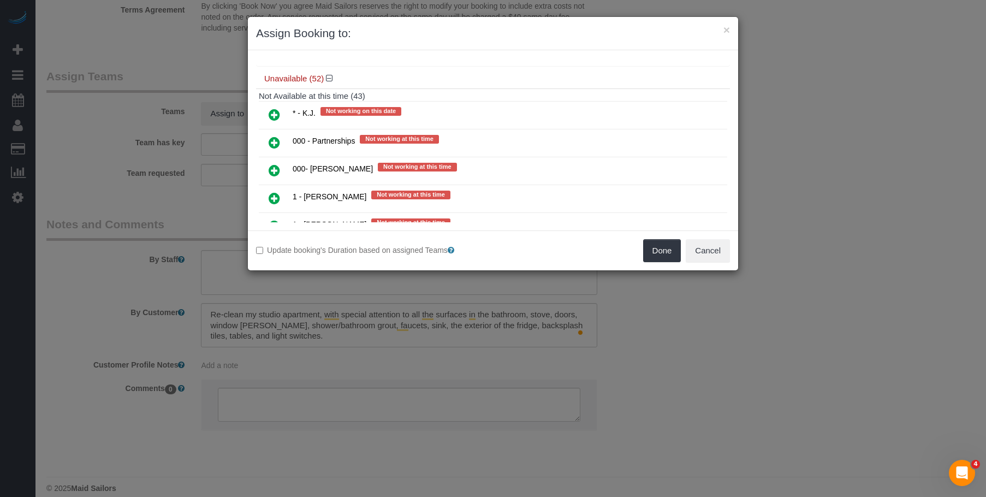
click at [277, 117] on icon at bounding box center [274, 114] width 11 height 13
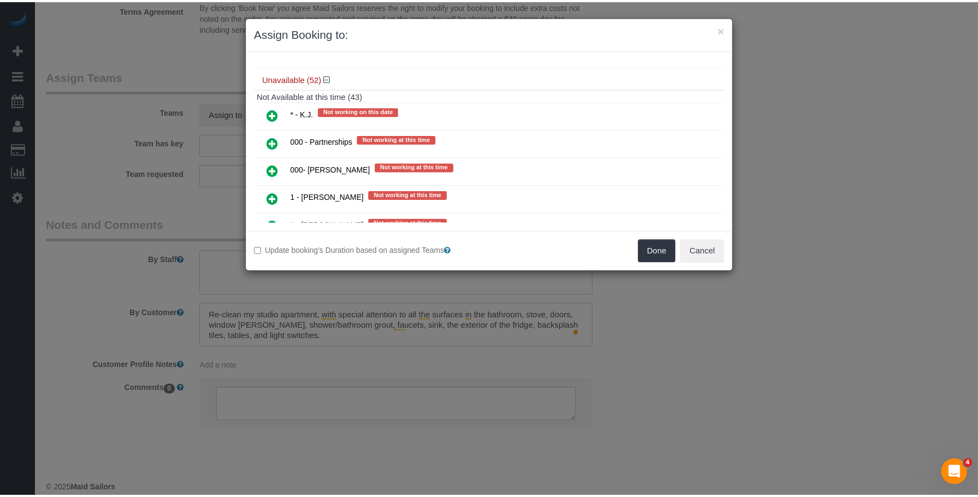
scroll to position [791, 0]
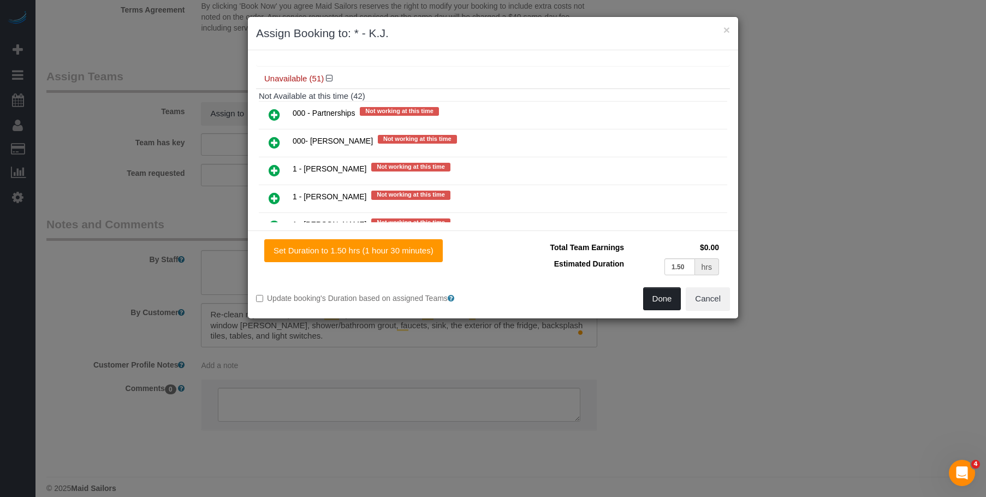
click at [656, 296] on button "Done" at bounding box center [662, 298] width 38 height 23
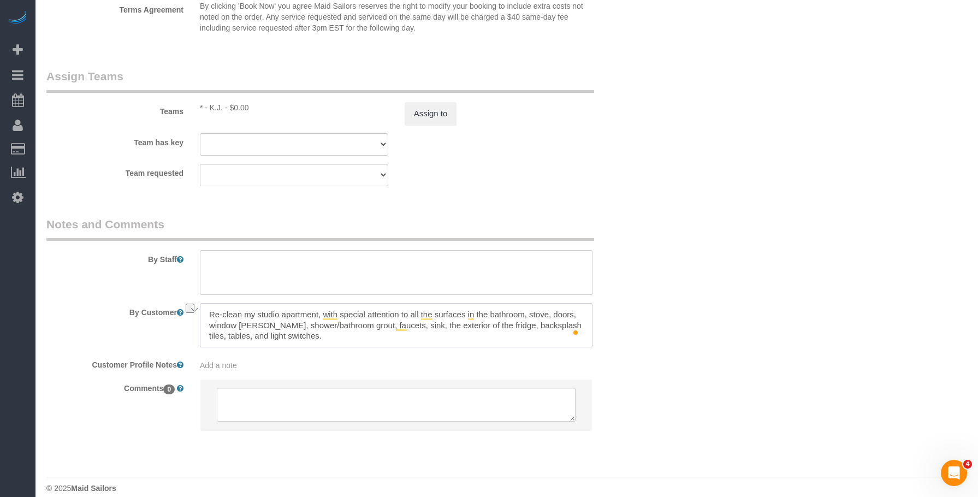
drag, startPoint x: 258, startPoint y: 327, endPoint x: 342, endPoint y: 325, distance: 84.1
click at [342, 325] on textarea "To enrich screen reader interactions, please activate Accessibility in Grammarl…" at bounding box center [396, 325] width 393 height 45
click at [529, 313] on textarea "To enrich screen reader interactions, please activate Accessibility in Grammarl…" at bounding box center [396, 325] width 393 height 45
paste textarea "hower/bathroom grout,s"
click at [210, 324] on textarea "To enrich screen reader interactions, please activate Accessibility in Grammarl…" at bounding box center [396, 325] width 393 height 45
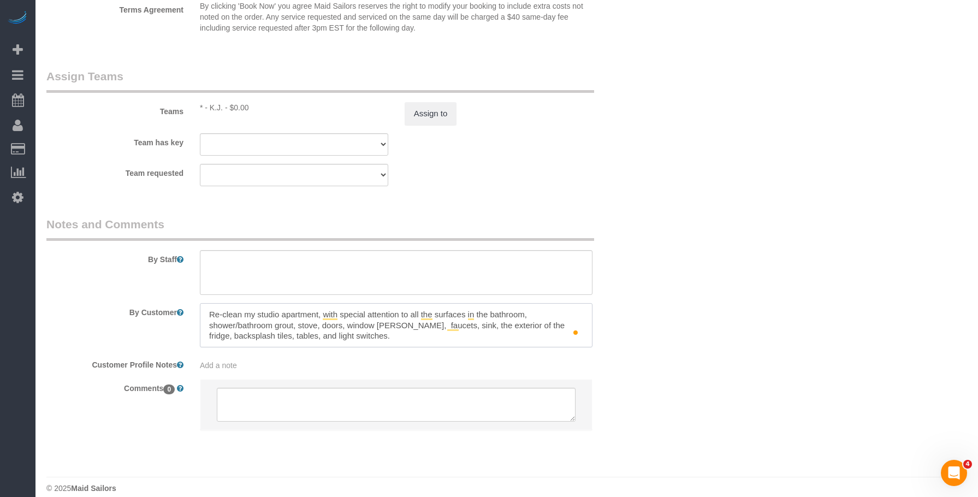
click at [397, 327] on textarea "To enrich screen reader interactions, please activate Accessibility in Grammarl…" at bounding box center [396, 325] width 393 height 45
drag, startPoint x: 395, startPoint y: 325, endPoint x: 443, endPoint y: 327, distance: 48.1
click at [443, 327] on textarea "To enrich screen reader interactions, please activate Accessibility in Grammarl…" at bounding box center [396, 325] width 393 height 45
click at [348, 327] on textarea "To enrich screen reader interactions, please activate Accessibility in Grammarl…" at bounding box center [396, 325] width 393 height 45
paste textarea "faucets, sink,"
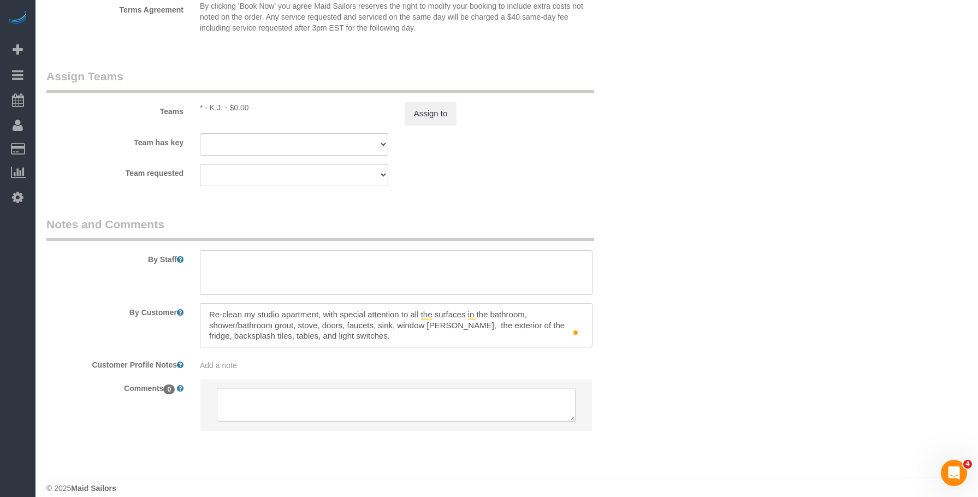
click at [447, 325] on textarea "To enrich screen reader interactions, please activate Accessibility in Grammarl…" at bounding box center [396, 325] width 393 height 45
drag, startPoint x: 320, startPoint y: 325, endPoint x: 296, endPoint y: 328, distance: 23.6
click at [296, 328] on textarea "To enrich screen reader interactions, please activate Accessibility in Grammarl…" at bounding box center [396, 325] width 393 height 45
click at [423, 326] on textarea "To enrich screen reader interactions, please activate Accessibility in Grammarl…" at bounding box center [396, 325] width 393 height 45
paste textarea "stove,"
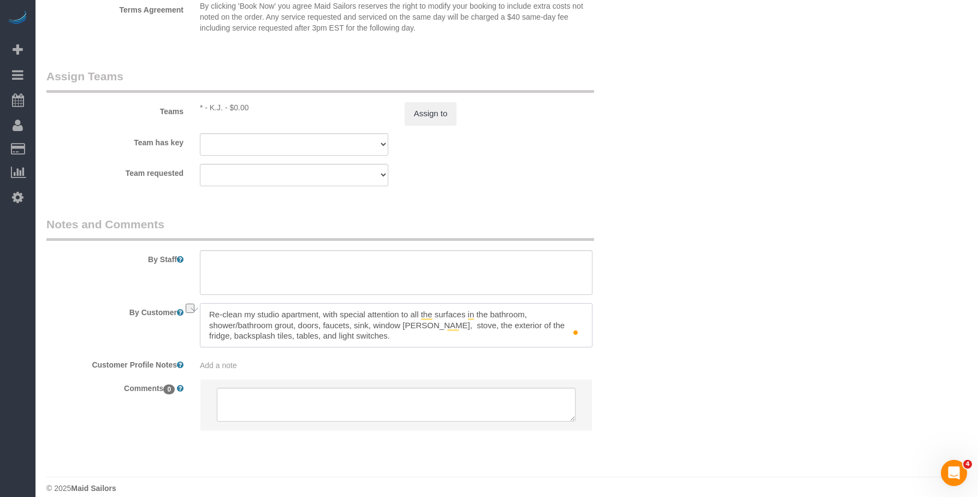
drag, startPoint x: 375, startPoint y: 326, endPoint x: 419, endPoint y: 329, distance: 44.9
click at [419, 329] on textarea "To enrich screen reader interactions, please activate Accessibility in Grammarl…" at bounding box center [396, 325] width 393 height 45
click at [555, 324] on textarea "To enrich screen reader interactions, please activate Accessibility in Grammarl…" at bounding box center [396, 325] width 393 height 45
paste textarea "window sills,"
drag, startPoint x: 255, startPoint y: 337, endPoint x: 298, endPoint y: 358, distance: 47.4
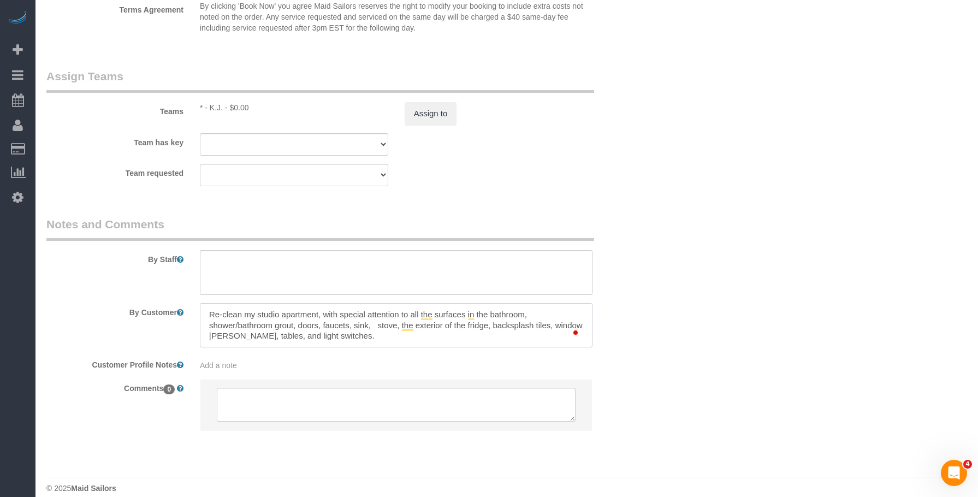
click at [255, 336] on textarea "To enrich screen reader interactions, please activate Accessibility in Grammarl…" at bounding box center [396, 325] width 393 height 45
click at [379, 329] on textarea "To enrich screen reader interactions, please activate Accessibility in Grammarl…" at bounding box center [396, 325] width 393 height 45
type textarea "Re-clean my studio apartment, with special attention to all the surfaces in the…"
click at [209, 324] on textarea "To enrich screen reader interactions, please activate Accessibility in Grammarl…" at bounding box center [396, 325] width 393 height 45
drag, startPoint x: 331, startPoint y: 337, endPoint x: 177, endPoint y: 290, distance: 161.0
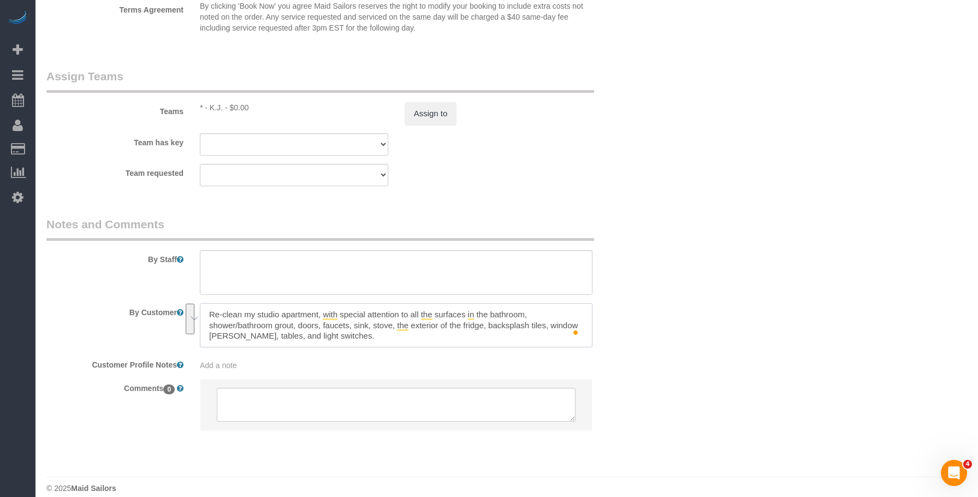
click at [177, 290] on sui-booking-comments "By Staff By Customer Customer Profile Notes Add a note Comments 0" at bounding box center [344, 329] width 597 height 226
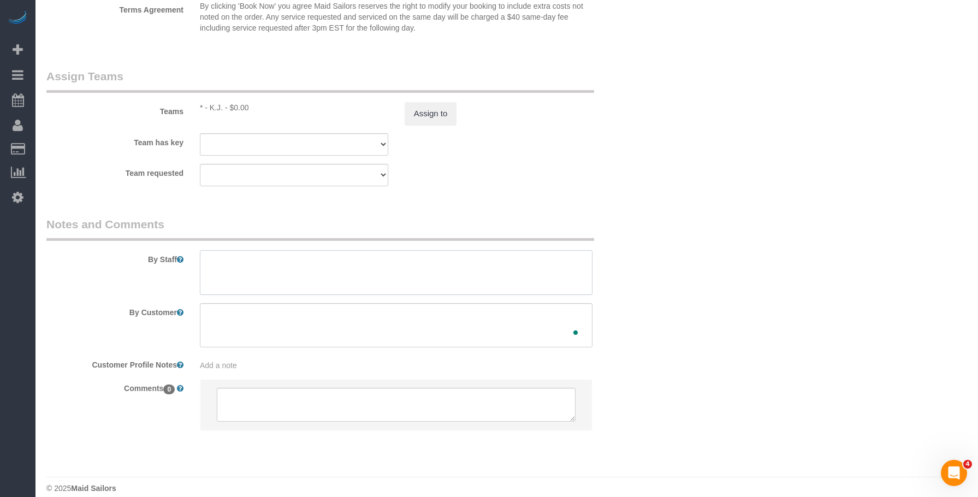
click at [276, 264] on textarea at bounding box center [396, 272] width 393 height 45
paste textarea "Re-clean my studio apartment, with special attention to all the surfaces in the…"
type textarea "Re-clean my studio apartment, with special attention to all the surfaces in the…"
click at [251, 319] on textarea "To enrich screen reader interactions, please activate Accessibility in Grammarl…" at bounding box center [396, 325] width 393 height 45
paste textarea "Re-clean my studio apartment, with special attention to all the surfaces in the…"
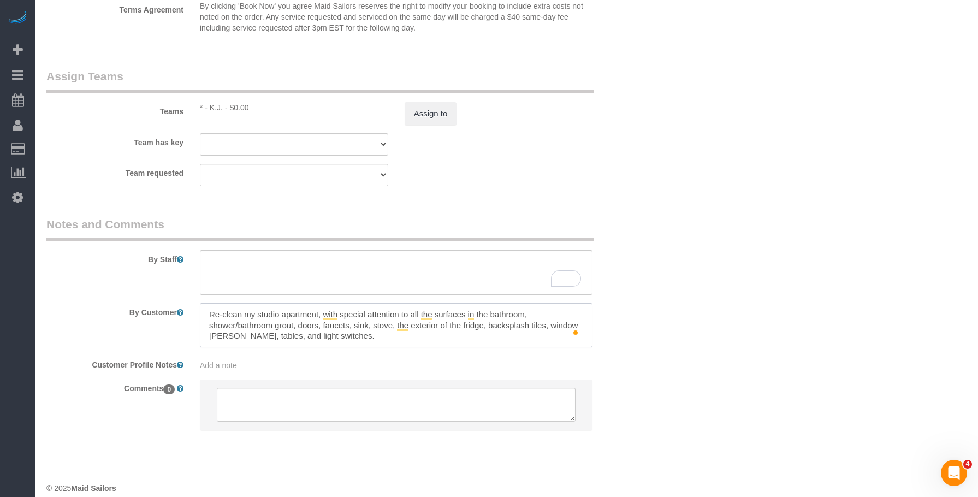
click at [568, 310] on textarea "To enrich screen reader interactions, please activate Accessibility in Grammarl…" at bounding box center [396, 325] width 393 height 45
type textarea "Re-clean my studio apartment, with special attention to all the surfaces in the…"
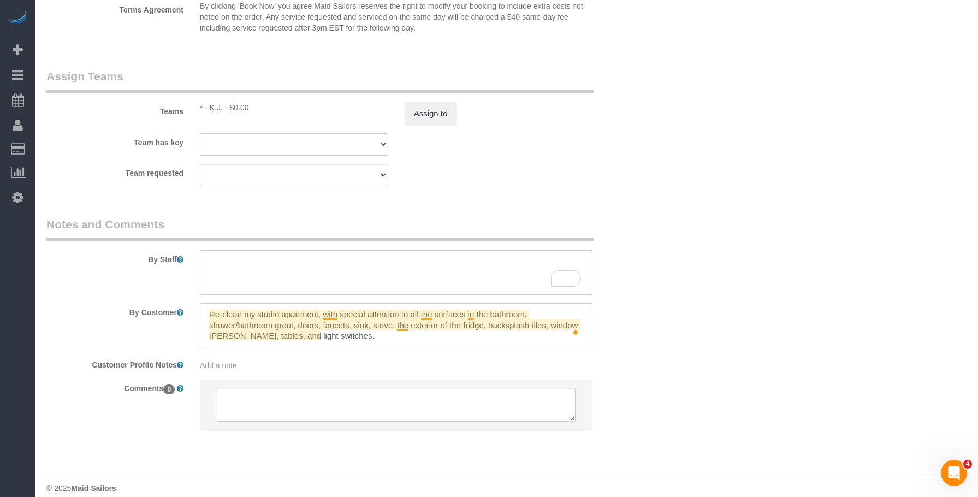
drag, startPoint x: 325, startPoint y: 316, endPoint x: 472, endPoint y: 418, distance: 179.0
click at [325, 316] on textarea "To enrich screen reader interactions, please activate Accessibility in Grammarl…" at bounding box center [396, 325] width 393 height 45
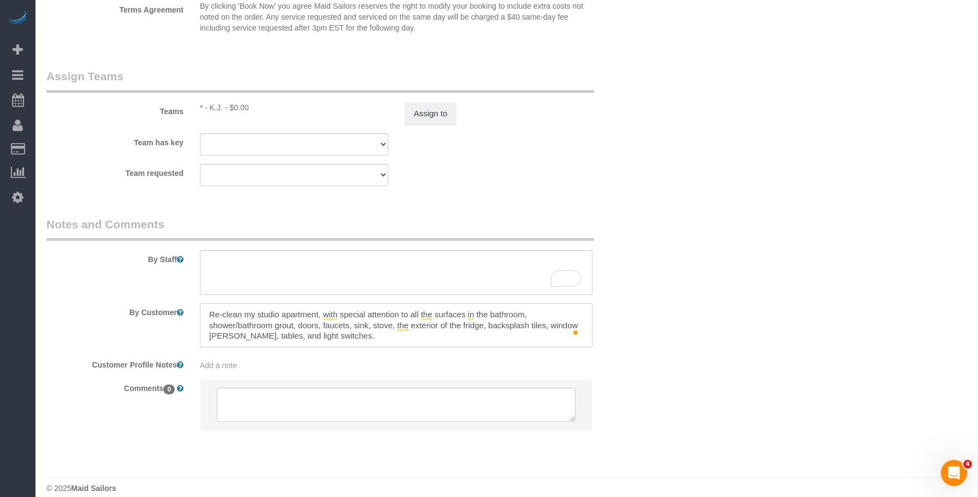
click at [338, 337] on textarea "To enrich screen reader interactions, please activate Accessibility in Grammarl…" at bounding box center [396, 325] width 393 height 45
click at [295, 324] on textarea "To enrich screen reader interactions, please activate Accessibility in Grammarl…" at bounding box center [396, 325] width 393 height 45
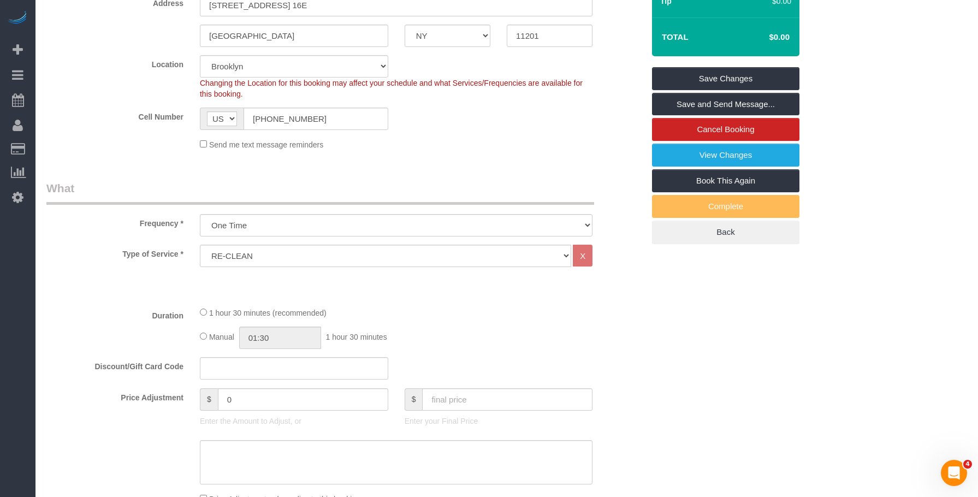
scroll to position [0, 0]
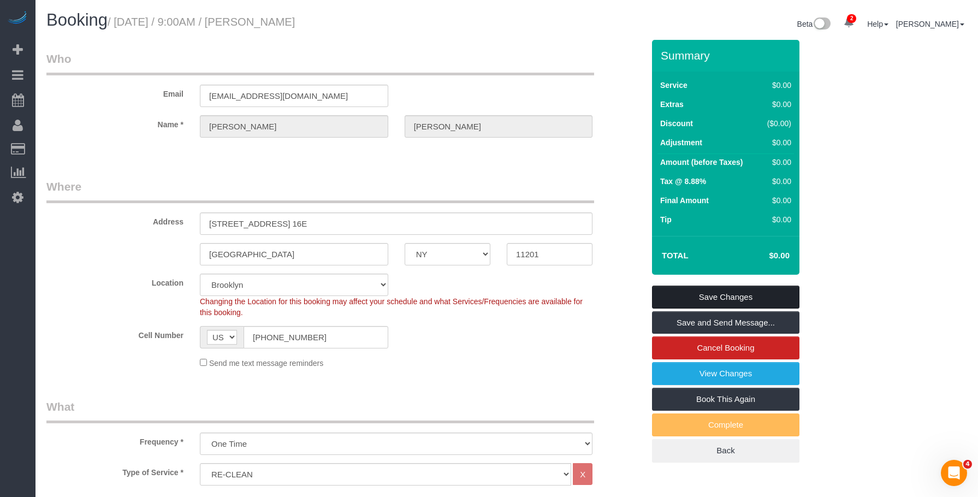
click at [778, 295] on link "Save Changes" at bounding box center [725, 297] width 147 height 23
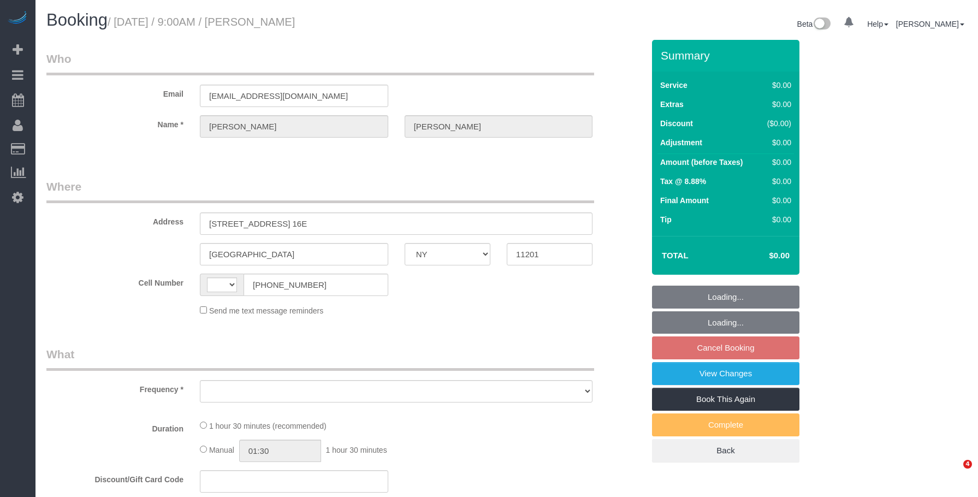
select select "NY"
select select "string:[GEOGRAPHIC_DATA]"
select select "spot2"
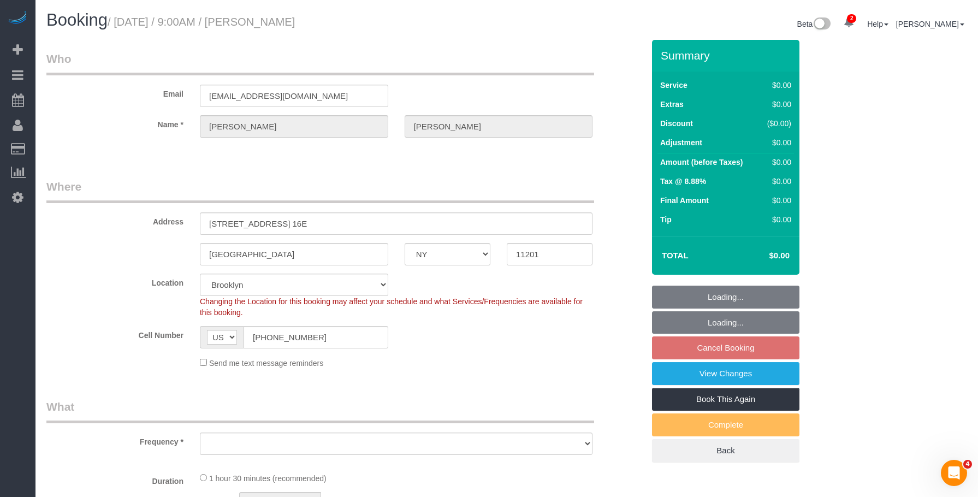
select select "object:636"
select select "string:stripe-pm_1RyaQc4VGloSiKo7A9QHNwkJ"
select select "number:89"
select select "number:90"
select select "number:15"
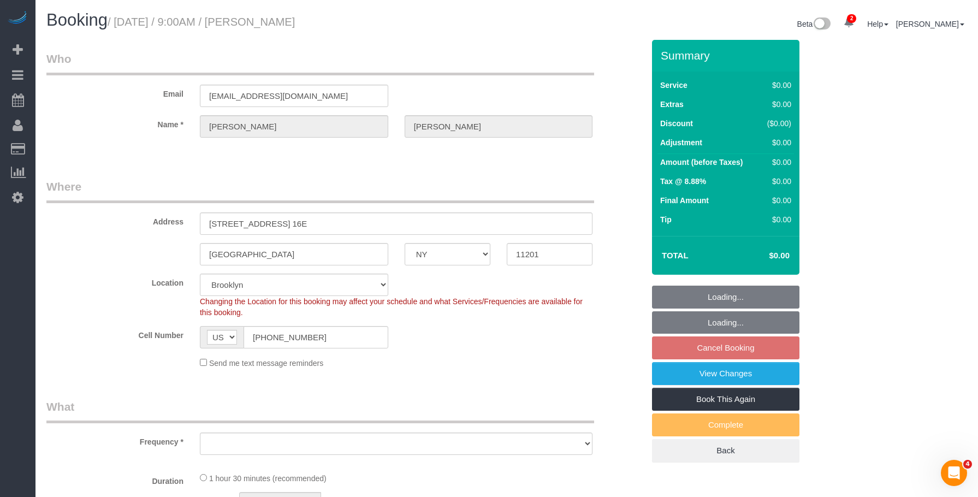
select select "number:5"
select select "object:1194"
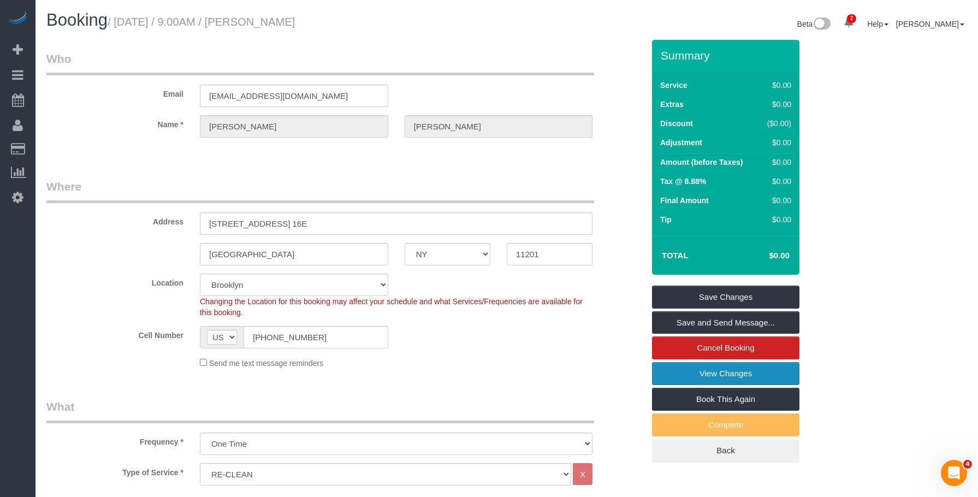
click at [667, 364] on link "View Changes" at bounding box center [725, 373] width 147 height 23
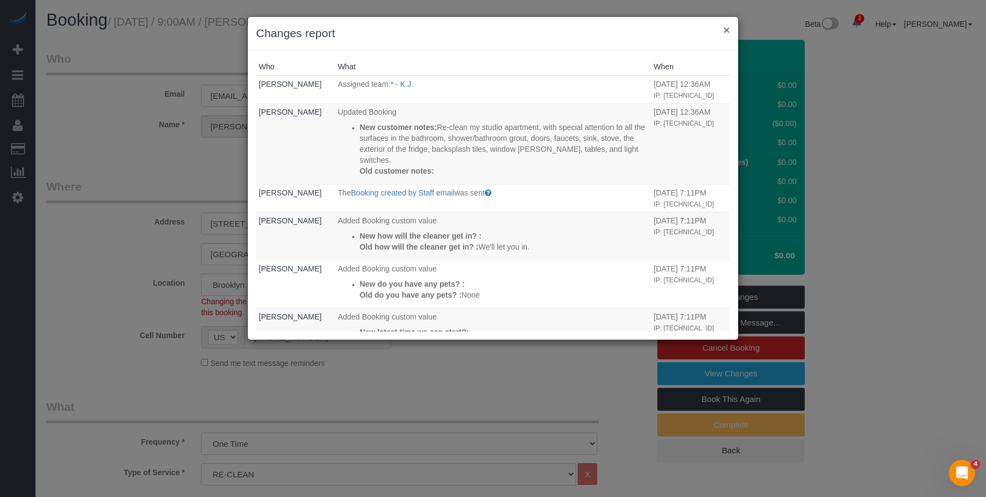
click at [728, 31] on button "×" at bounding box center [726, 29] width 7 height 11
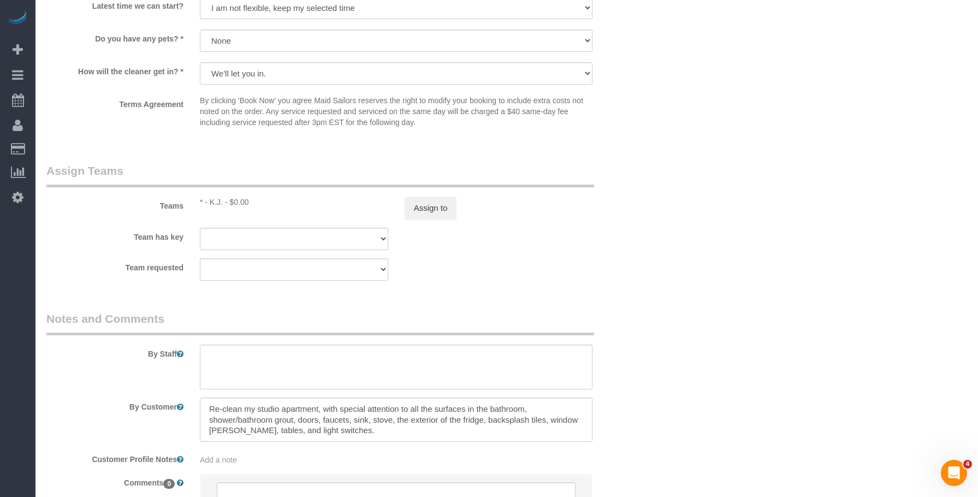
scroll to position [1105, 0]
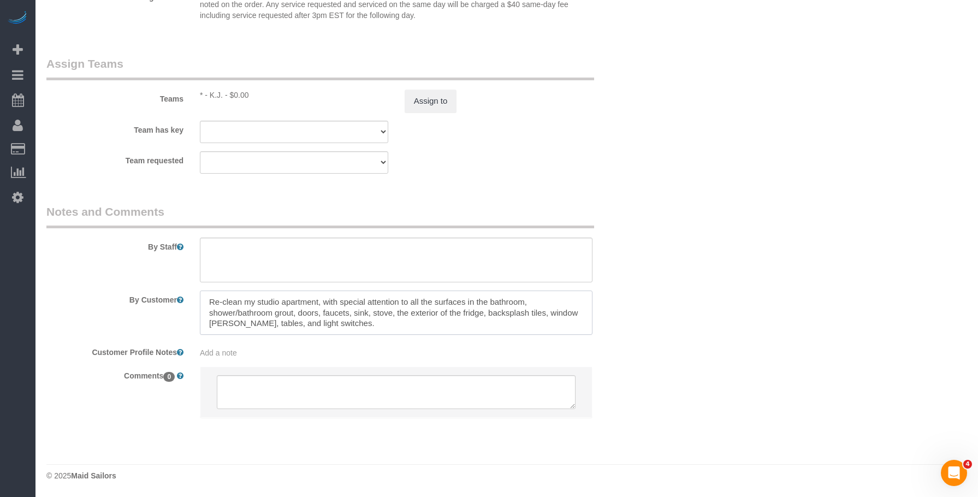
drag, startPoint x: 311, startPoint y: 319, endPoint x: 930, endPoint y: 386, distance: 622.2
click at [384, 330] on textarea "To enrich screen reader interactions, please activate Accessibility in Grammarl…" at bounding box center [396, 312] width 393 height 45
drag, startPoint x: 593, startPoint y: 193, endPoint x: 711, endPoint y: 51, distance: 185.0
drag, startPoint x: 665, startPoint y: 187, endPoint x: 821, endPoint y: 40, distance: 214.4
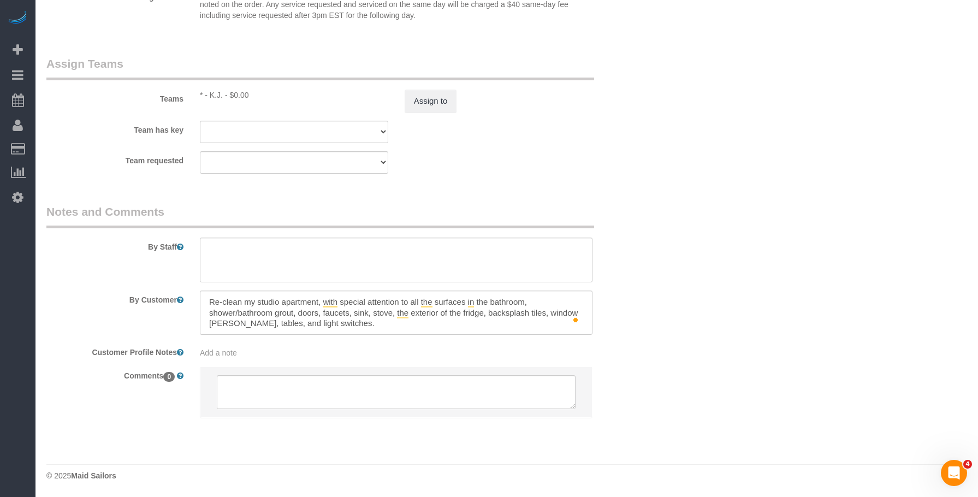
click at [339, 321] on textarea "To enrich screen reader interactions, please activate Accessibility in Grammarl…" at bounding box center [396, 312] width 393 height 45
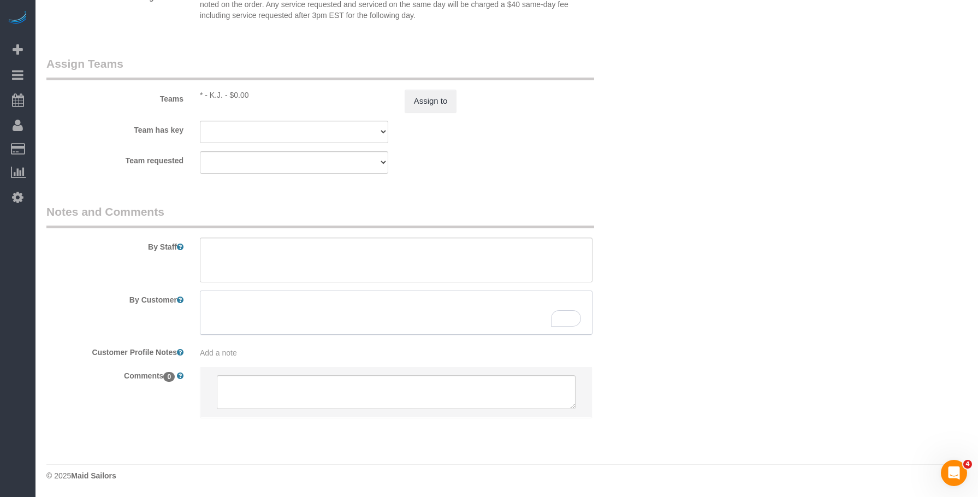
click at [314, 307] on textarea "To enrich screen reader interactions, please activate Accessibility in Grammarl…" at bounding box center [396, 312] width 393 height 45
paste textarea "Re-clean my studio apartment, with special attention to the following surfaces—…"
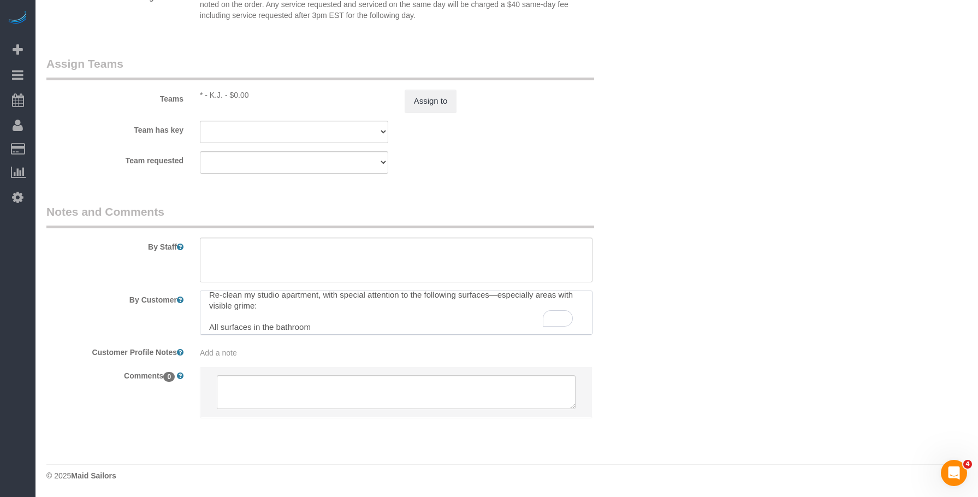
scroll to position [0, 0]
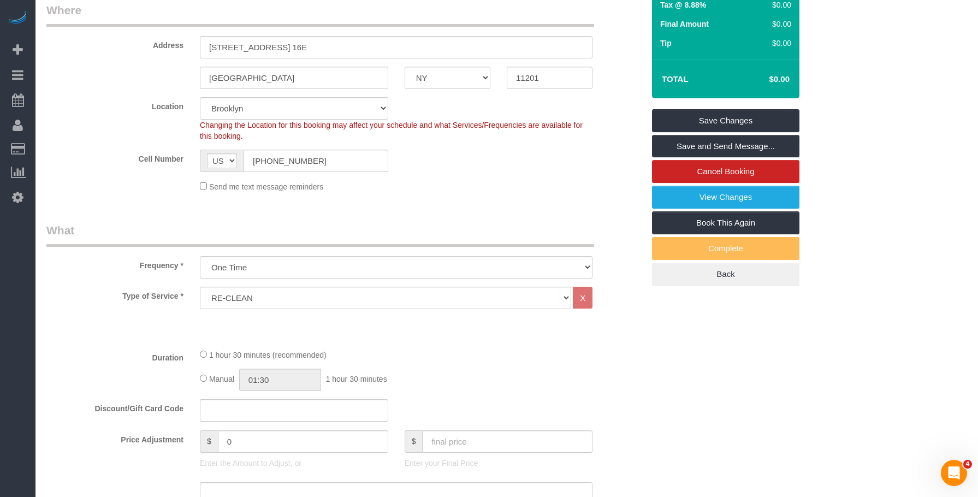
type textarea "Re-clean my studio apartment, with special attention to the following surfaces—…"
drag, startPoint x: 475, startPoint y: 191, endPoint x: 604, endPoint y: 130, distance: 143.4
click at [475, 191] on div "Send me text message reminders" at bounding box center [396, 186] width 409 height 12
click at [744, 117] on link "Save Changes" at bounding box center [725, 120] width 147 height 23
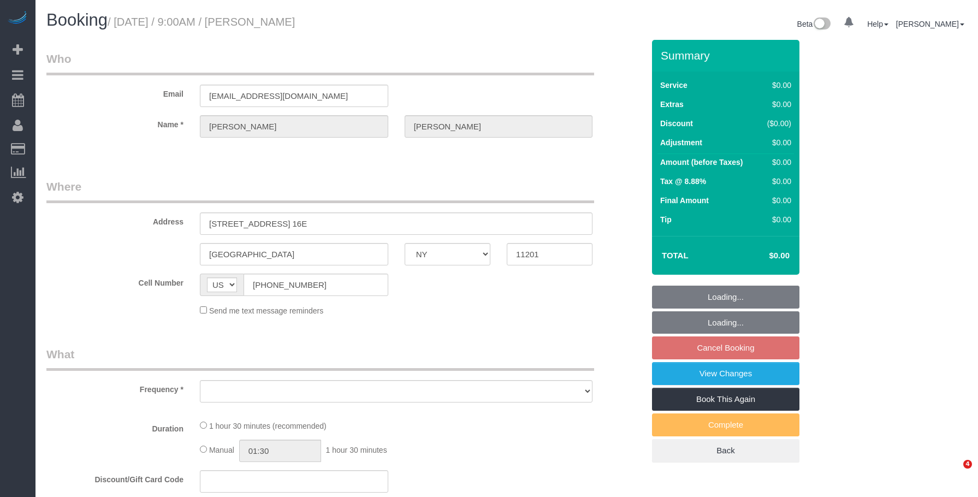
select select "NY"
drag, startPoint x: 0, startPoint y: 0, endPoint x: 454, endPoint y: 46, distance: 456.6
click at [447, 32] on div "Booking / [DATE] / 9:00AM / [PERSON_NAME]" at bounding box center [272, 22] width 468 height 23
select select "string:stripe-pm_1RyaQc4VGloSiKo7A9QHNwkJ"
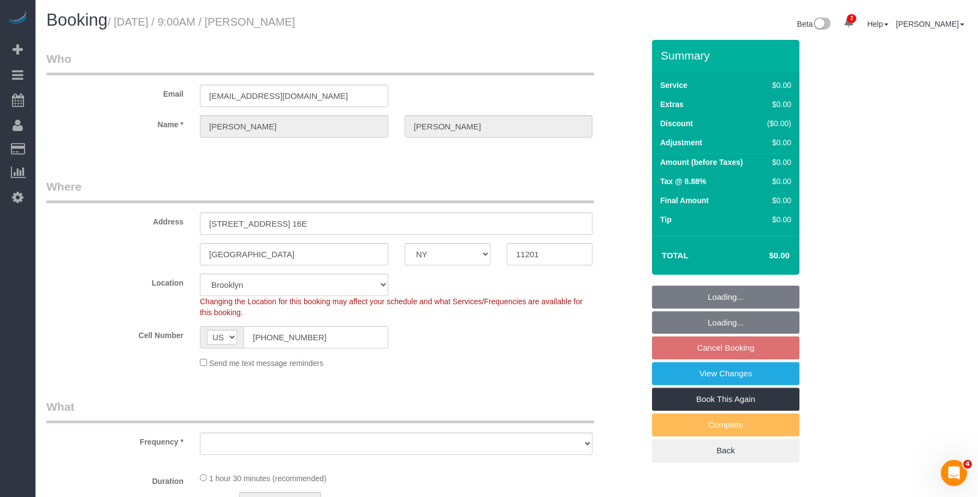
select select "object:631"
select select "spot2"
select select "number:89"
select select "number:90"
select select "number:15"
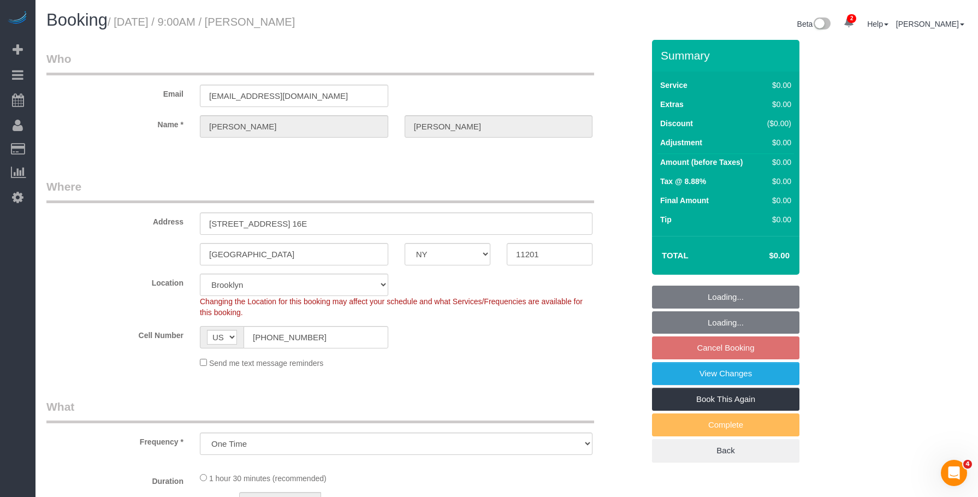
select select "number:5"
select select "object:1194"
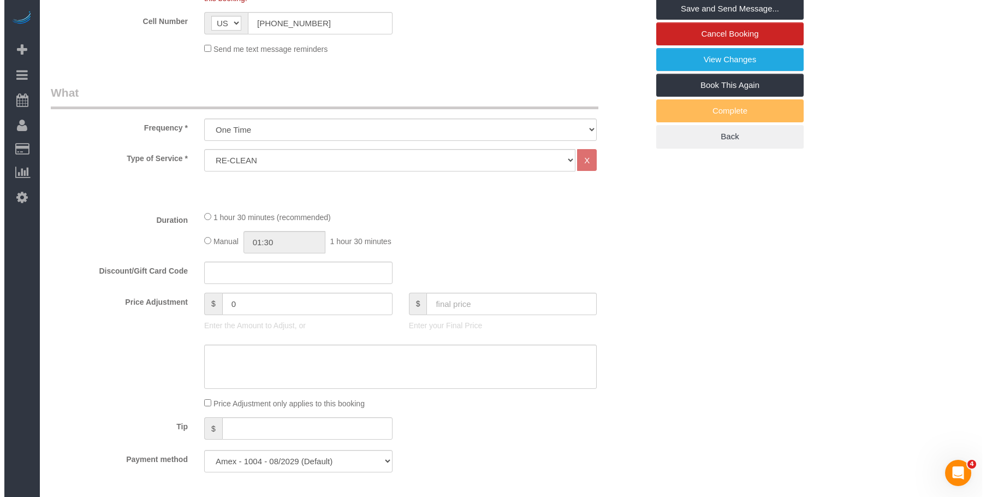
scroll to position [176, 0]
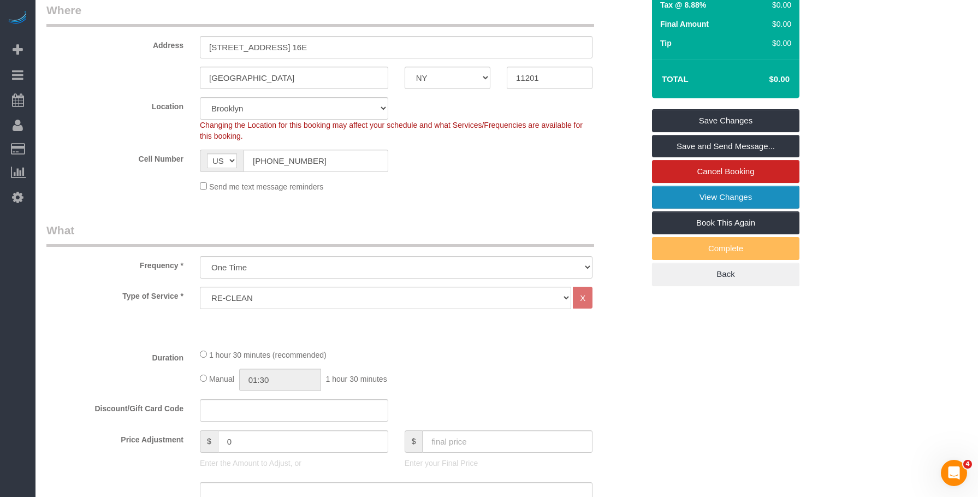
drag, startPoint x: 761, startPoint y: 194, endPoint x: 754, endPoint y: 194, distance: 7.1
click at [761, 194] on link "View Changes" at bounding box center [725, 197] width 147 height 23
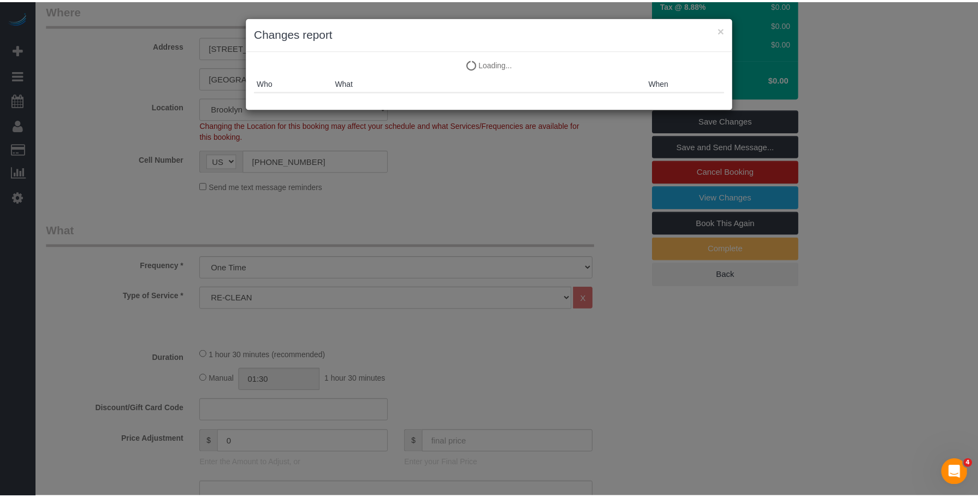
scroll to position [22, 0]
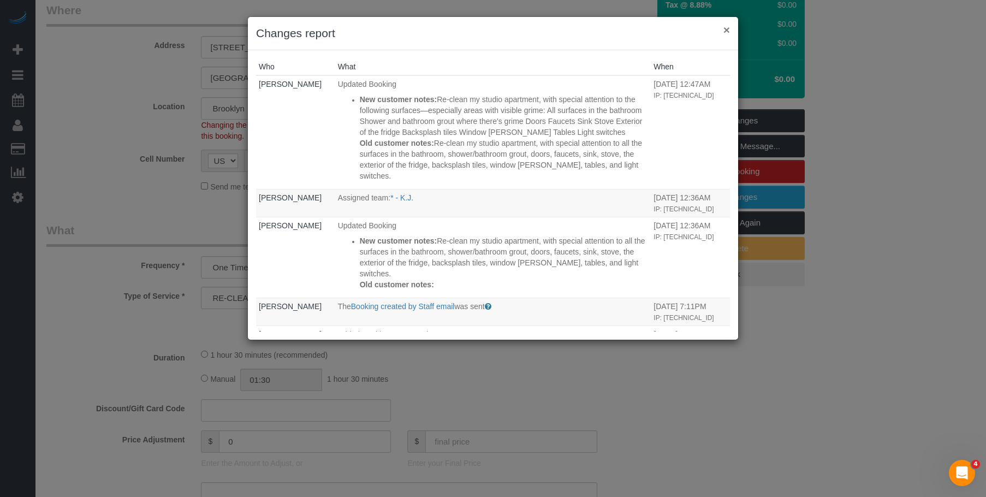
click at [726, 29] on button "×" at bounding box center [726, 29] width 7 height 11
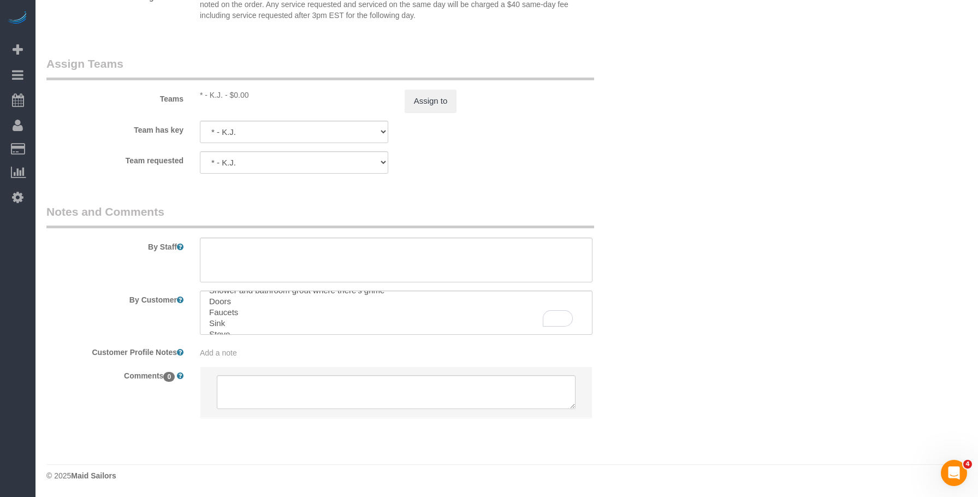
scroll to position [87, 0]
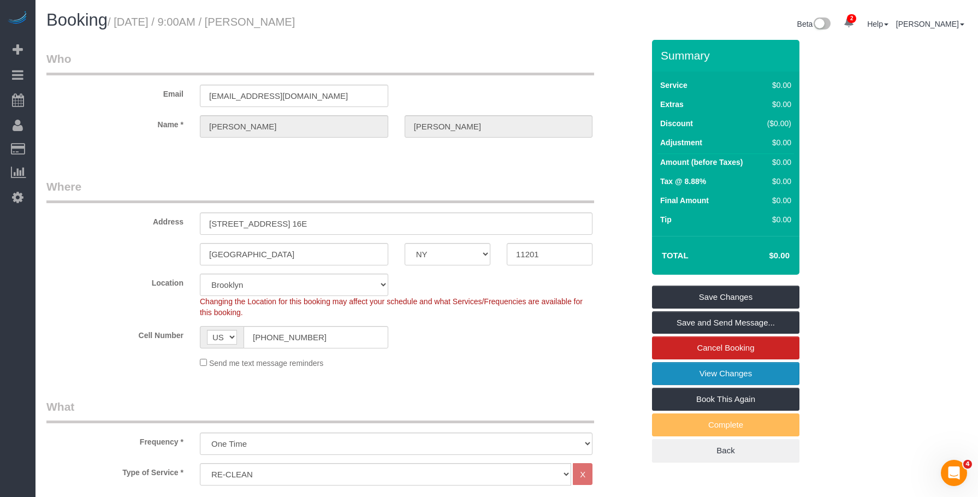
click at [712, 376] on link "View Changes" at bounding box center [725, 373] width 147 height 23
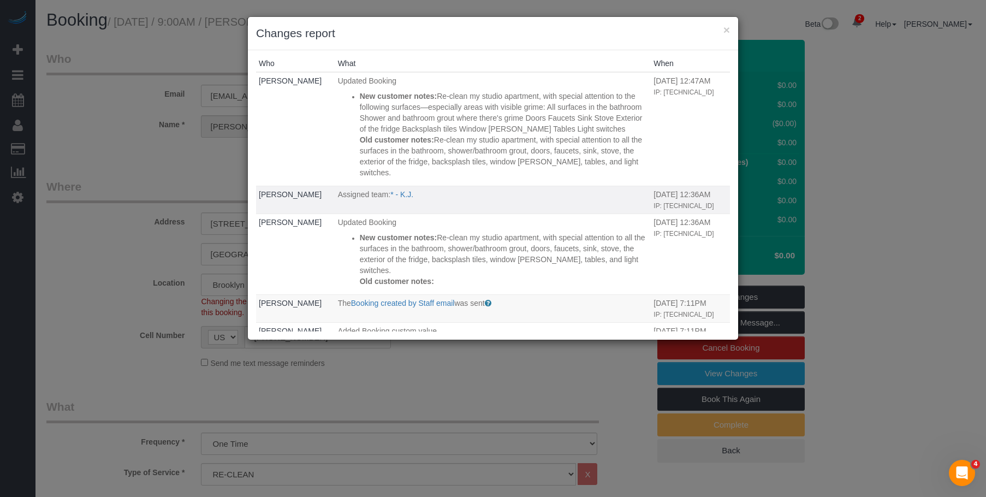
scroll to position [0, 0]
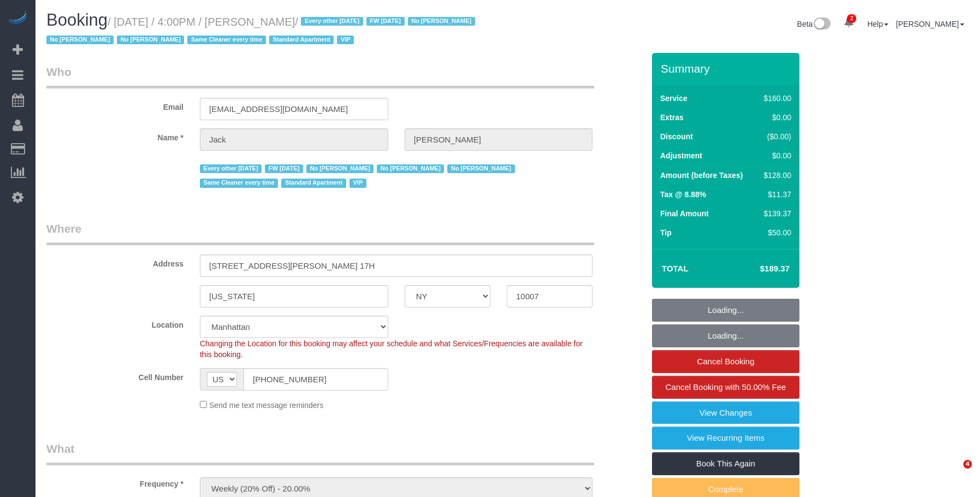
select select "NY"
select select "string:stripe-pm_1R9Bsk4VGloSiKo7ufTdcySD"
select select "spot1"
select select "number:56"
select select "number:78"
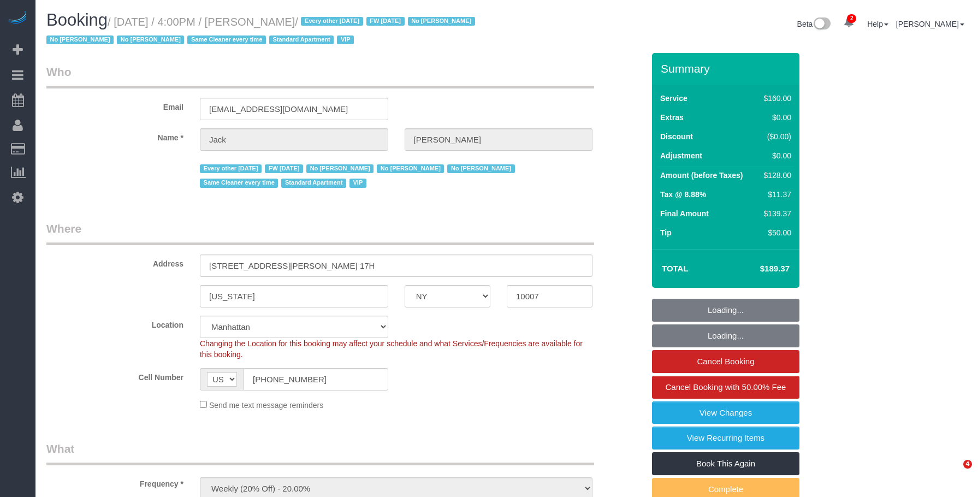
select select "number:15"
select select "number:6"
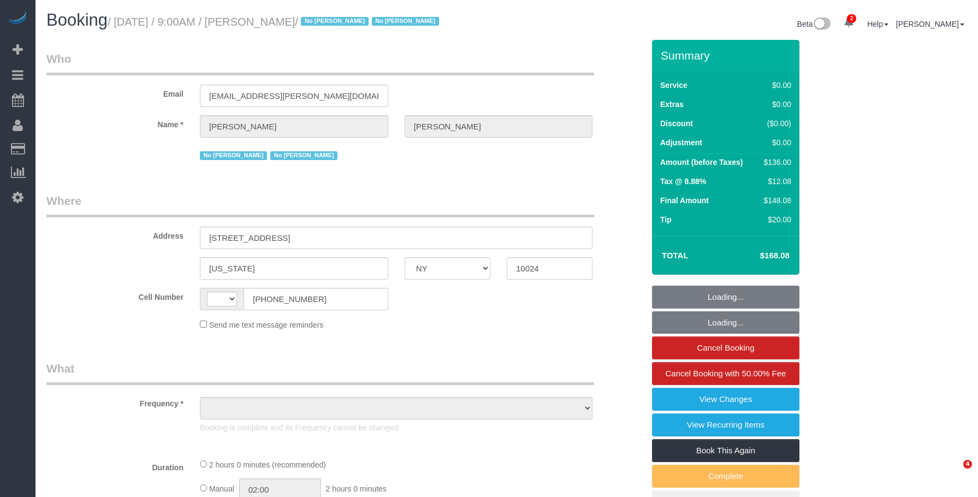
select select "NY"
select select "string:stripe-pm_1Rguhq4VGloSiKo7JLqEDpVT"
select select "string:[GEOGRAPHIC_DATA]"
select select "object:655"
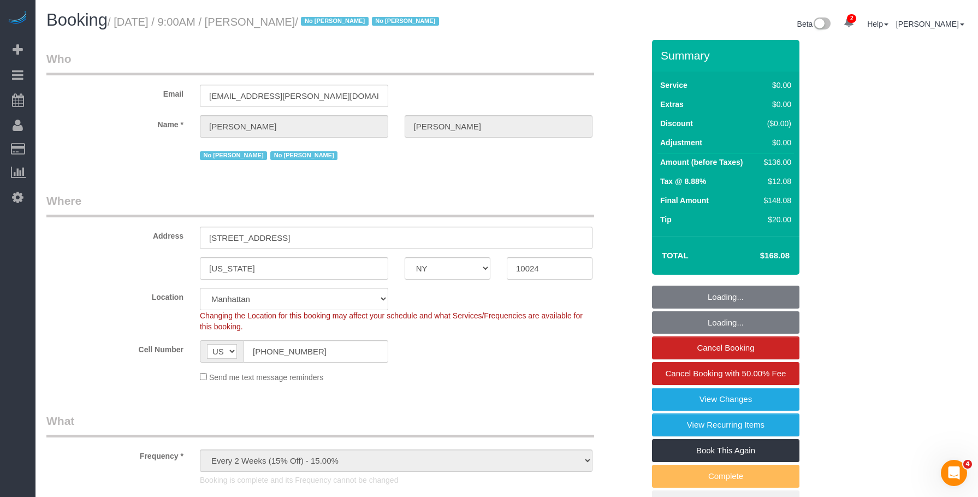
select select "1"
select select "spot1"
select select "number:57"
select select "number:76"
select select "number:15"
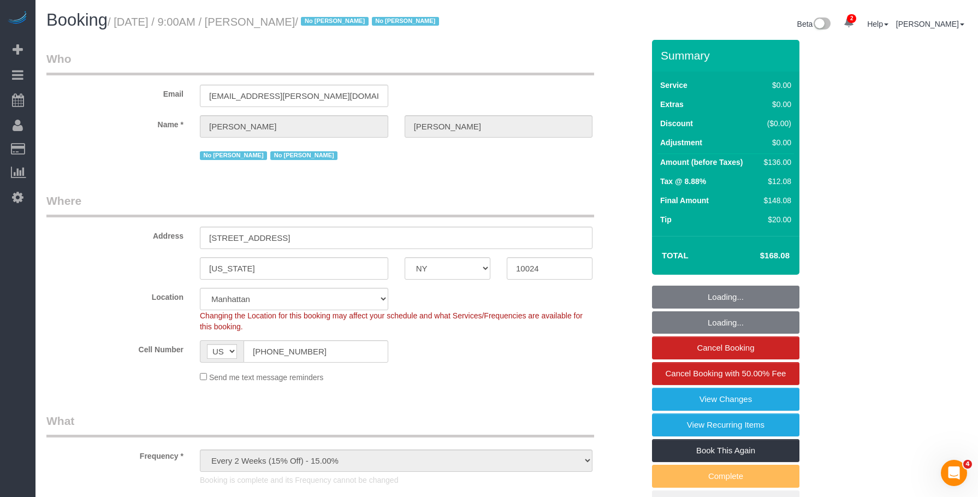
select select "number:6"
select select "object:1330"
select select "1"
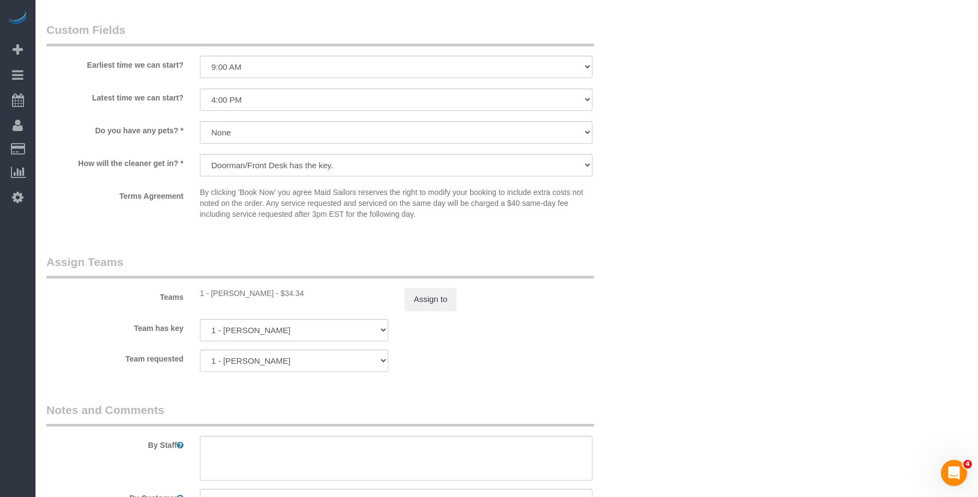
scroll to position [1420, 0]
